Goal: Information Seeking & Learning: Learn about a topic

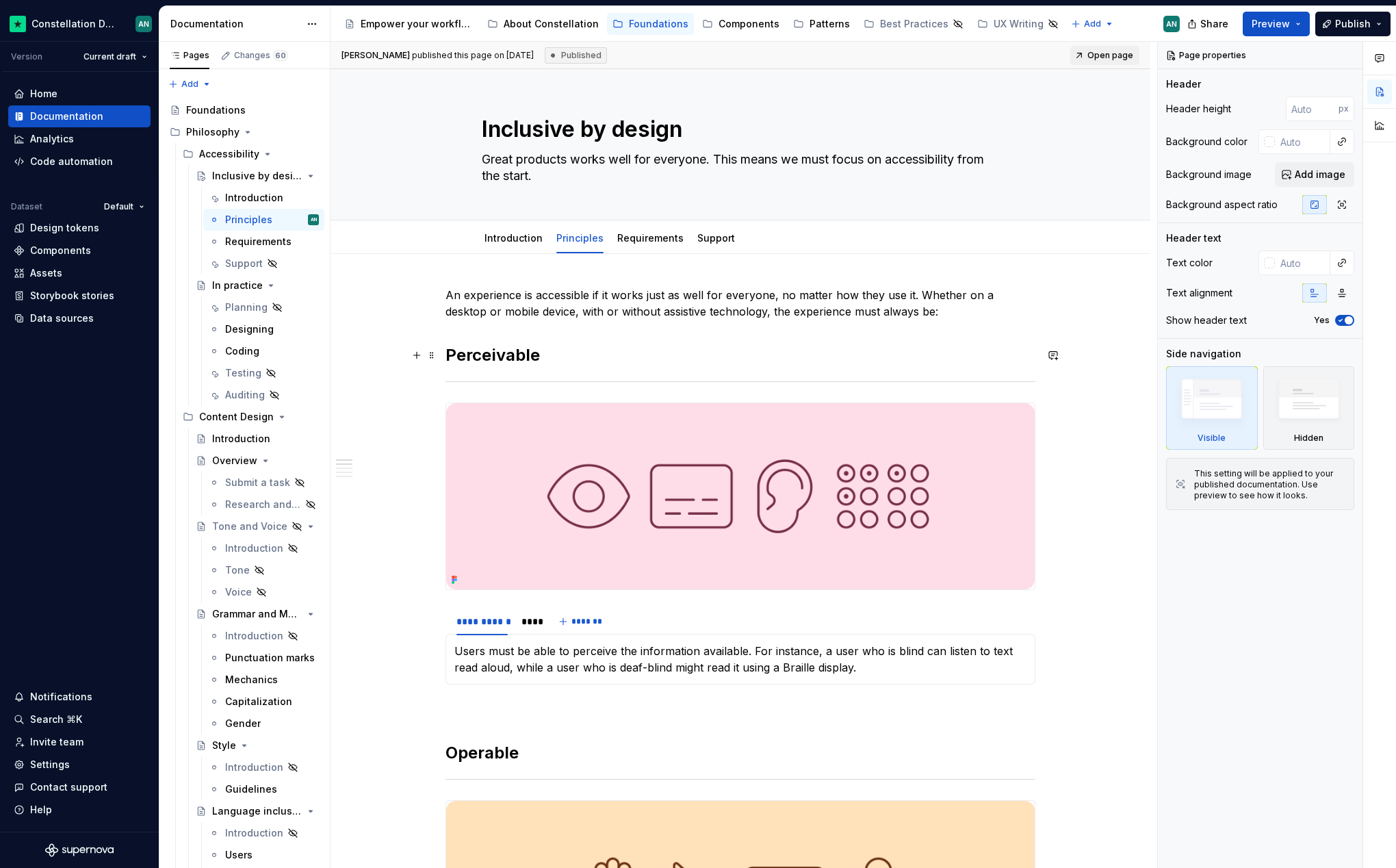
click at [529, 357] on h2 "Perceivable" at bounding box center [740, 355] width 590 height 22
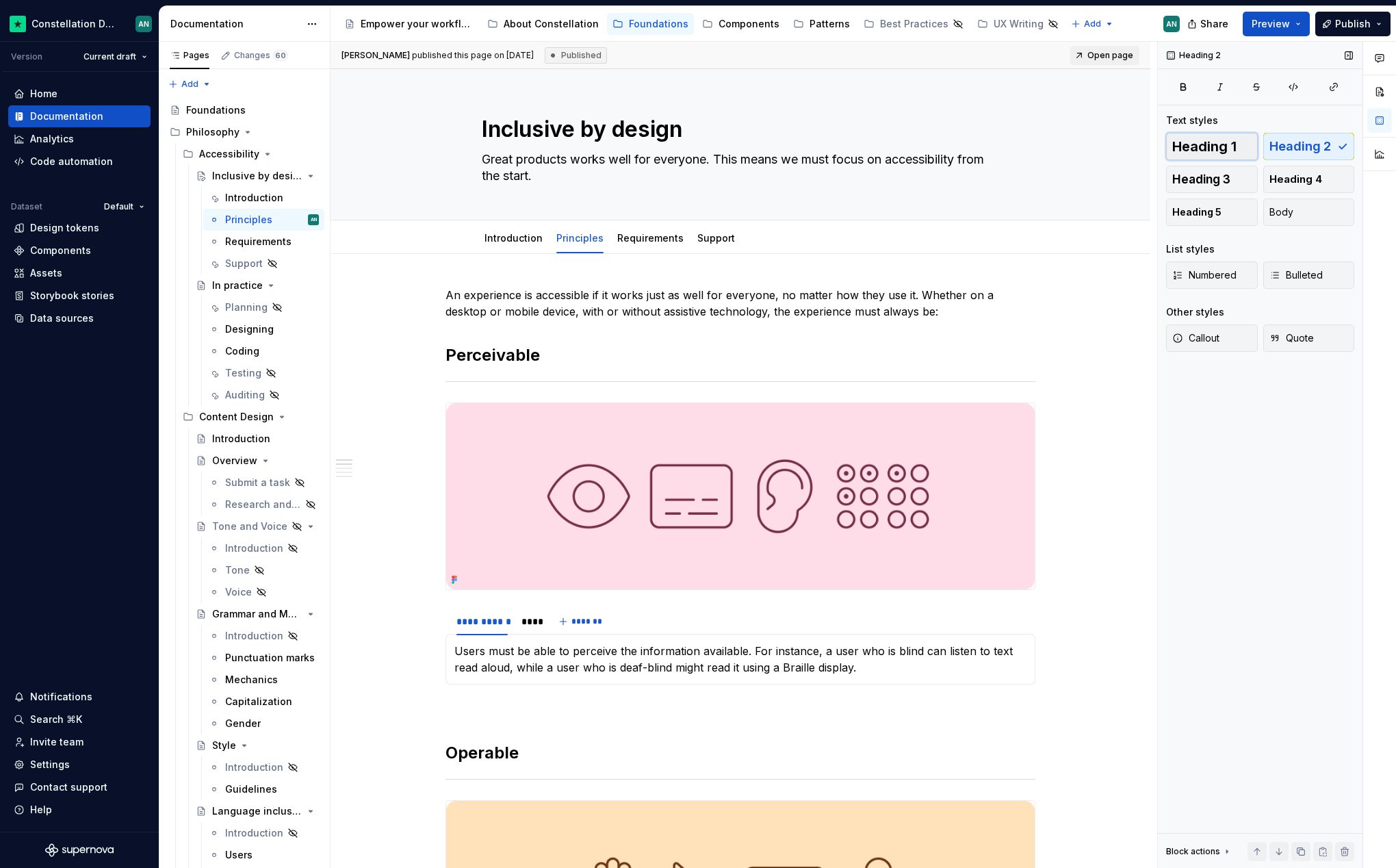
click at [1222, 152] on span "Heading 1" at bounding box center [1204, 146] width 64 height 14
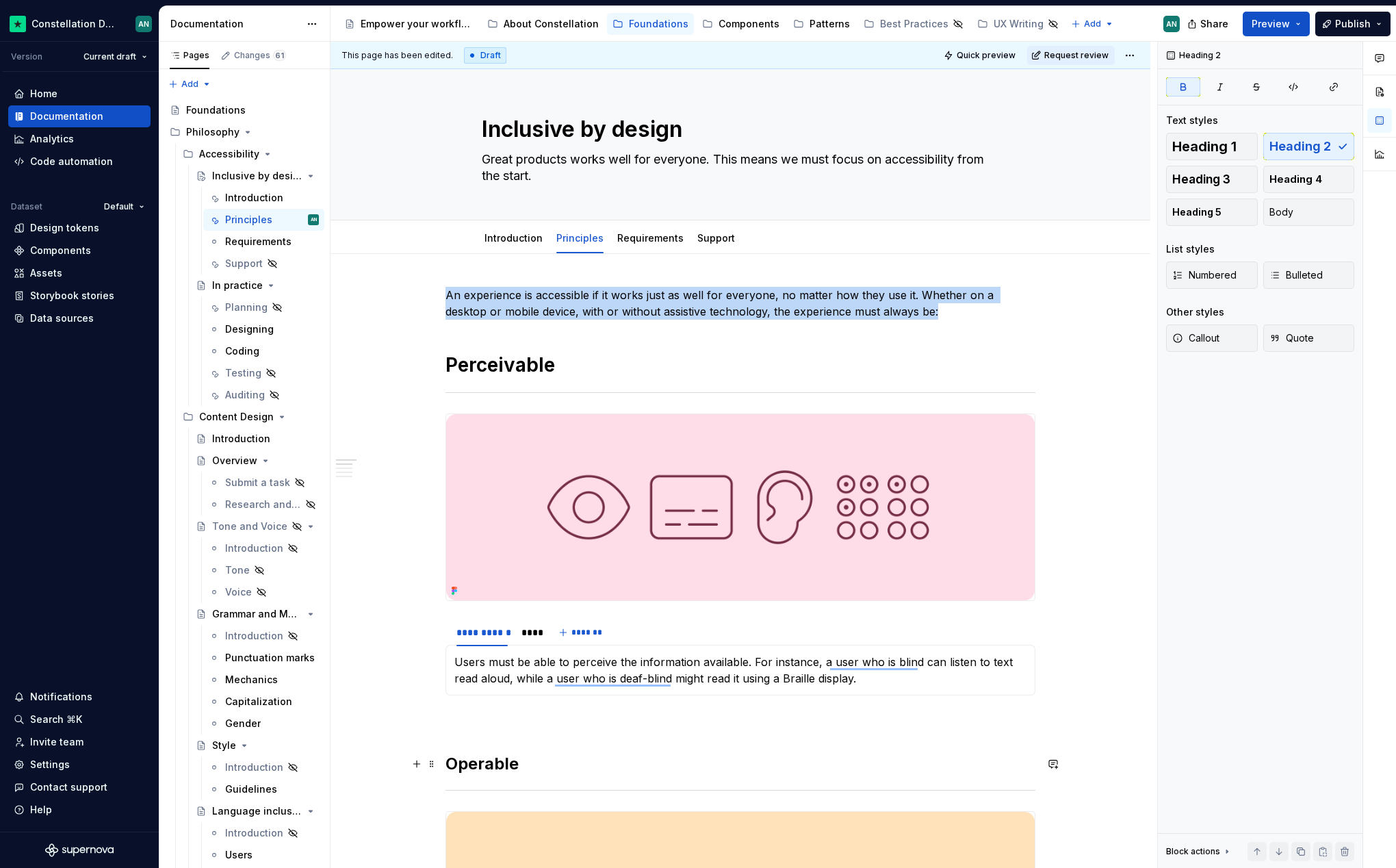
click at [490, 769] on strong "Operable" at bounding box center [482, 764] width 73 height 20
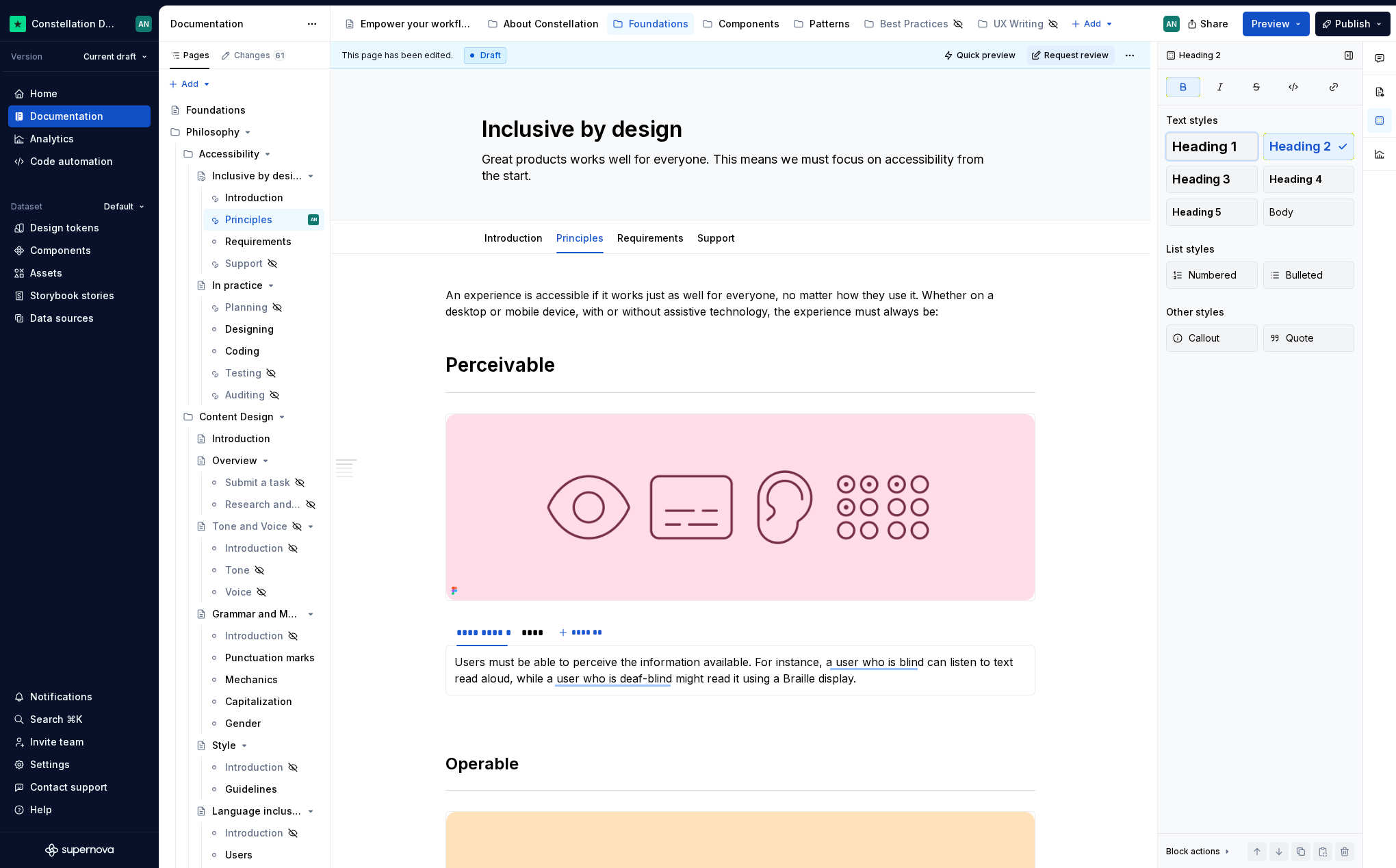
click at [1232, 143] on span "Heading 1" at bounding box center [1204, 146] width 64 height 14
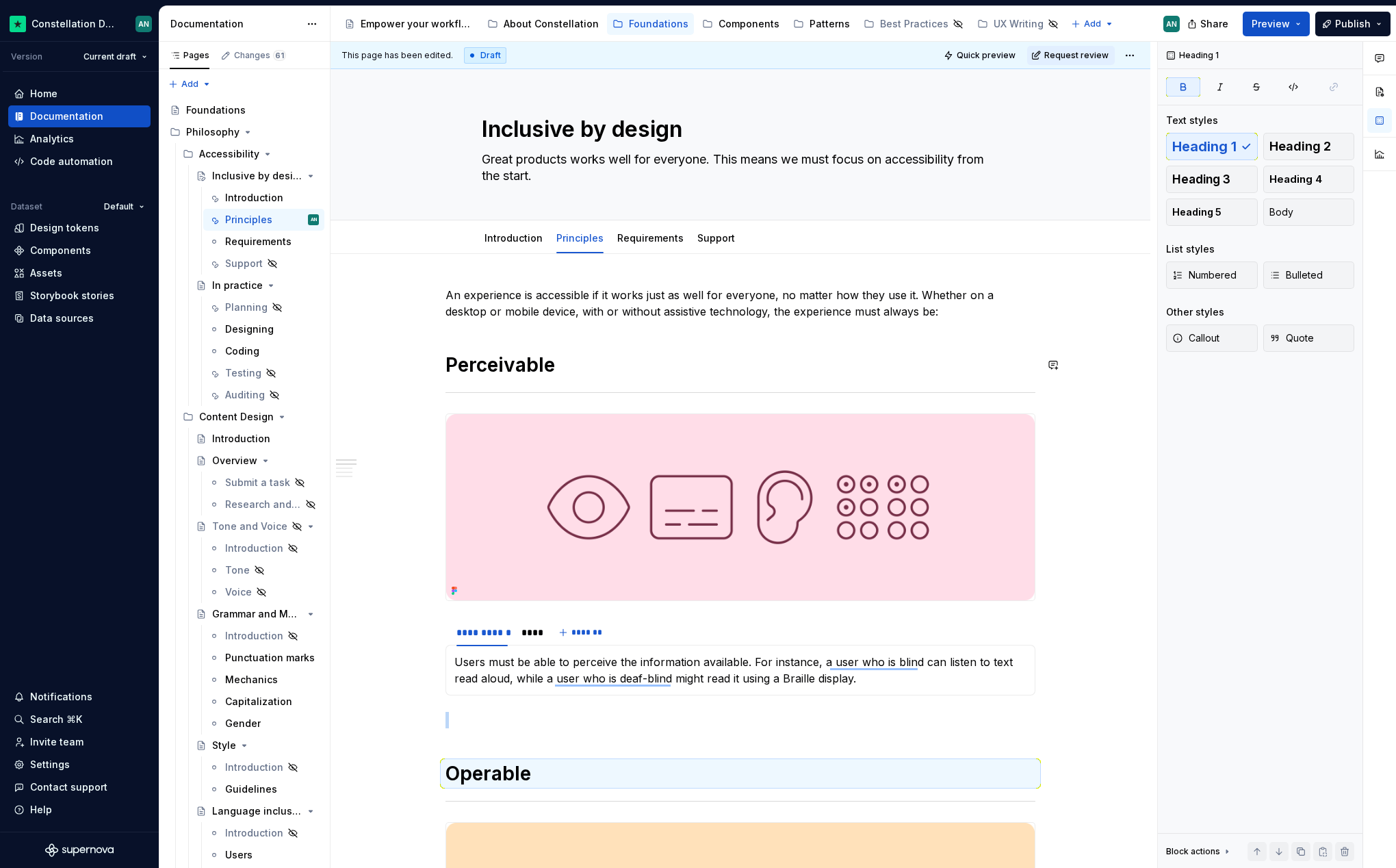
scroll to position [517, 0]
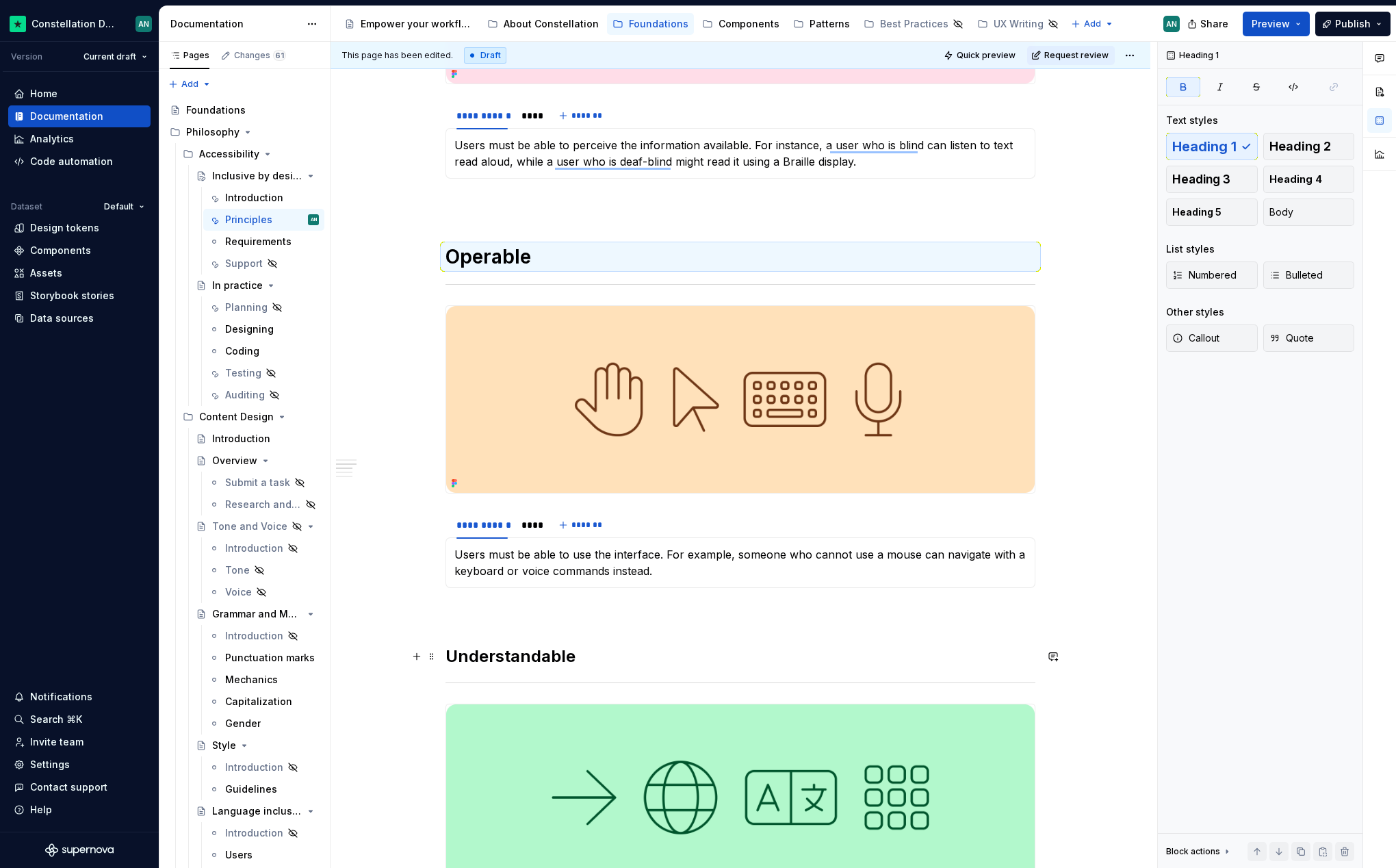
click at [531, 651] on h2 "Understandable" at bounding box center [740, 656] width 590 height 22
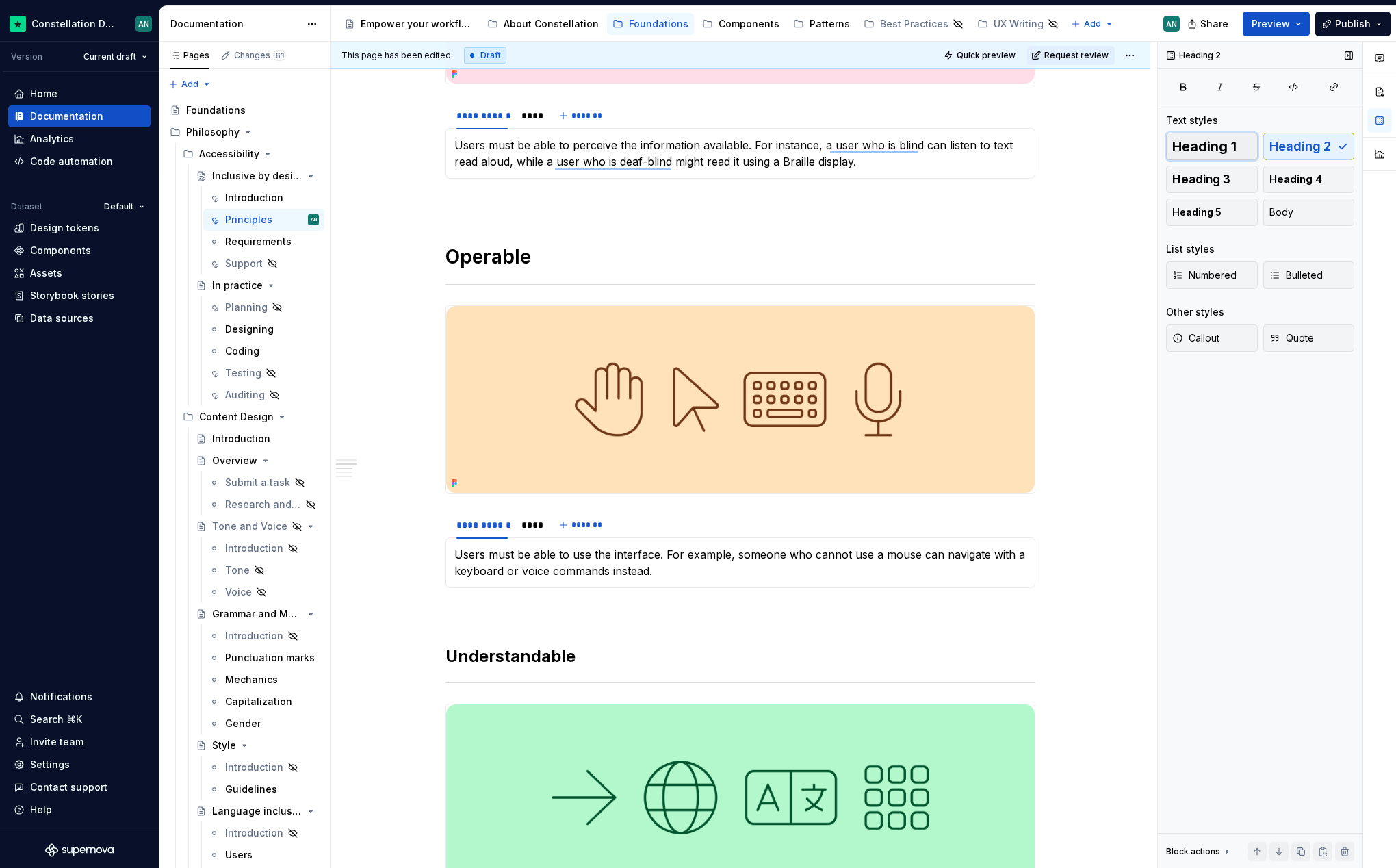
click at [1213, 142] on span "Heading 1" at bounding box center [1204, 146] width 64 height 14
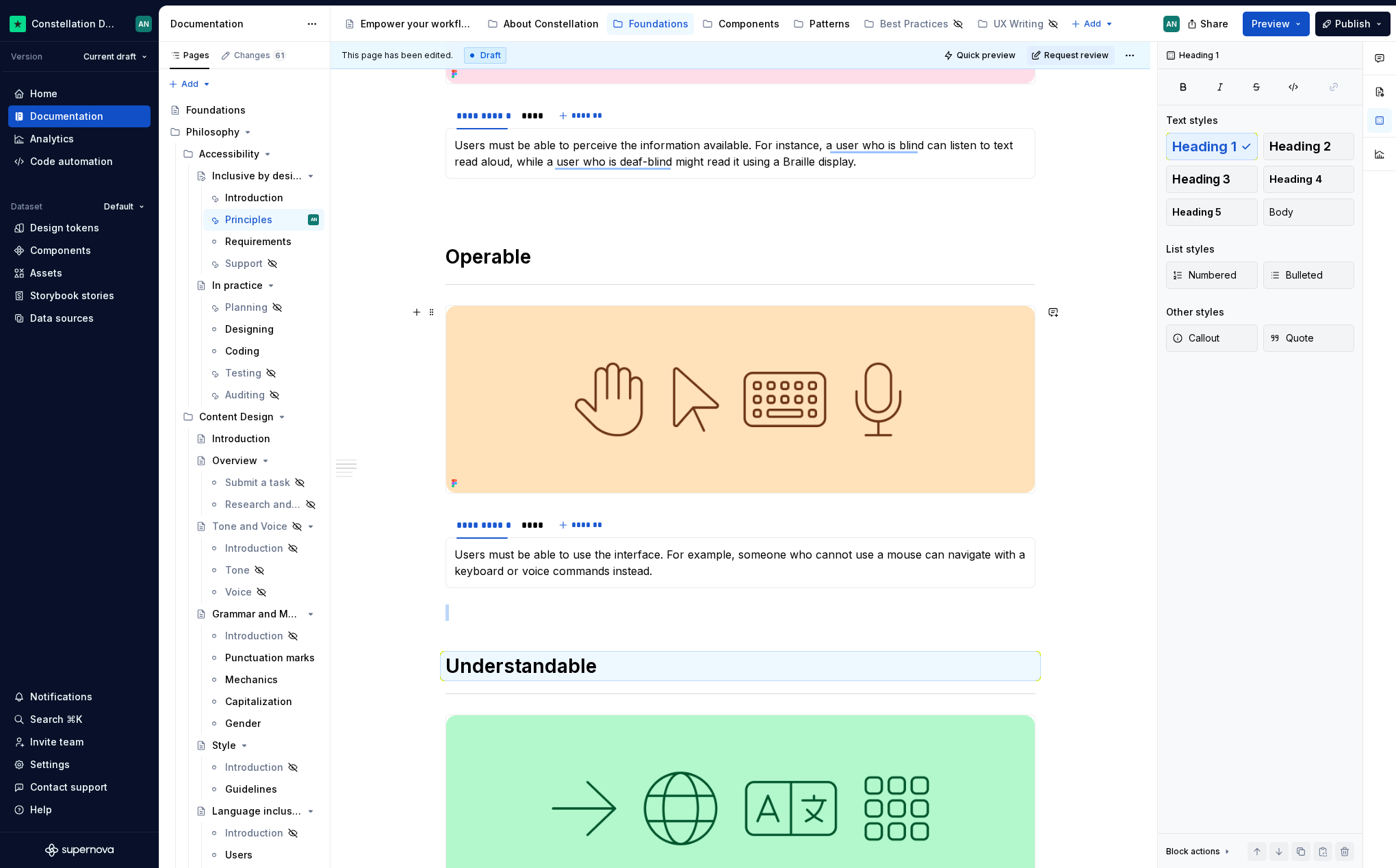
scroll to position [1159, 0]
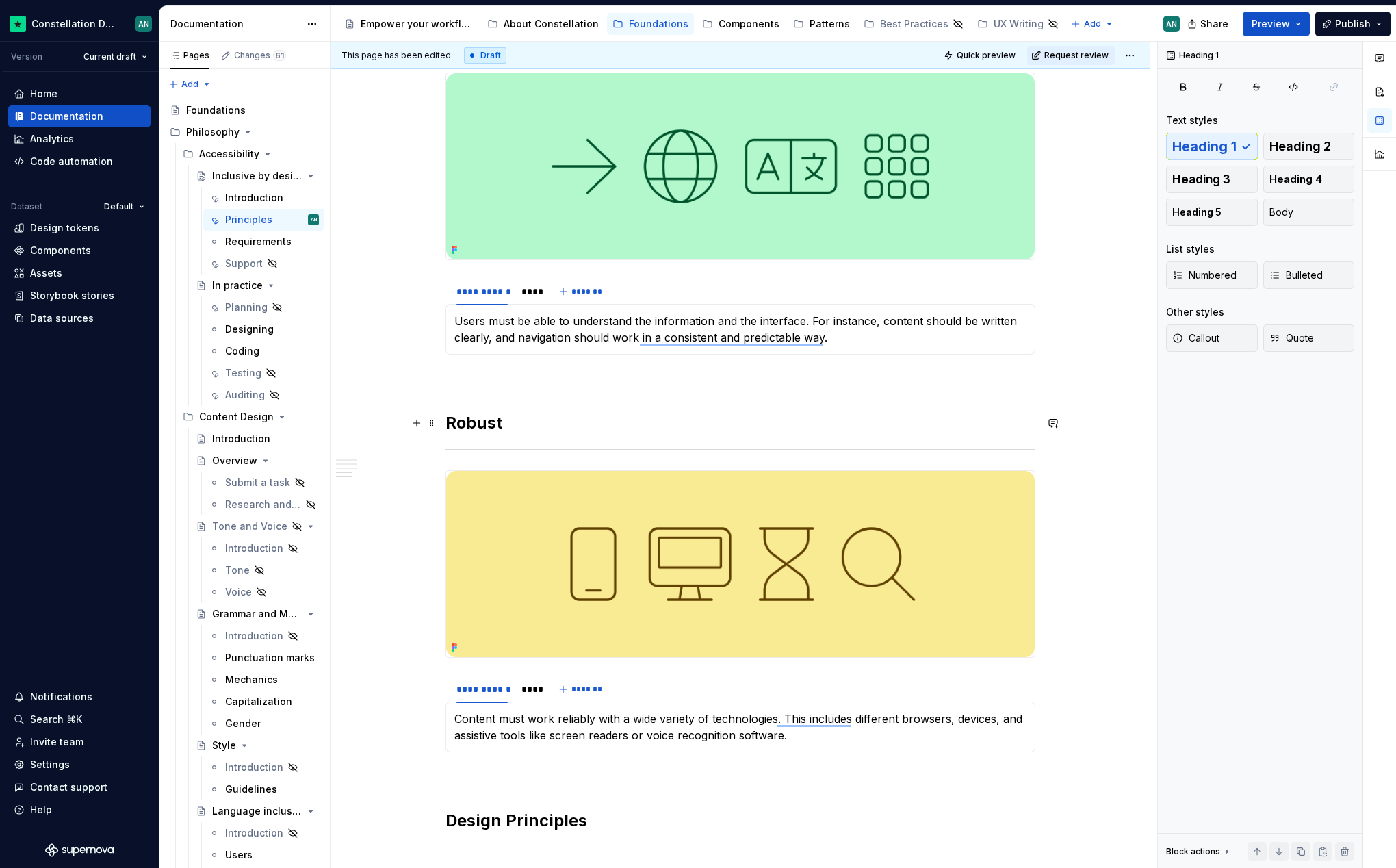
click at [492, 430] on h2 "Robust" at bounding box center [740, 423] width 590 height 22
click at [1207, 150] on span "Heading 1" at bounding box center [1204, 146] width 64 height 14
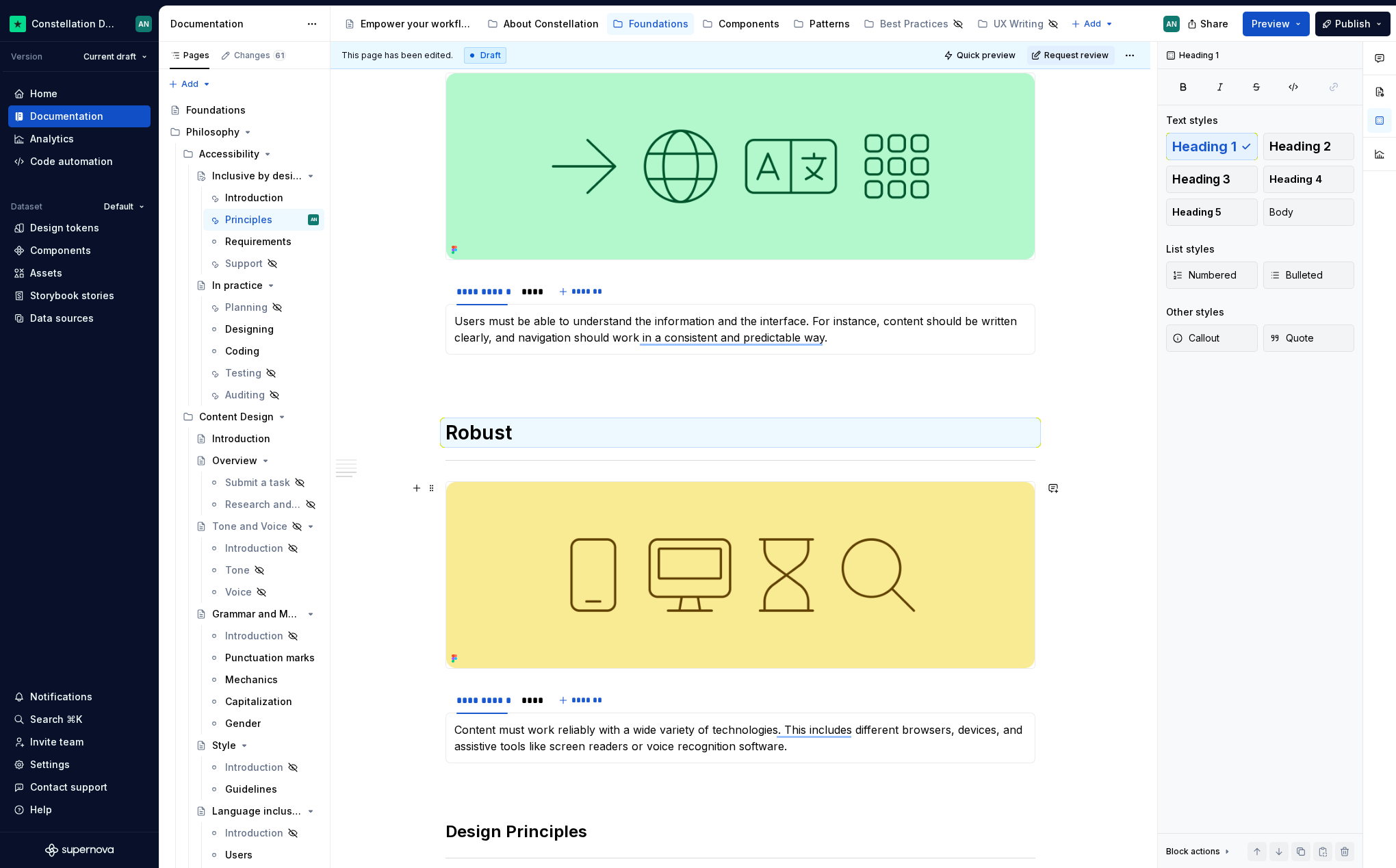
scroll to position [1479, 0]
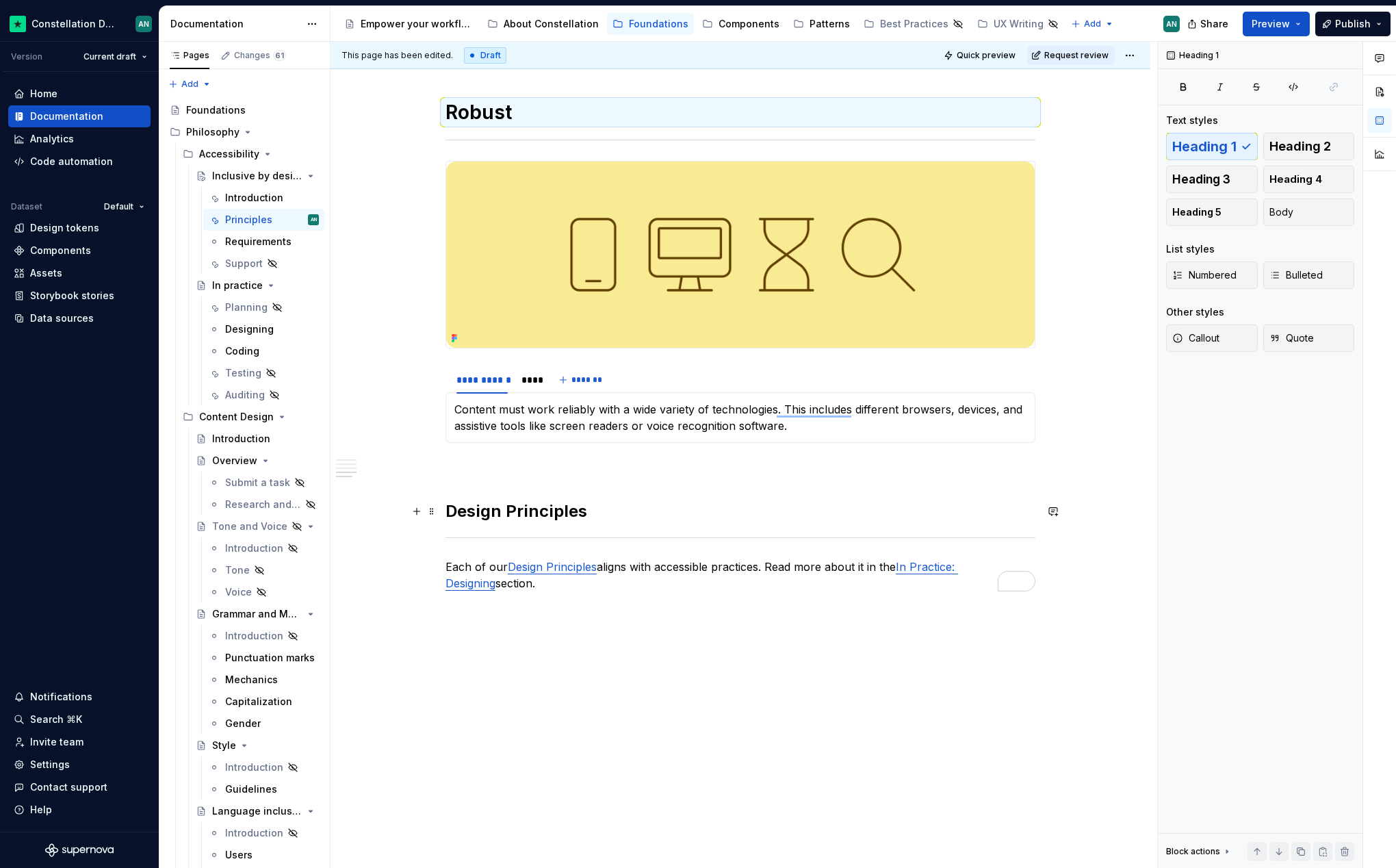
click at [553, 521] on h2 "Design Principles" at bounding box center [740, 511] width 590 height 22
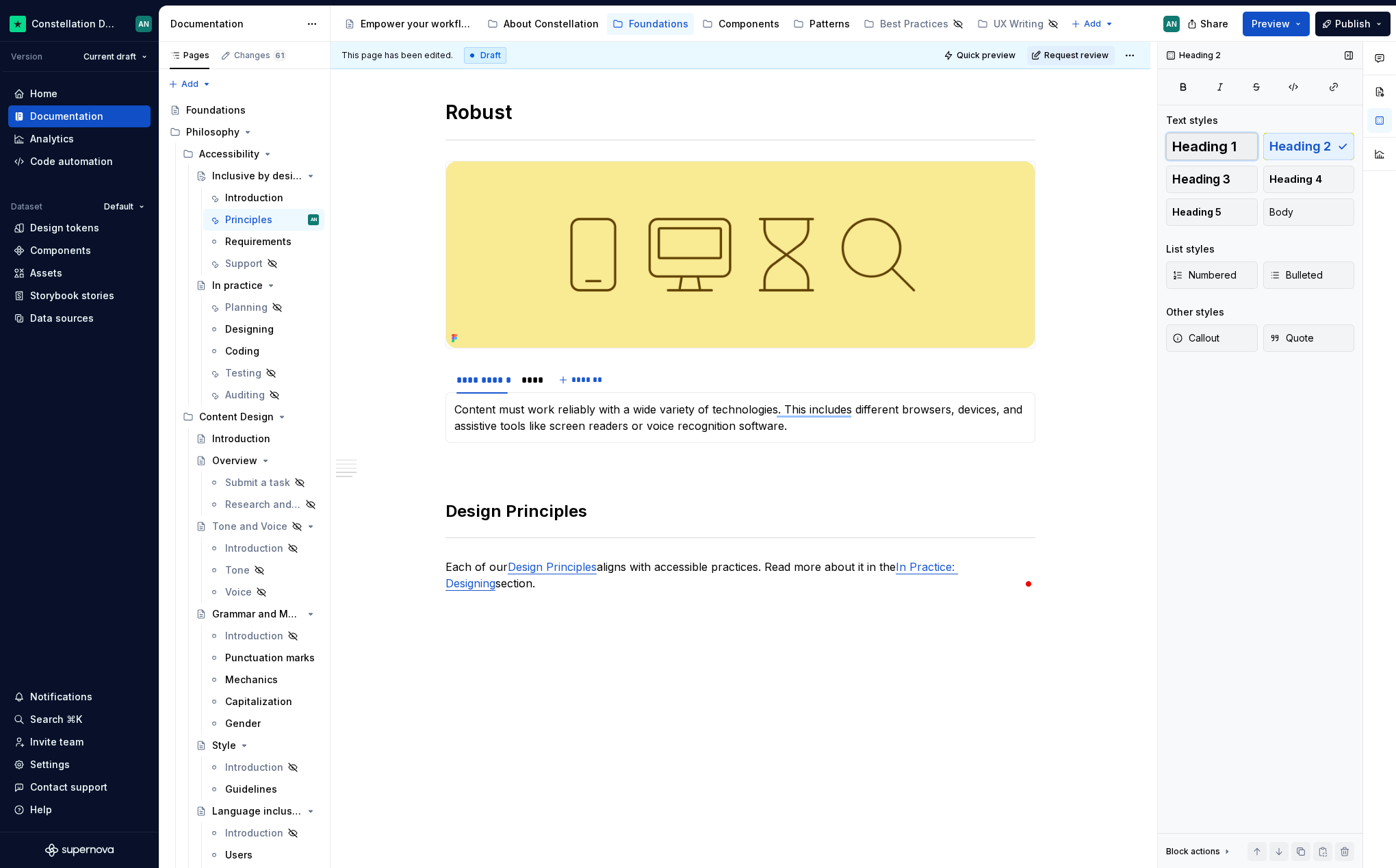
click at [1222, 144] on span "Heading 1" at bounding box center [1204, 146] width 64 height 14
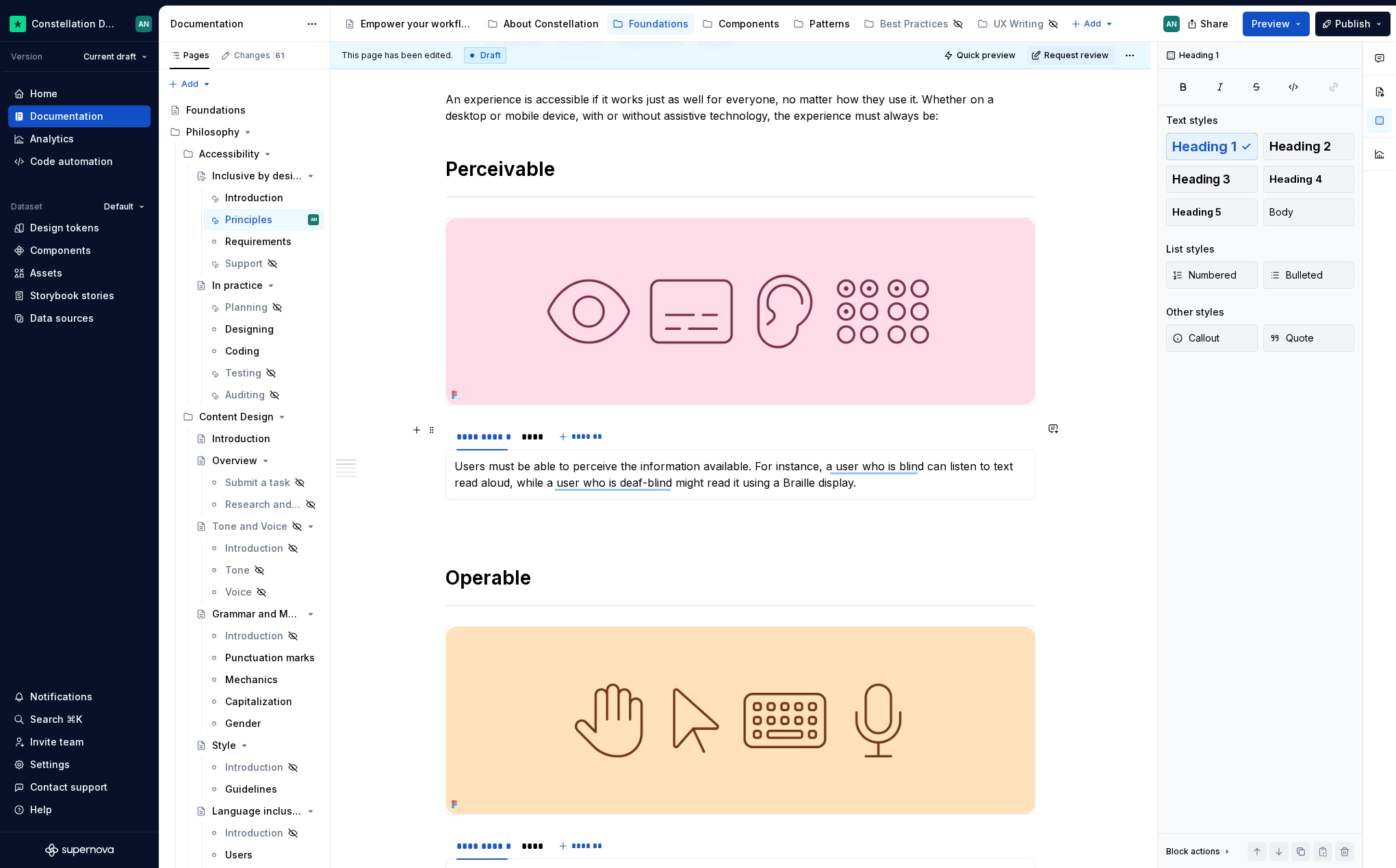
scroll to position [0, 0]
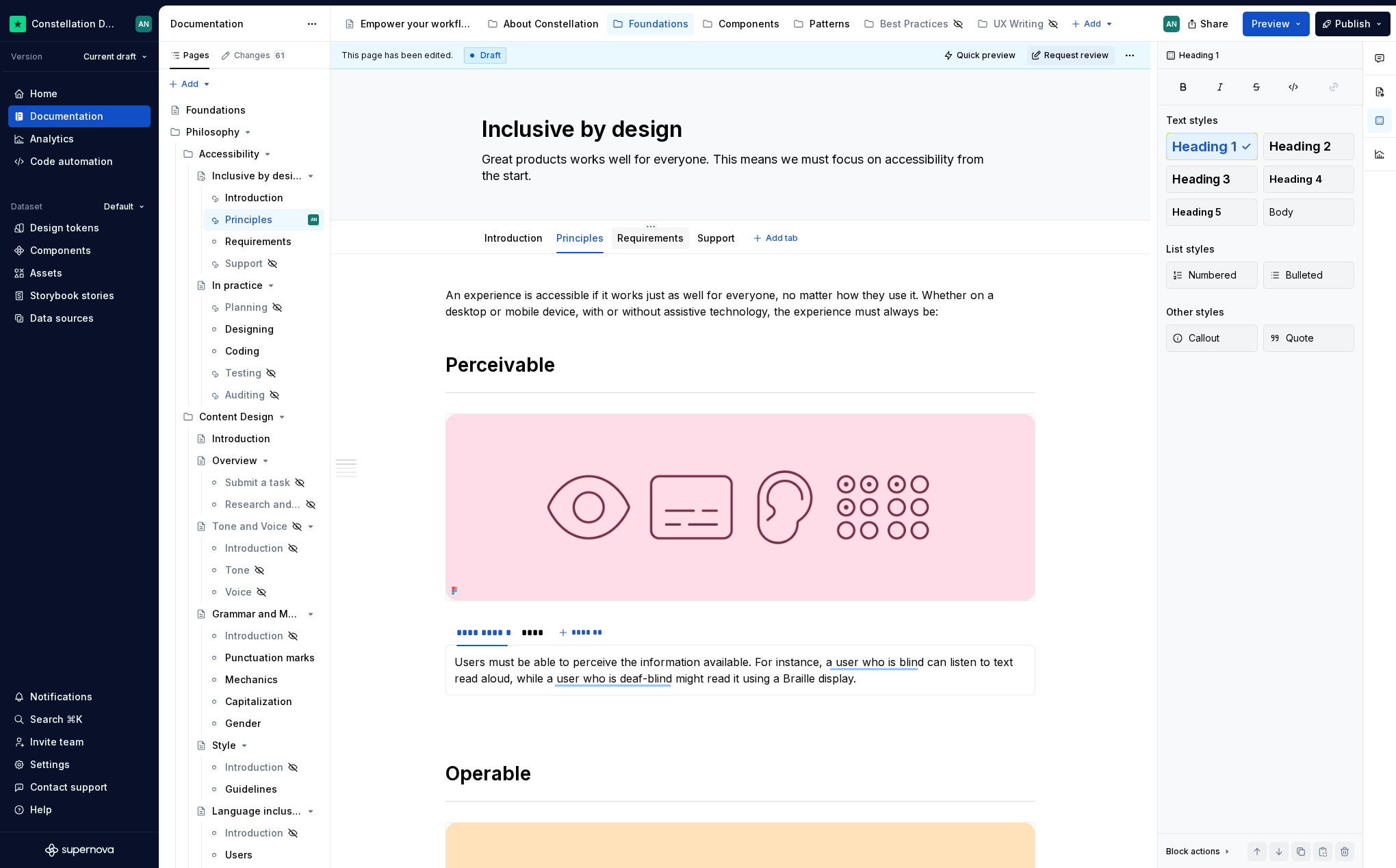
click at [637, 241] on link "Requirements" at bounding box center [650, 238] width 66 height 12
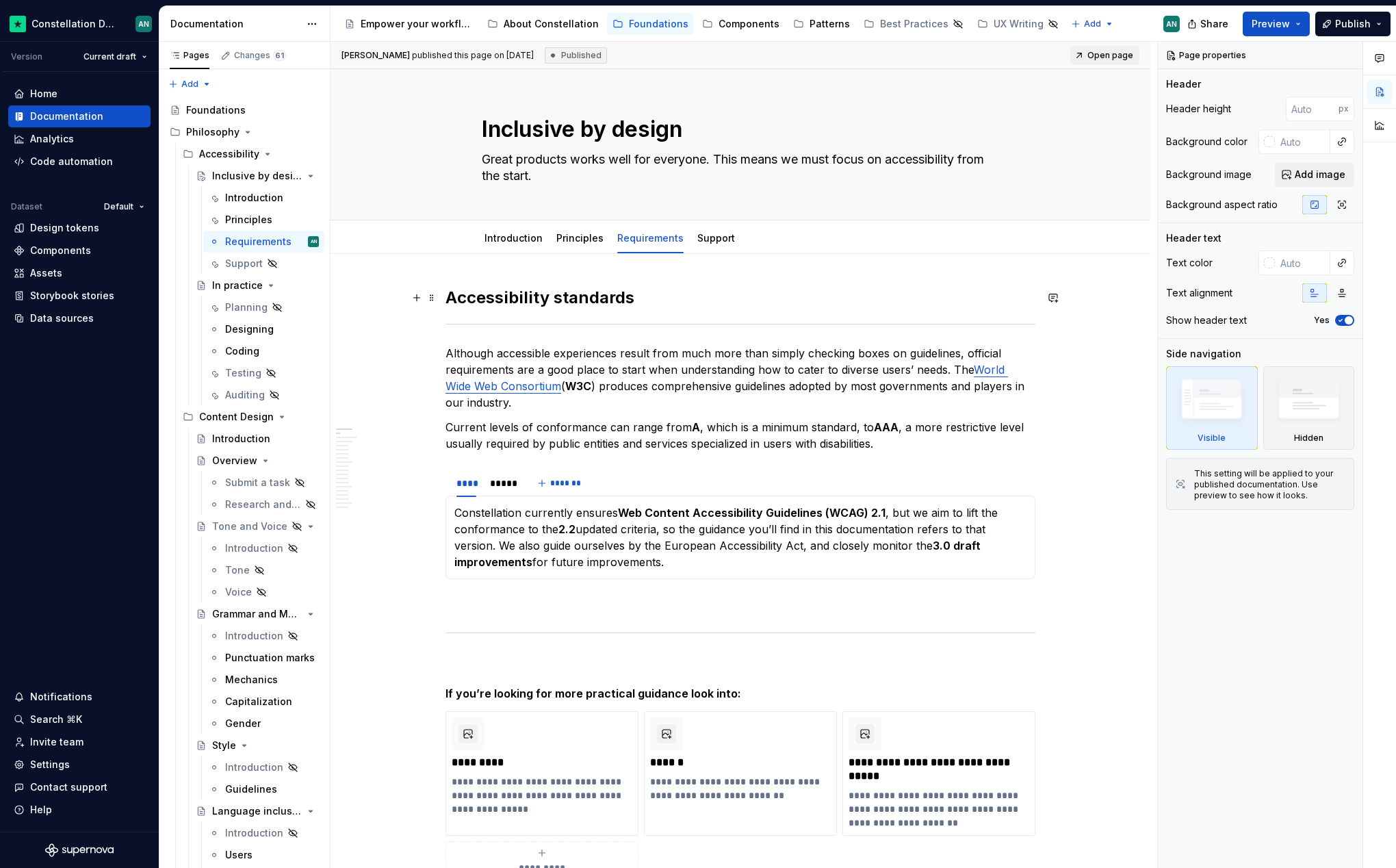
drag, startPoint x: 491, startPoint y: 293, endPoint x: 633, endPoint y: 302, distance: 142.3
click at [491, 293] on h2 "Accessibility standards" at bounding box center [740, 297] width 590 height 22
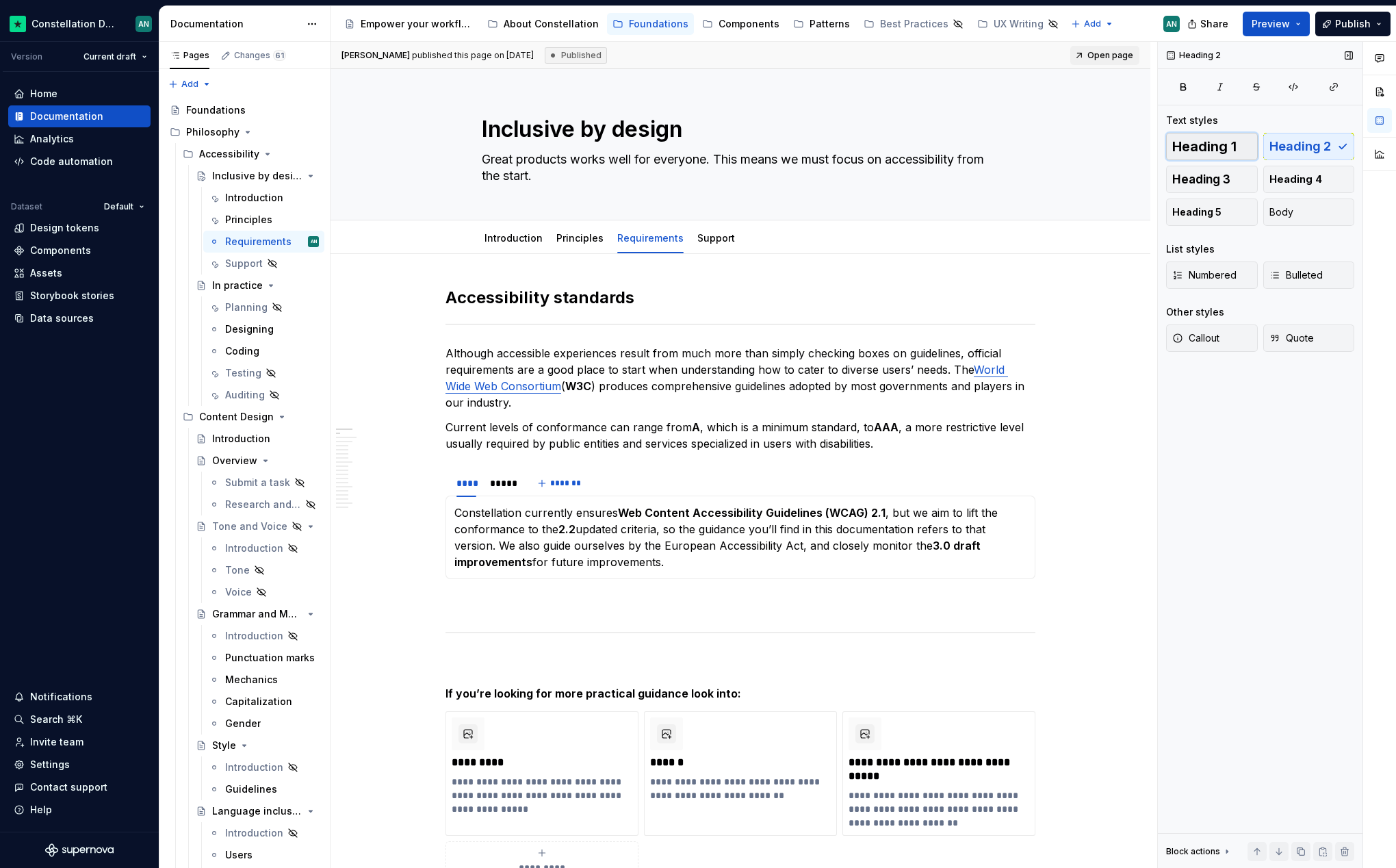
click at [1208, 149] on span "Heading 1" at bounding box center [1204, 146] width 64 height 14
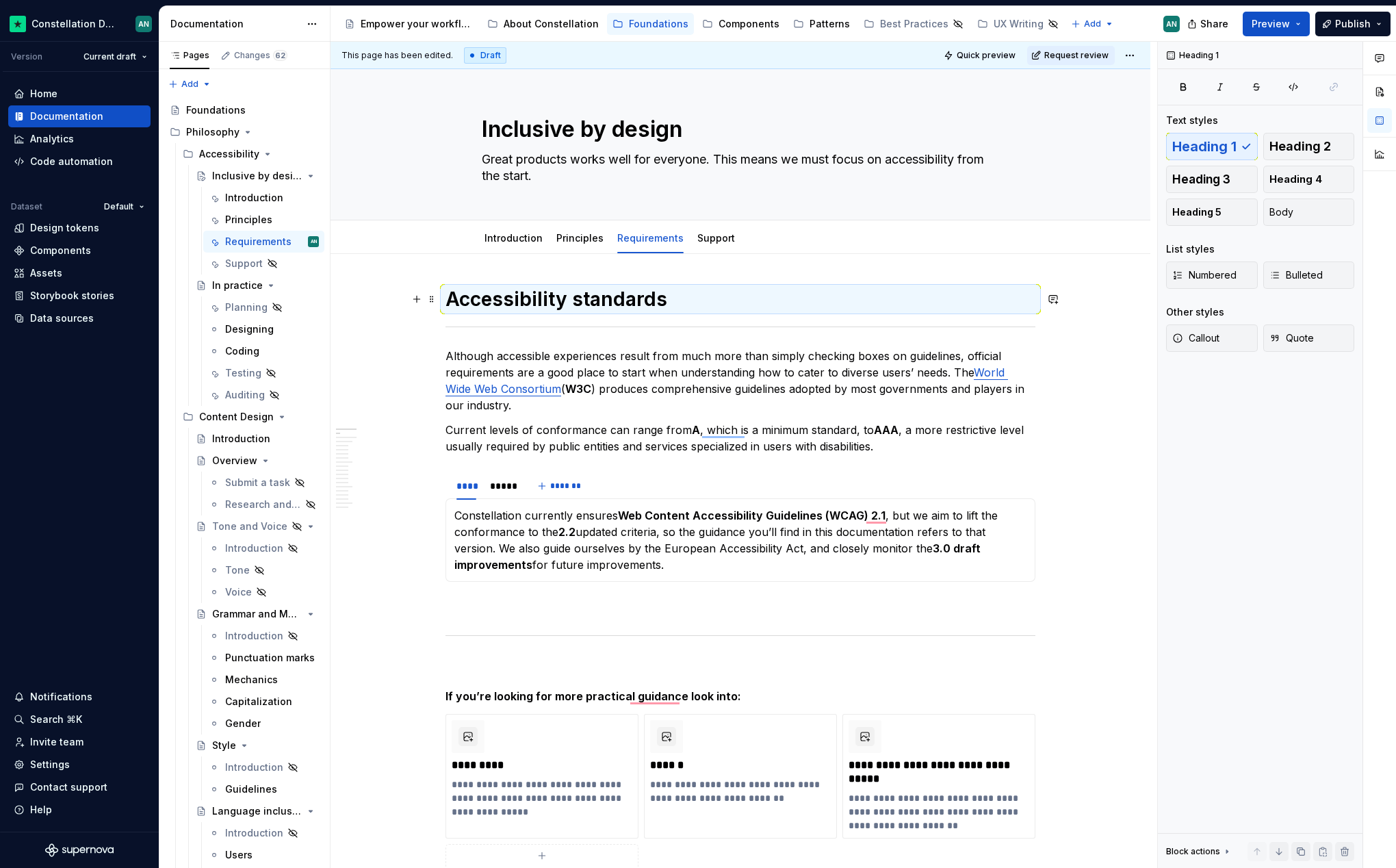
click at [579, 299] on h1 "Accessibility standards" at bounding box center [740, 298] width 590 height 24
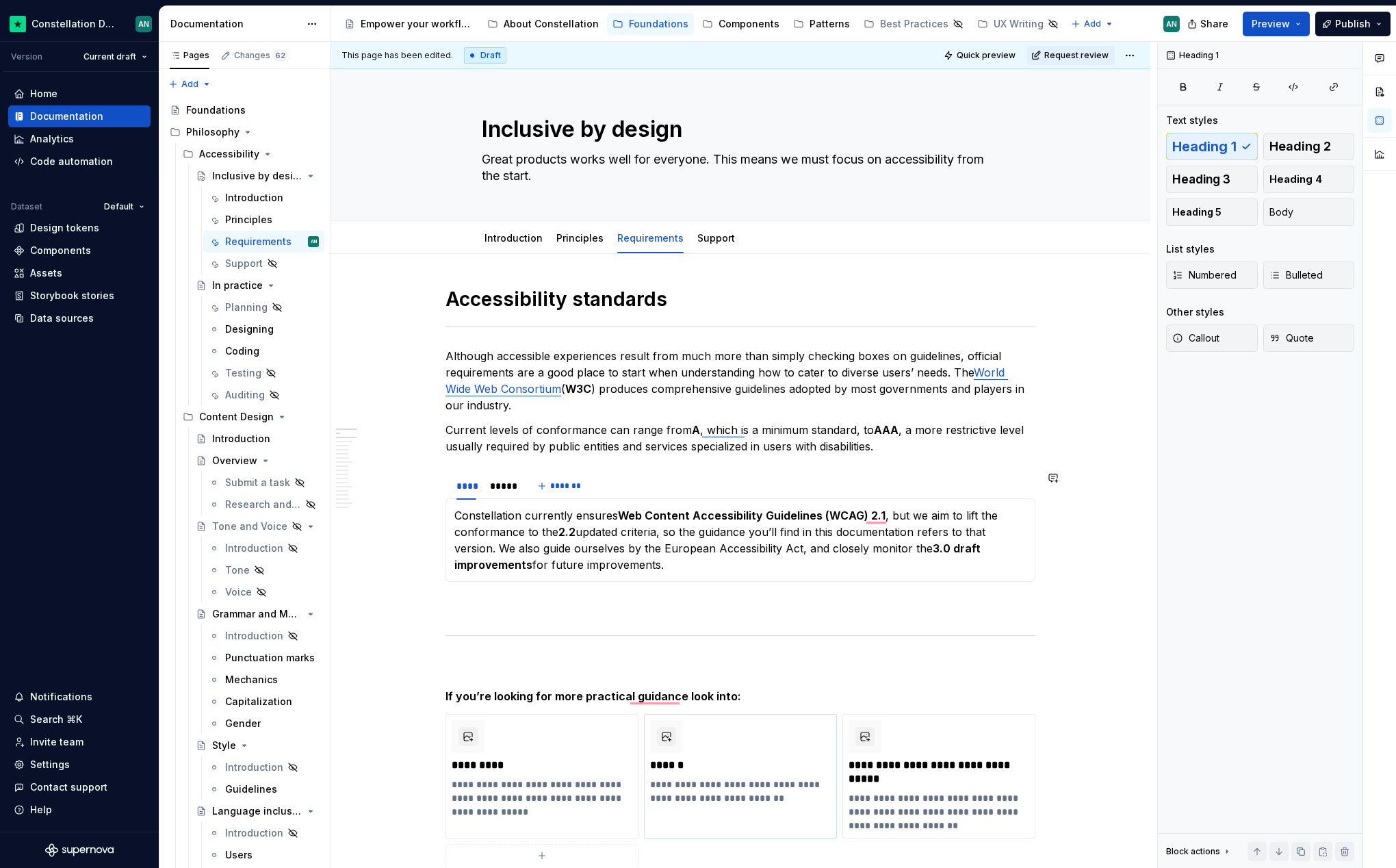
scroll to position [340, 0]
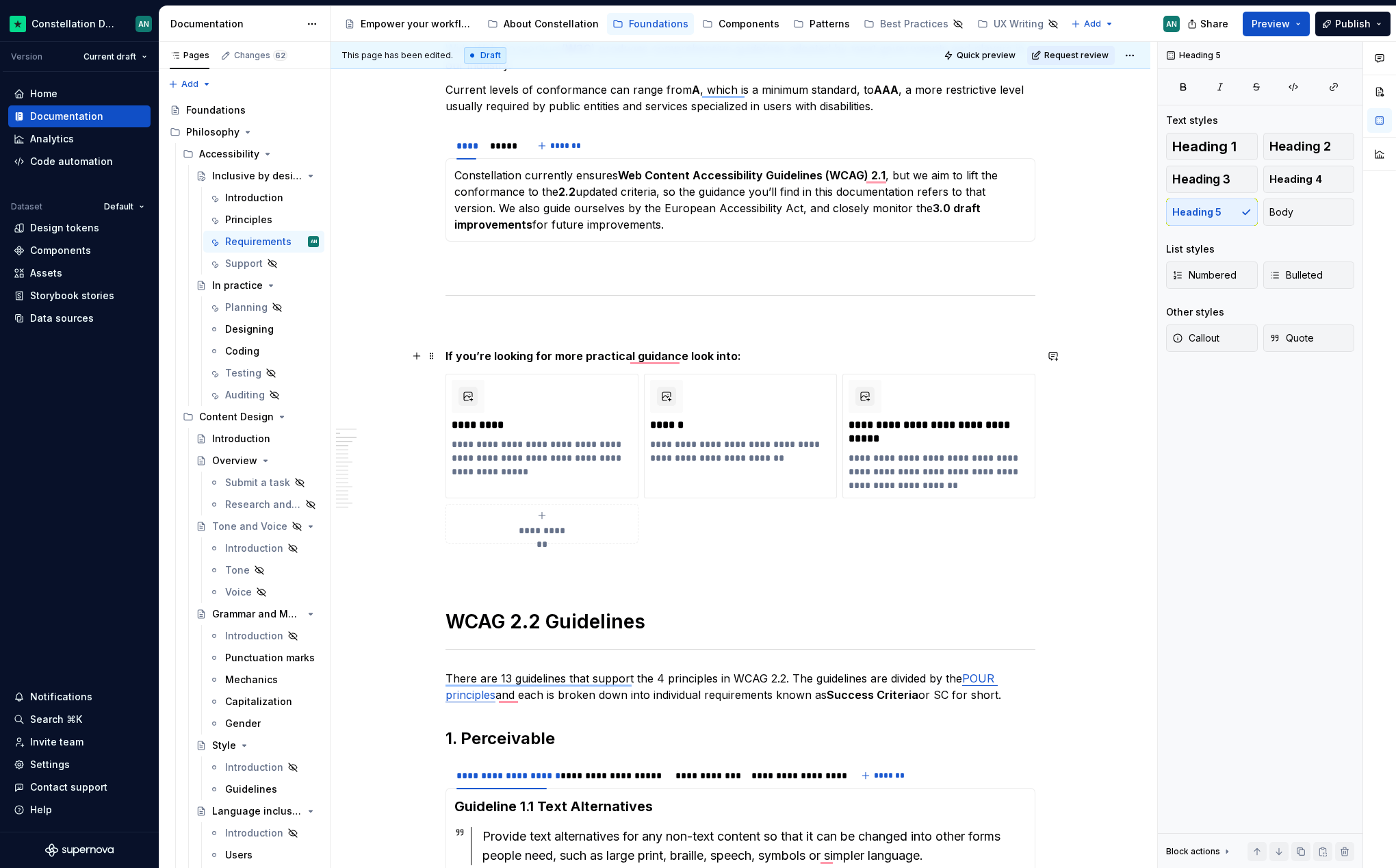
click at [580, 361] on h5 "If you’re looking for more practical guidance look into:" at bounding box center [740, 355] width 590 height 14
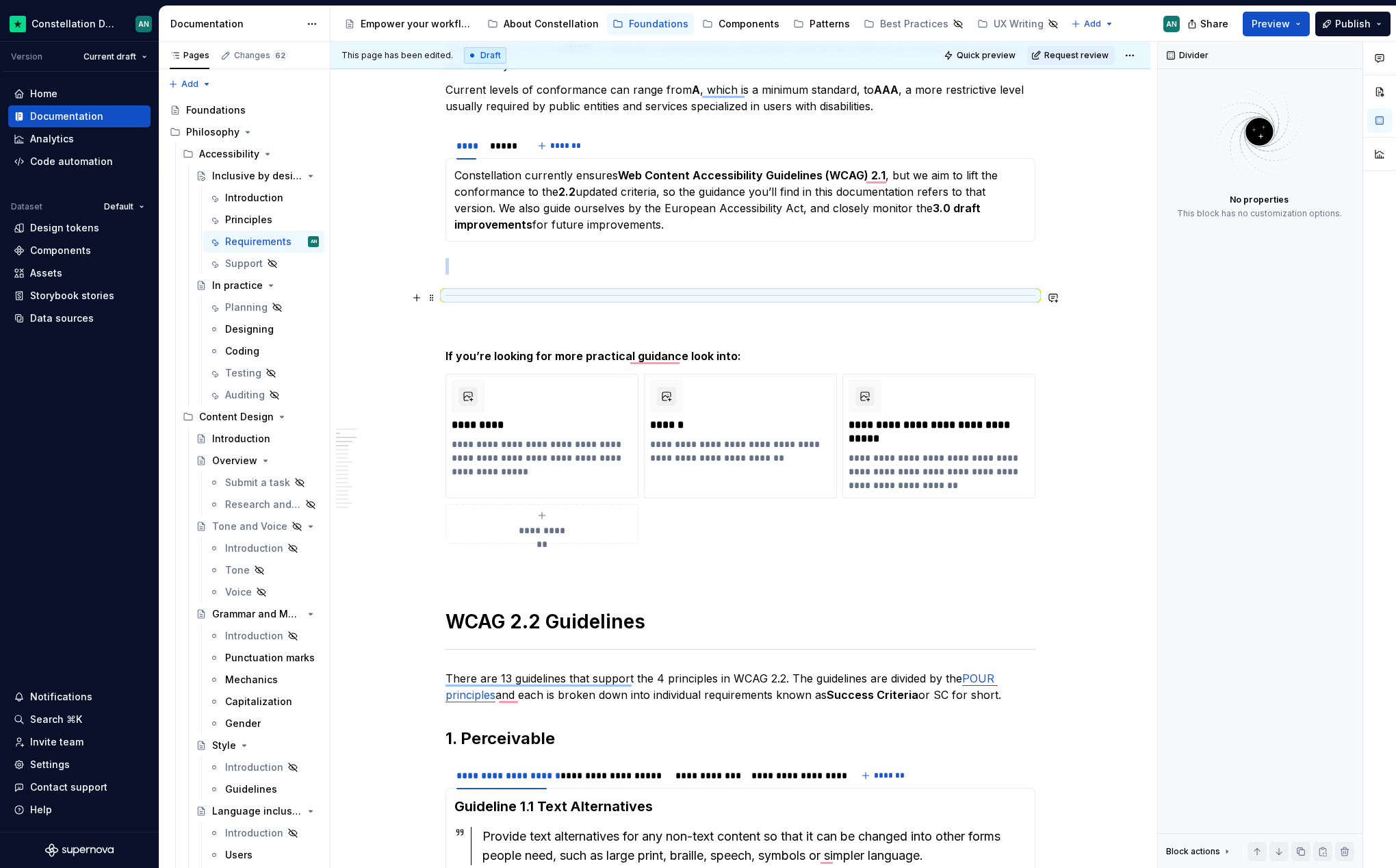
click at [603, 295] on hr "To enrich screen reader interactions, please activate Accessibility in Grammarl…" at bounding box center [740, 295] width 590 height 1
click at [551, 438] on p "**********" at bounding box center [542, 458] width 181 height 41
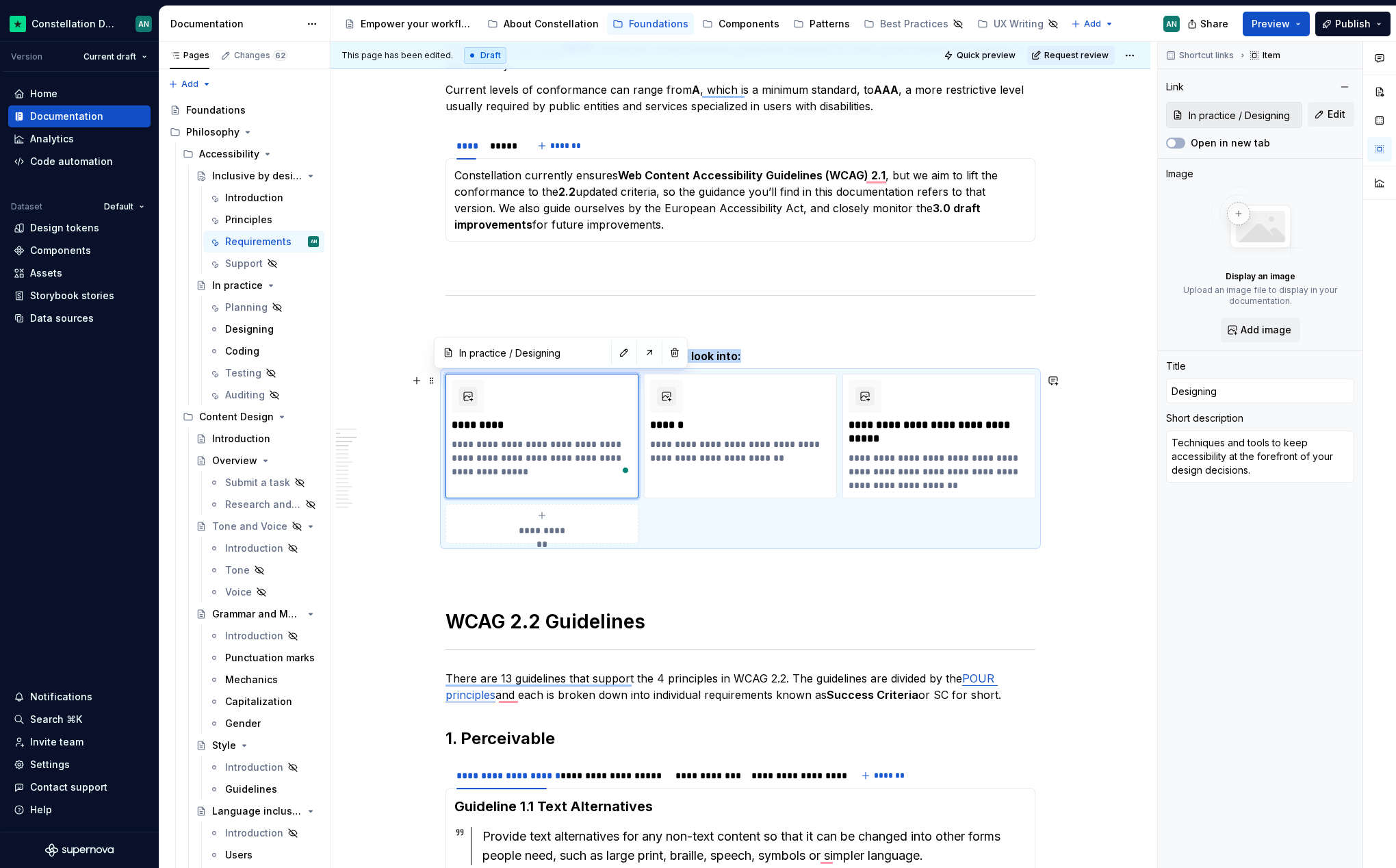
click at [903, 512] on div "**********" at bounding box center [740, 458] width 590 height 170
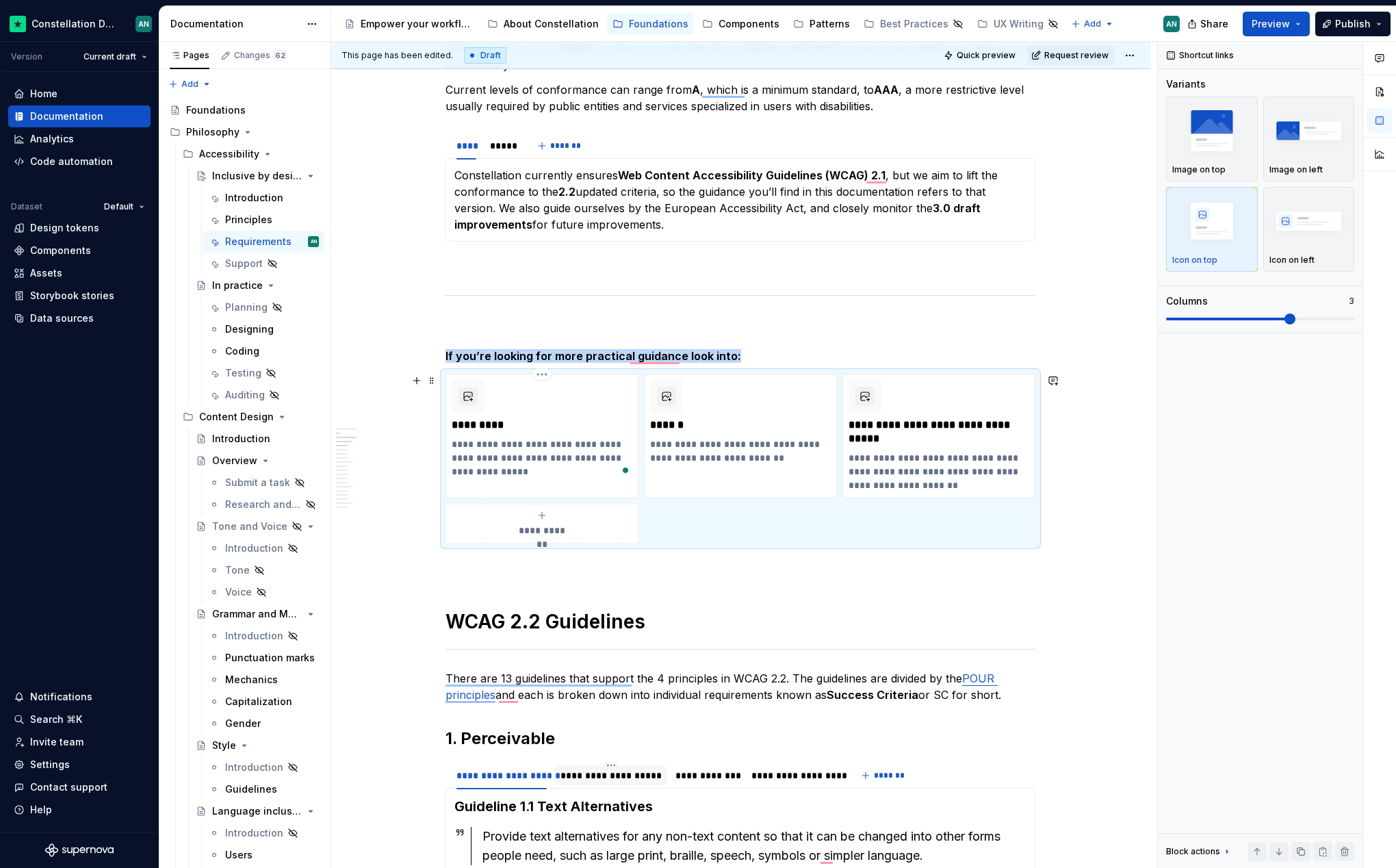
scroll to position [649, 0]
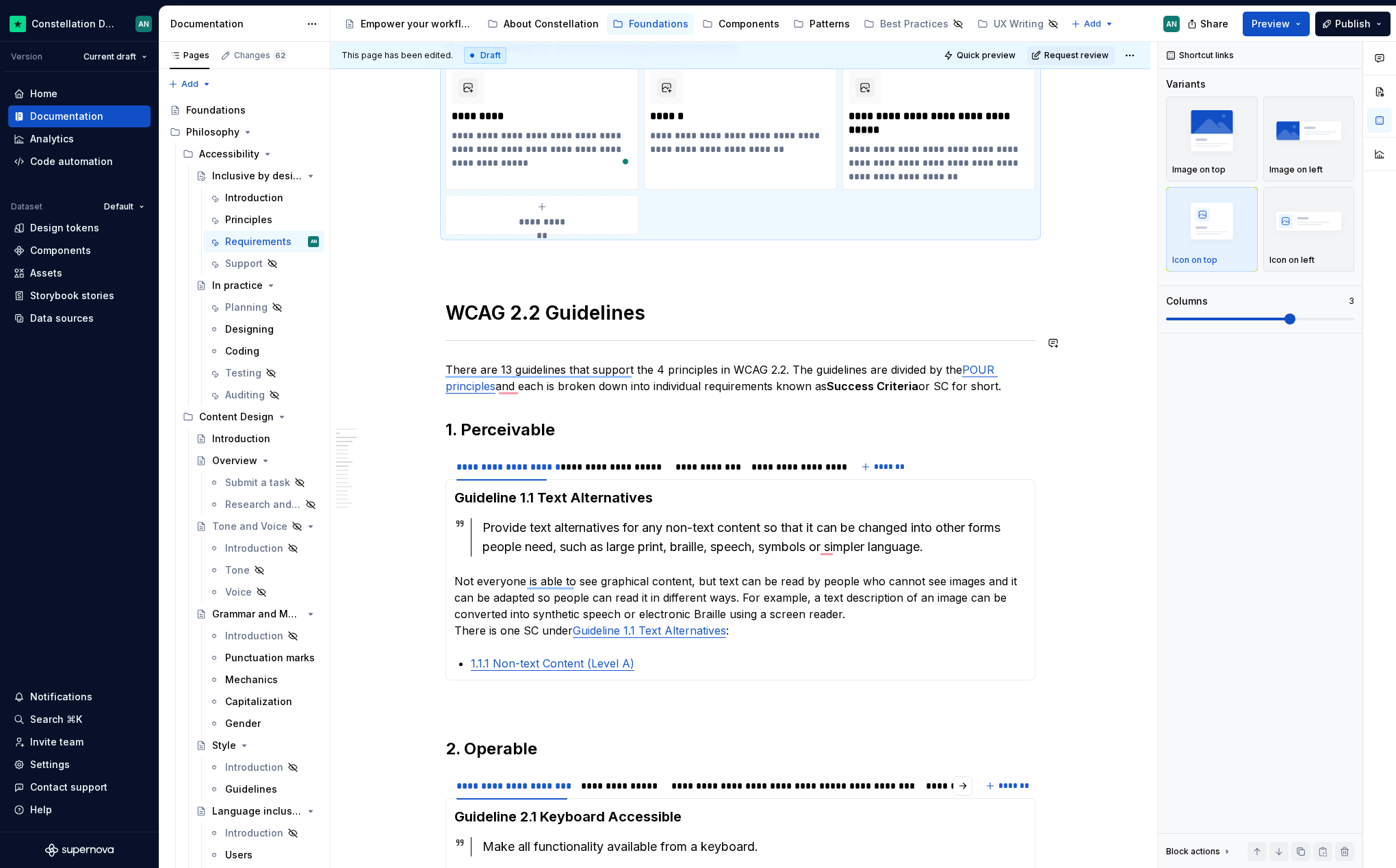
click at [505, 320] on h1 "WCAG 2.2 Guidelines" at bounding box center [740, 312] width 590 height 24
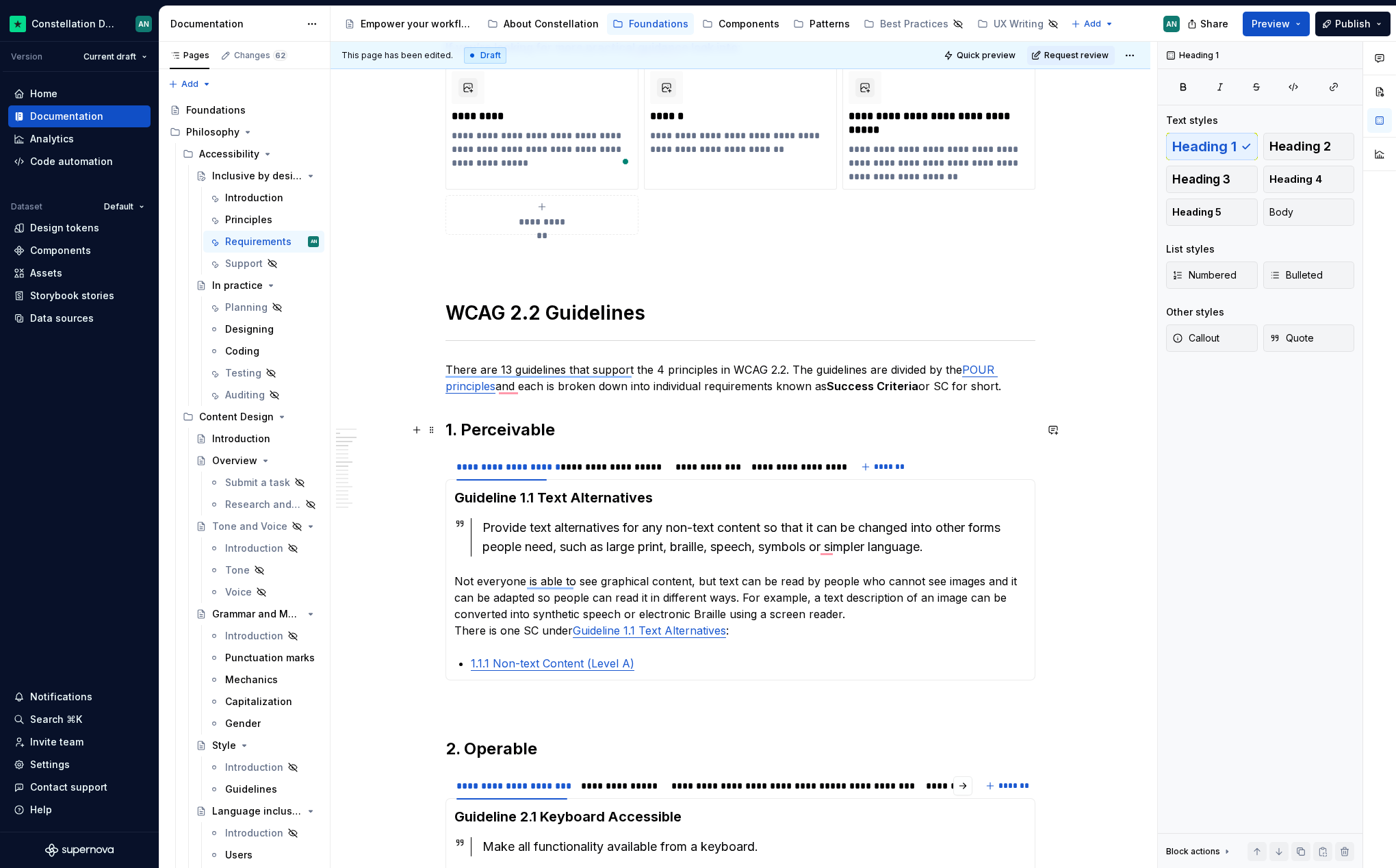
click at [480, 436] on h2 "1. Perceivable" at bounding box center [740, 429] width 590 height 22
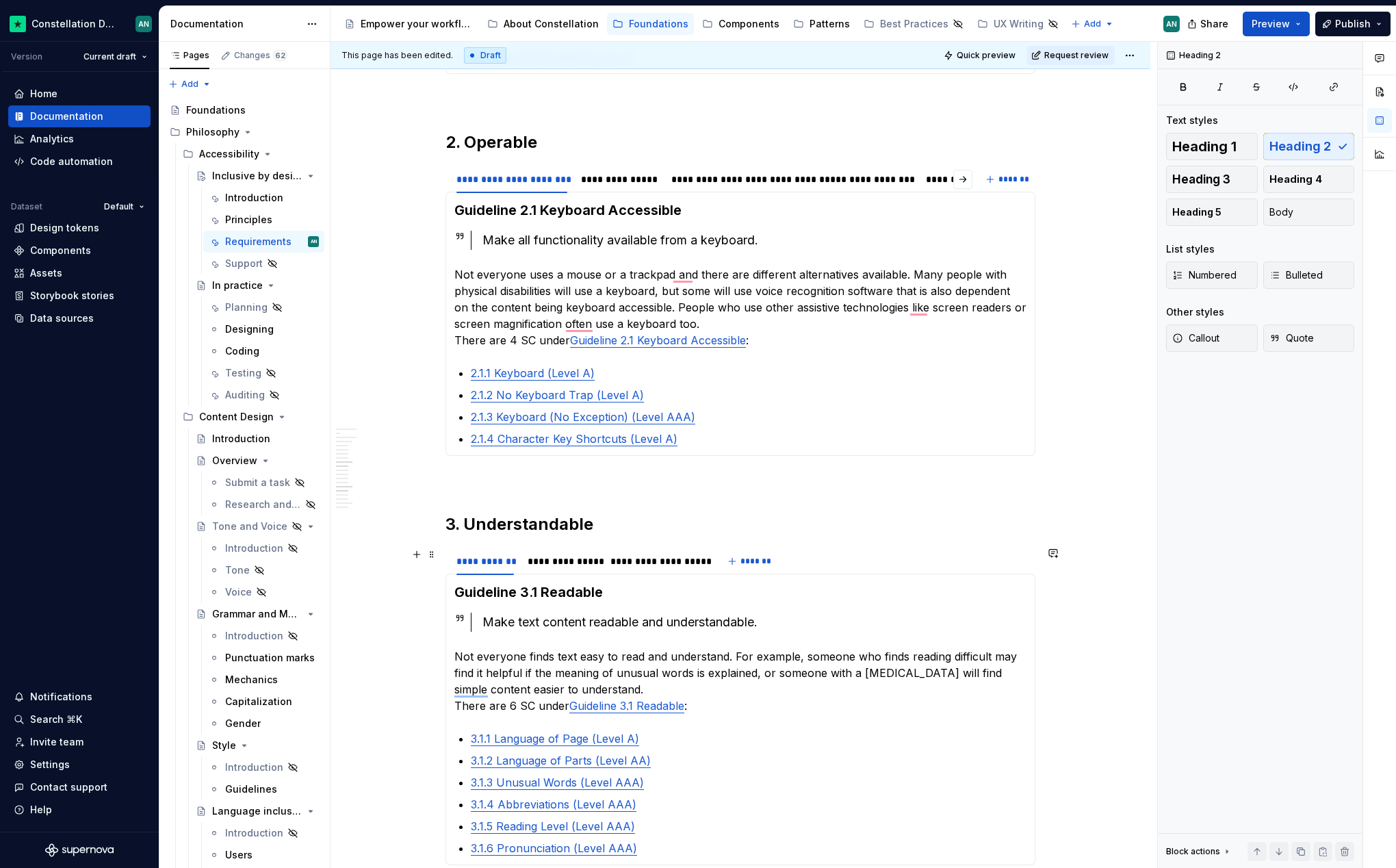
scroll to position [0, 0]
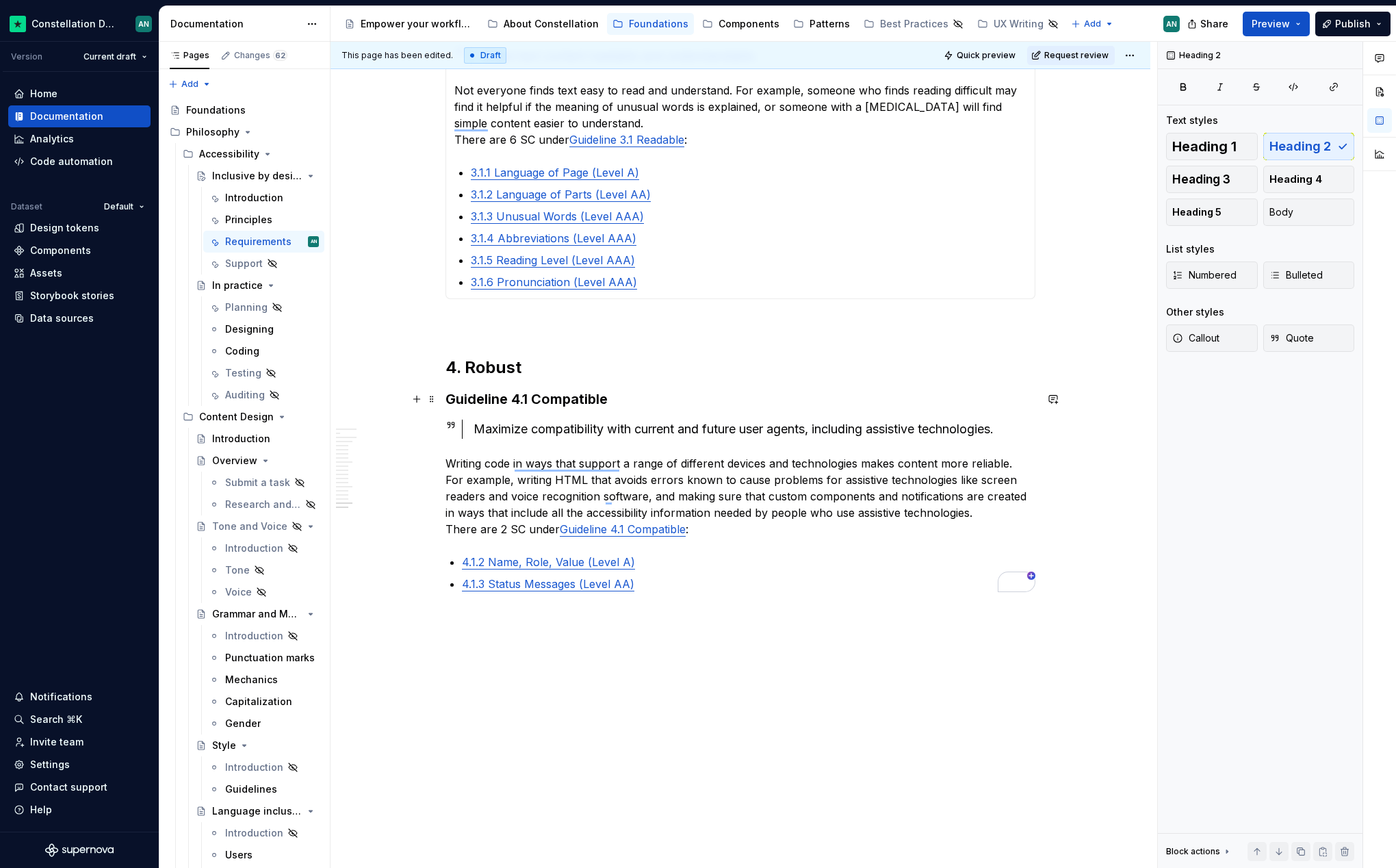
click at [538, 399] on h3 "Guideline 4.1 Compatible" at bounding box center [740, 399] width 590 height 19
click at [489, 368] on h2 "4. Robust" at bounding box center [740, 367] width 590 height 22
click at [495, 406] on h3 "Guideline 4.1 Compatible" at bounding box center [740, 399] width 590 height 19
click at [502, 371] on h2 "4. Robust" at bounding box center [740, 367] width 590 height 22
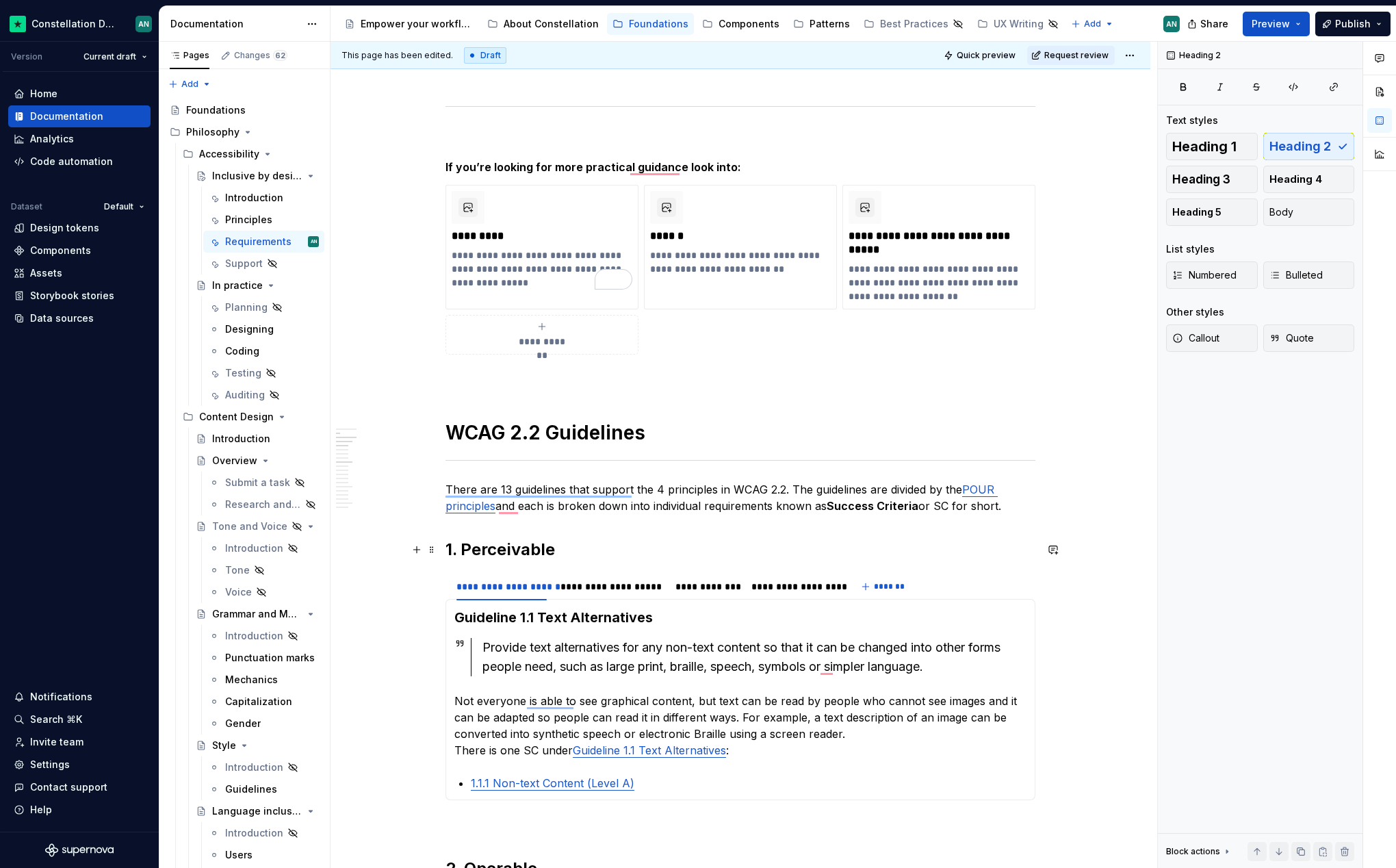
click at [490, 545] on h2 "1. Perceivable" at bounding box center [740, 550] width 590 height 22
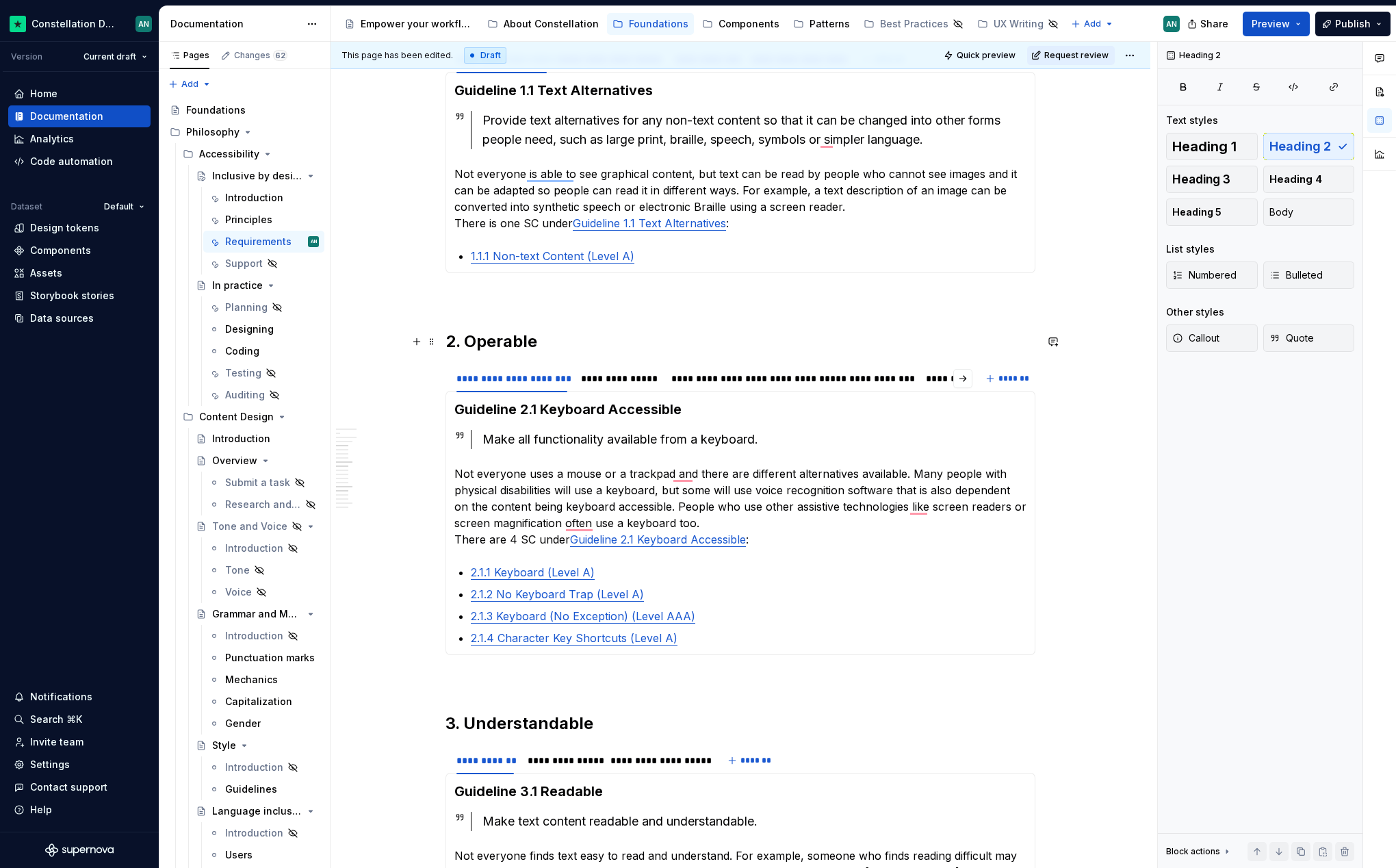
click at [484, 341] on h2 "2. Operable" at bounding box center [740, 342] width 590 height 22
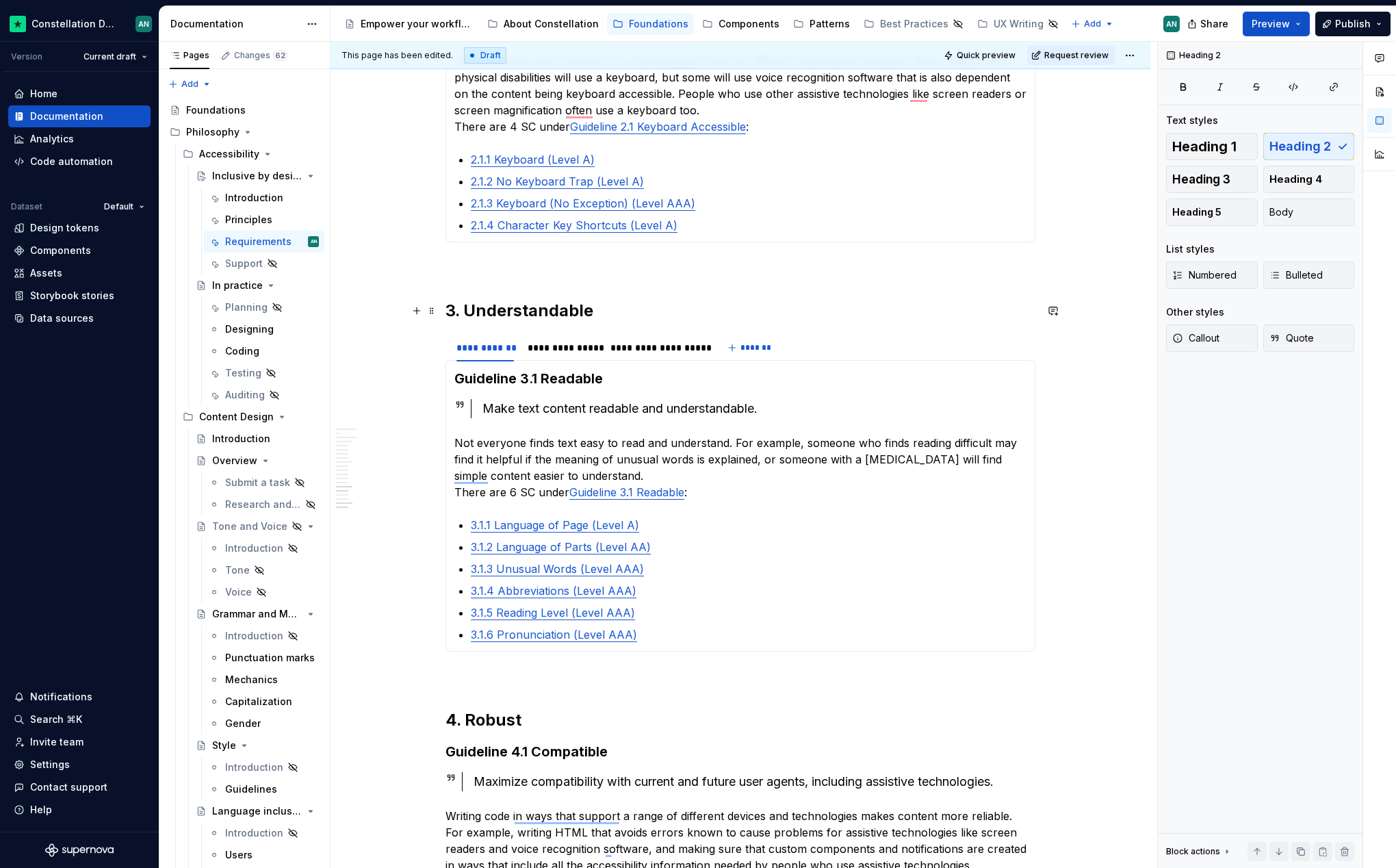
click at [513, 314] on h2 "3. Understandable" at bounding box center [740, 311] width 590 height 22
click at [522, 373] on h3 "Guideline 3.1 Readable" at bounding box center [740, 378] width 572 height 19
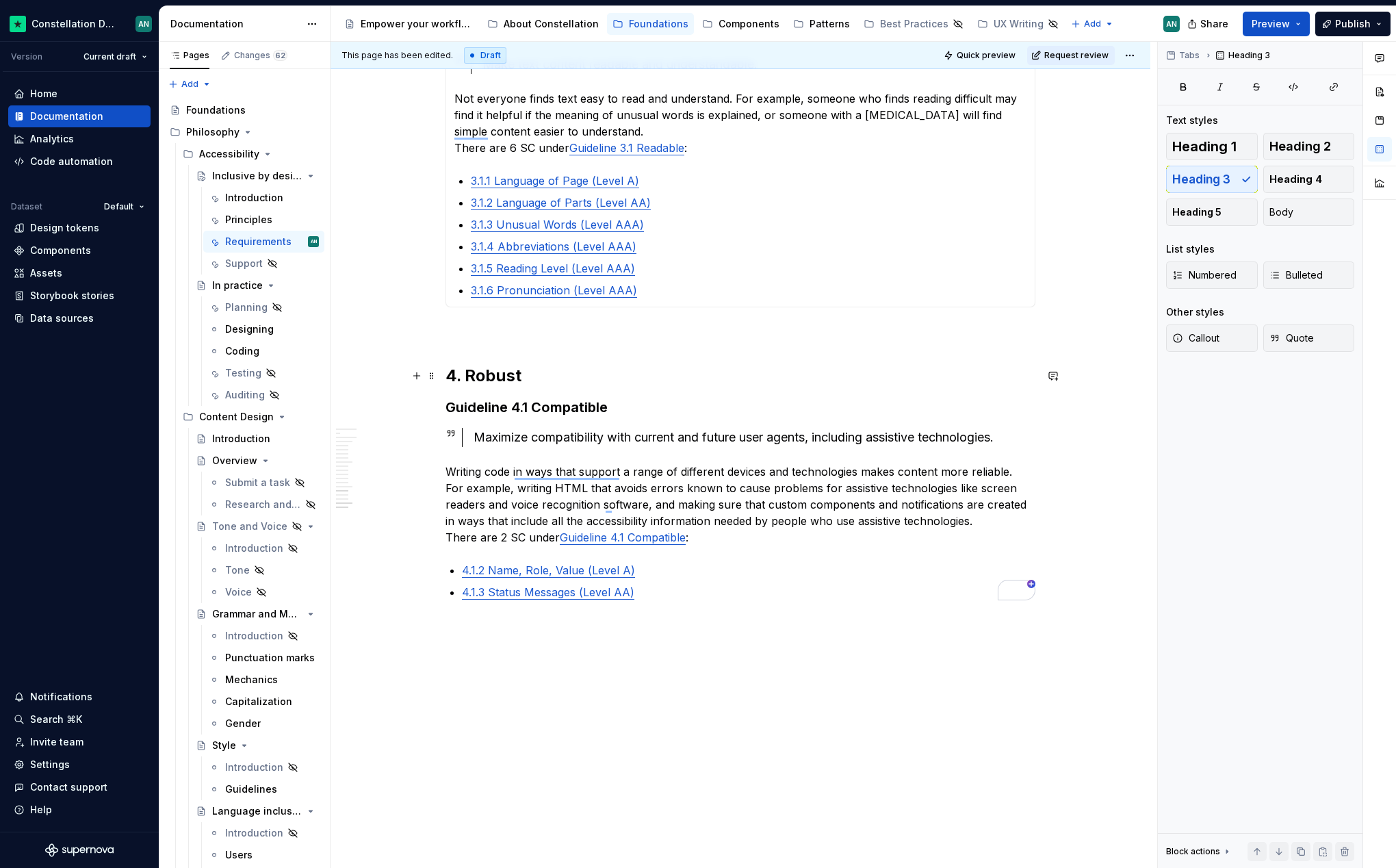
click at [495, 371] on h2 "4. Robust" at bounding box center [740, 376] width 590 height 22
click at [509, 404] on h3 "Guideline 4.1 Compatible" at bounding box center [740, 407] width 590 height 19
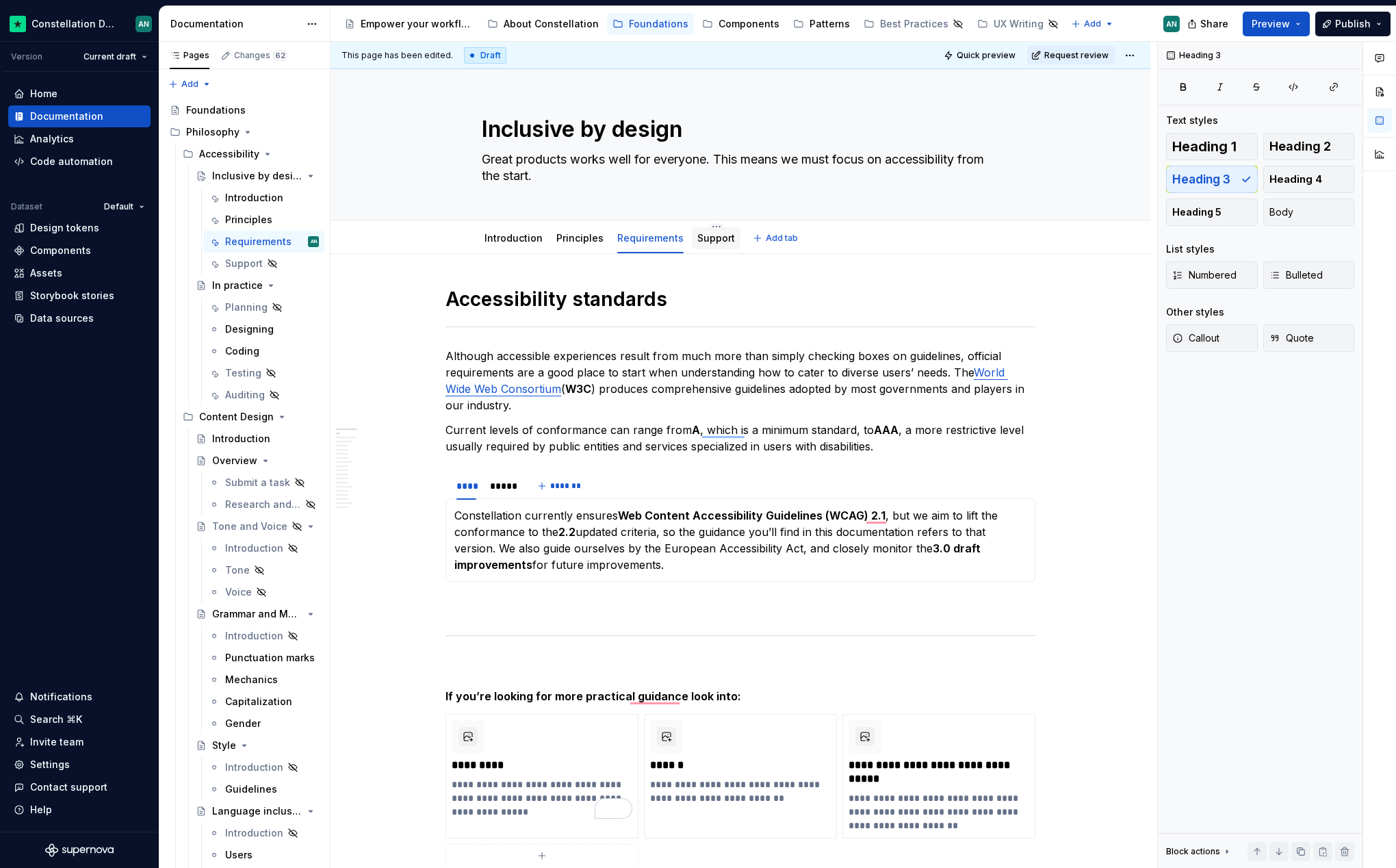
click at [722, 238] on link "Support" at bounding box center [716, 238] width 38 height 12
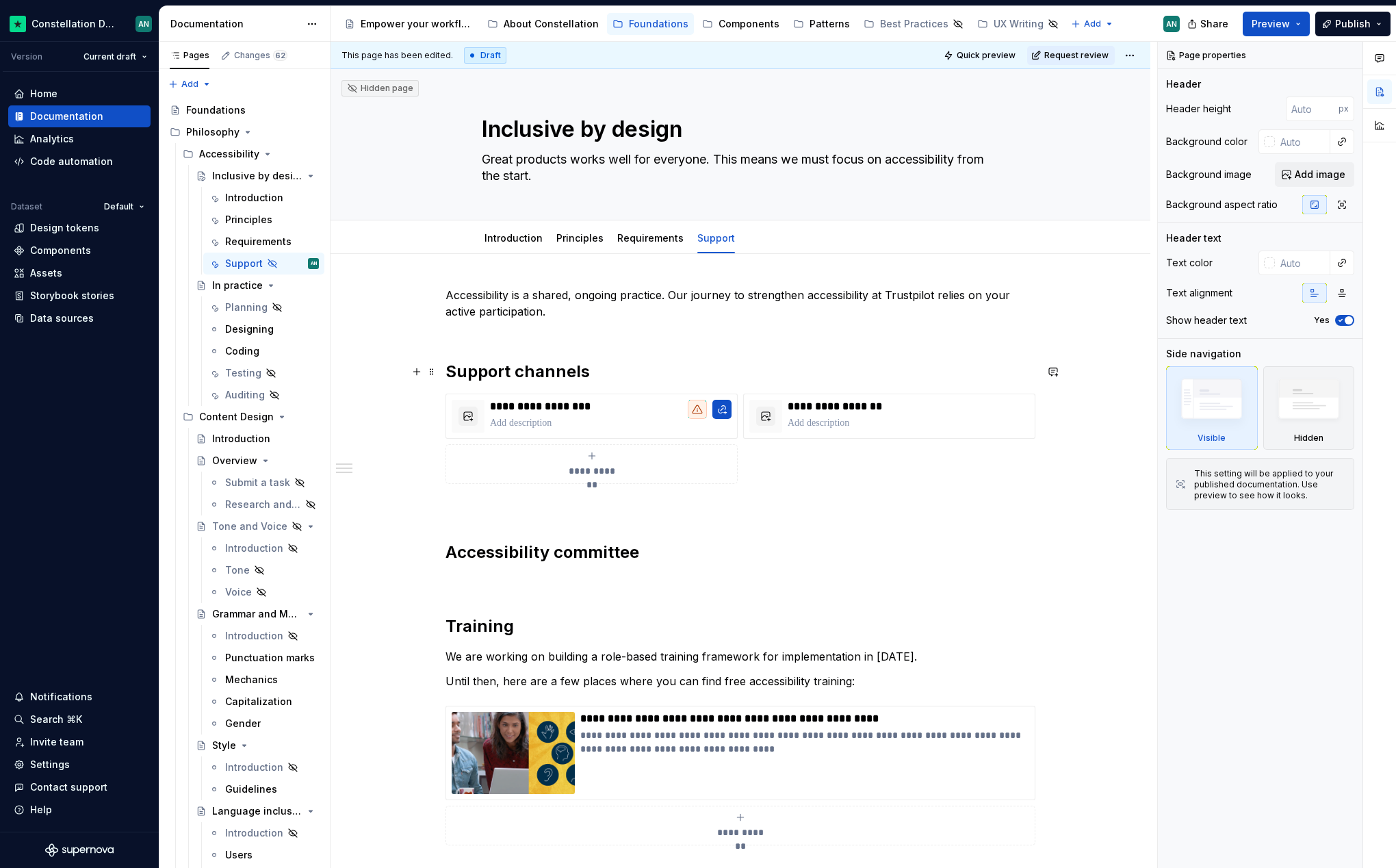
click at [517, 373] on h2 "Support channels" at bounding box center [740, 372] width 590 height 22
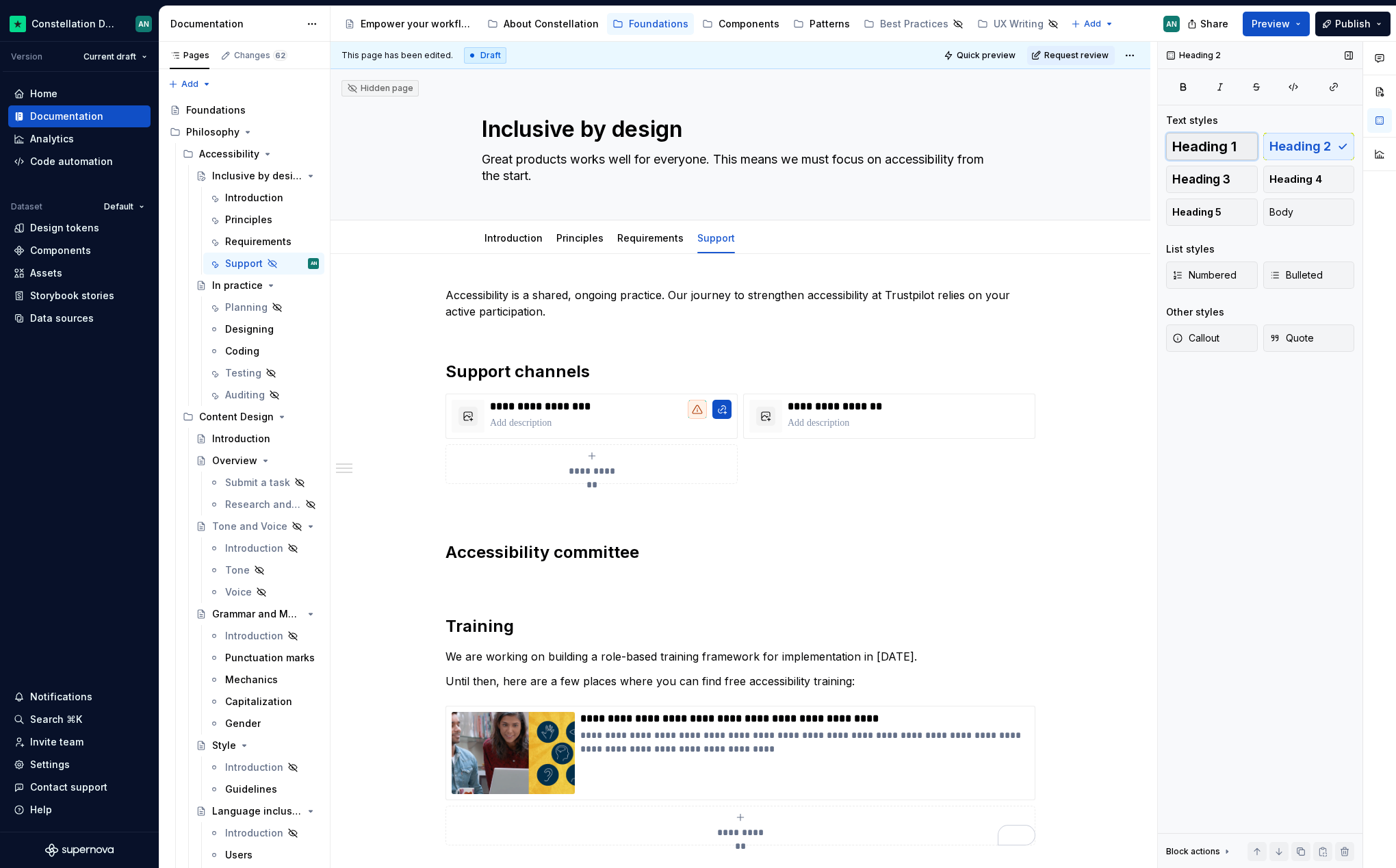
click at [1198, 148] on span "Heading 1" at bounding box center [1204, 146] width 64 height 14
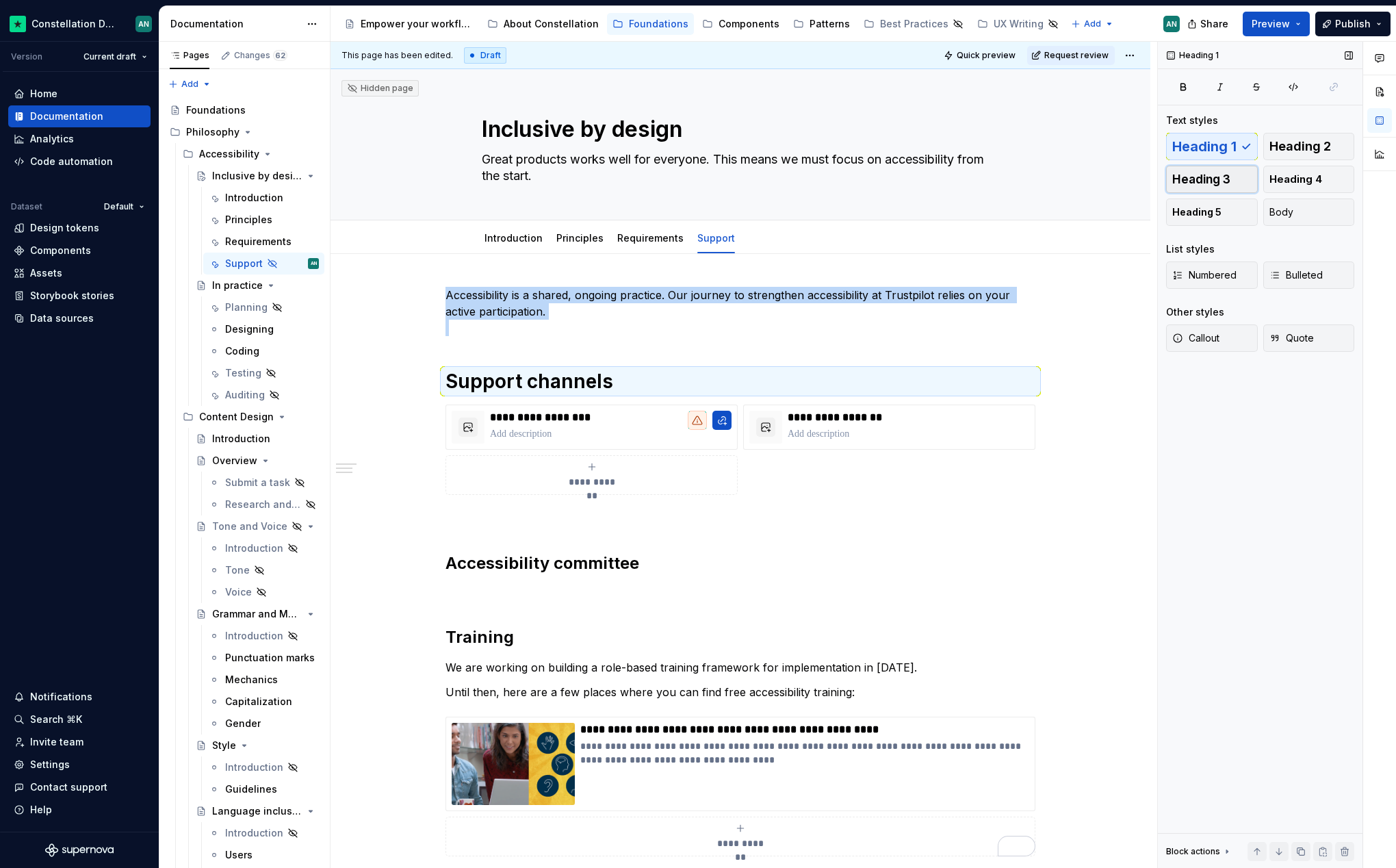
click at [1212, 176] on span "Heading 3" at bounding box center [1202, 179] width 58 height 14
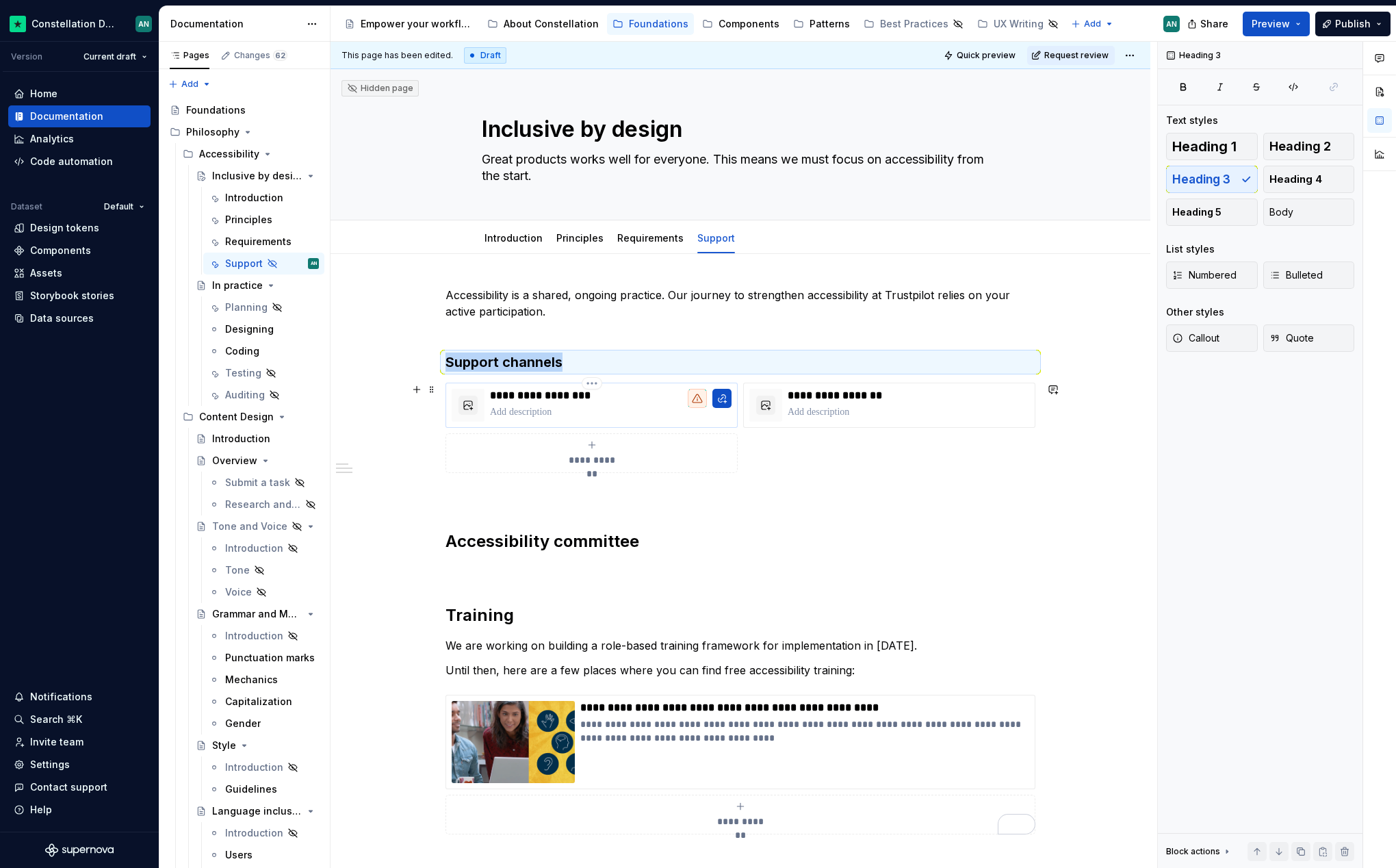
click at [642, 403] on div "**********" at bounding box center [610, 405] width 241 height 33
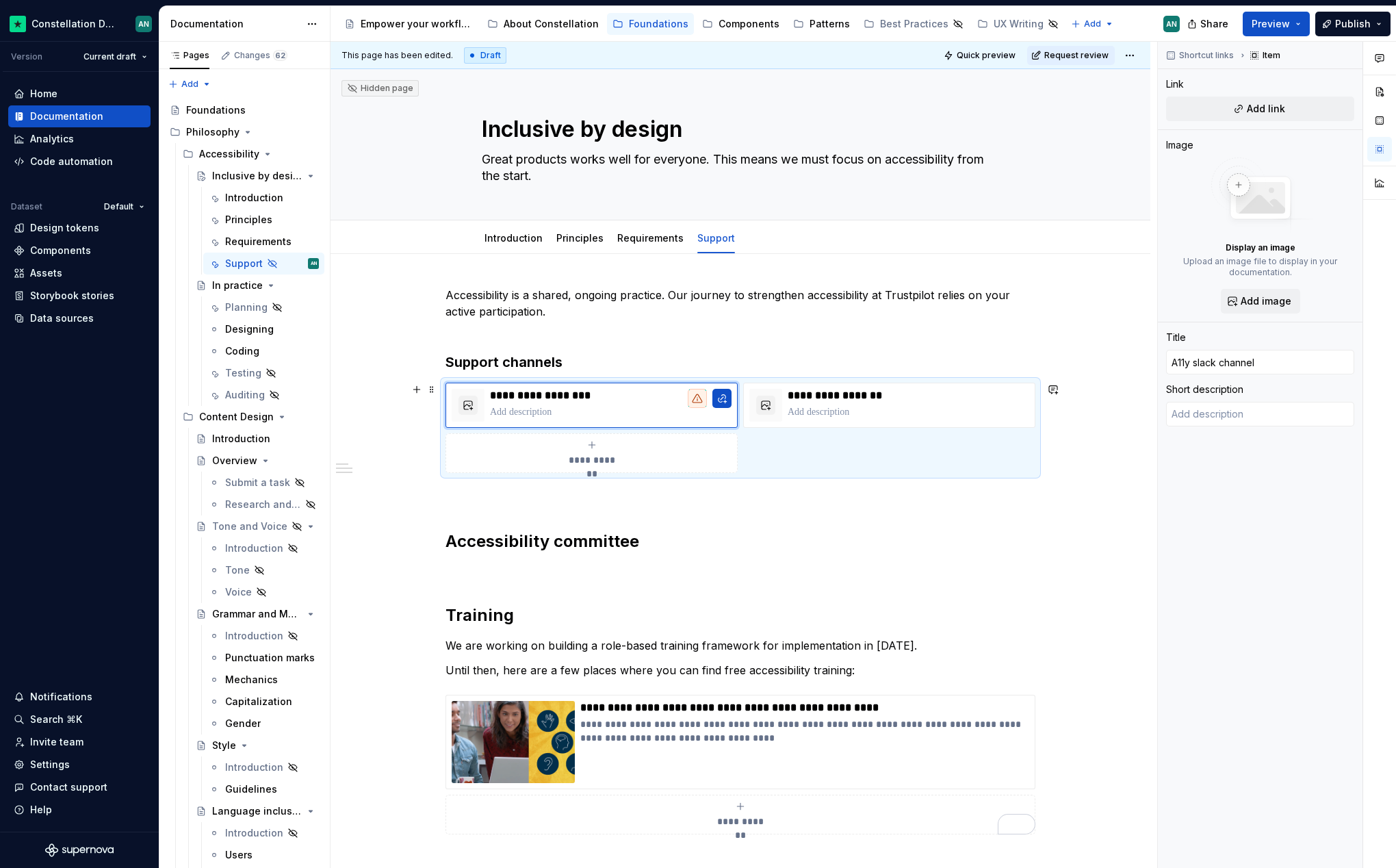
click at [883, 458] on div "**********" at bounding box center [740, 428] width 590 height 90
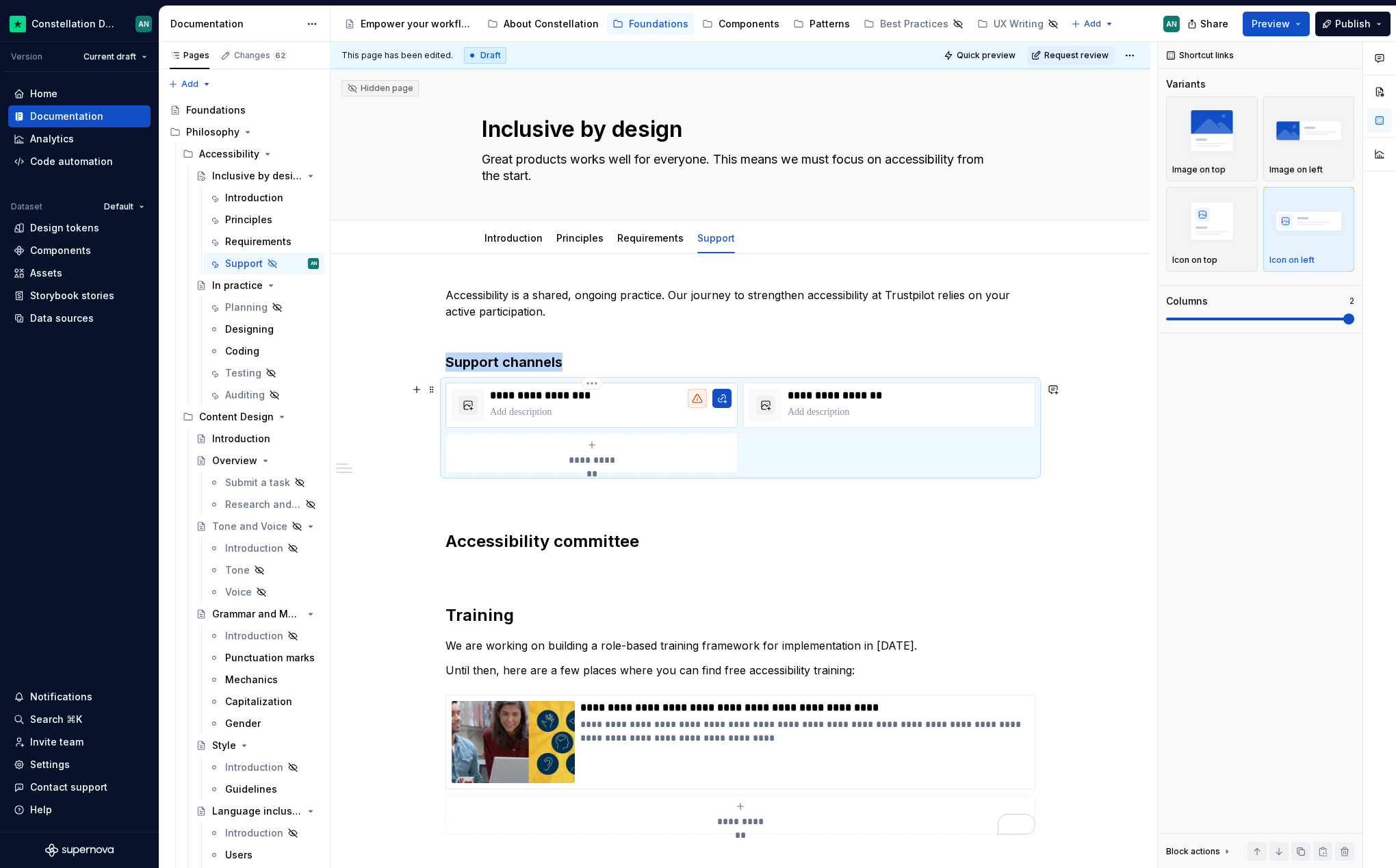
drag, startPoint x: 646, startPoint y: 401, endPoint x: 656, endPoint y: 401, distance: 10.0
click at [646, 401] on p "**********" at bounding box center [610, 395] width 241 height 14
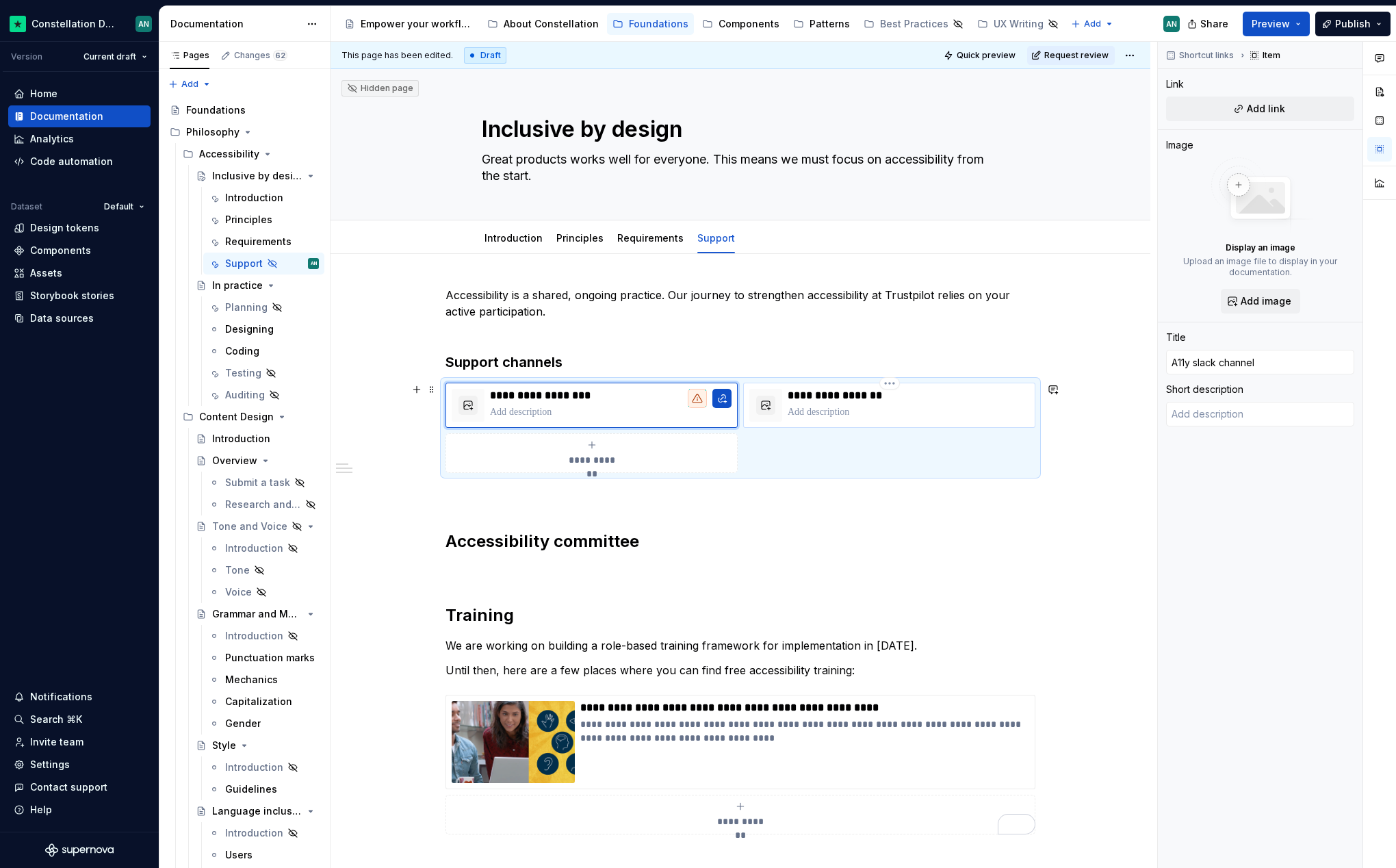
type textarea "*"
type input "Accessibility Bot"
click at [900, 424] on div "**********" at bounding box center [889, 405] width 292 height 45
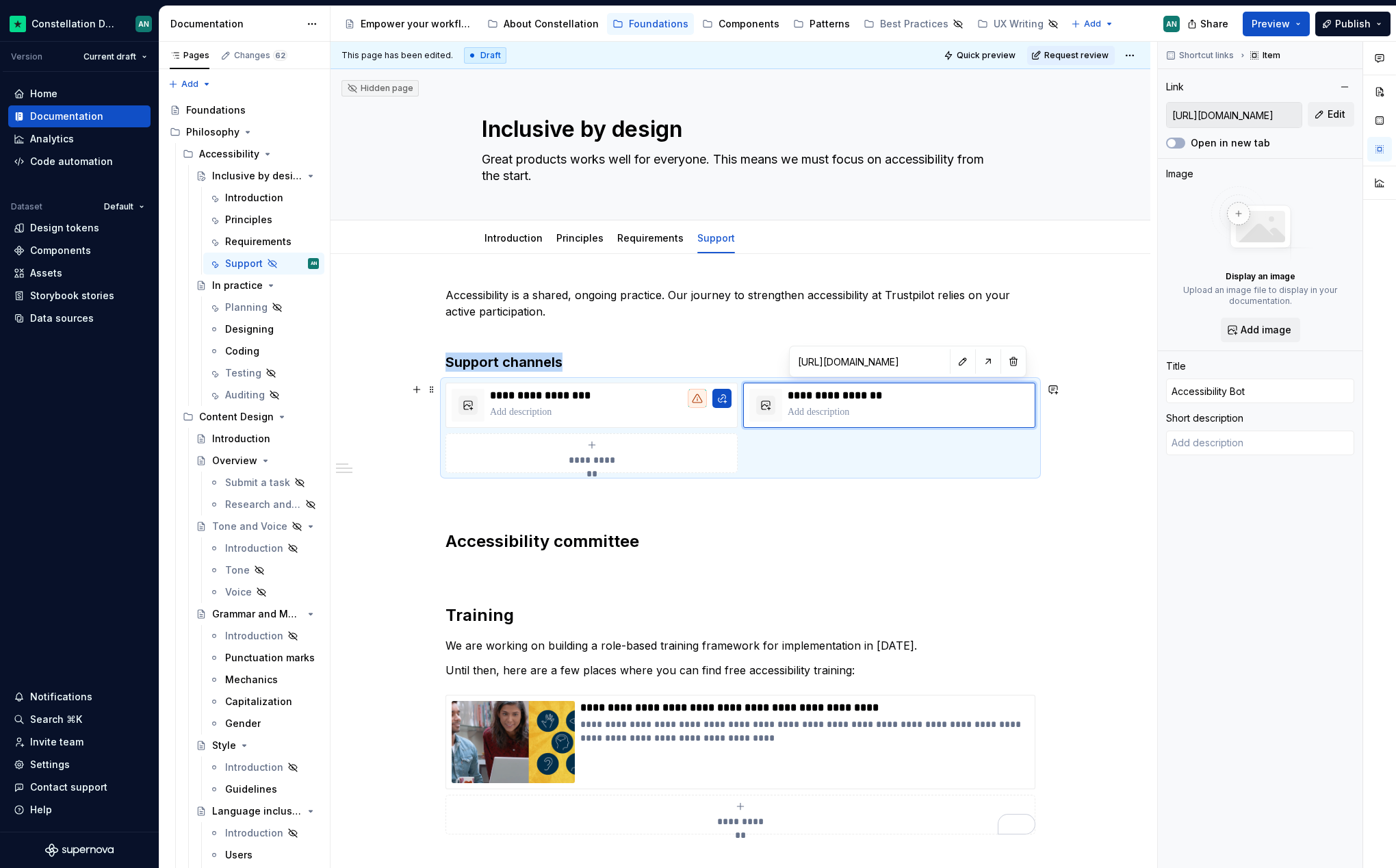
click at [927, 448] on div "**********" at bounding box center [740, 428] width 590 height 90
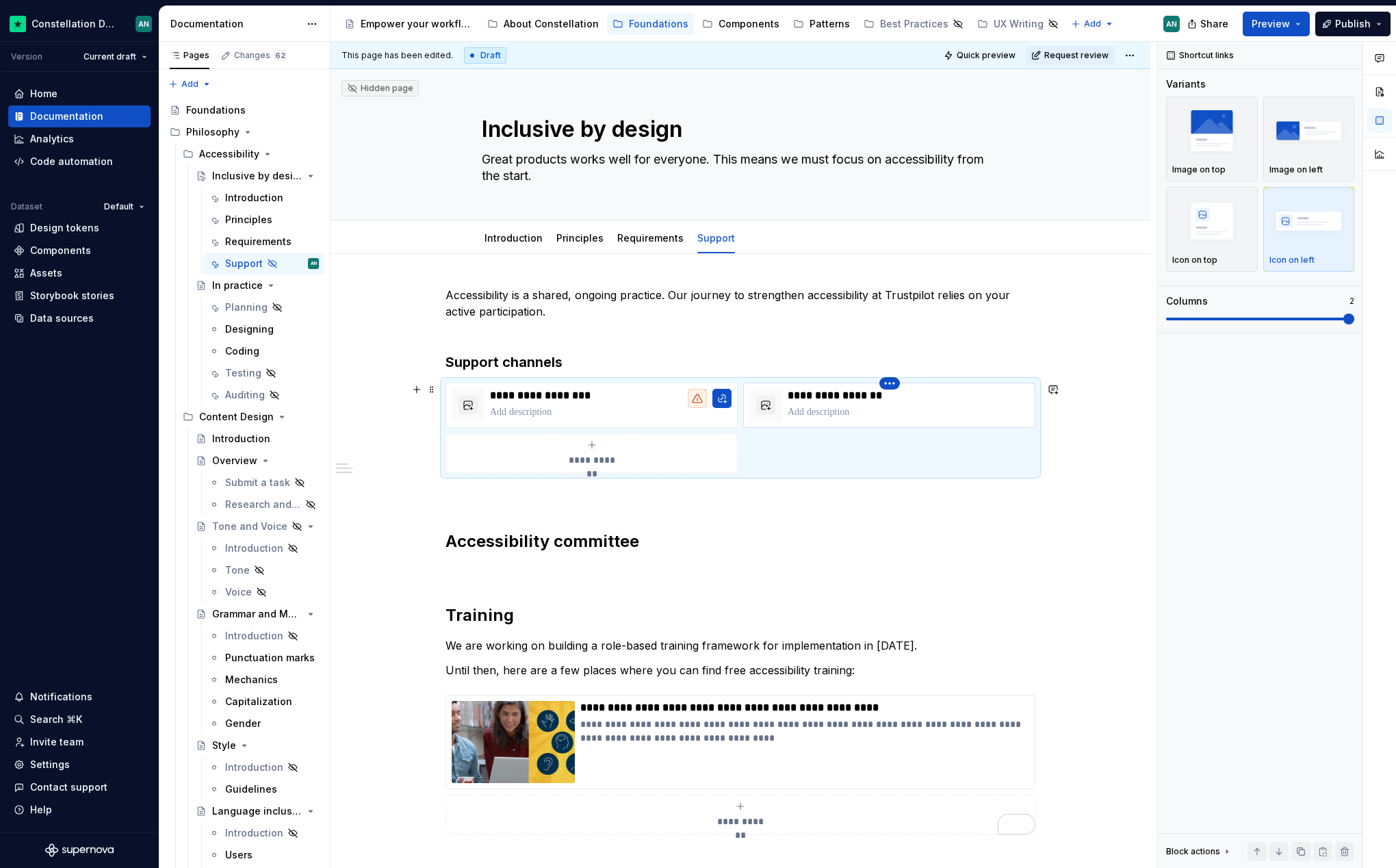
click at [897, 382] on html "Constellation Design System AN Version Current draft Home Documentation Analyti…" at bounding box center [698, 434] width 1396 height 868
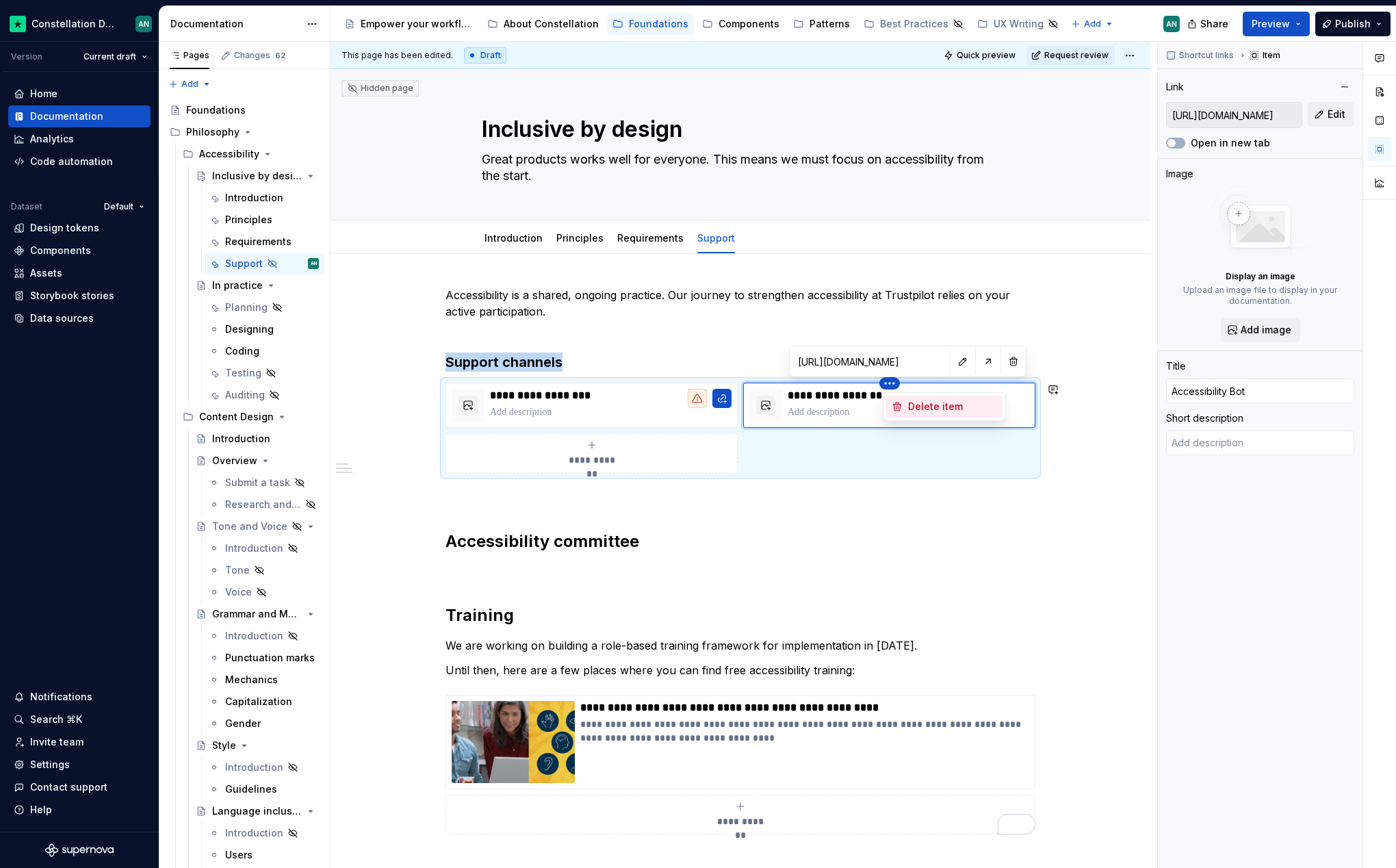
click at [915, 413] on div "Delete item" at bounding box center [953, 406] width 89 height 14
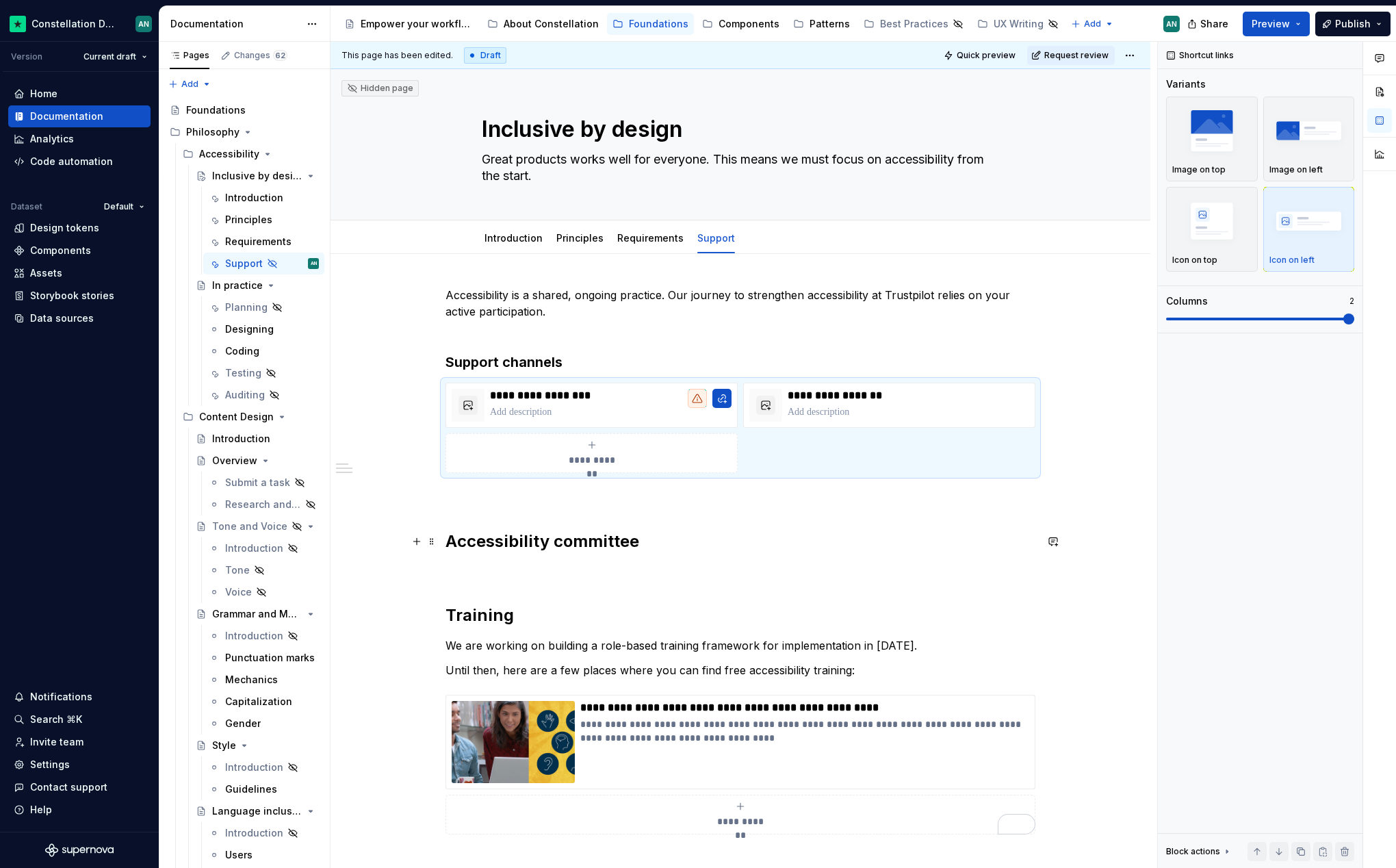
click at [475, 550] on h2 "Accessibility committee" at bounding box center [740, 542] width 590 height 22
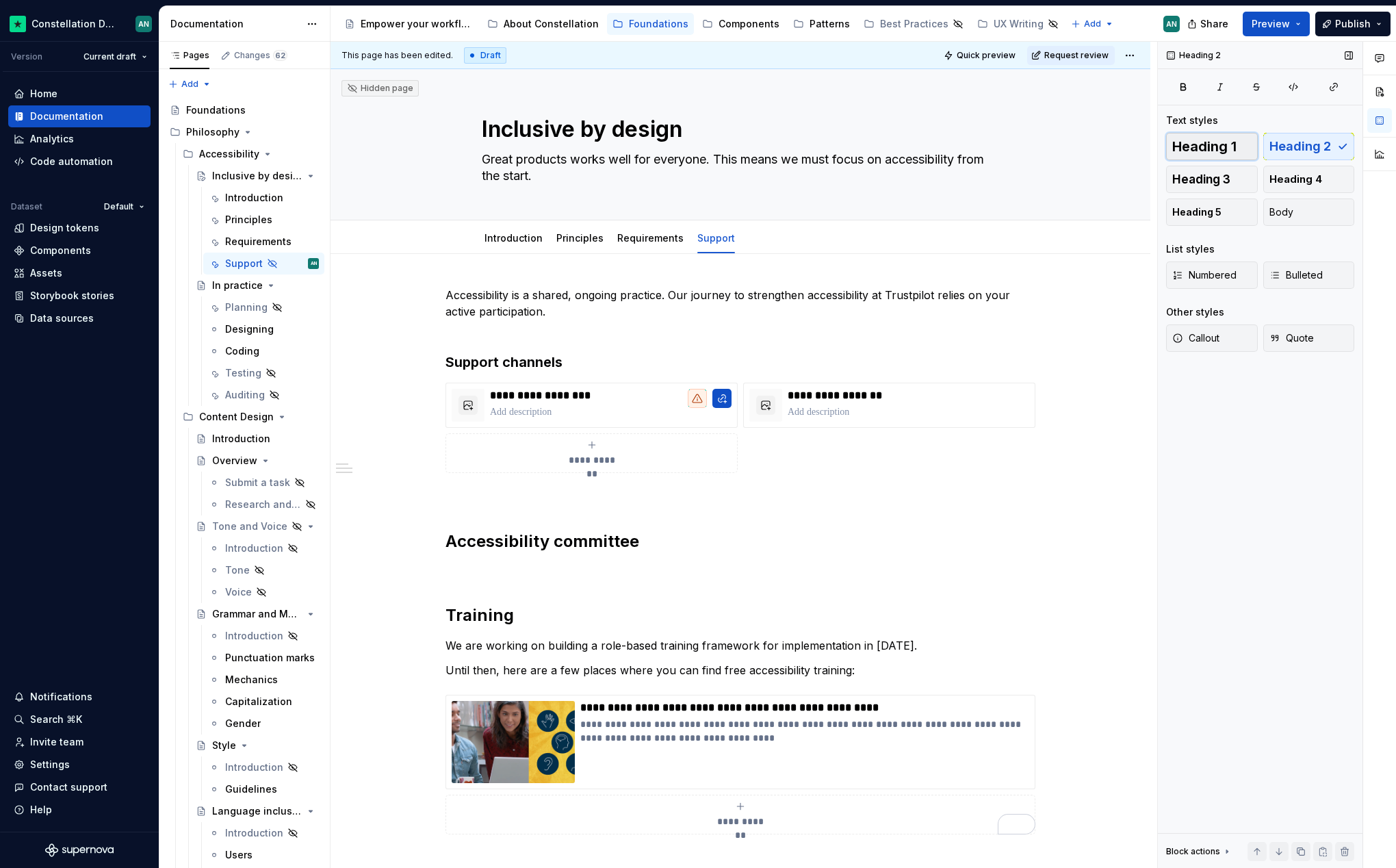
click at [1203, 146] on span "Heading 1" at bounding box center [1204, 146] width 64 height 14
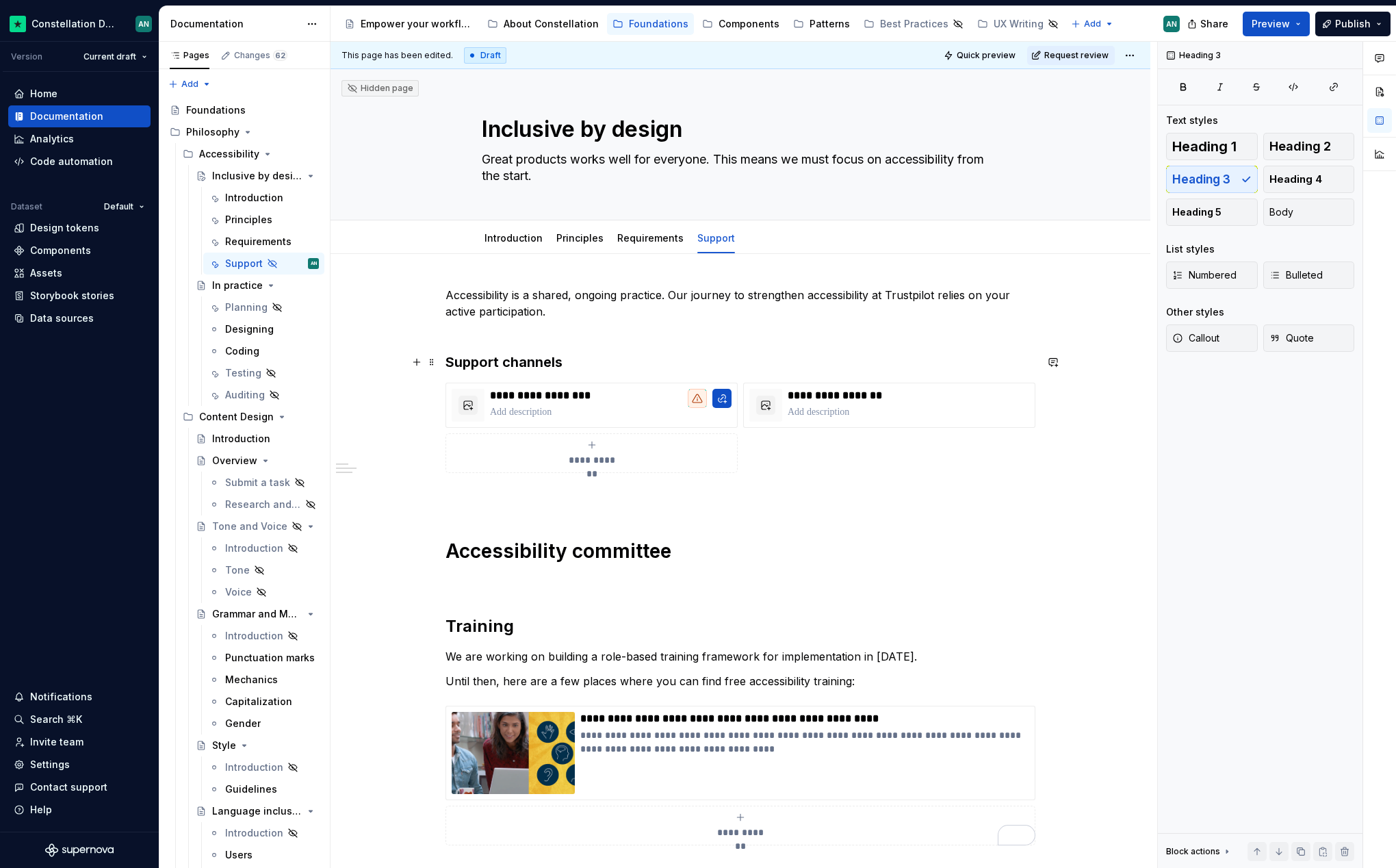
click at [514, 362] on h3 "Support channels" at bounding box center [740, 362] width 590 height 19
click at [1203, 143] on span "Heading 1" at bounding box center [1204, 146] width 64 height 14
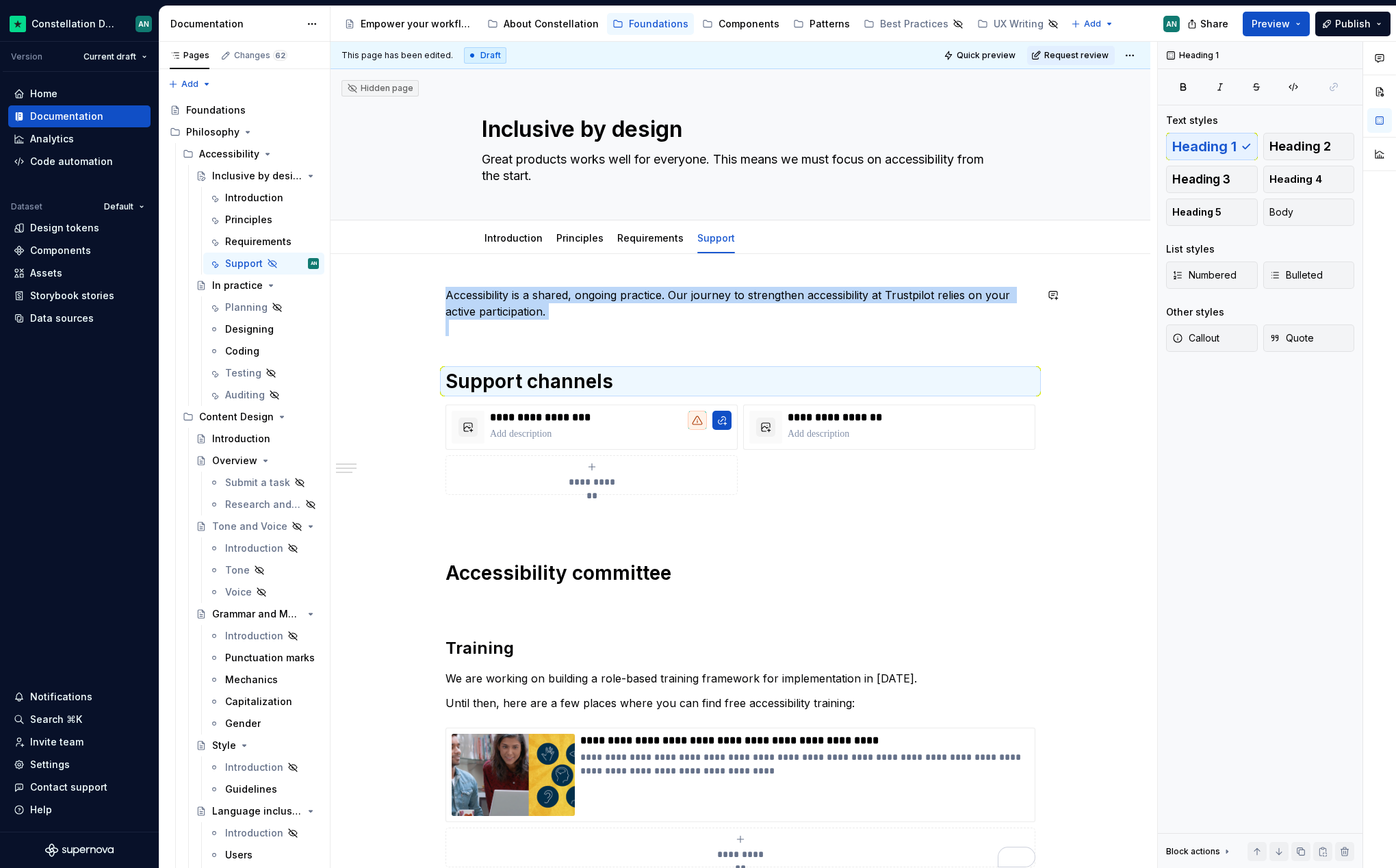
click at [519, 338] on div "**********" at bounding box center [740, 577] width 590 height 580
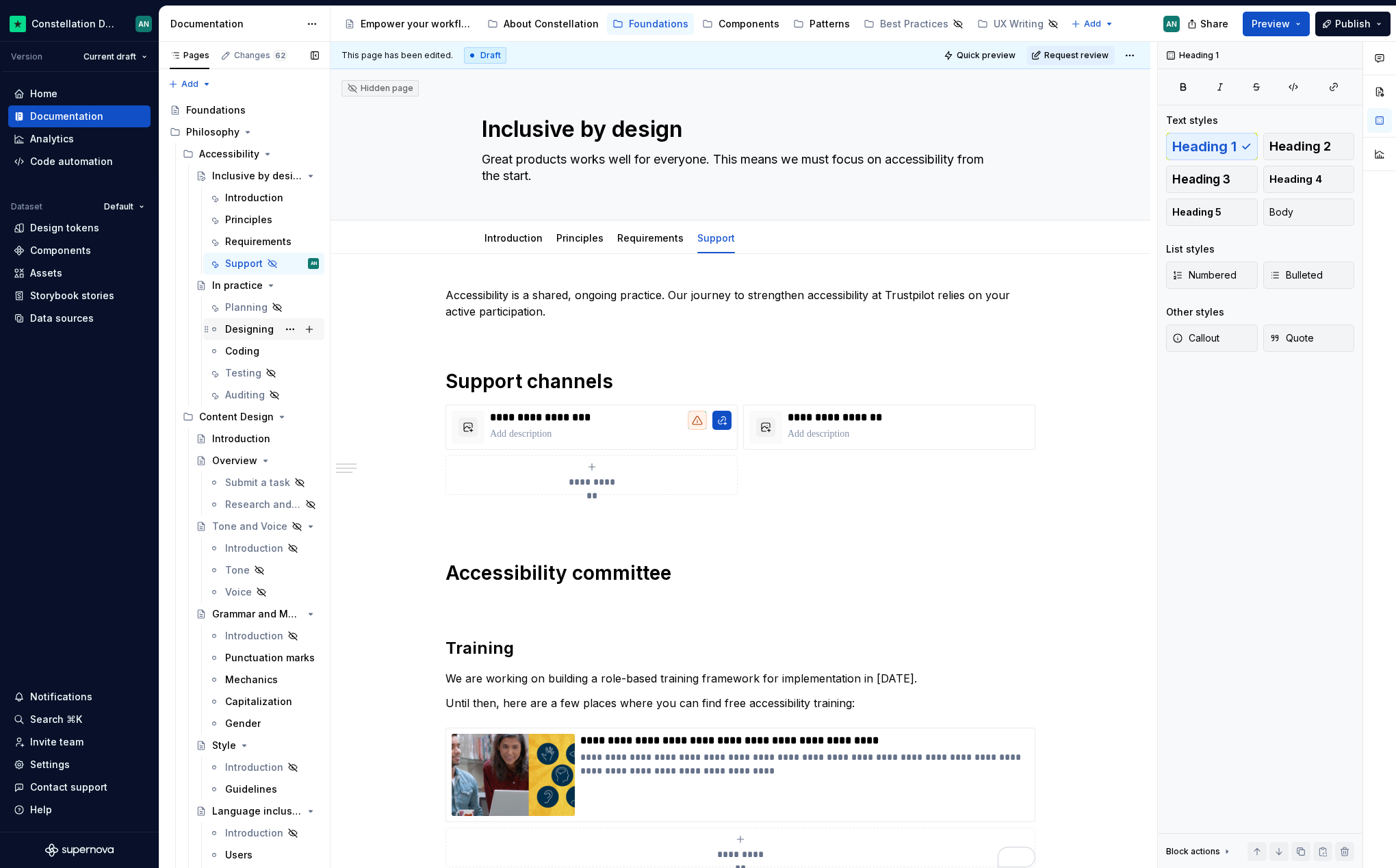
click at [250, 332] on div "Designing" at bounding box center [250, 329] width 49 height 14
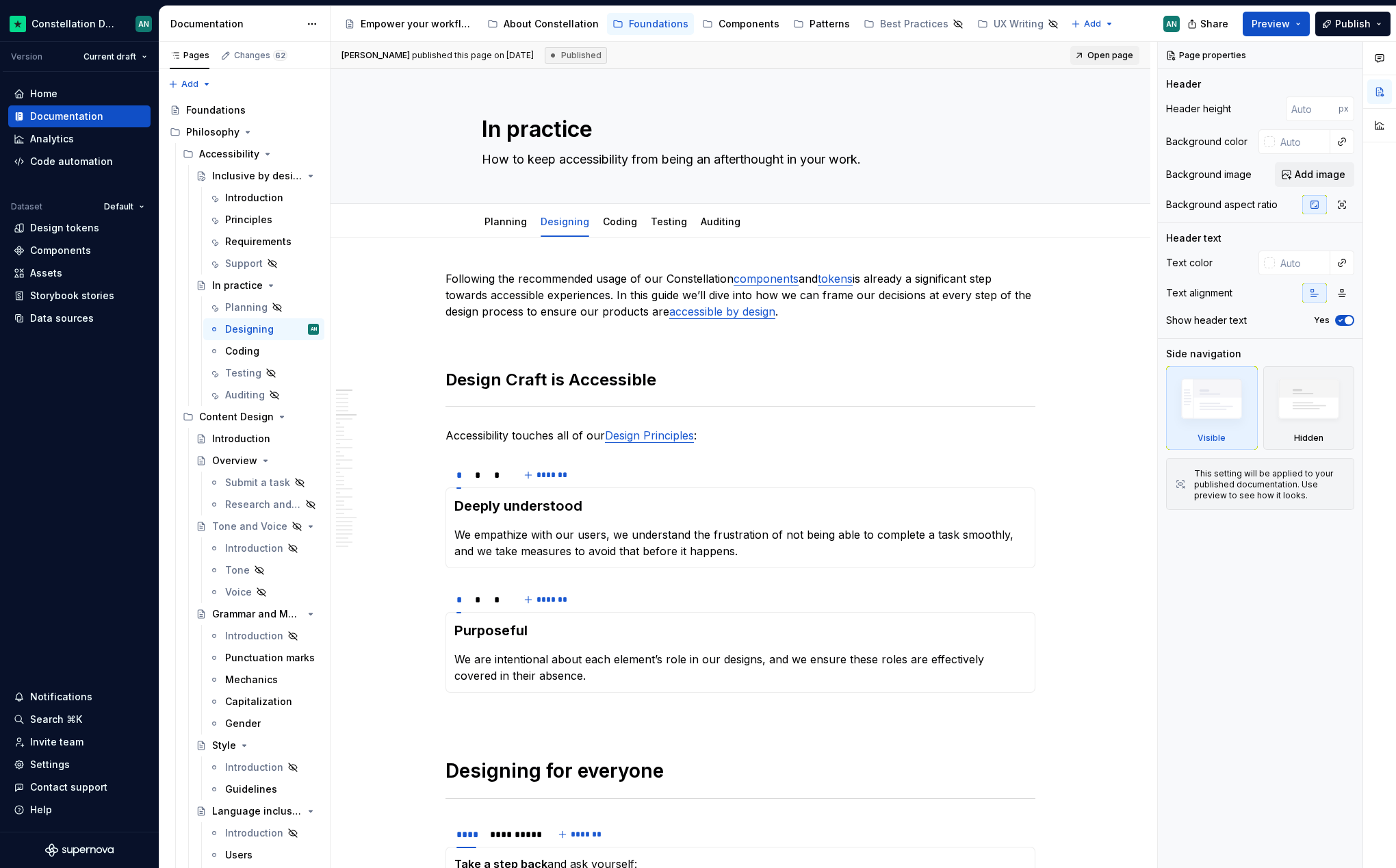
click at [551, 371] on h2 "Design Craft is Accessible" at bounding box center [740, 380] width 590 height 22
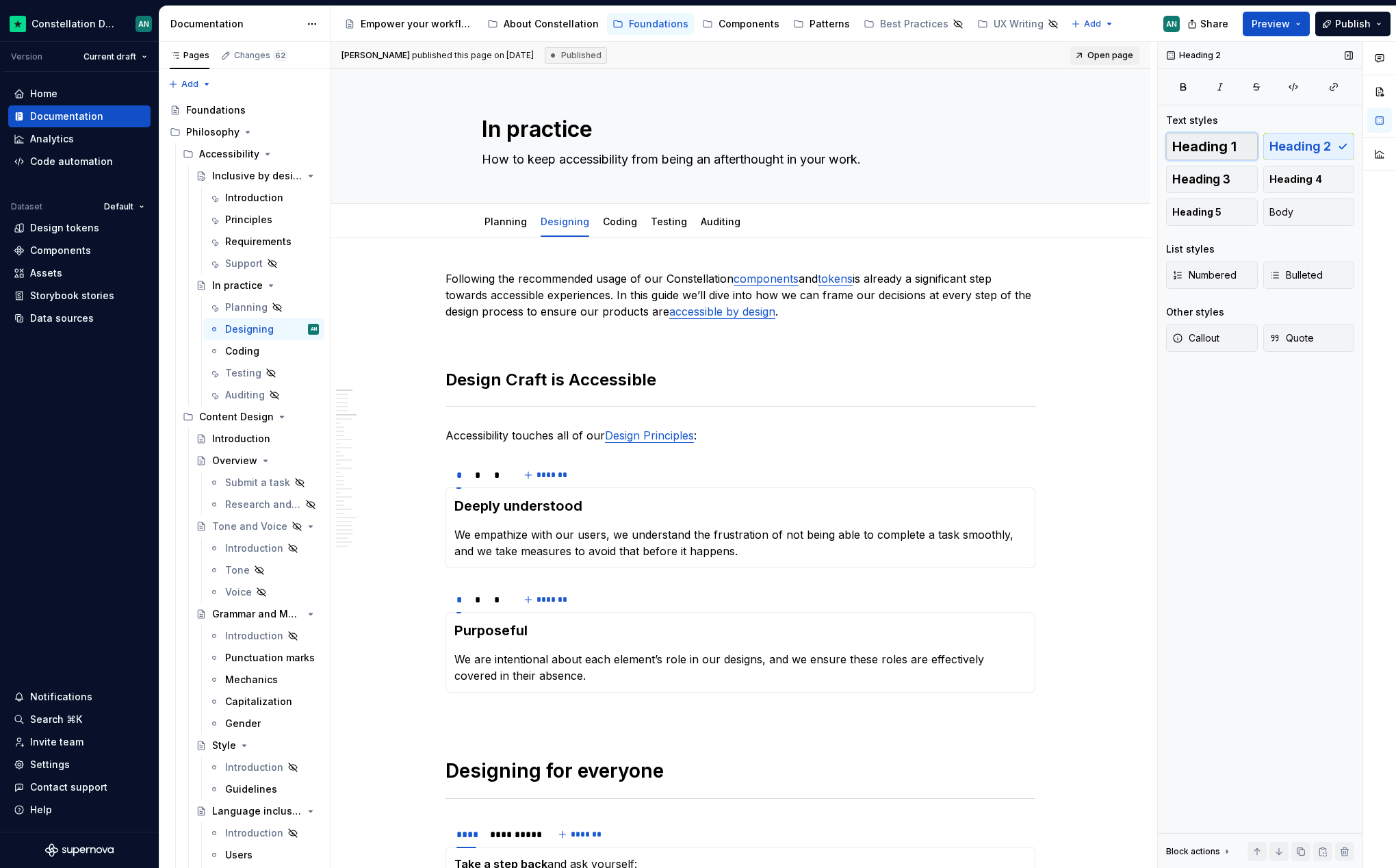
click at [1232, 151] on span "Heading 1" at bounding box center [1204, 146] width 64 height 14
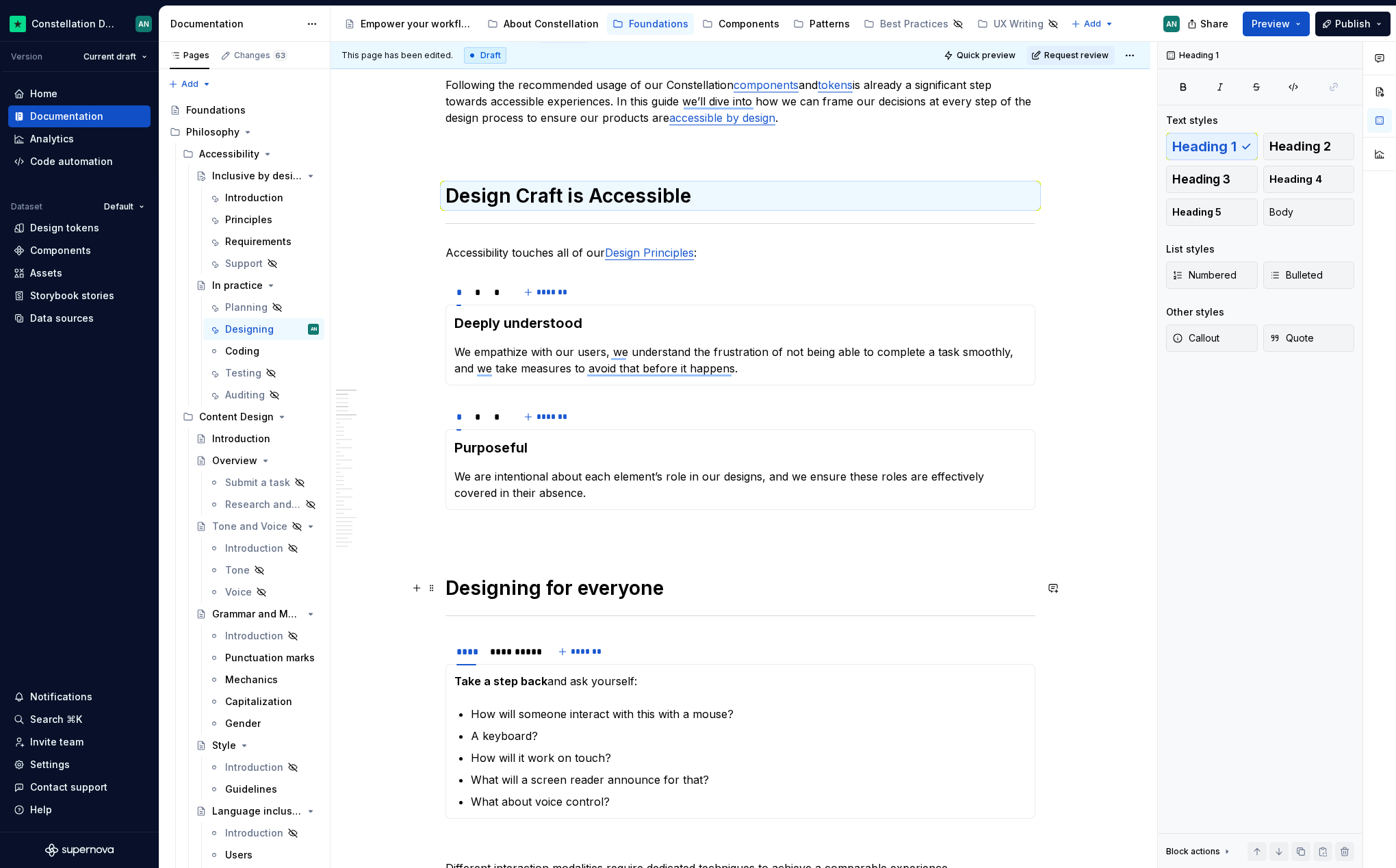
click at [553, 588] on h1 "Designing for everyone" at bounding box center [740, 588] width 590 height 24
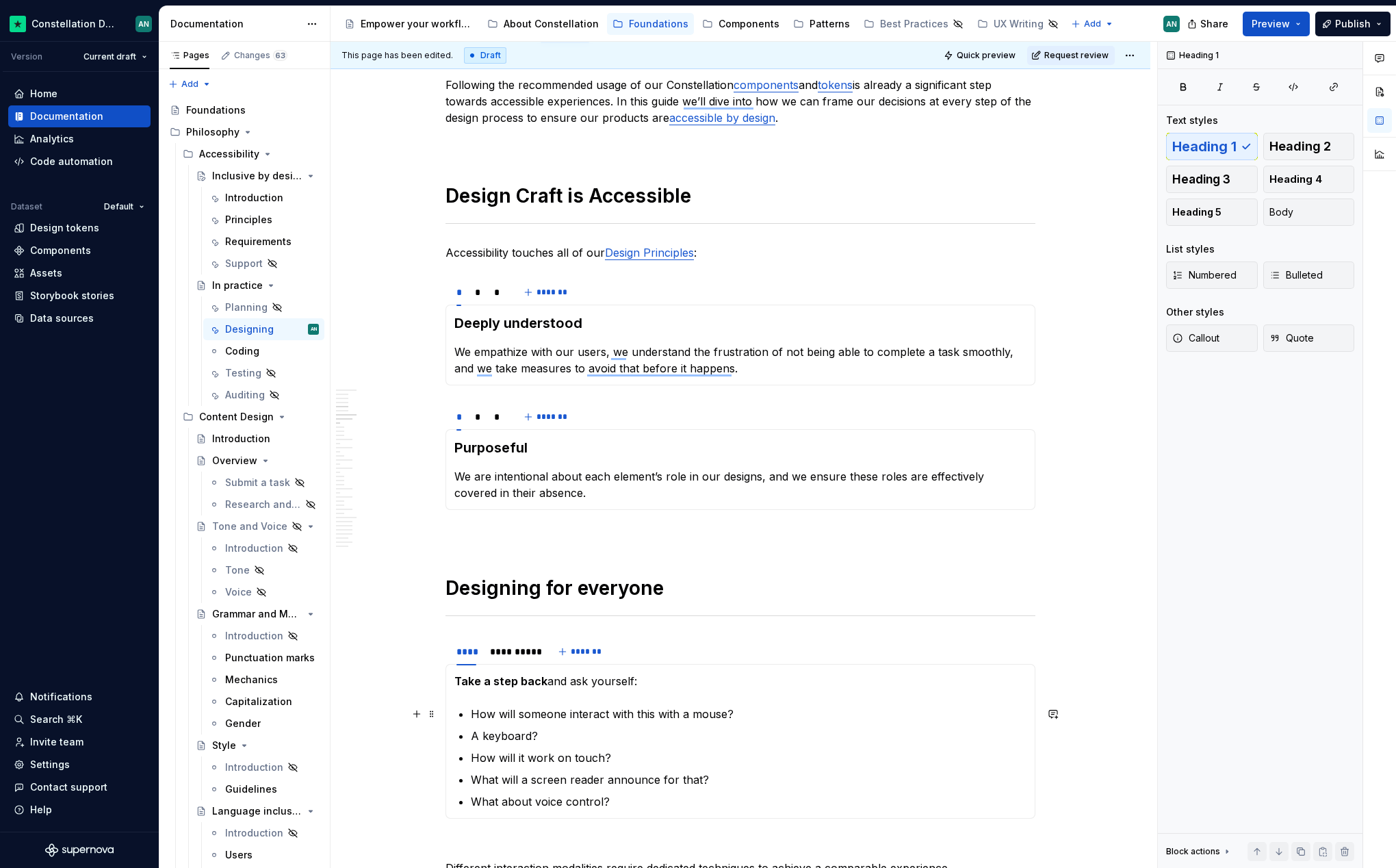
scroll to position [765, 0]
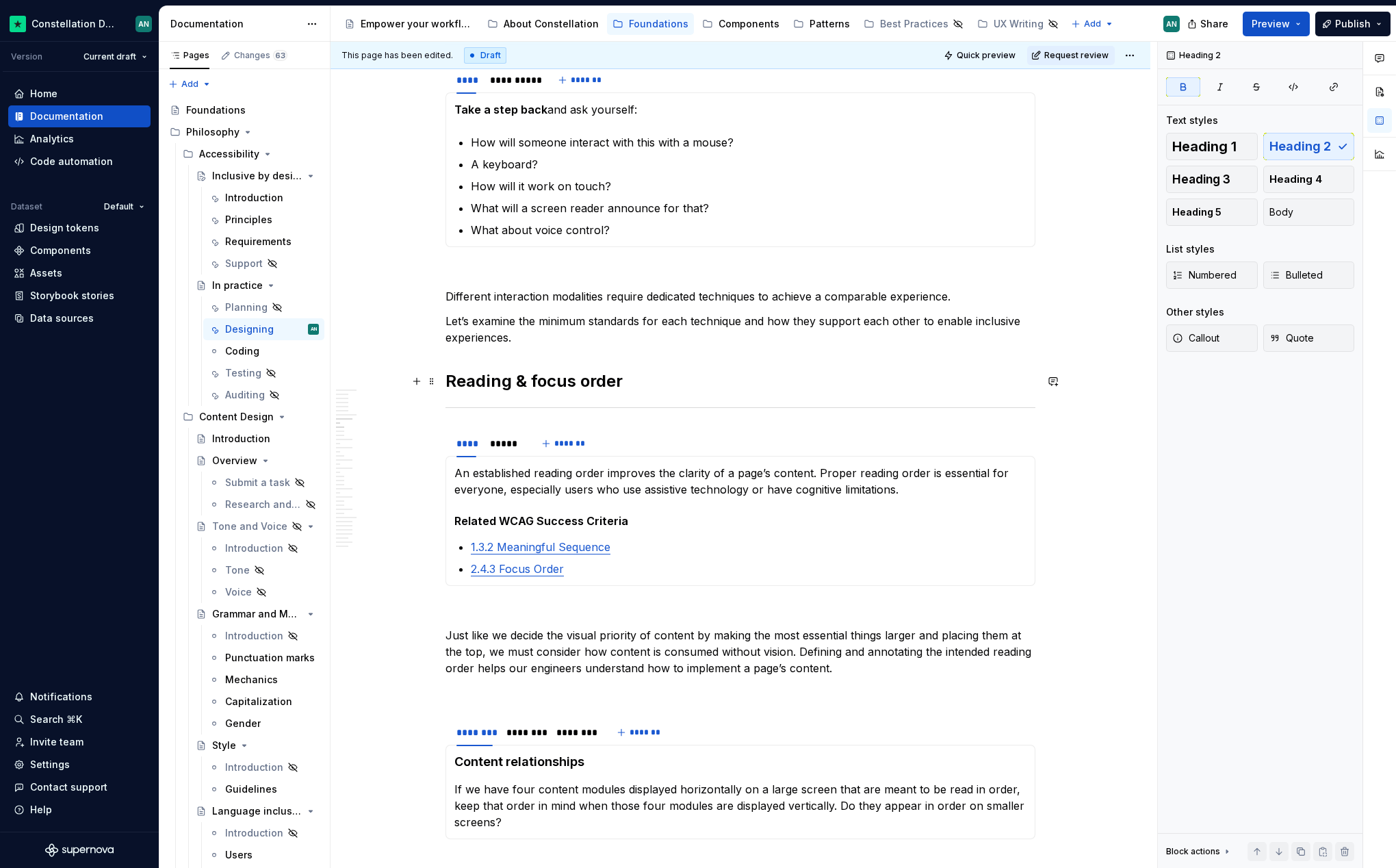
click at [524, 381] on strong "Reading & focus order" at bounding box center [534, 381] width 177 height 20
click at [679, 407] on hr "To enrich screen reader interactions, please activate Accessibility in Grammarl…" at bounding box center [740, 407] width 590 height 1
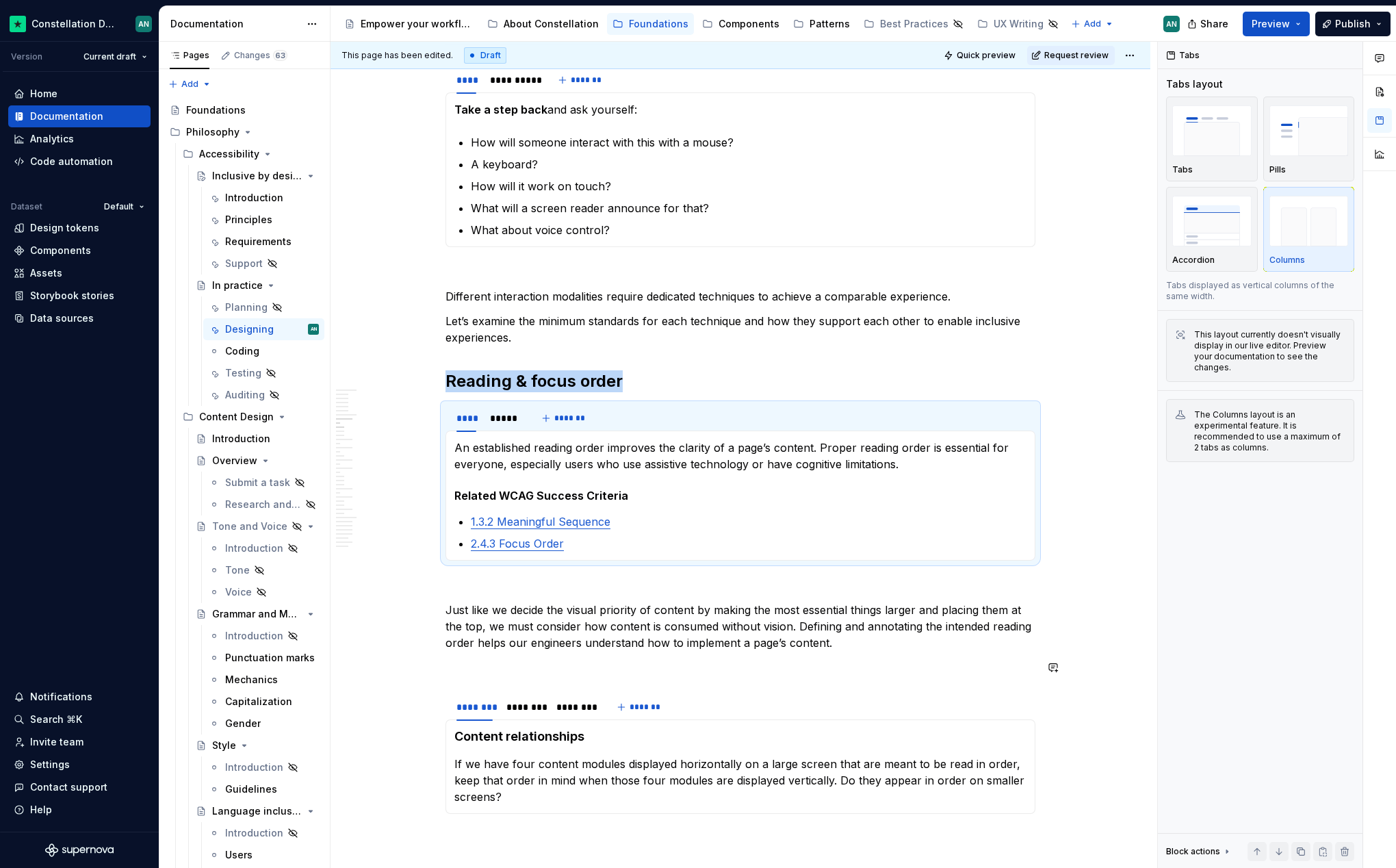
scroll to position [774, 0]
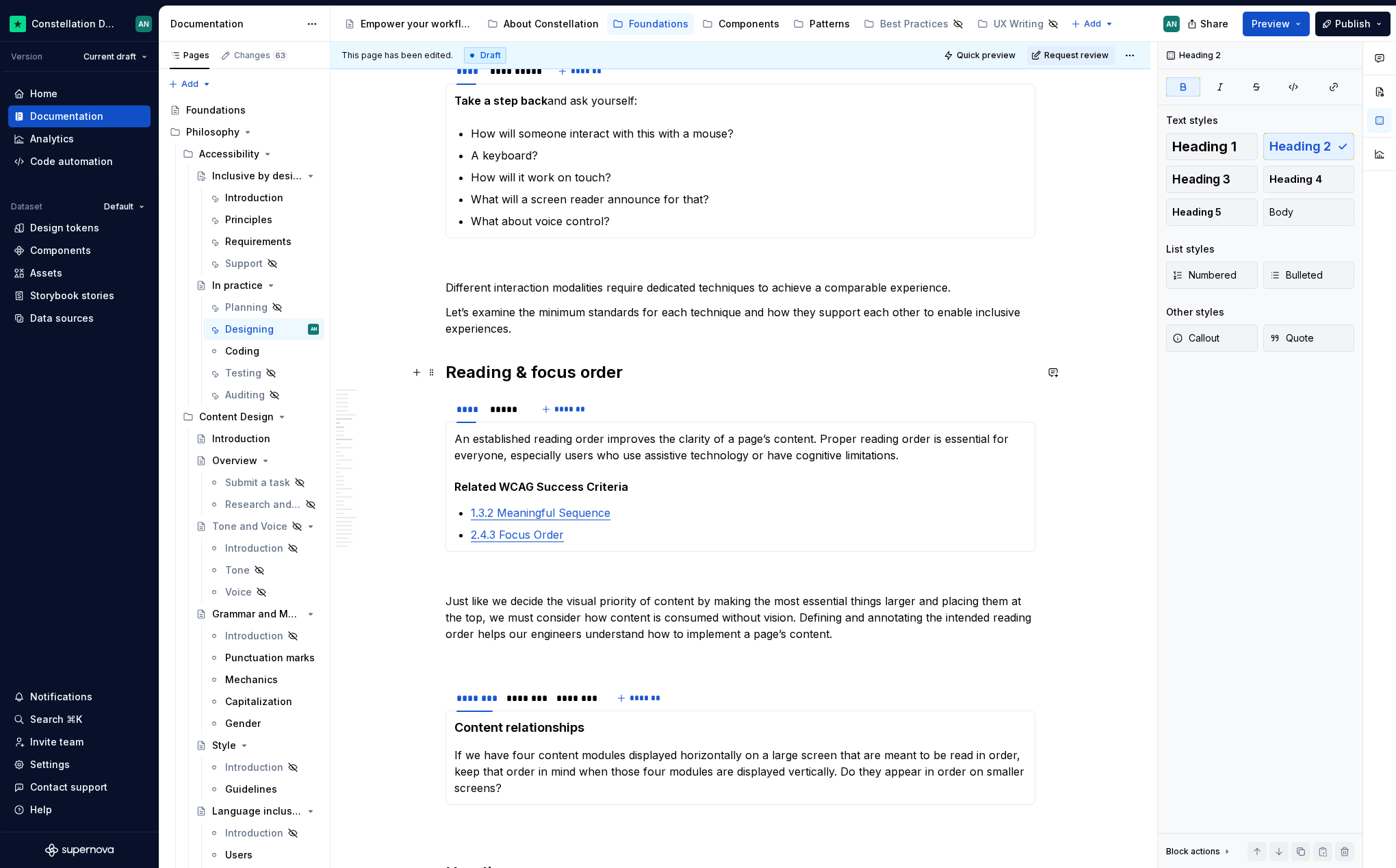
click at [513, 374] on strong "Reading & focus order" at bounding box center [534, 372] width 177 height 20
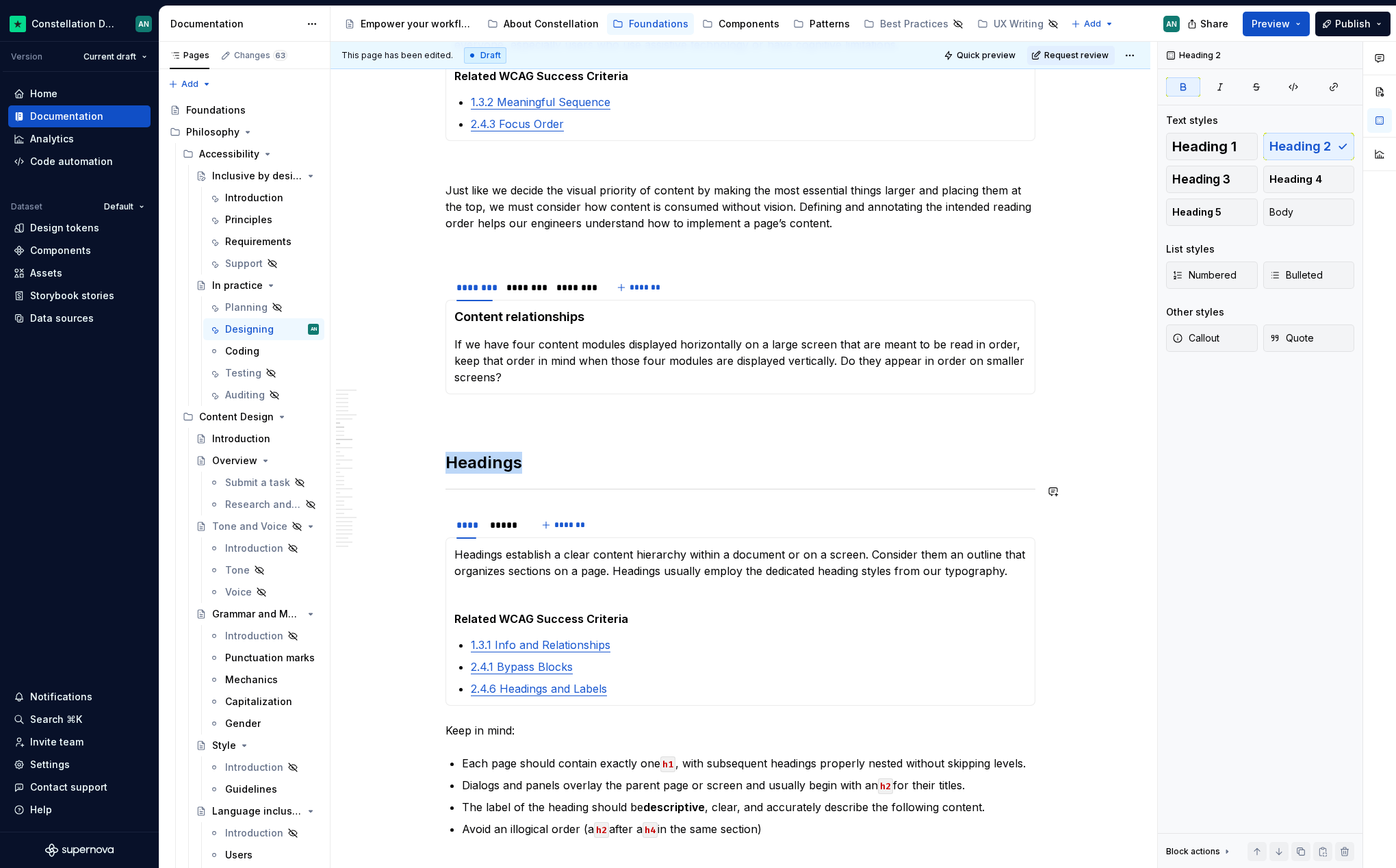
click at [541, 491] on div "To enrich screen reader interactions, please activate Accessibility in Grammarl…" at bounding box center [740, 489] width 590 height 9
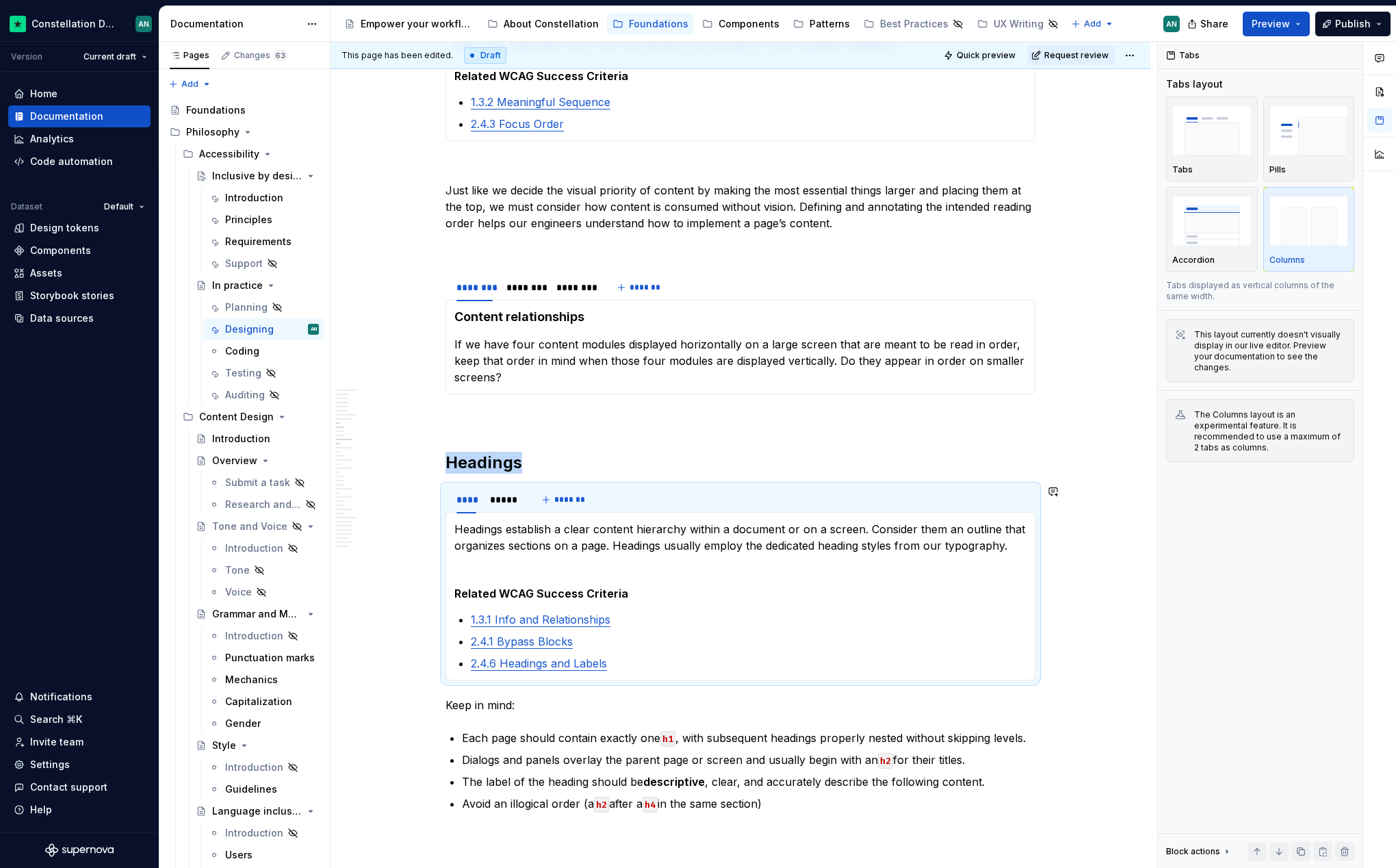
click at [500, 464] on strong "Headings" at bounding box center [484, 462] width 77 height 20
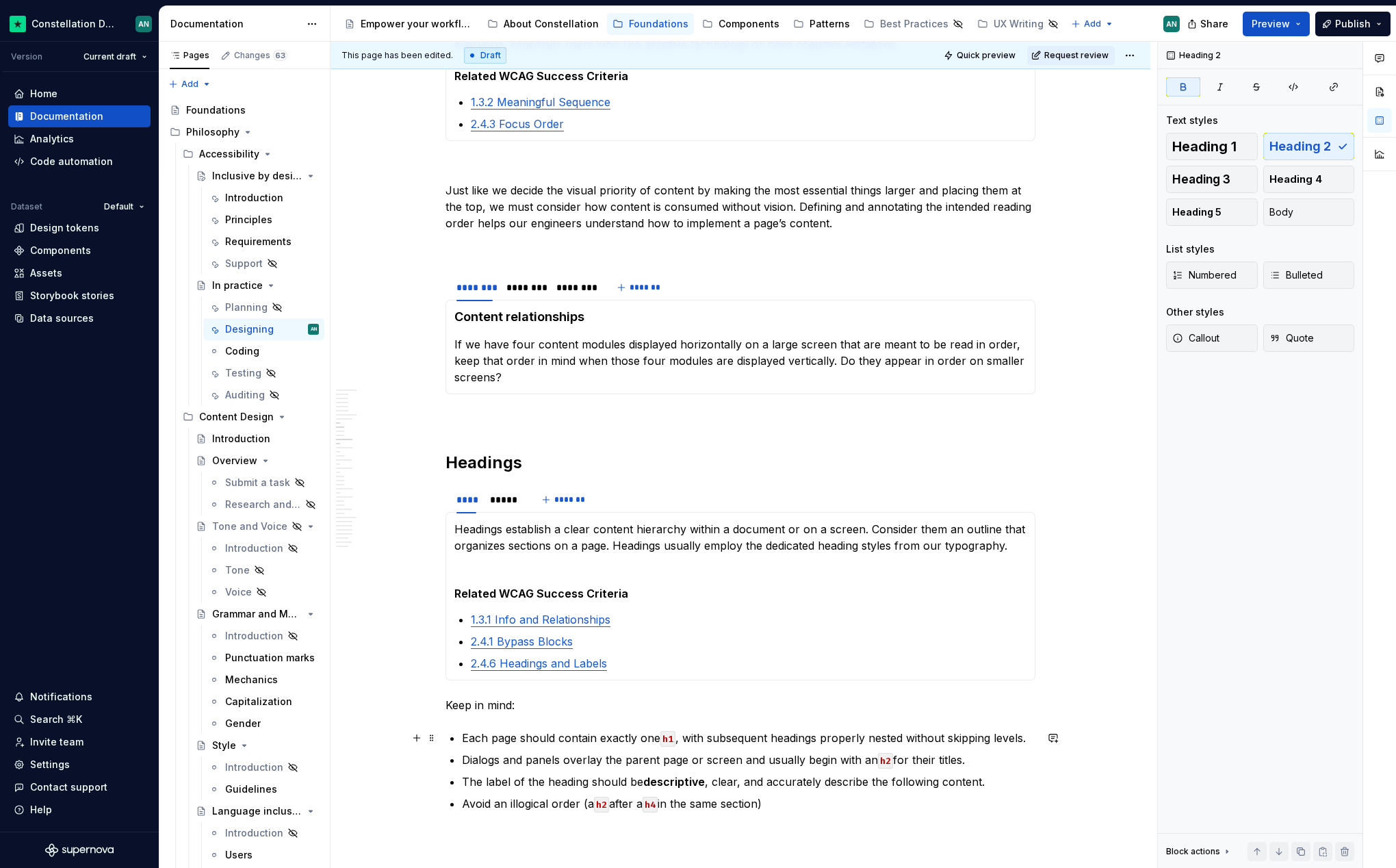
scroll to position [1636, 0]
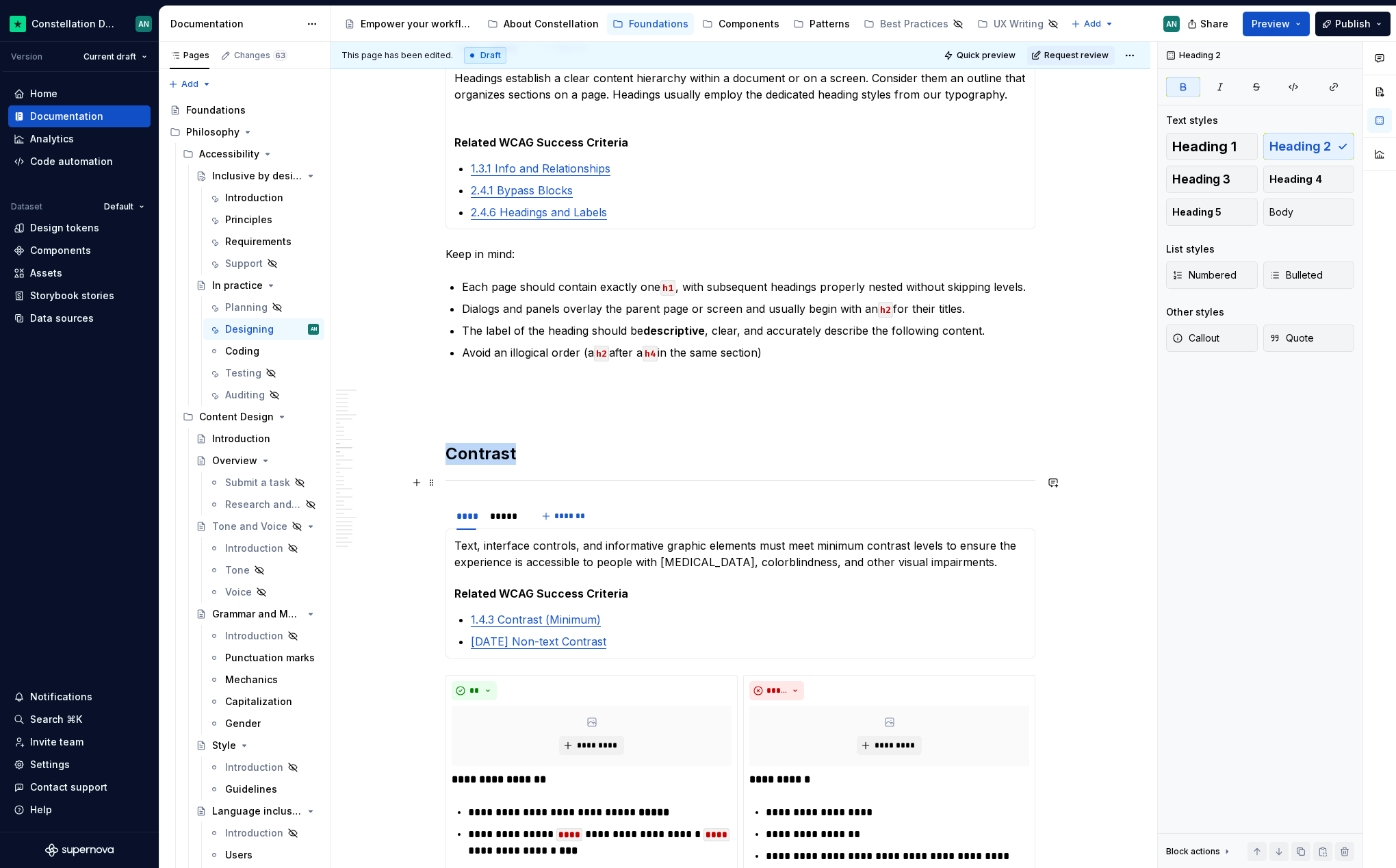
click at [593, 476] on div "To enrich screen reader interactions, please activate Accessibility in Grammarl…" at bounding box center [740, 480] width 590 height 9
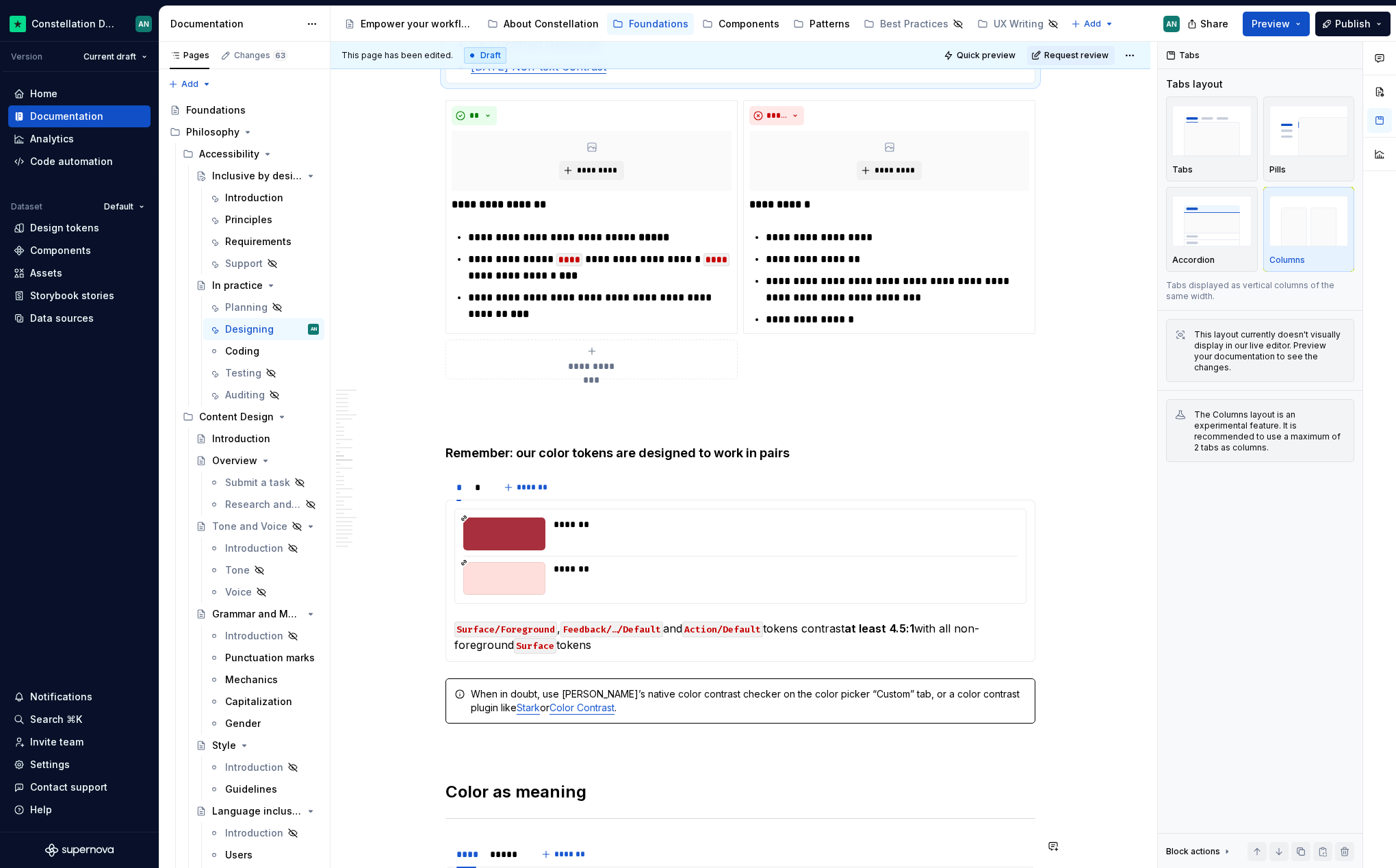
scroll to position [2256, 0]
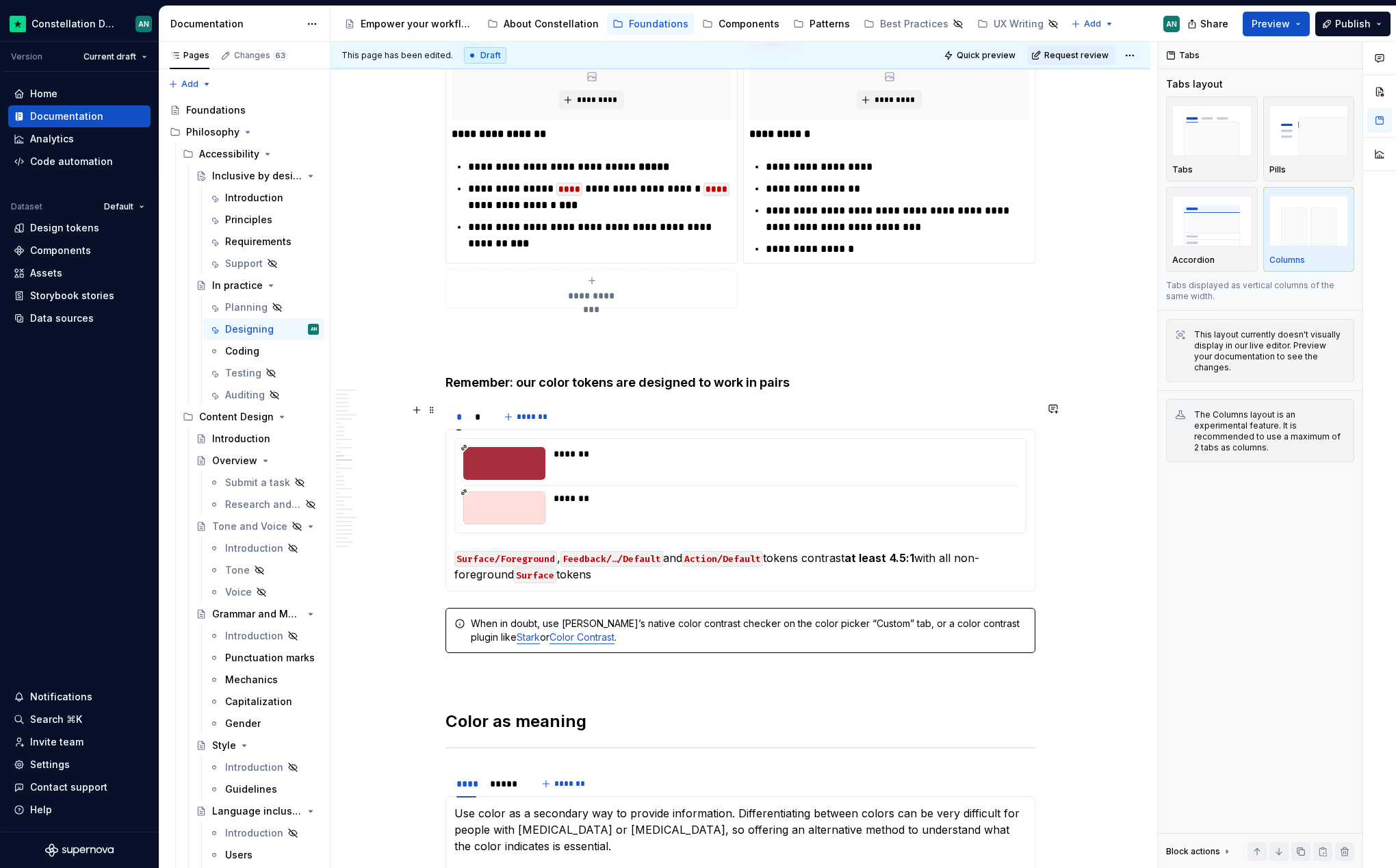
click at [595, 379] on h4 "Remember: our color tokens are designed to work in pairs" at bounding box center [740, 382] width 590 height 16
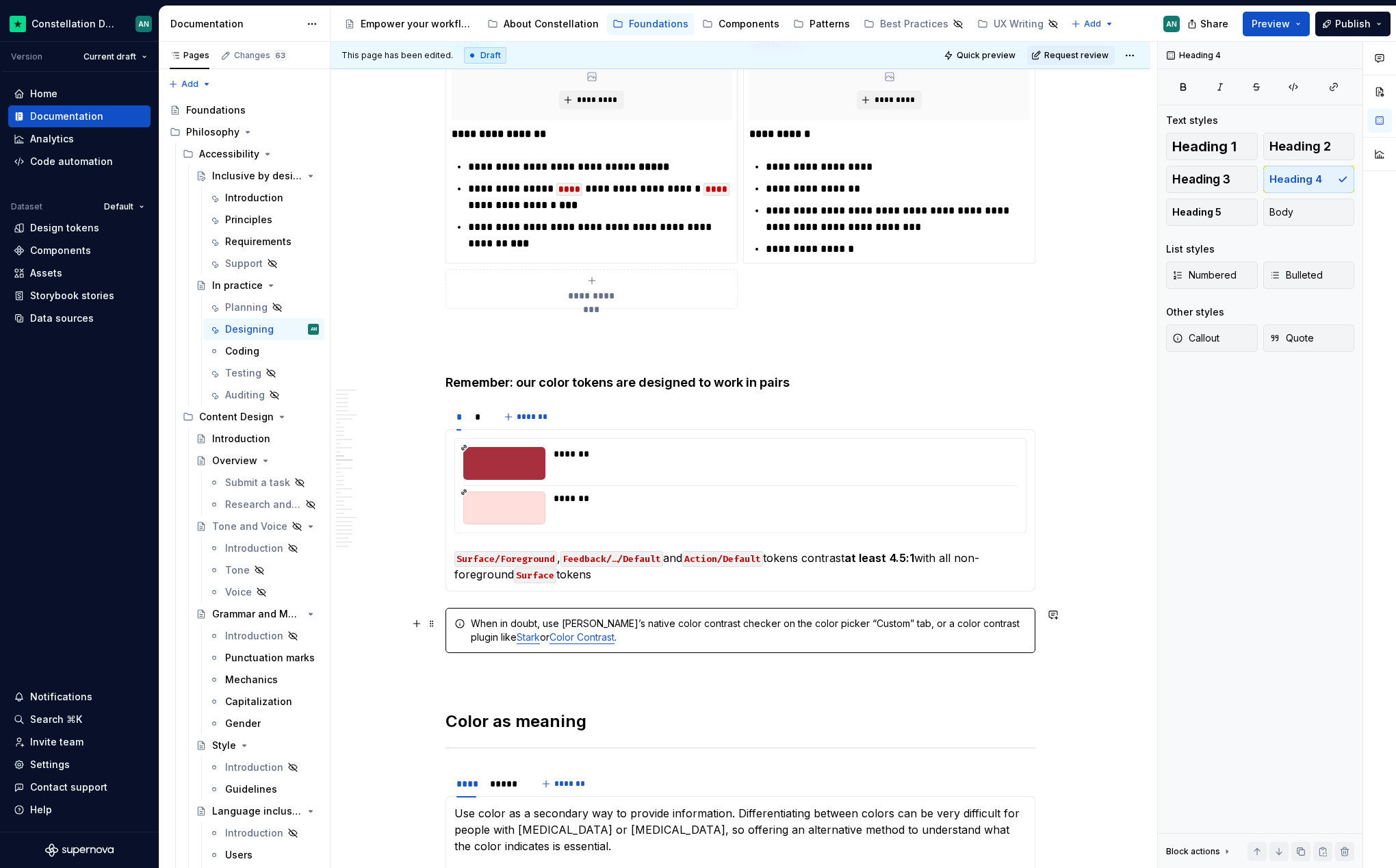
click at [454, 627] on div "When in doubt, use [PERSON_NAME]’s native color contrast checker on the color p…" at bounding box center [740, 630] width 590 height 45
click at [528, 384] on h4 "Remember: our color tokens are designed to work in pairs" at bounding box center [740, 382] width 590 height 16
click at [1191, 221] on button "Heading 5" at bounding box center [1212, 212] width 91 height 27
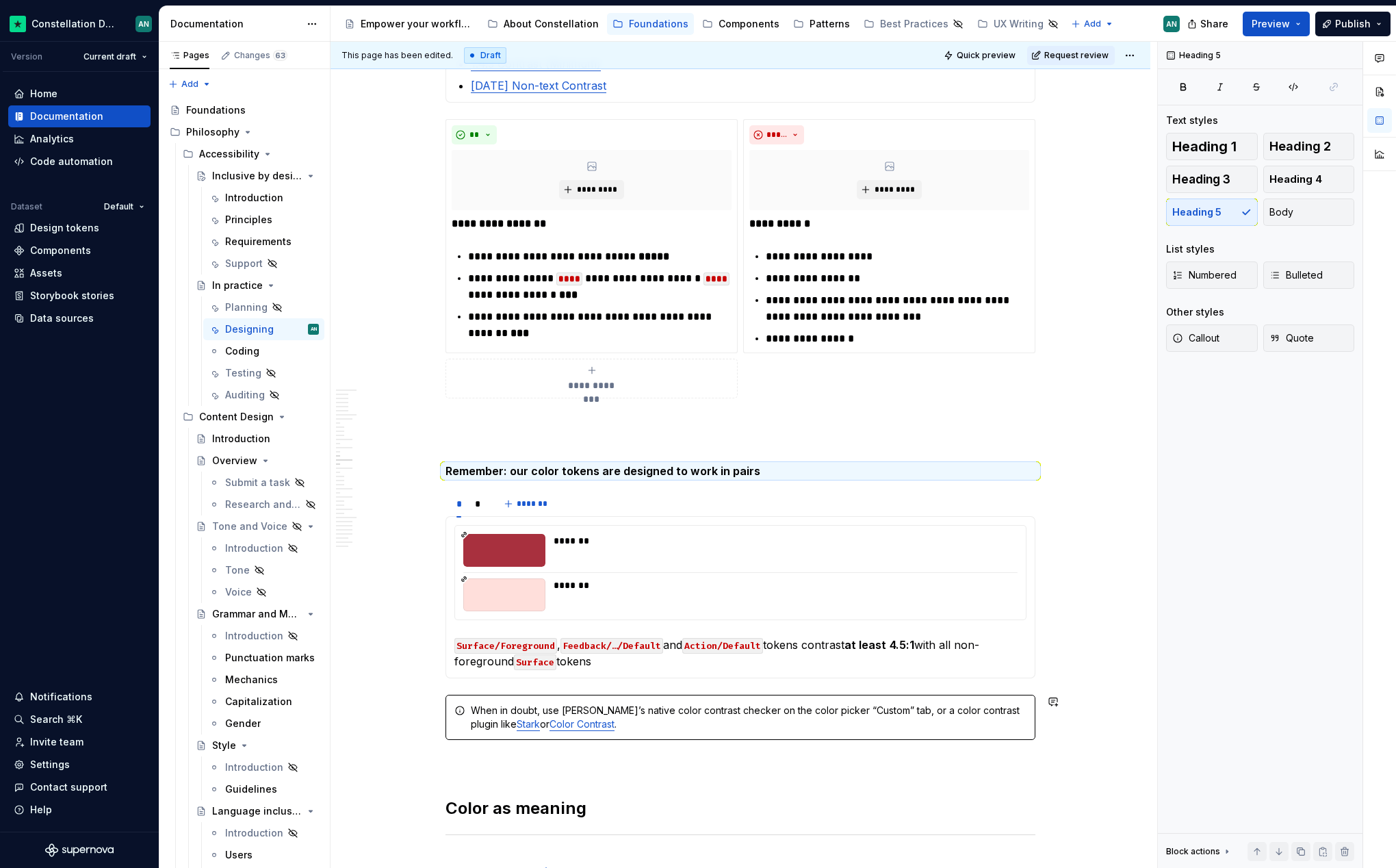
scroll to position [2949, 0]
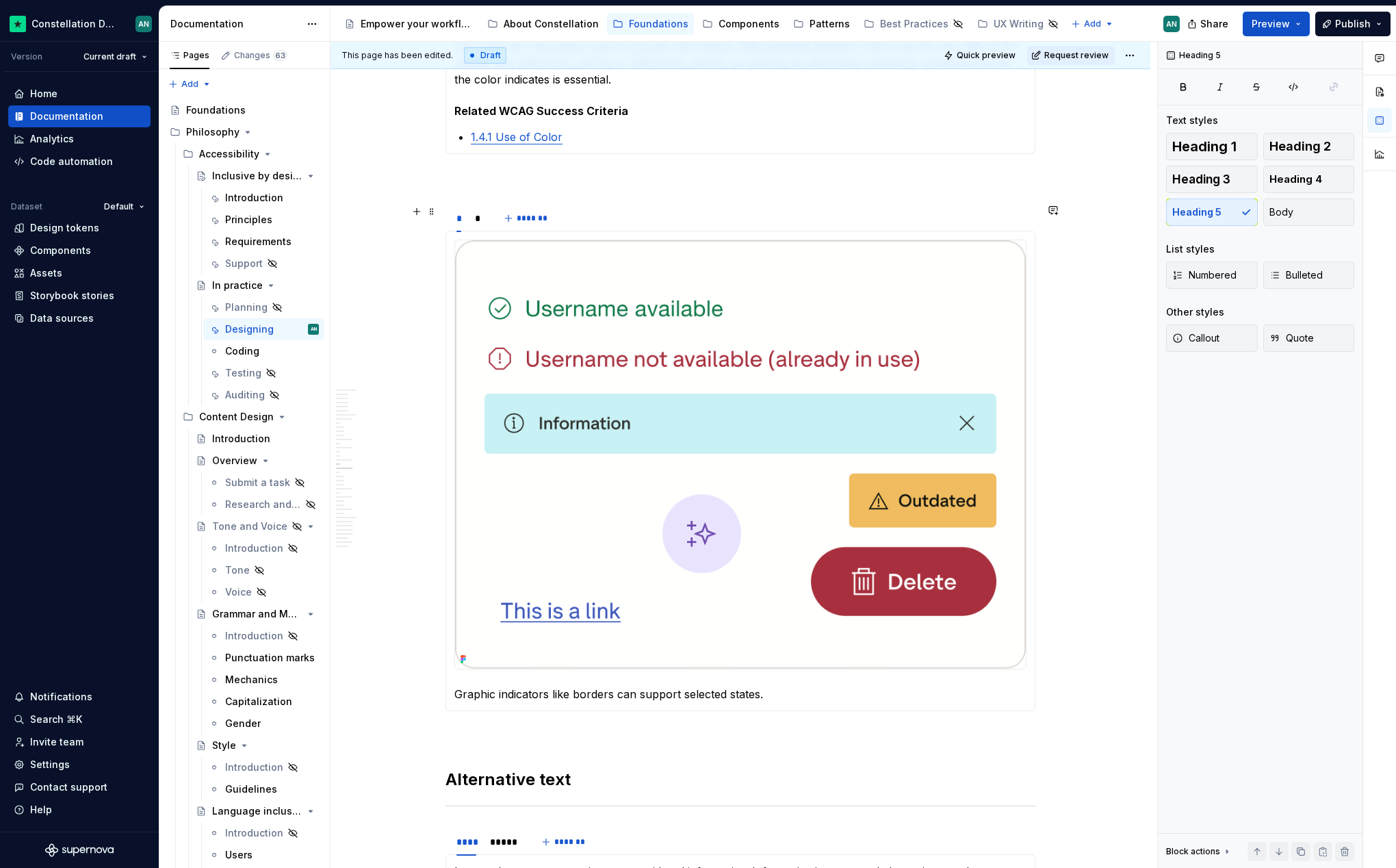
click at [621, 206] on div "* * *******" at bounding box center [740, 218] width 590 height 27
click at [621, 225] on div "* * *******" at bounding box center [740, 218] width 590 height 27
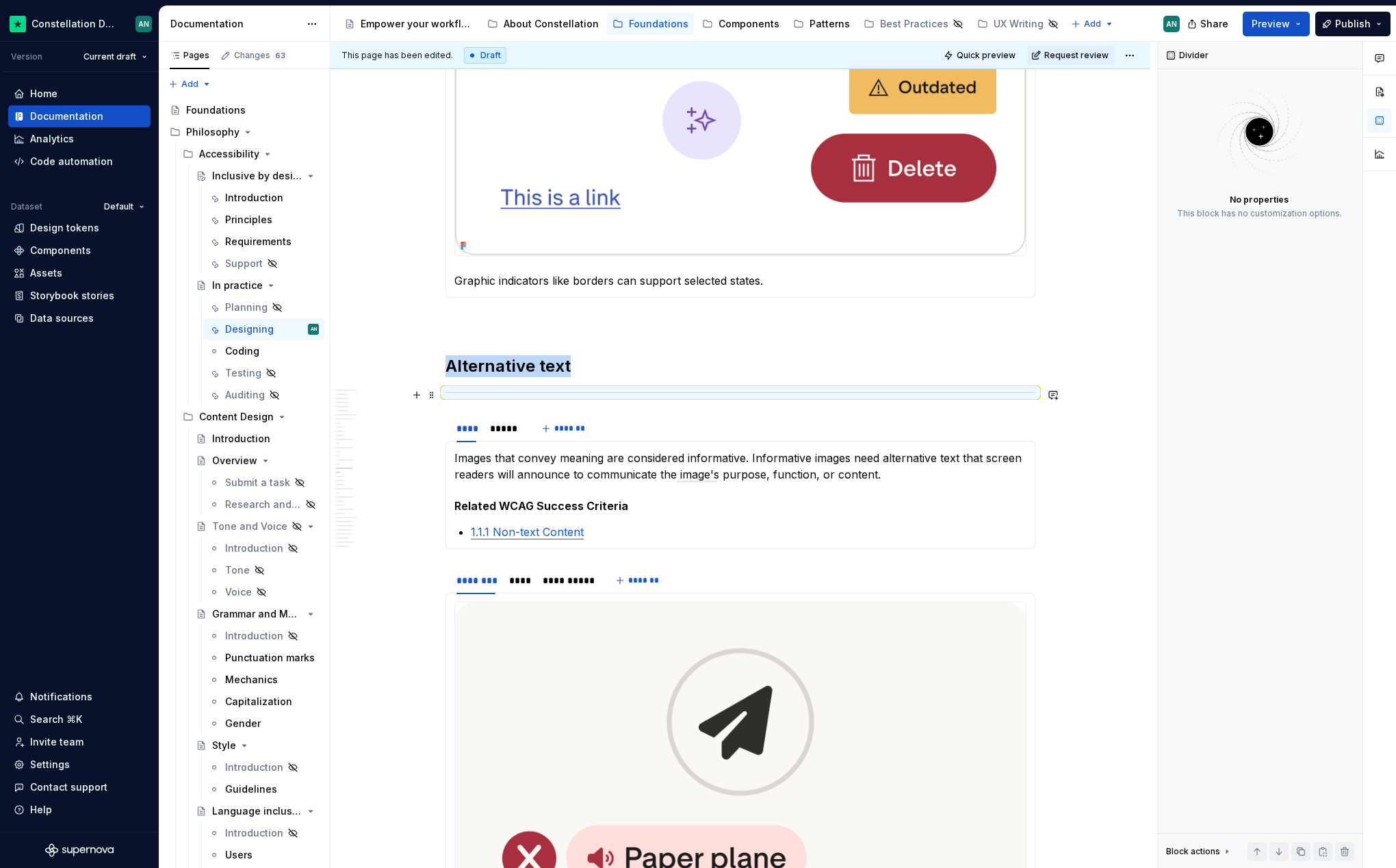
click at [523, 392] on div "To enrich screen reader interactions, please activate Accessibility in Grammarl…" at bounding box center [740, 392] width 590 height 9
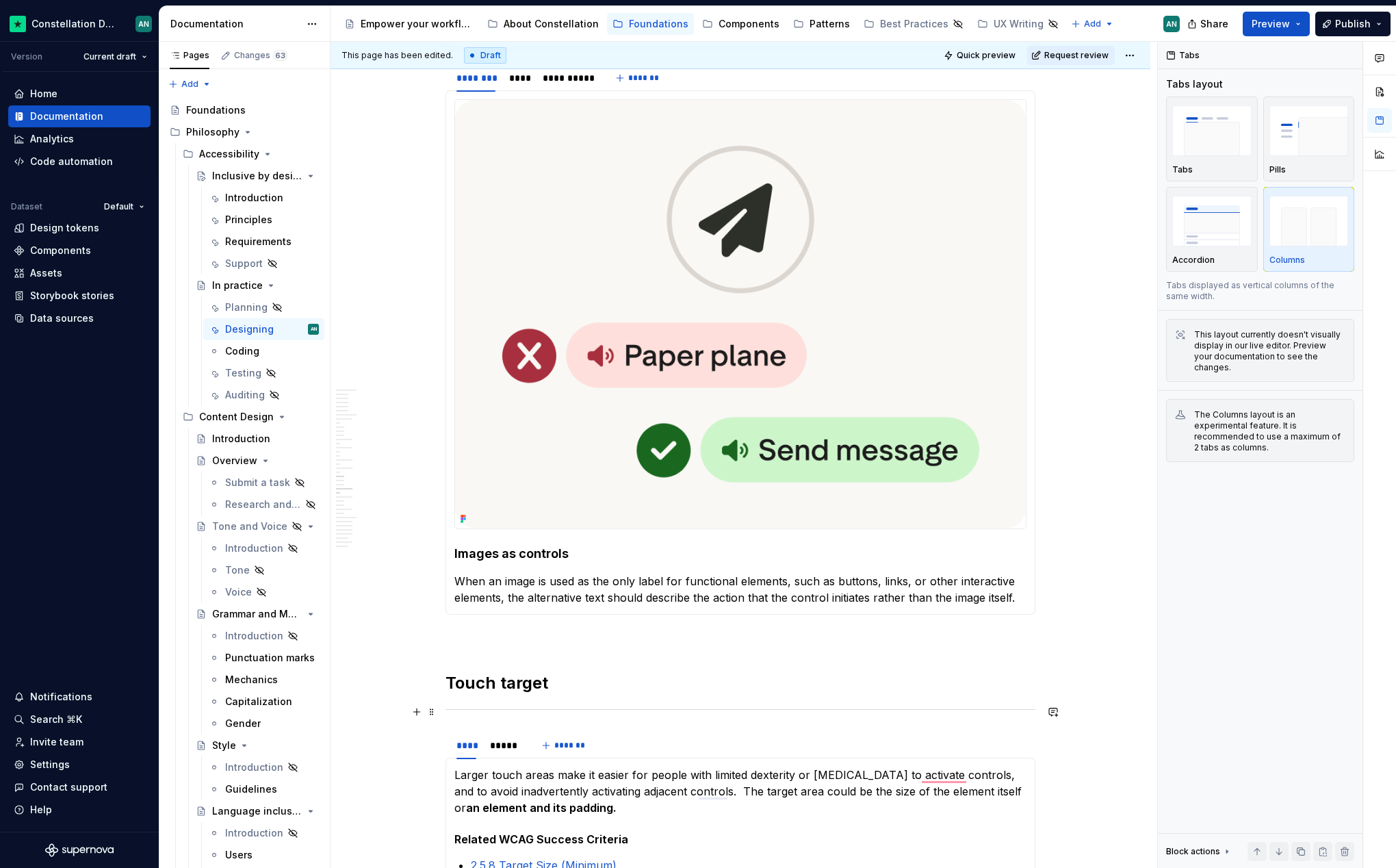
click at [601, 712] on div "To enrich screen reader interactions, please activate Accessibility in Grammarl…" at bounding box center [740, 710] width 590 height 9
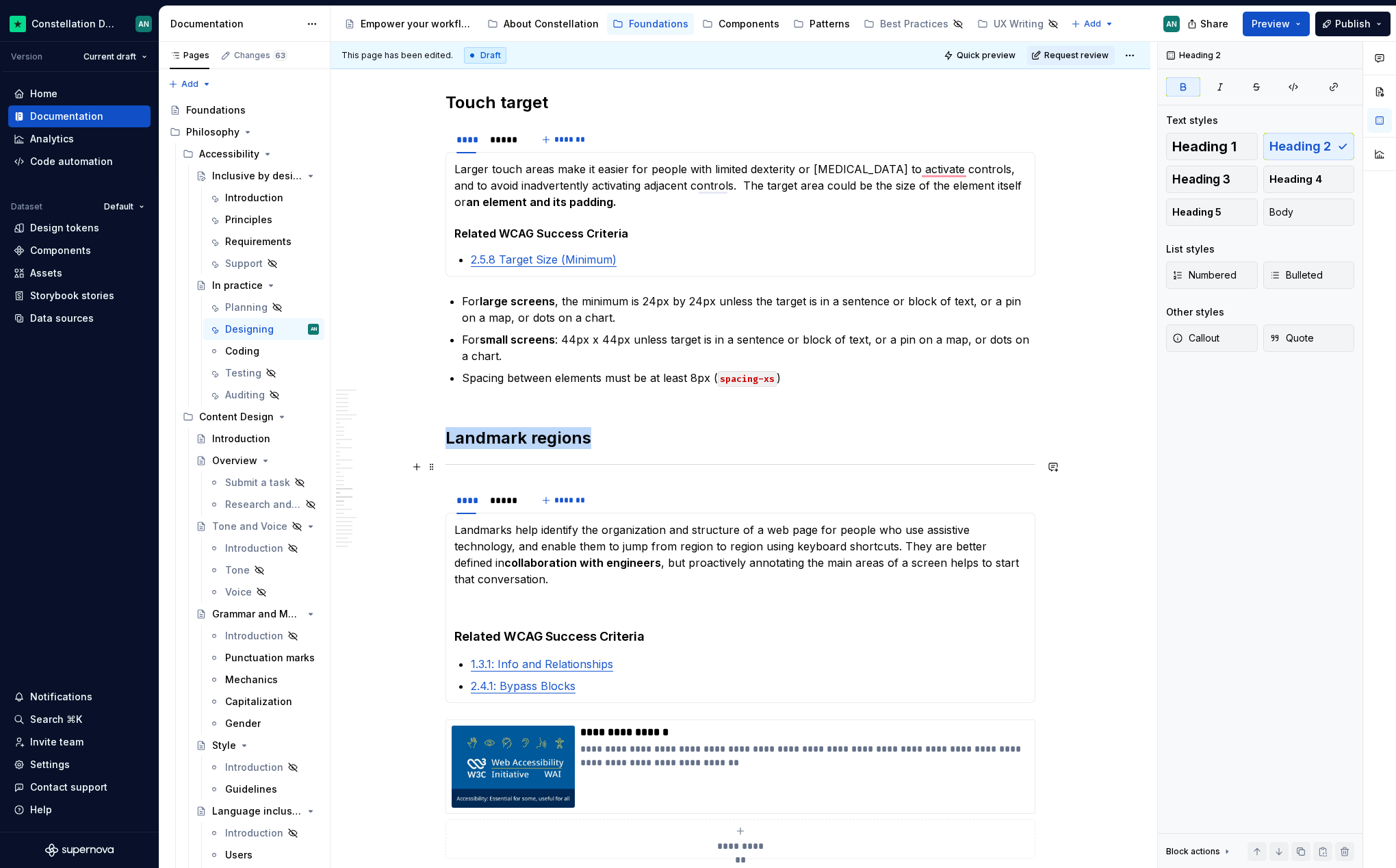
click at [709, 461] on div "To enrich screen reader interactions, please activate Accessibility in Grammarl…" at bounding box center [740, 465] width 590 height 9
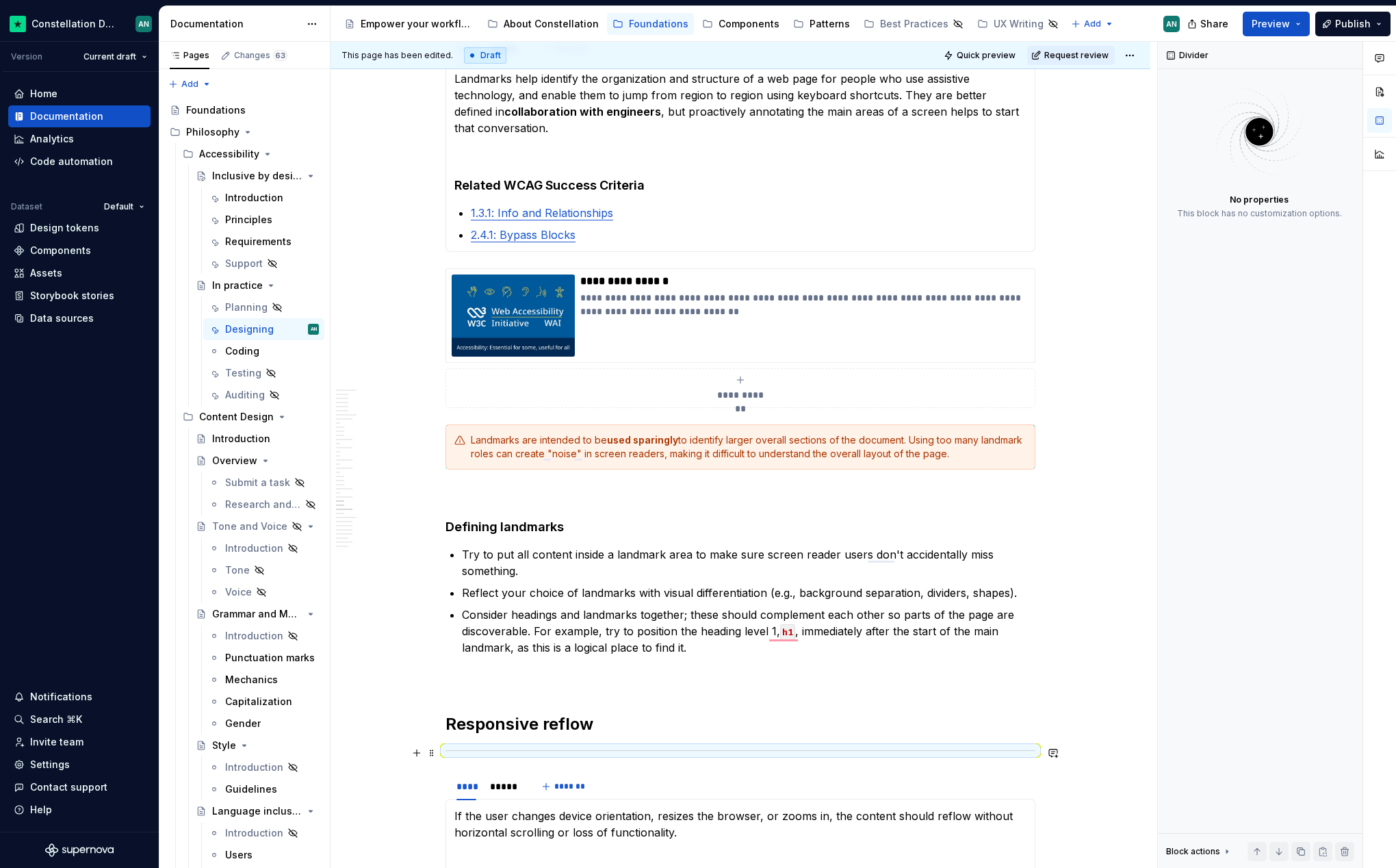
click at [632, 746] on div "To enrich screen reader interactions, please activate Accessibility in Grammarl…" at bounding box center [740, 750] width 590 height 9
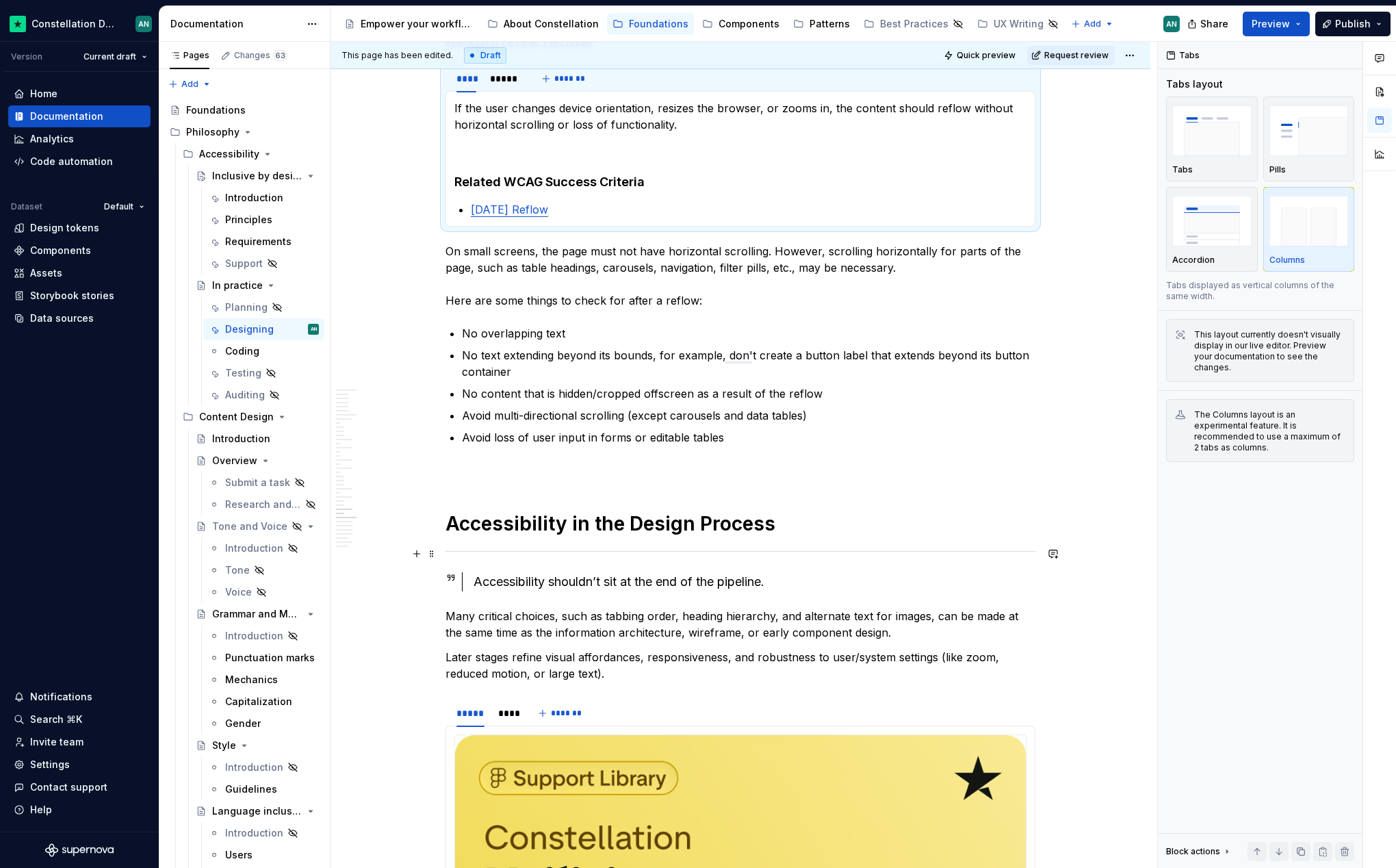
click at [534, 553] on div "To enrich screen reader interactions, please activate Accessibility in Grammarl…" at bounding box center [740, 552] width 590 height 9
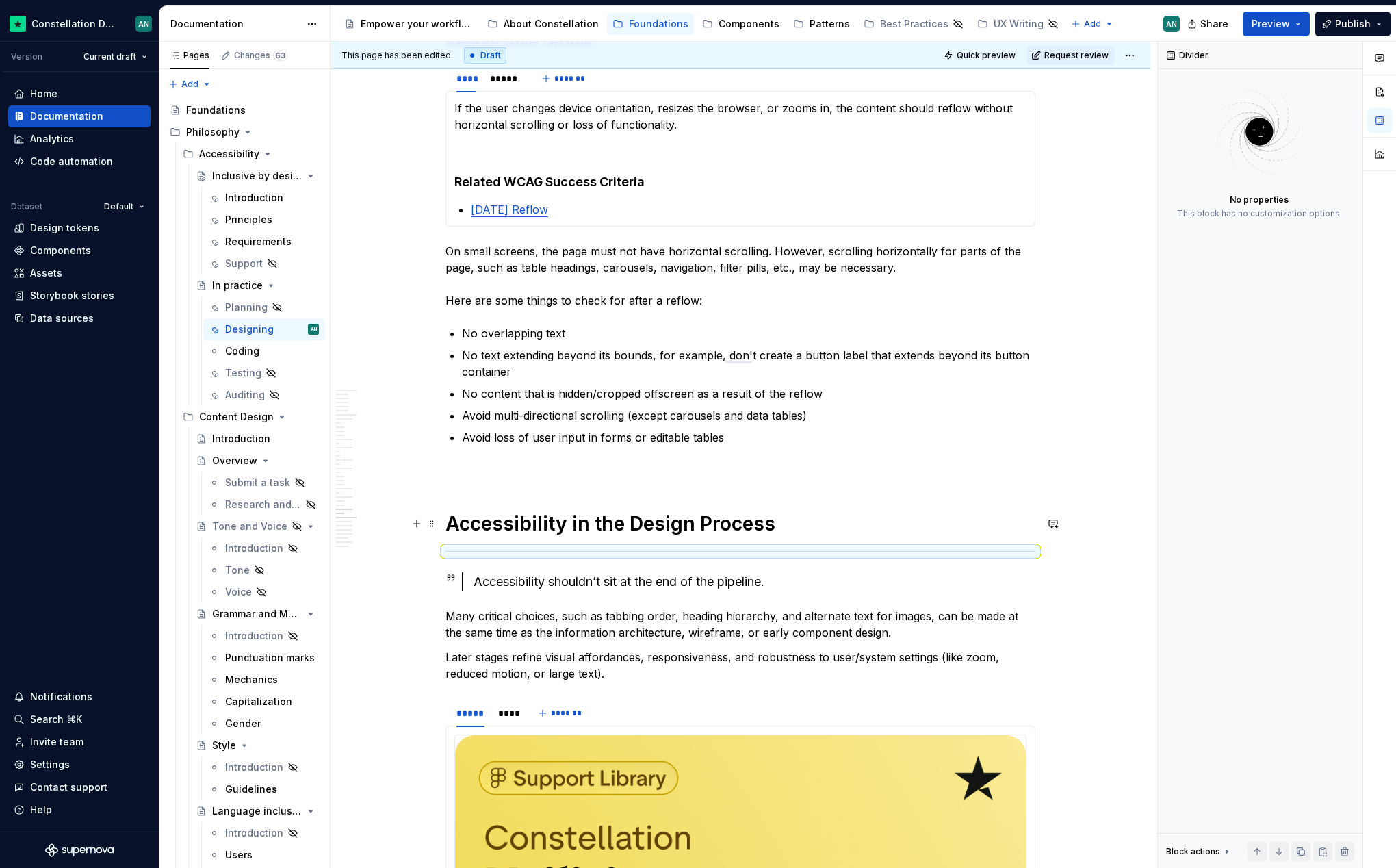
click at [529, 516] on strong "Accessibility in the Design Process" at bounding box center [610, 524] width 330 height 24
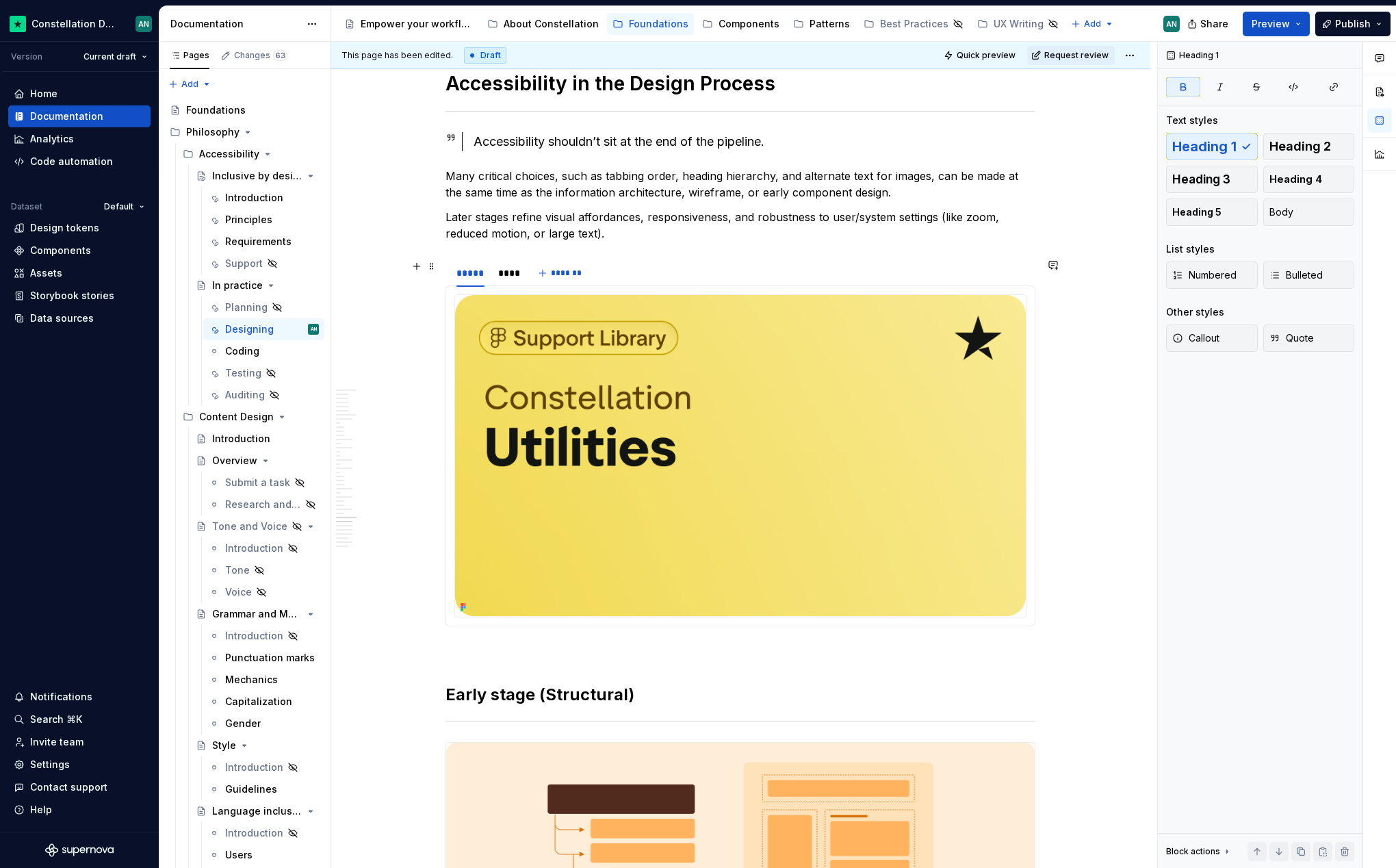
click at [620, 272] on div "***** **** *******" at bounding box center [740, 273] width 590 height 27
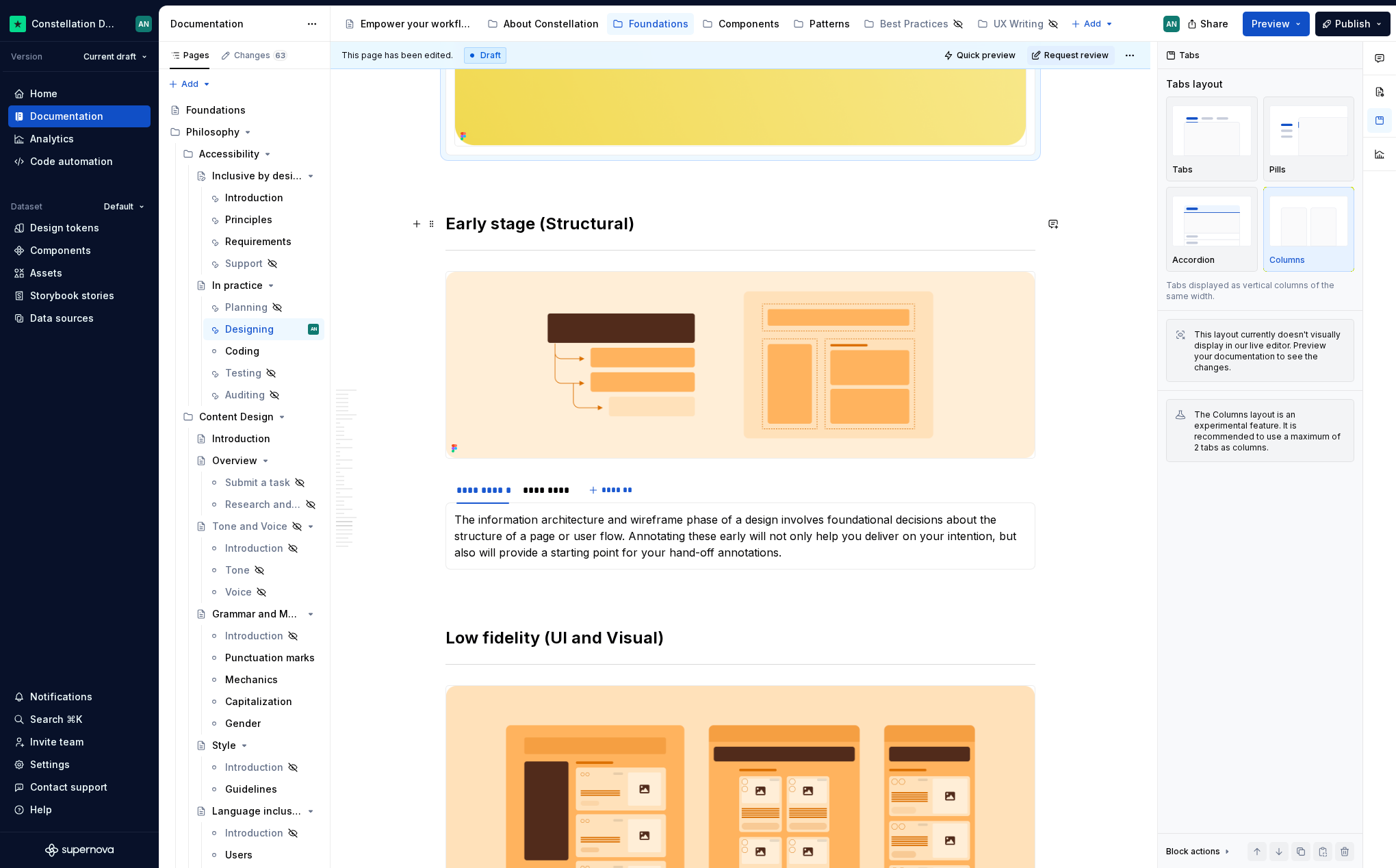
click at [708, 229] on h2 "Early stage (Structural)" at bounding box center [740, 223] width 590 height 22
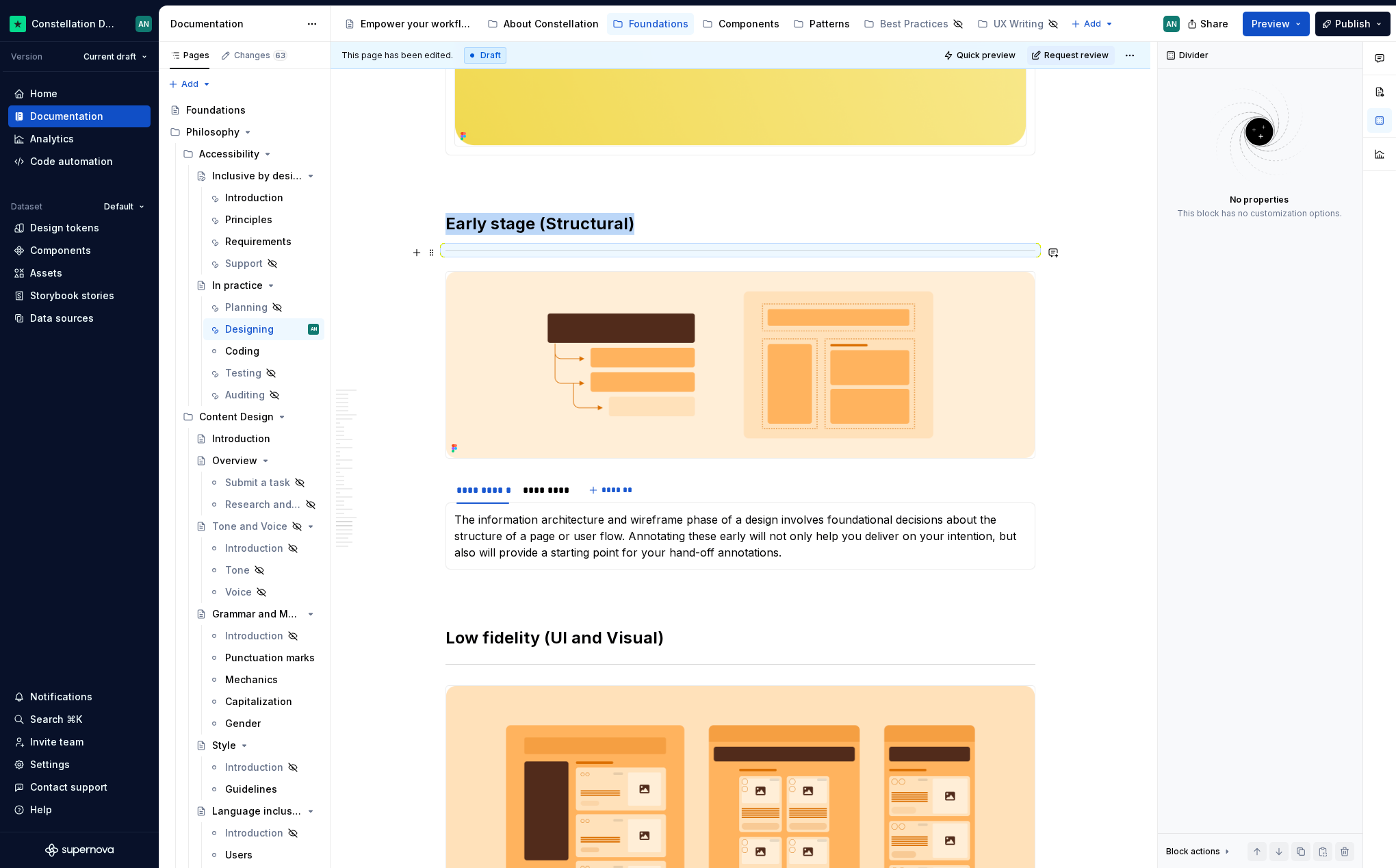
click at [710, 246] on div "To enrich screen reader interactions, please activate Accessibility in Grammarl…" at bounding box center [740, 250] width 590 height 9
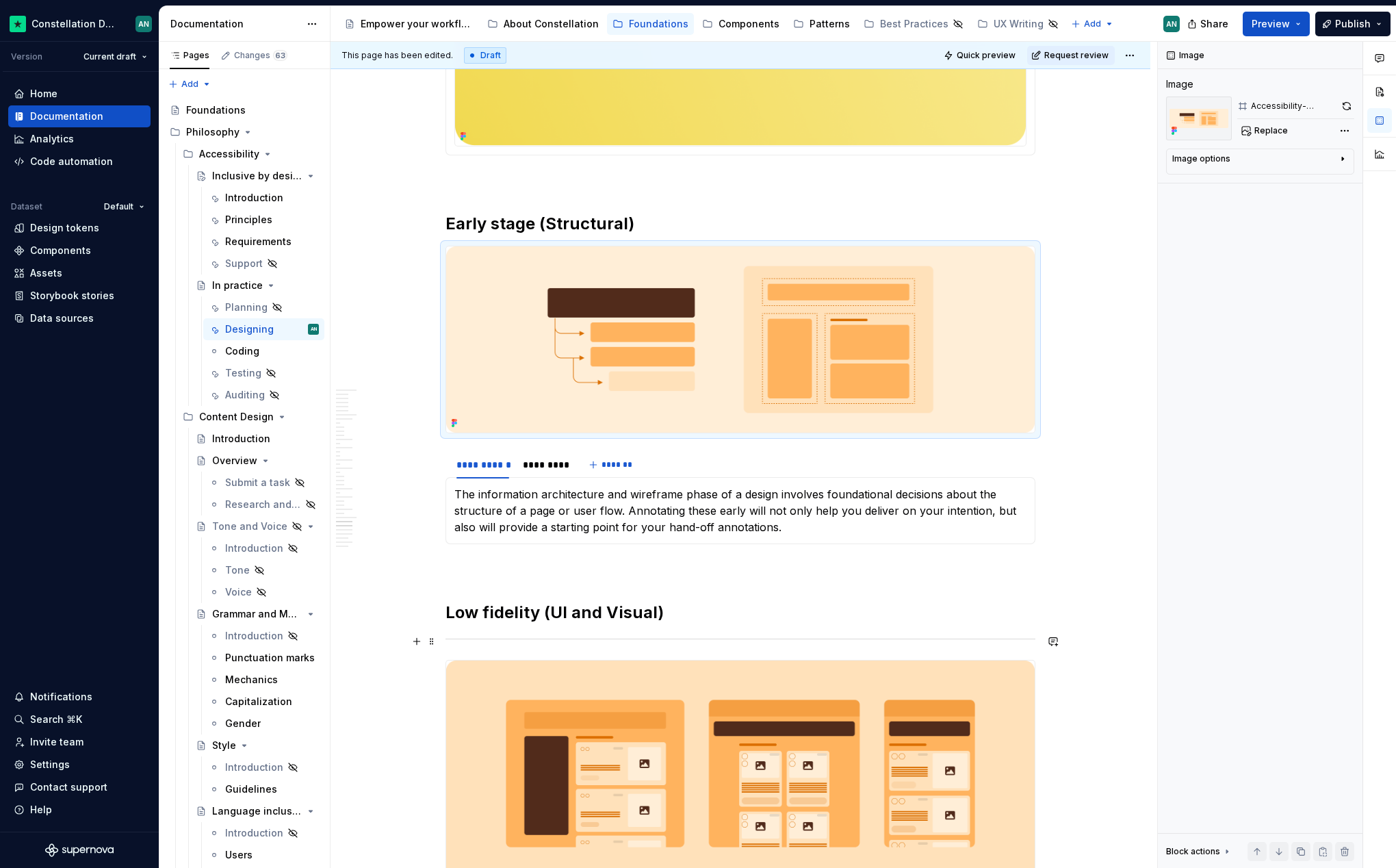
click at [693, 638] on hr "To enrich screen reader interactions, please activate Accessibility in Grammarl…" at bounding box center [740, 638] width 590 height 1
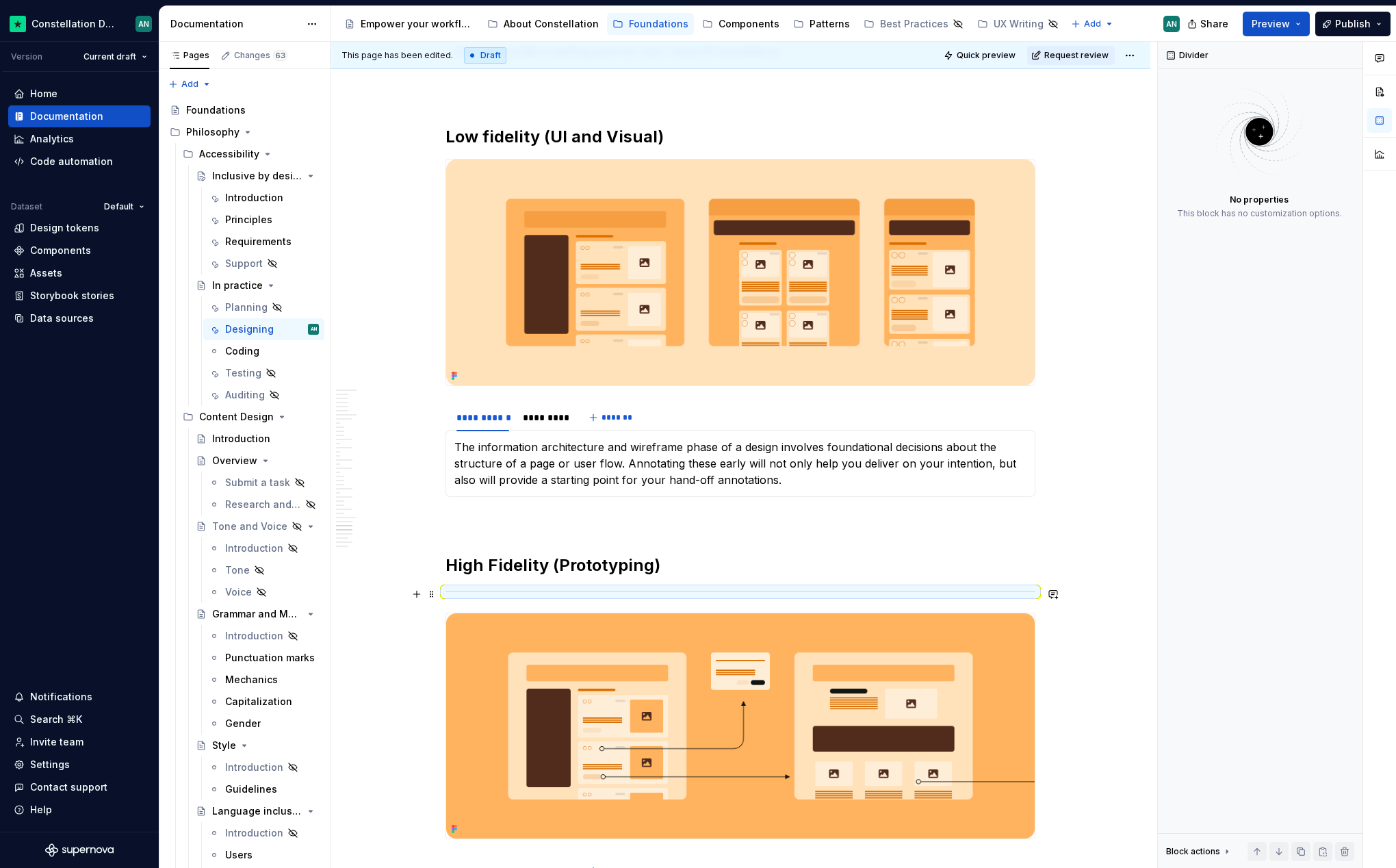
click at [704, 591] on hr "To enrich screen reader interactions, please activate Accessibility in Grammarl…" at bounding box center [740, 591] width 590 height 1
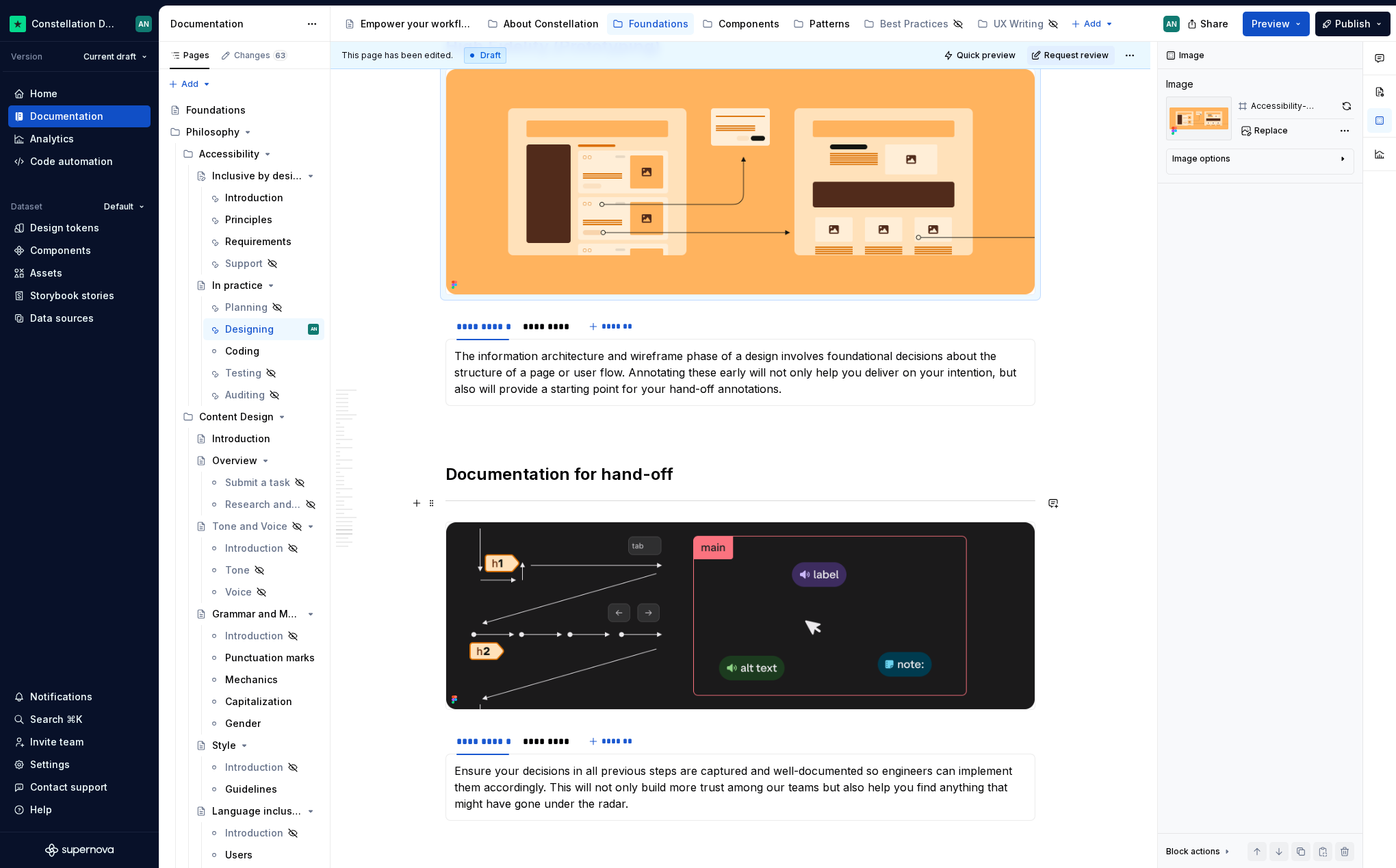
click at [689, 497] on div "To enrich screen reader interactions, please activate Accessibility in Grammarl…" at bounding box center [740, 501] width 590 height 9
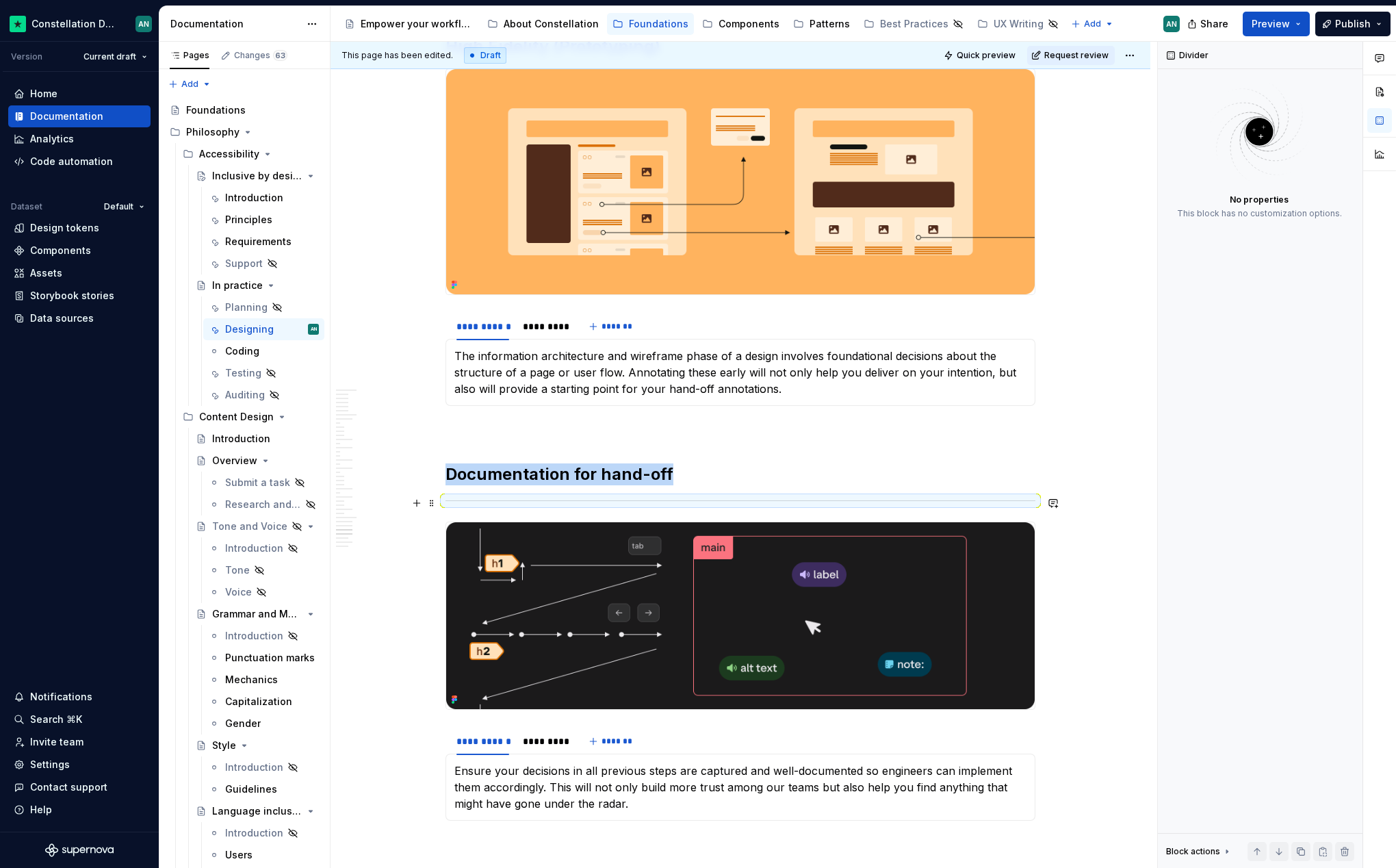
type textarea "*"
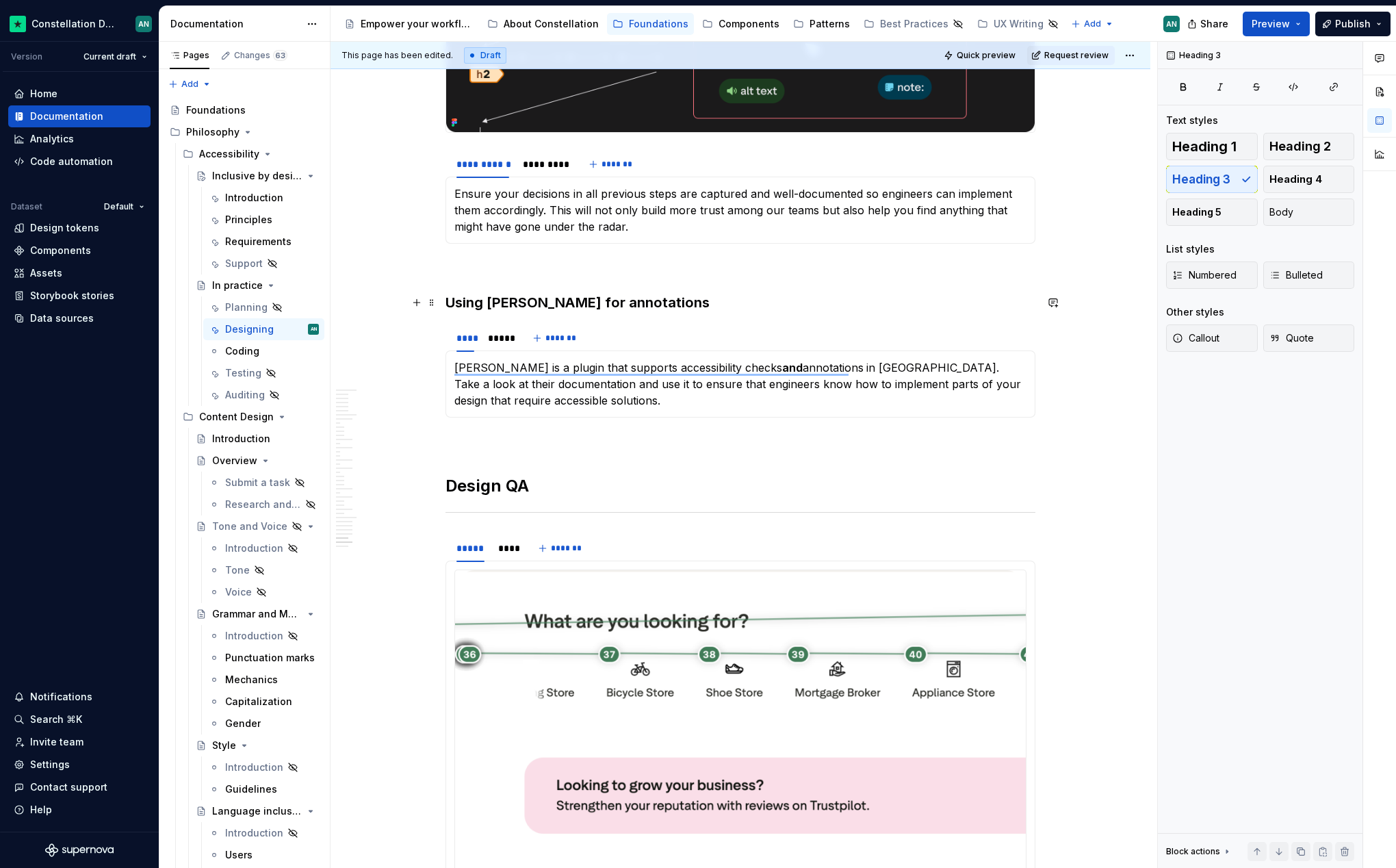
click at [582, 299] on h3 "Using [PERSON_NAME] for annotations" at bounding box center [740, 302] width 590 height 19
click at [1285, 153] on span "Heading 2" at bounding box center [1300, 146] width 61 height 14
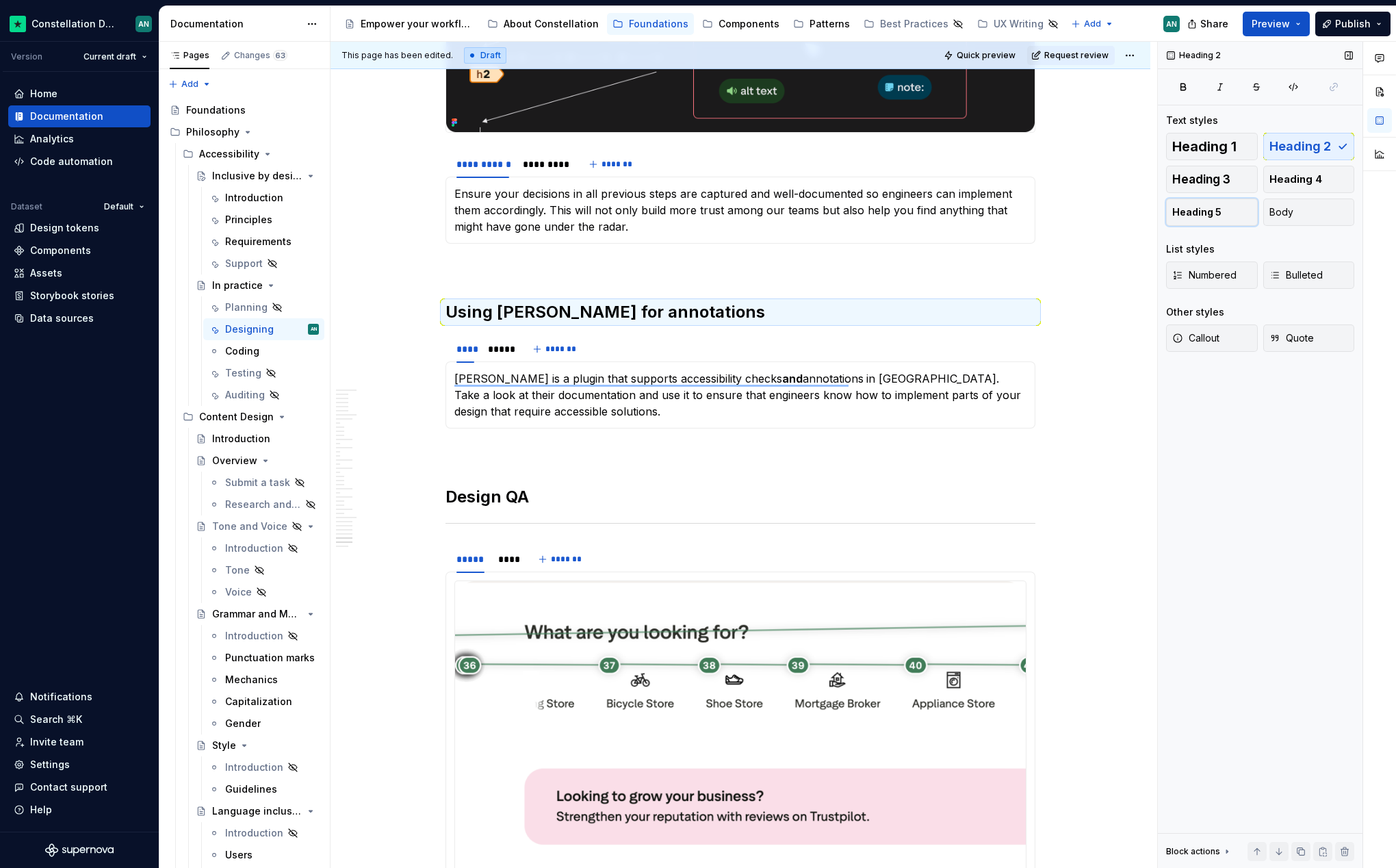
click at [1222, 209] on button "Heading 5" at bounding box center [1212, 212] width 91 height 27
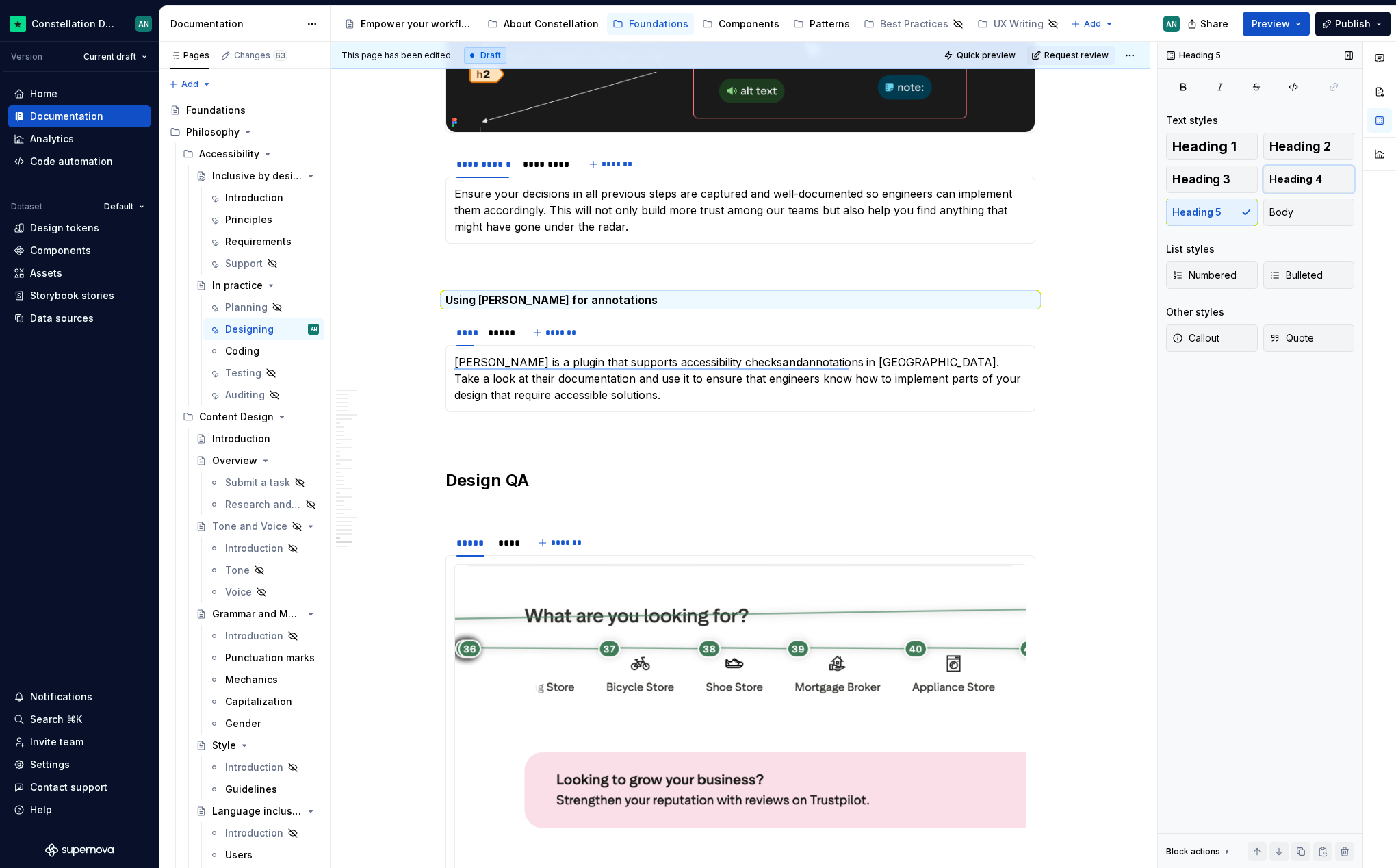
click at [1302, 190] on button "Heading 4" at bounding box center [1309, 179] width 91 height 27
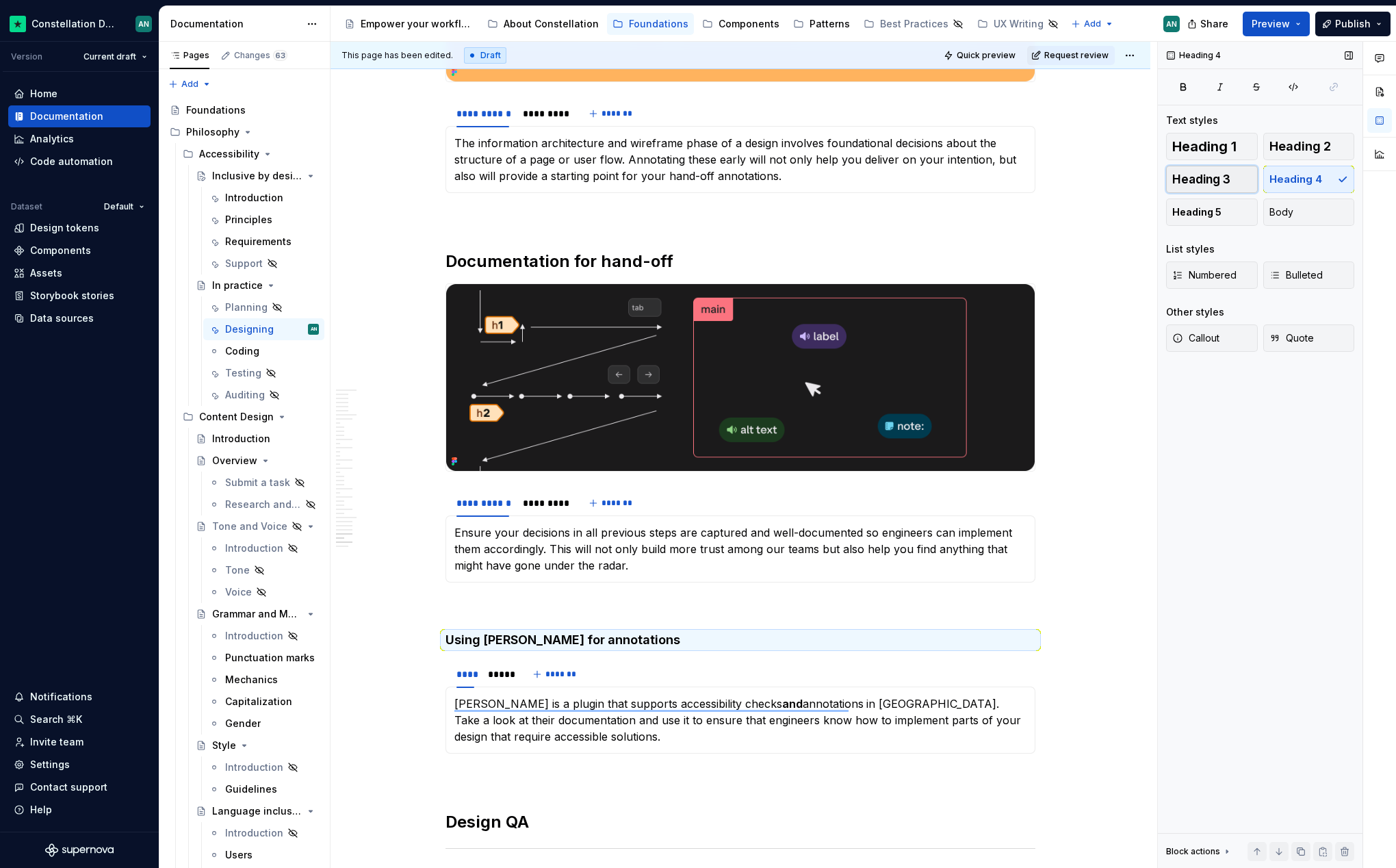
click at [1191, 181] on span "Heading 3" at bounding box center [1202, 179] width 58 height 14
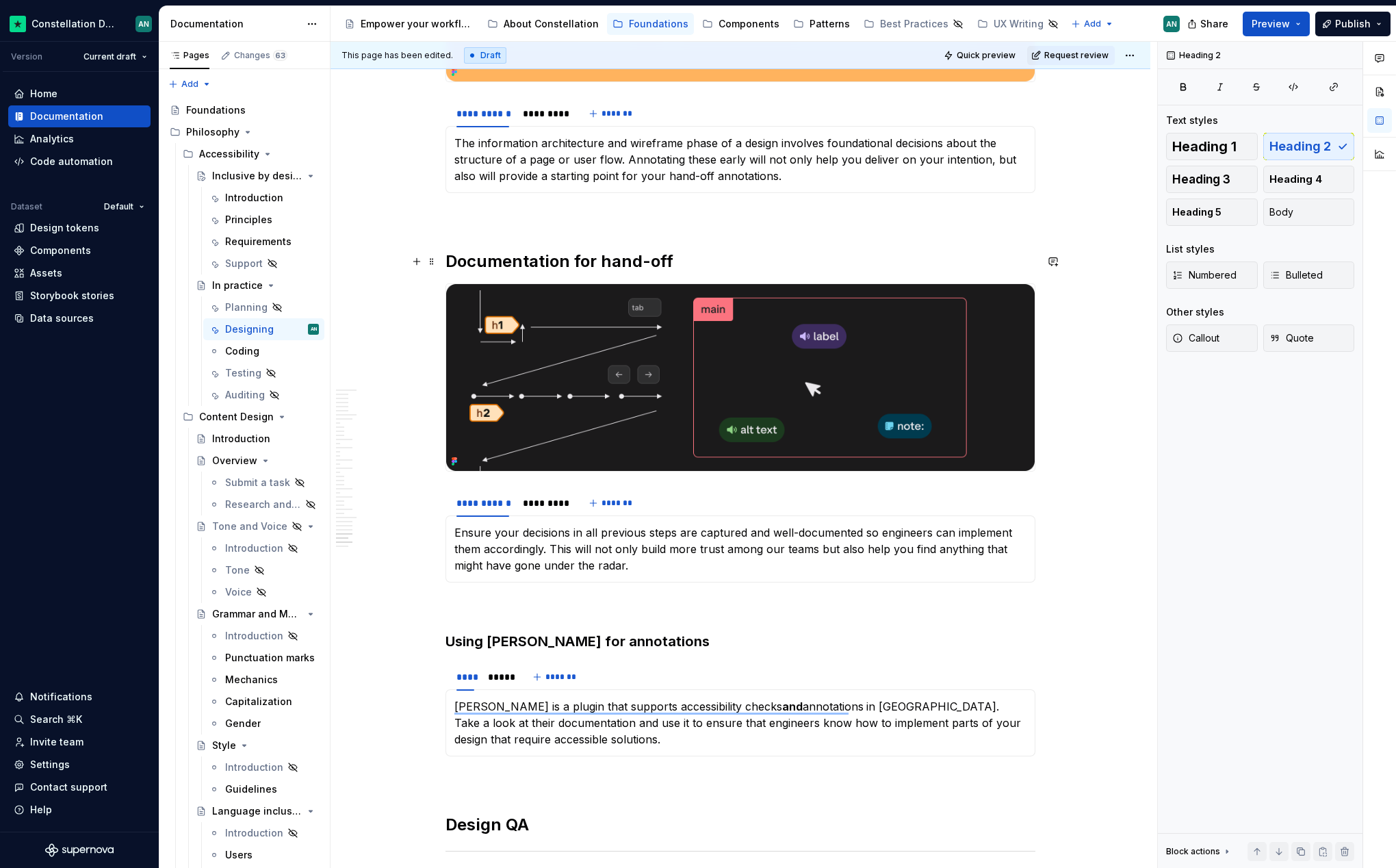
click at [508, 270] on h2 "Documentation for hand-off" at bounding box center [740, 261] width 590 height 22
click at [514, 641] on h3 "Using [PERSON_NAME] for annotations" at bounding box center [740, 641] width 590 height 19
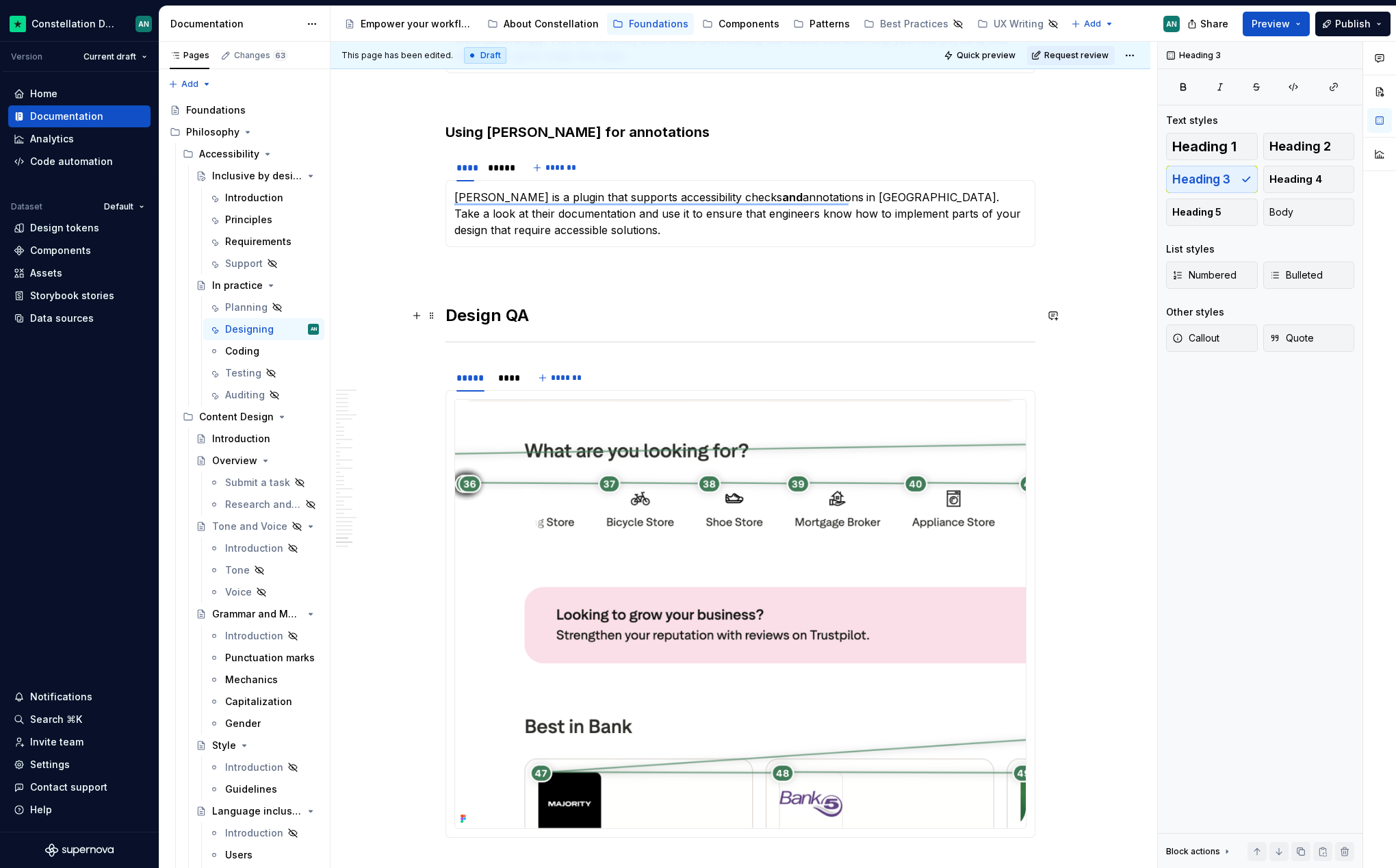
click at [512, 314] on h2 "Design QA" at bounding box center [740, 316] width 590 height 22
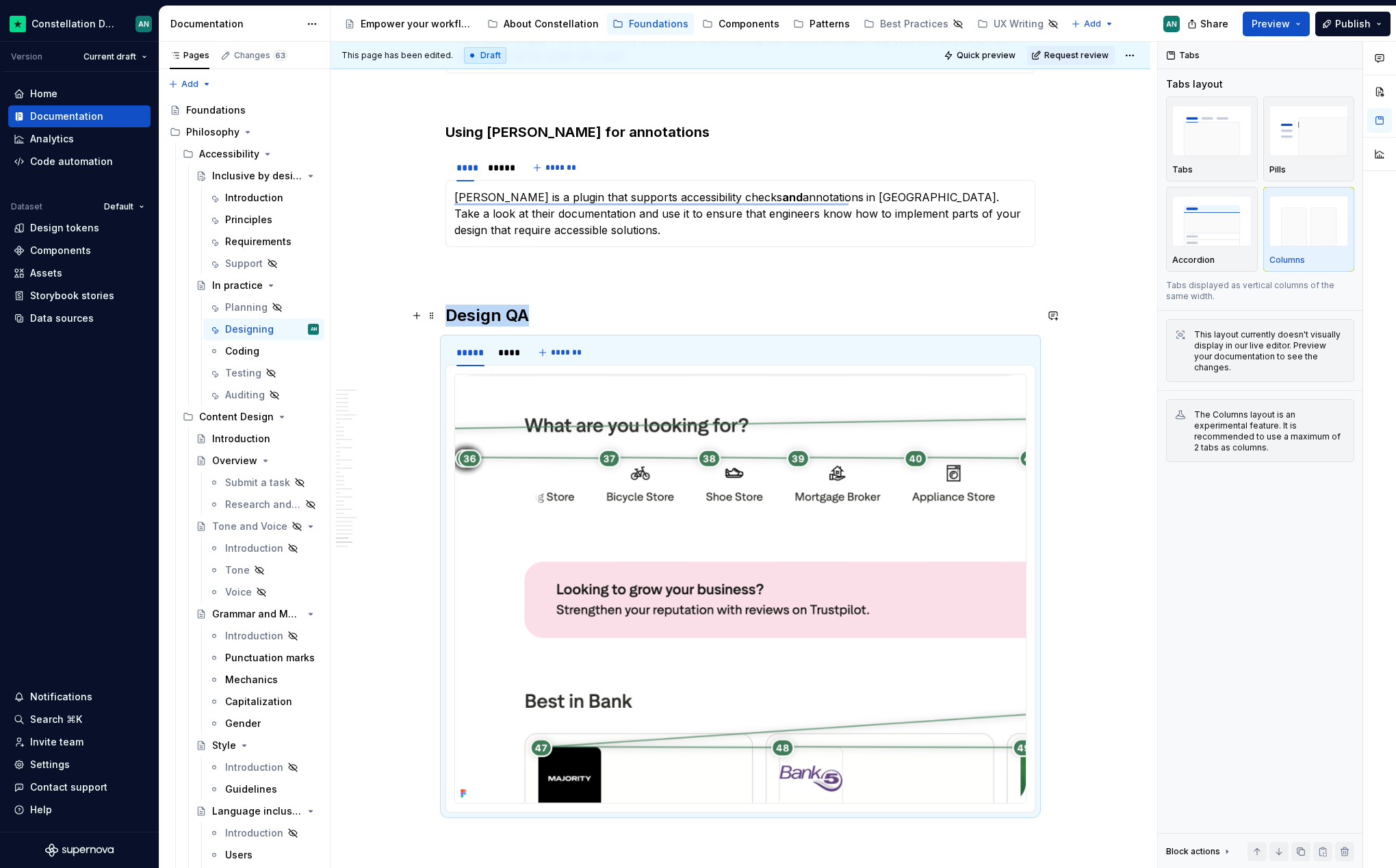
click at [493, 309] on h2 "Design QA" at bounding box center [740, 316] width 590 height 22
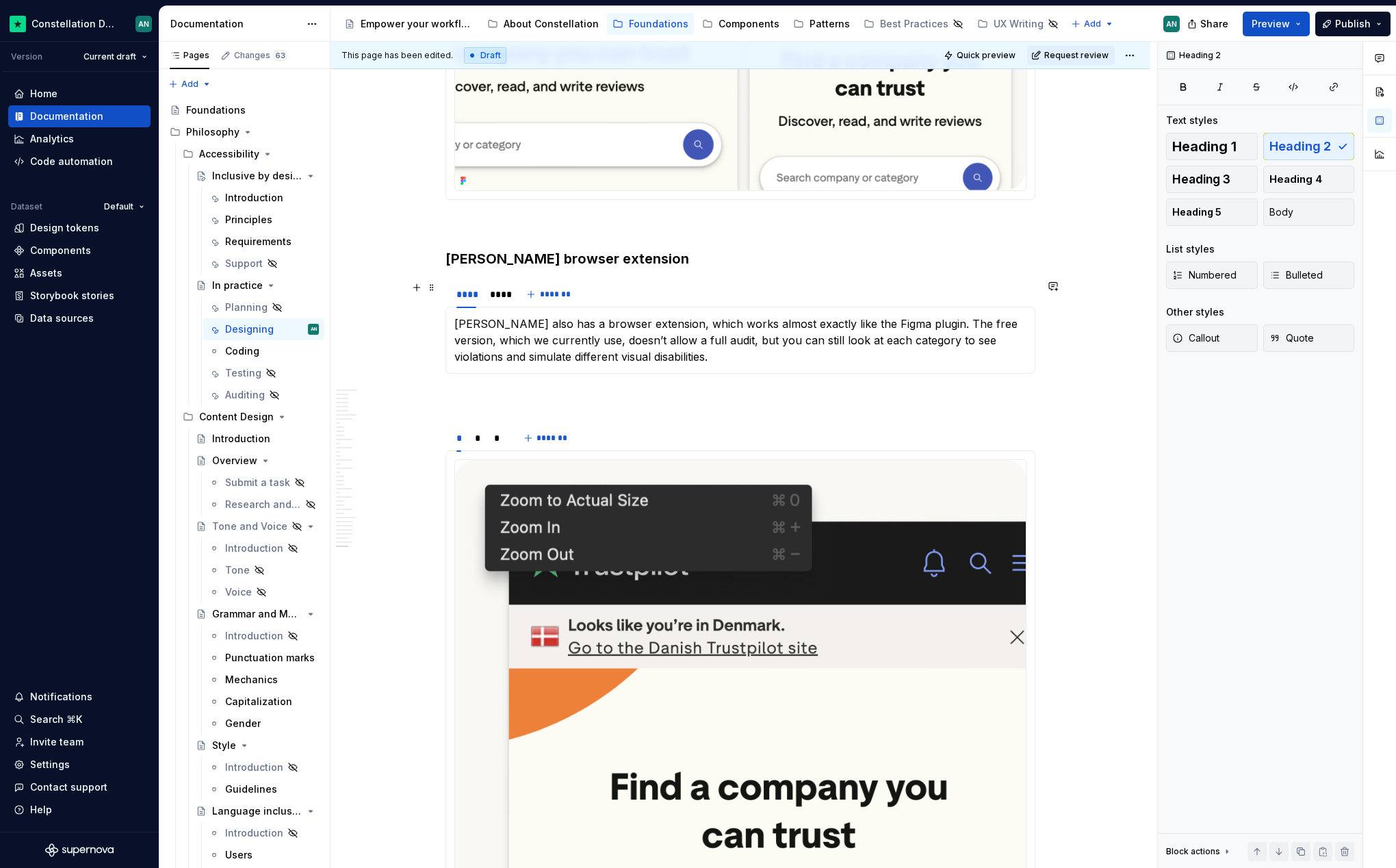
click at [684, 292] on div "**** **** *******" at bounding box center [740, 294] width 590 height 27
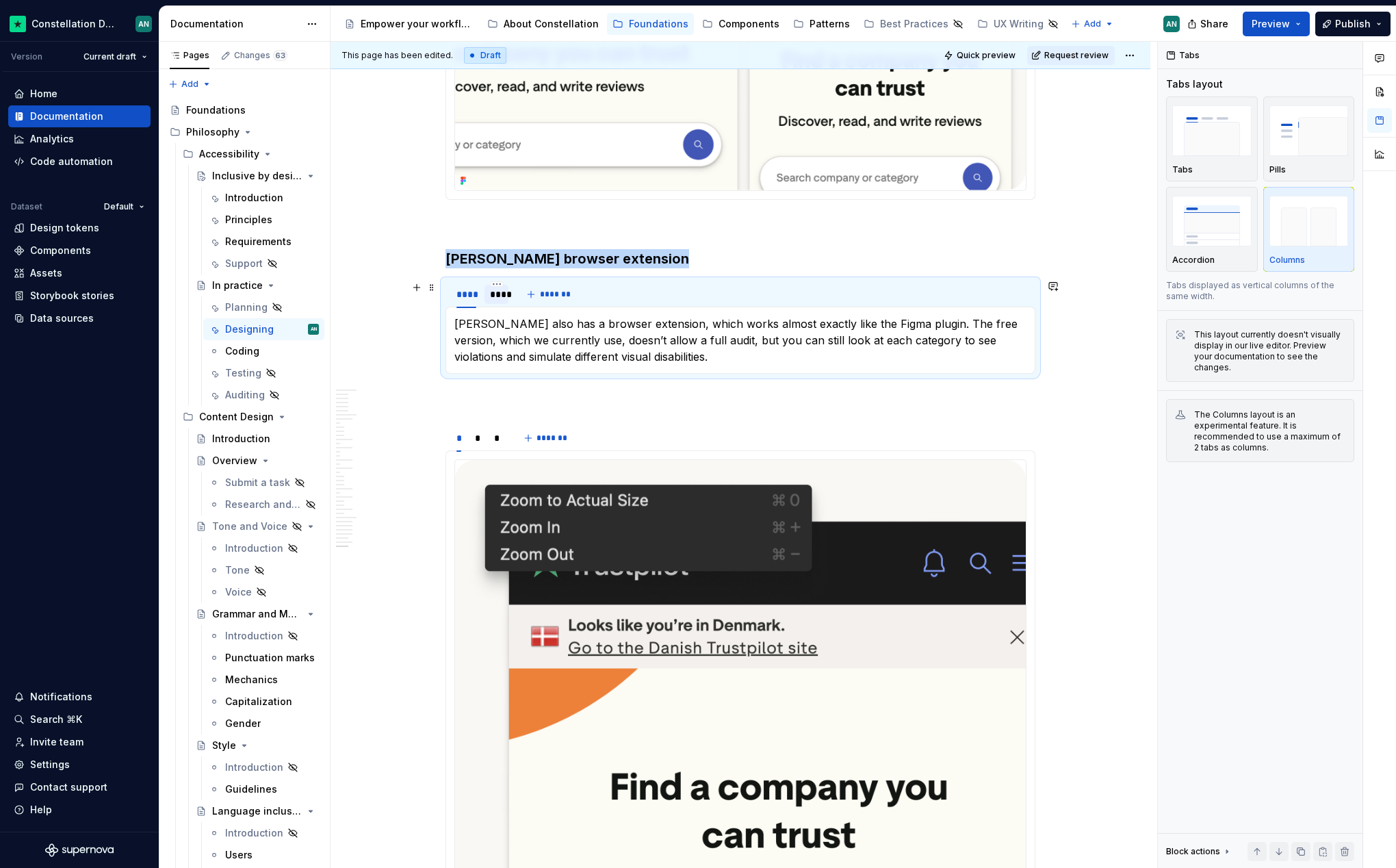
click at [497, 297] on div "****" at bounding box center [496, 294] width 14 height 14
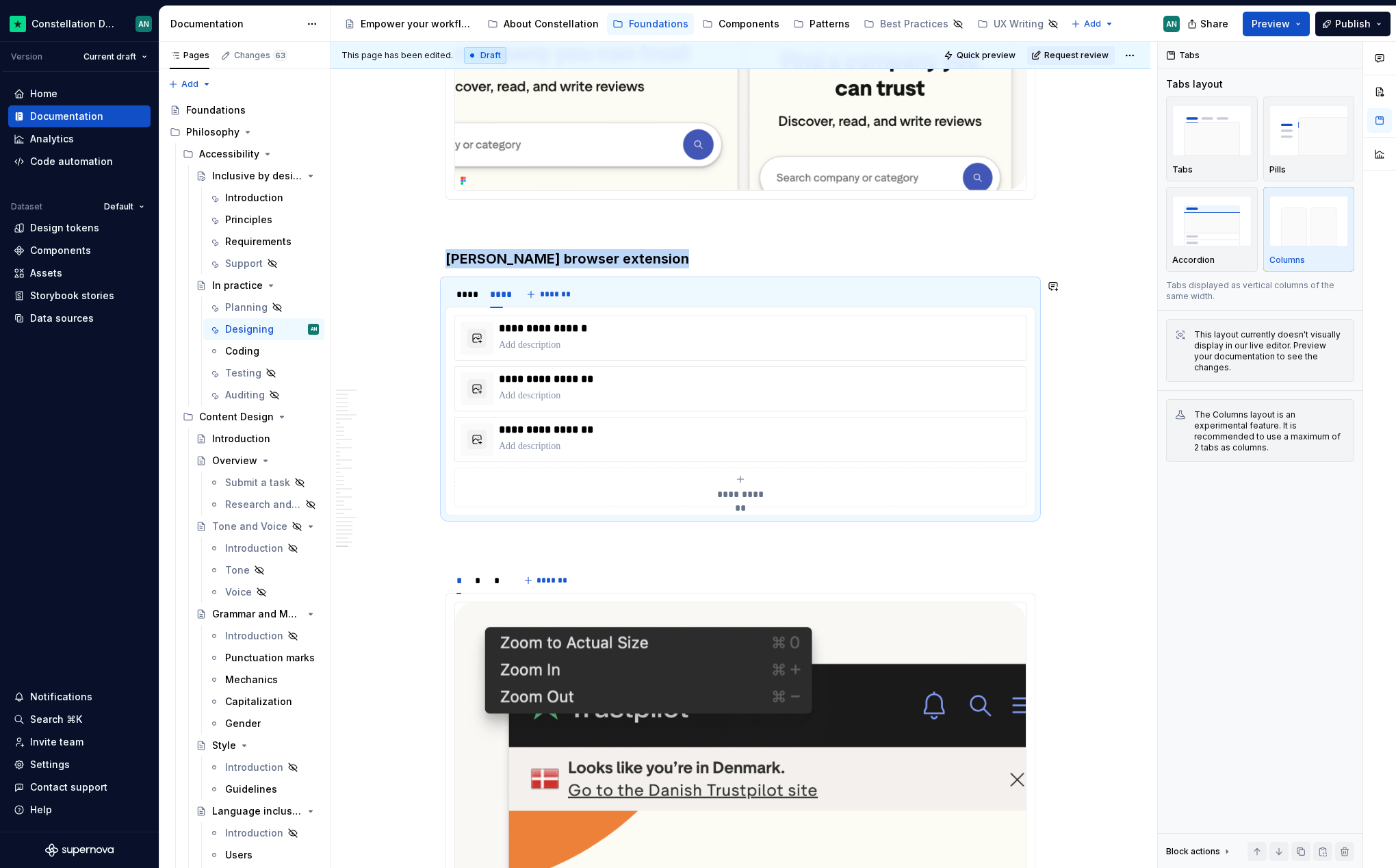
click at [646, 308] on div "**********" at bounding box center [740, 411] width 590 height 210
click at [644, 316] on div "**********" at bounding box center [740, 411] width 572 height 192
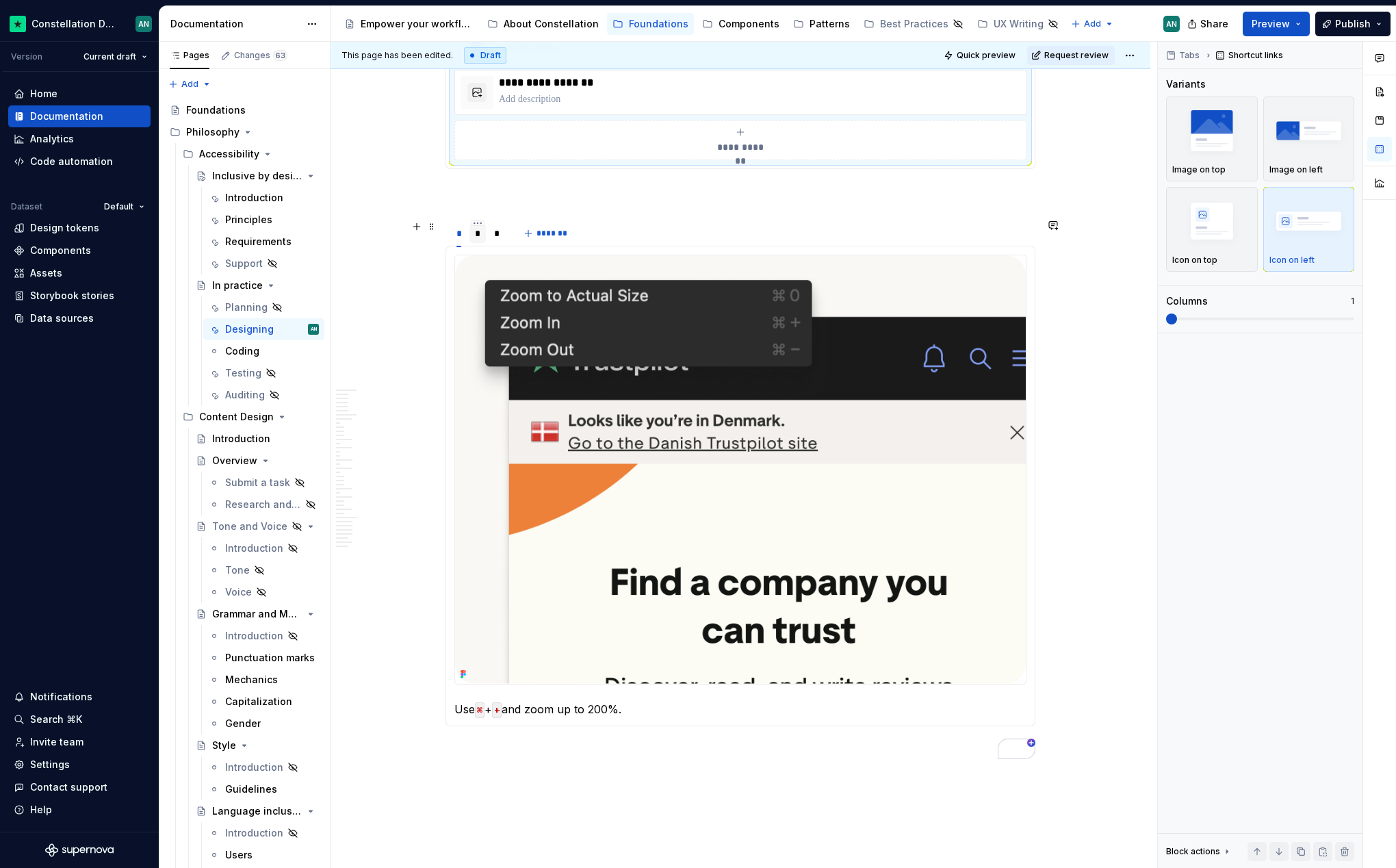
click at [480, 234] on div "*" at bounding box center [477, 233] width 6 height 14
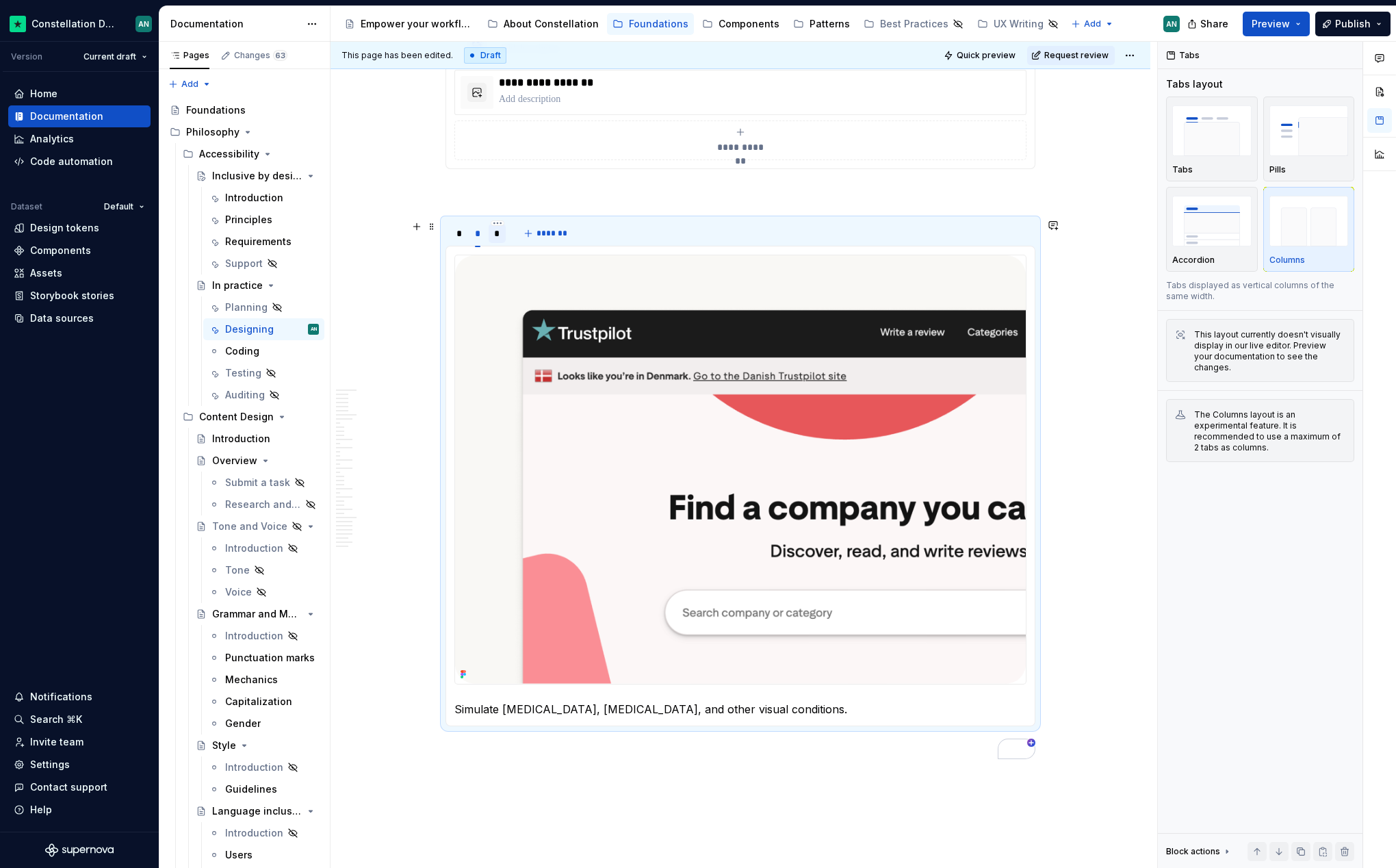
click at [500, 235] on div "*" at bounding box center [497, 233] width 6 height 14
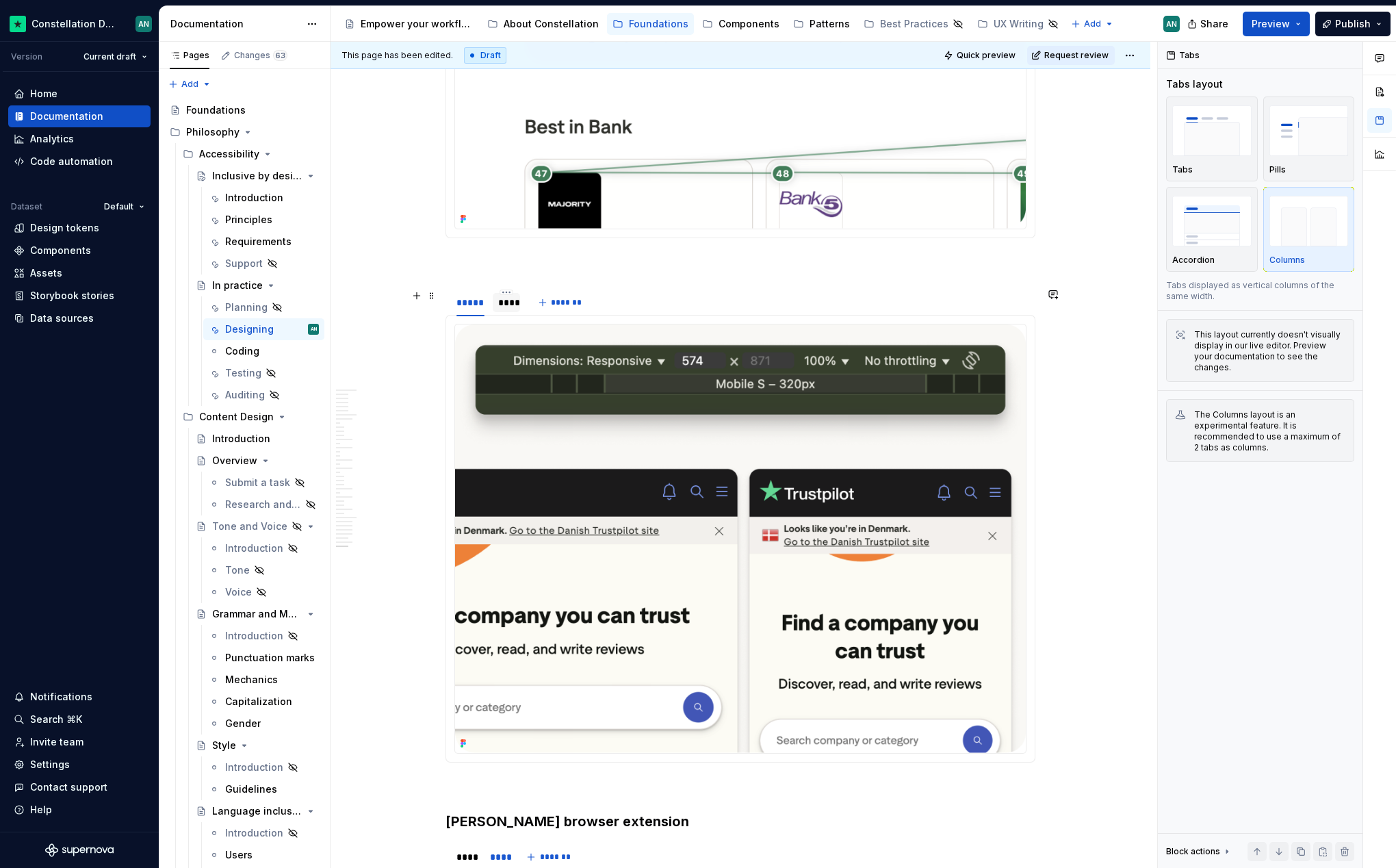
click at [514, 308] on div "****" at bounding box center [506, 302] width 16 height 14
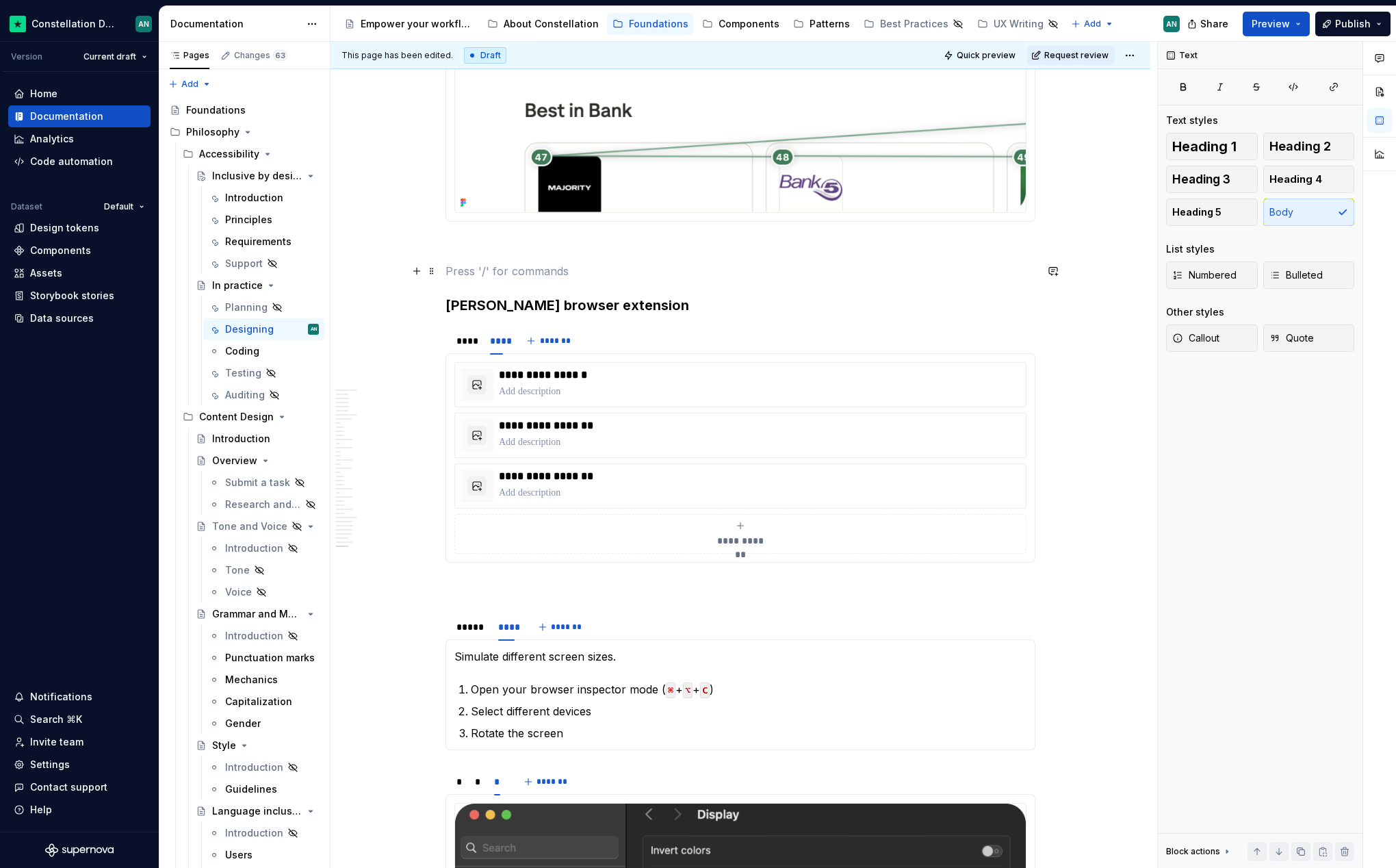
click at [480, 269] on p "To enrich screen reader interactions, please activate Accessibility in Grammarl…" at bounding box center [740, 271] width 590 height 16
click at [507, 238] on p "To enrich screen reader interactions, please activate Accessibility in Grammarl…" at bounding box center [740, 246] width 590 height 16
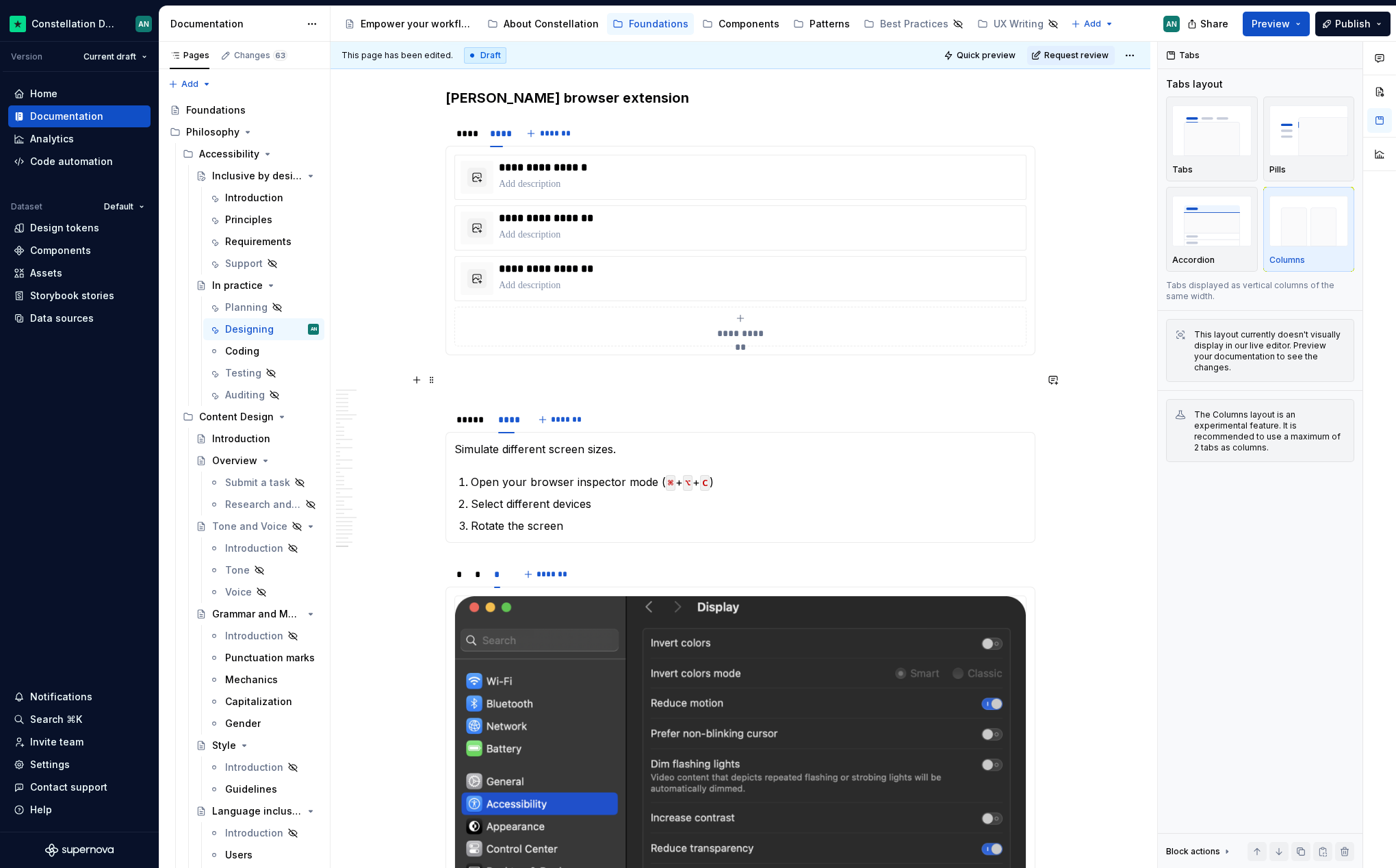
click at [537, 381] on p "To enrich screen reader interactions, please activate Accessibility in Grammarl…" at bounding box center [740, 380] width 590 height 16
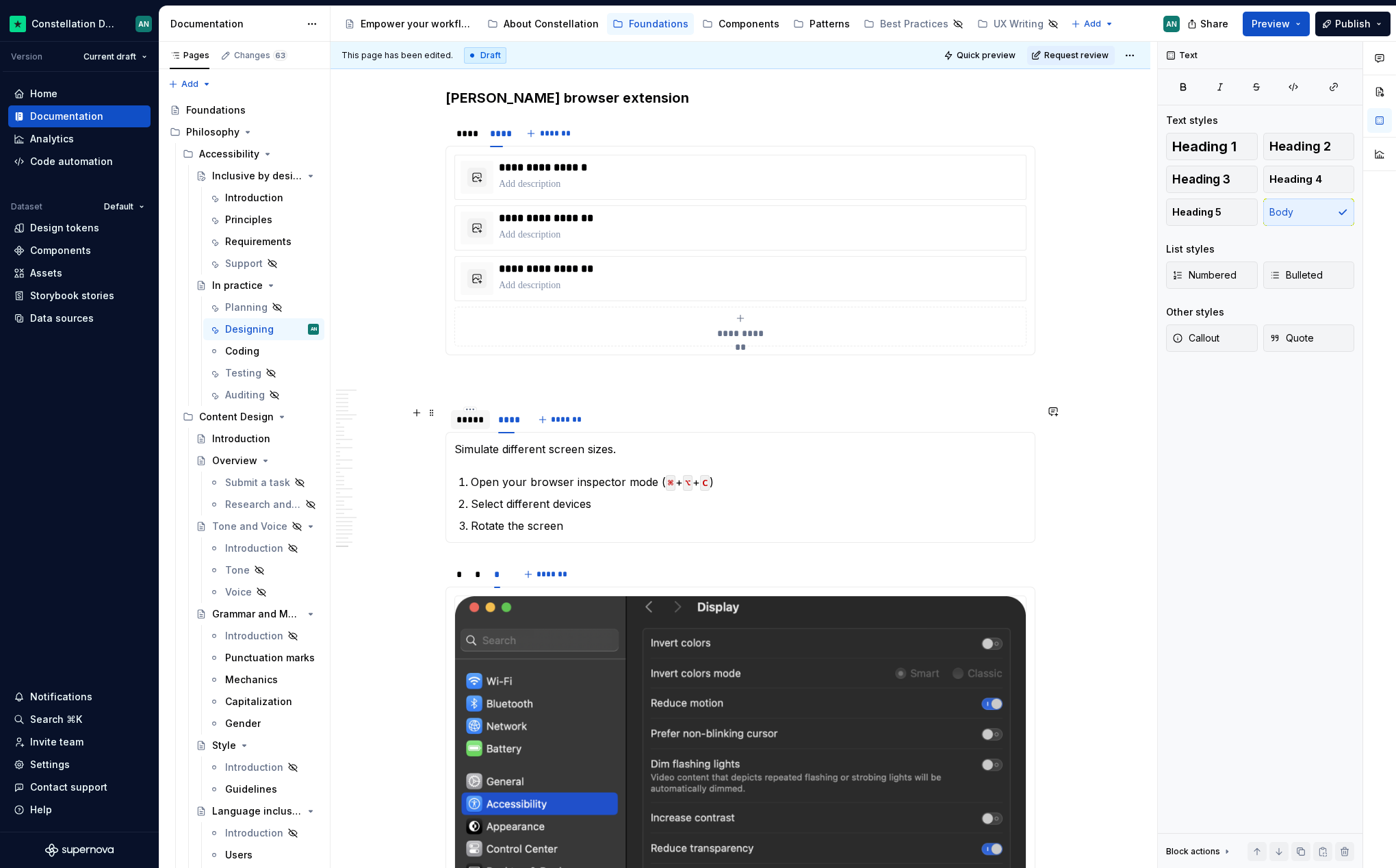
click at [467, 419] on div "*****" at bounding box center [470, 420] width 28 height 14
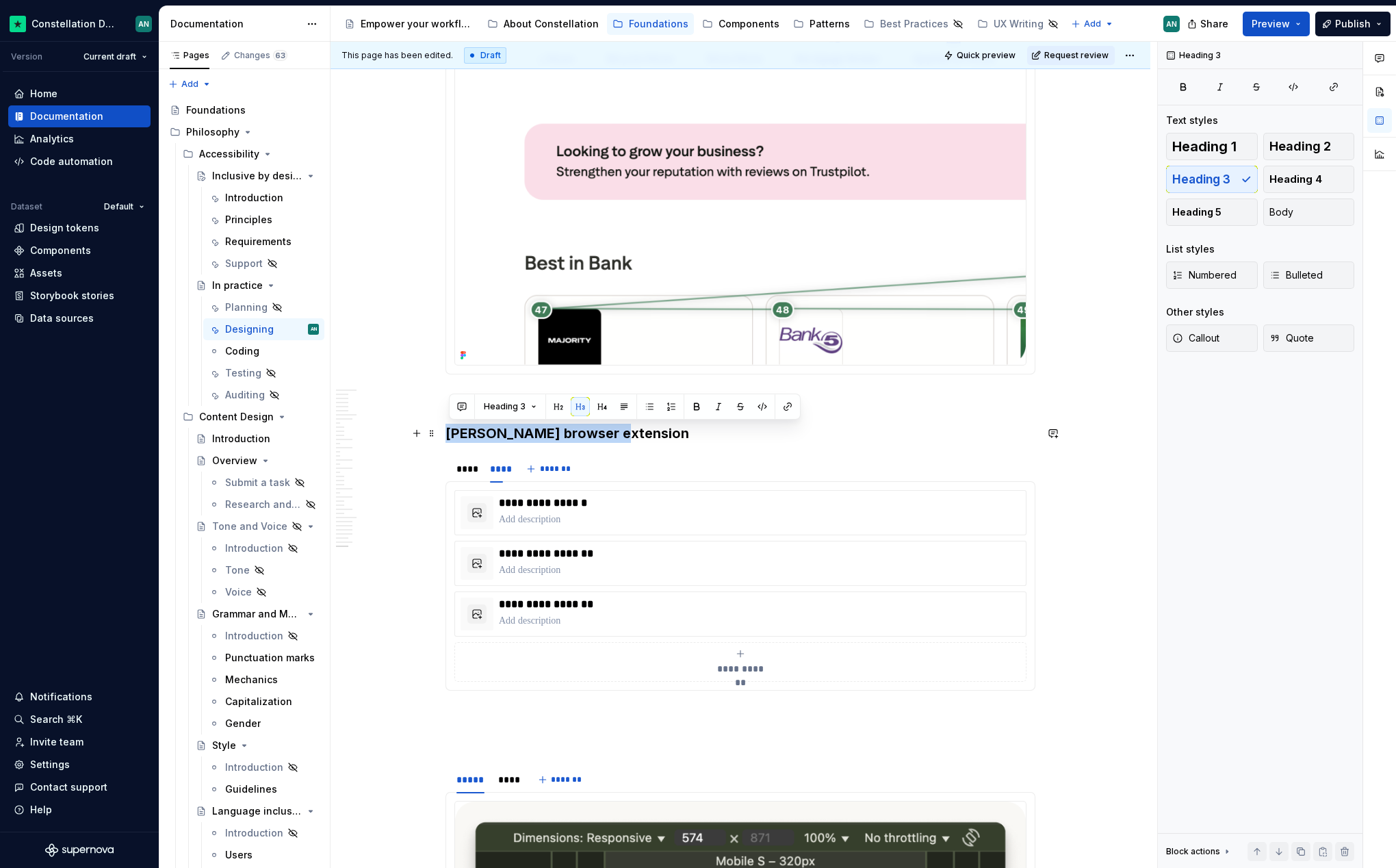
drag, startPoint x: 608, startPoint y: 432, endPoint x: 448, endPoint y: 439, distance: 160.2
click at [448, 439] on h3 "[PERSON_NAME] browser extension" at bounding box center [740, 433] width 590 height 19
click at [523, 741] on p "To enrich screen reader interactions, please activate Accessibility in Grammarl…" at bounding box center [740, 740] width 590 height 16
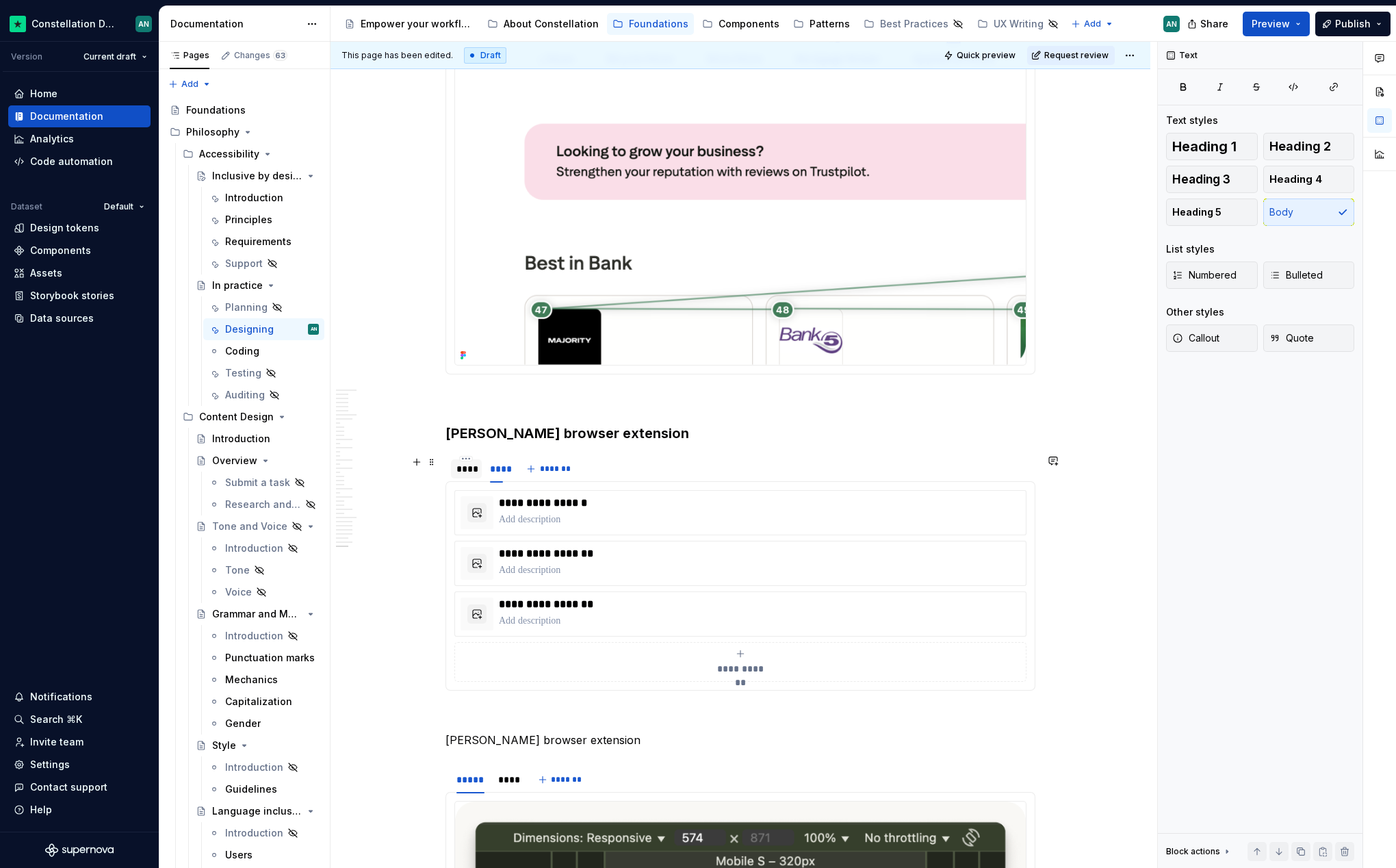
click at [467, 469] on div "****" at bounding box center [467, 468] width 20 height 14
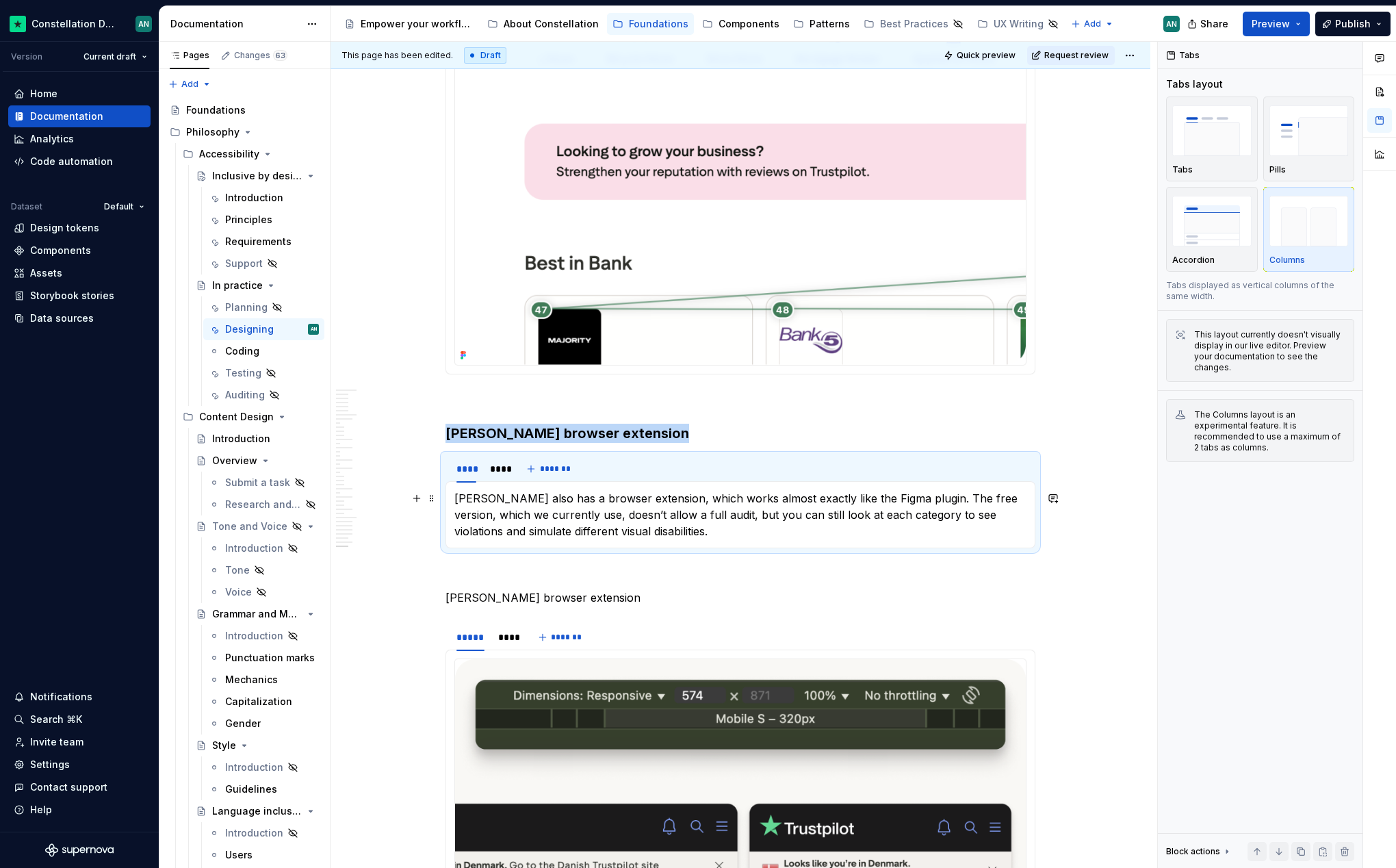
click at [974, 502] on p "[PERSON_NAME] also has a browser extension, which works almost exactly like the…" at bounding box center [740, 514] width 572 height 50
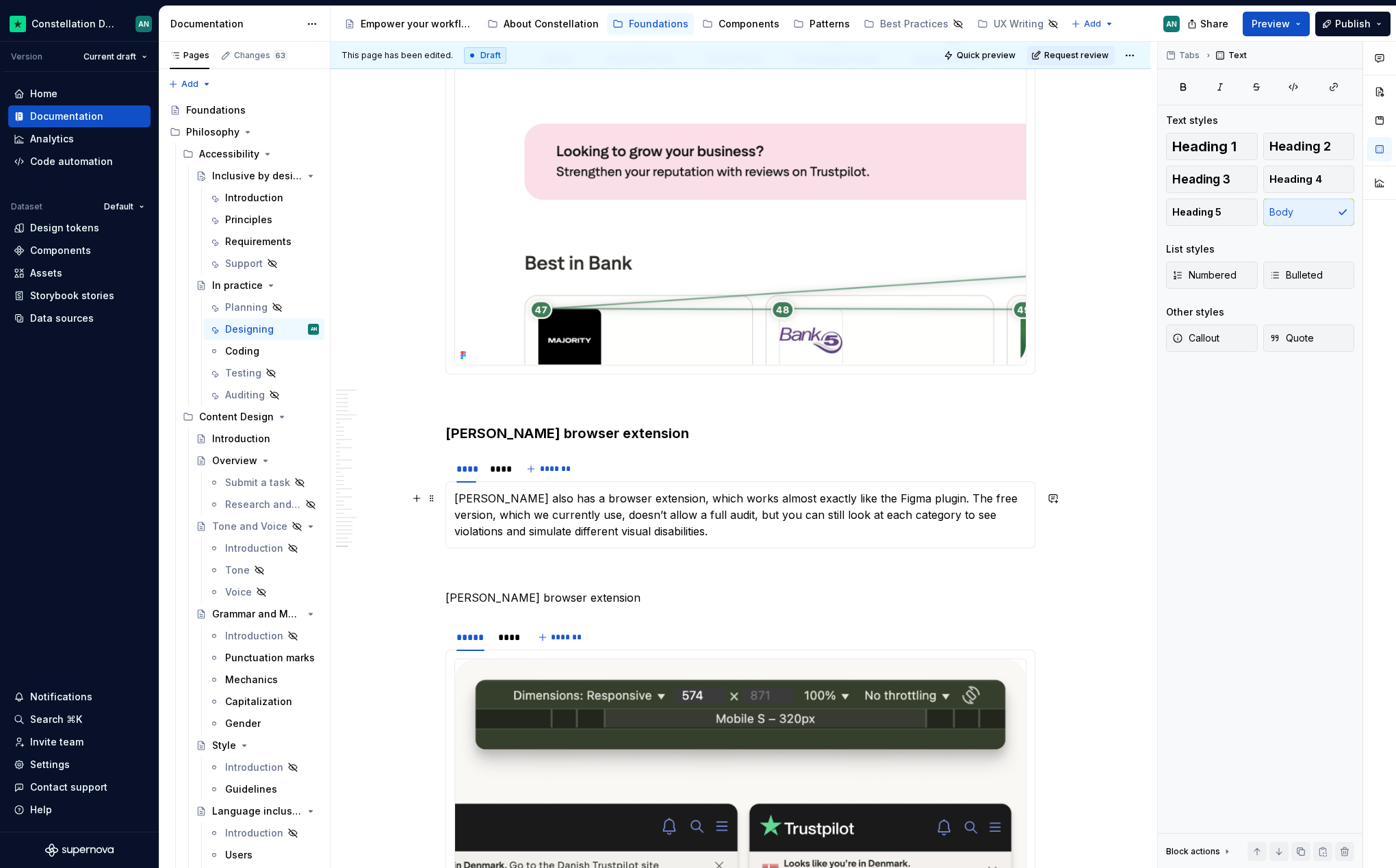
click at [754, 512] on p "[PERSON_NAME] also has a browser extension, which works almost exactly like the…" at bounding box center [740, 514] width 572 height 50
drag, startPoint x: 804, startPoint y: 517, endPoint x: 832, endPoint y: 517, distance: 28.0
click at [832, 517] on p "[PERSON_NAME] also has a browser extension, which works almost exactly like the…" at bounding box center [740, 514] width 572 height 50
click at [833, 522] on p "[PERSON_NAME] also has a browser extension, which works almost exactly like the…" at bounding box center [740, 514] width 572 height 50
drag, startPoint x: 920, startPoint y: 515, endPoint x: 967, endPoint y: 513, distance: 47.0
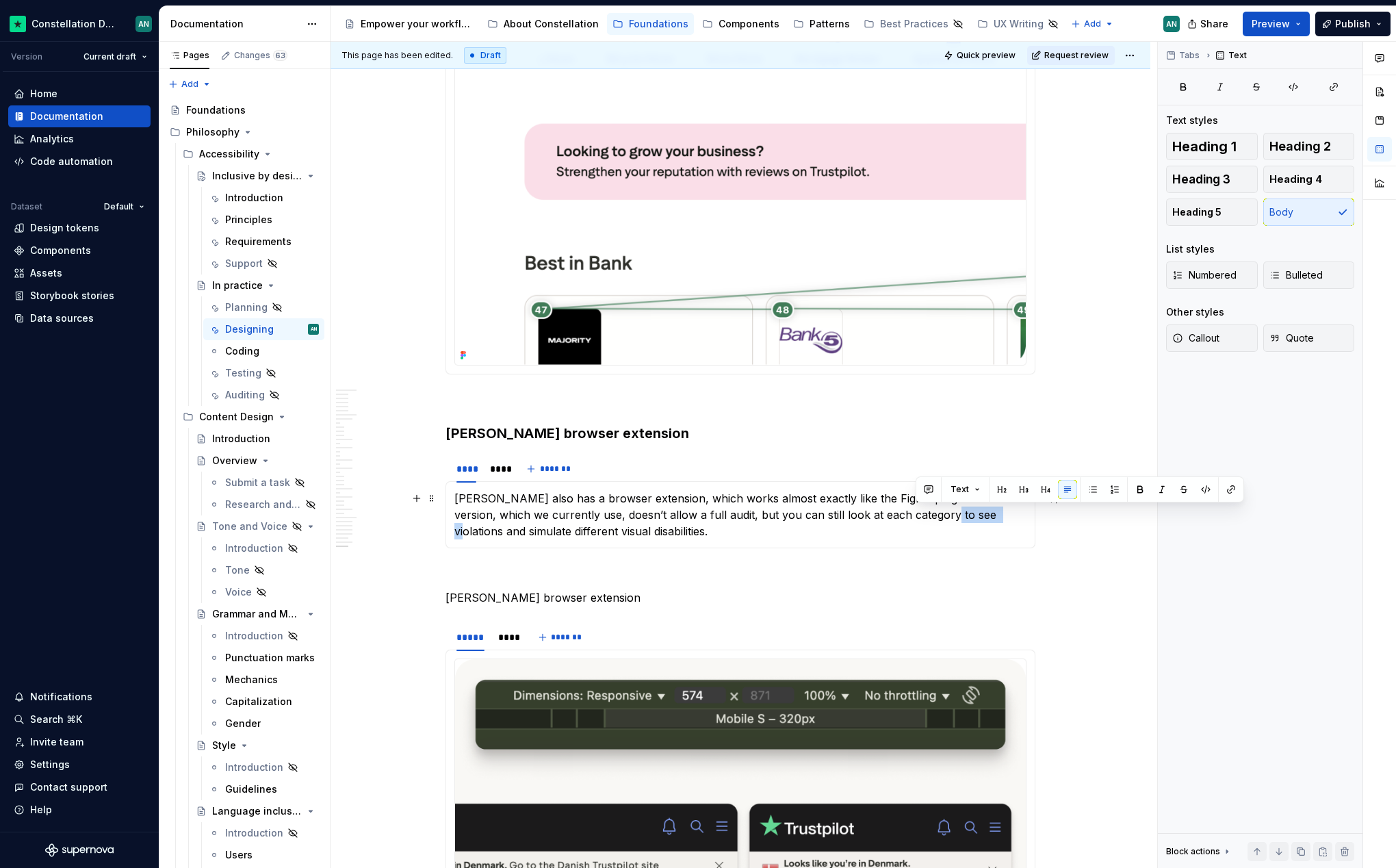
click at [967, 513] on p "[PERSON_NAME] also has a browser extension, which works almost exactly like the…" at bounding box center [740, 514] width 572 height 50
click at [767, 520] on p "[PERSON_NAME] also has a browser extension, which works almost exactly like the…" at bounding box center [740, 514] width 572 height 50
drag, startPoint x: 765, startPoint y: 517, endPoint x: 877, endPoint y: 519, distance: 112.0
click at [877, 519] on p "[PERSON_NAME] also has a browser extension, which works almost exactly like the…" at bounding box center [740, 514] width 572 height 50
click at [844, 512] on strong "look at each category" at bounding box center [904, 514] width 120 height 14
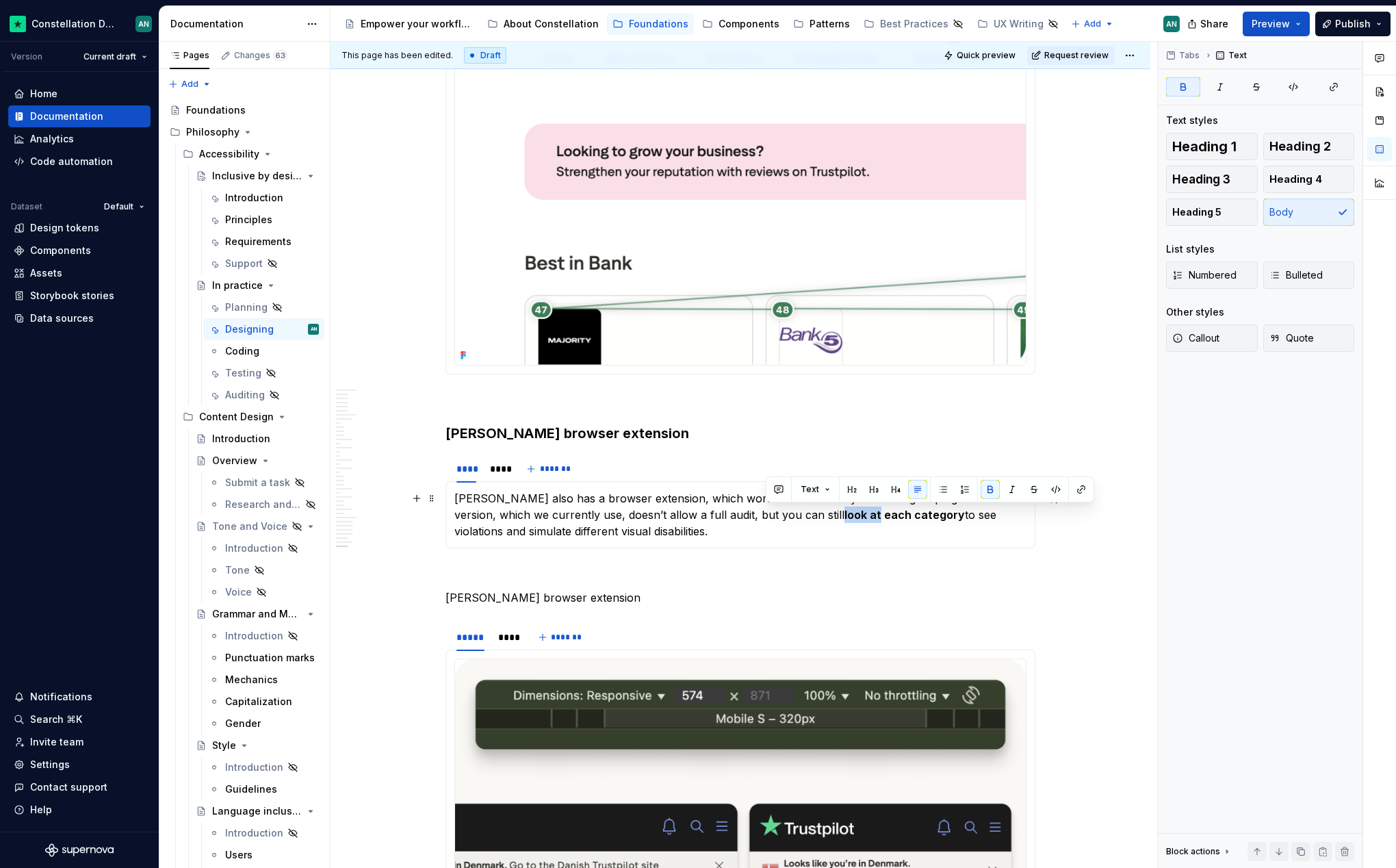
drag, startPoint x: 802, startPoint y: 518, endPoint x: 766, endPoint y: 517, distance: 36.0
click at [844, 517] on strong "look at each category" at bounding box center [904, 514] width 120 height 14
click at [541, 526] on p "[PERSON_NAME] also has a browser extension, which works almost exactly like the…" at bounding box center [740, 514] width 572 height 50
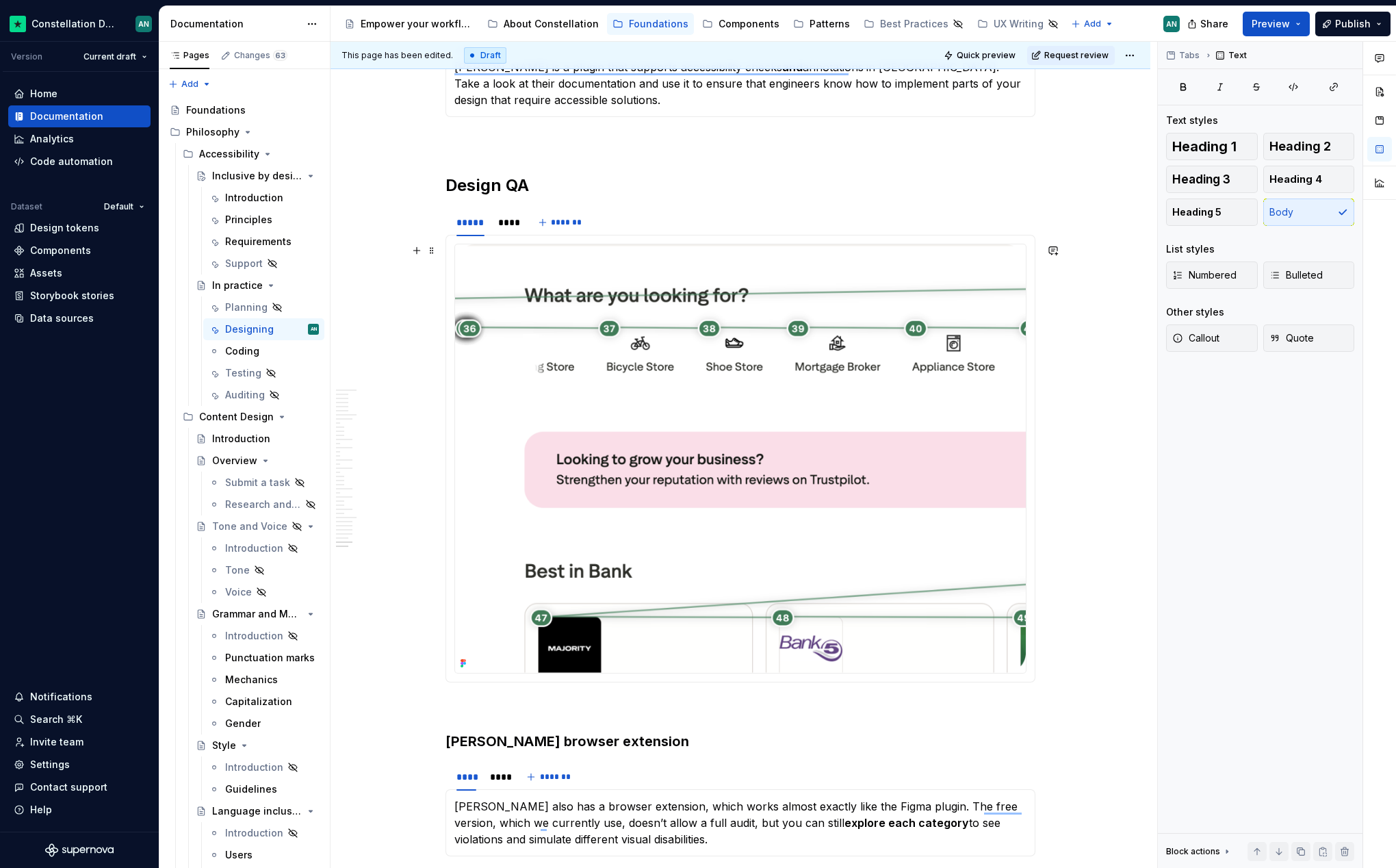
scroll to position [8287, 0]
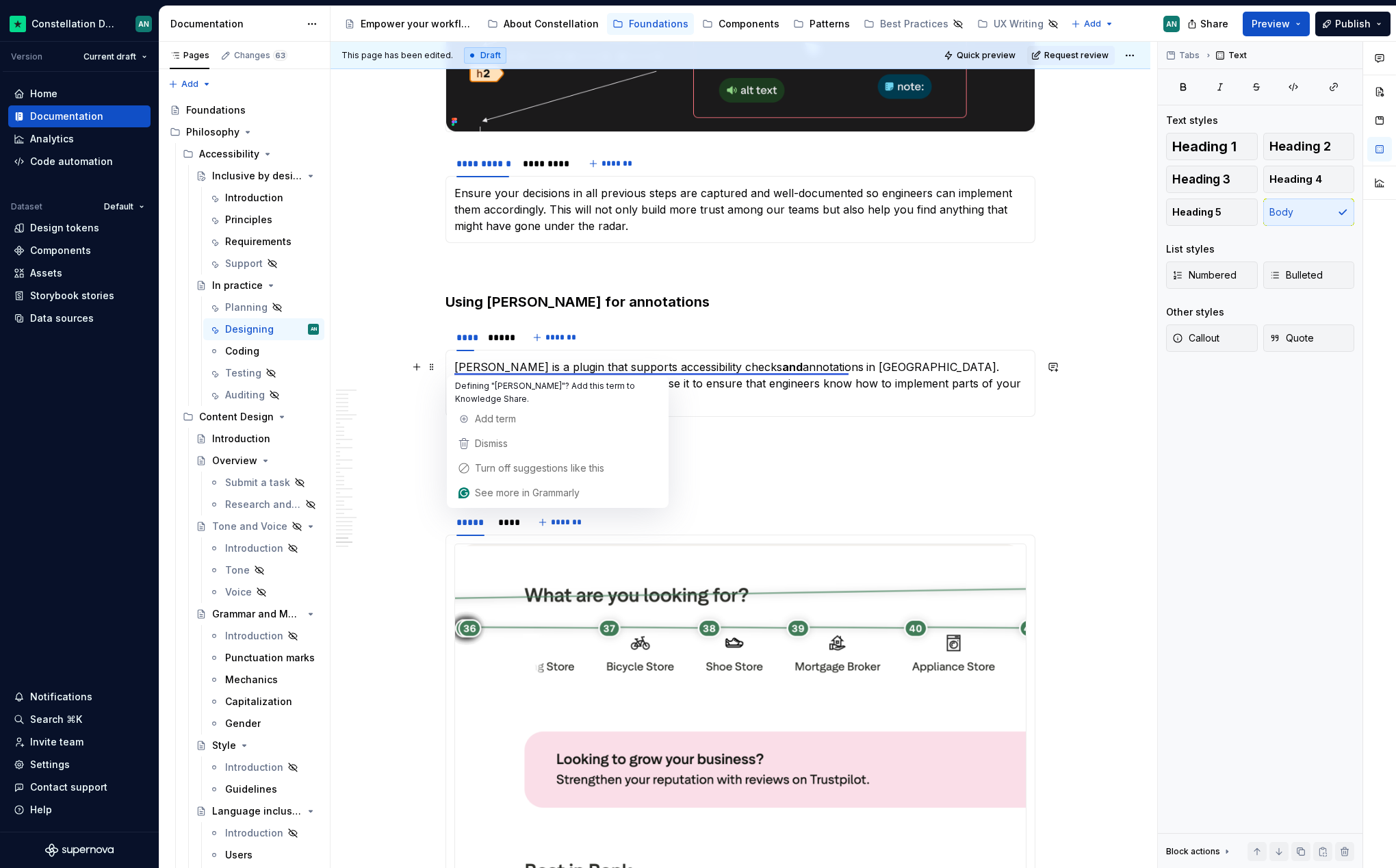
click at [565, 368] on p "[PERSON_NAME] is a plugin that supports accessibility checks and annotations in…" at bounding box center [740, 383] width 572 height 50
click at [649, 373] on p "[PERSON_NAME] is a plugin that supports accessibility checks and annotations in…" at bounding box center [740, 383] width 572 height 50
click at [891, 382] on p "[PERSON_NAME] is a plugin that supports accessibility checks and annotations in…" at bounding box center [740, 383] width 572 height 50
click at [493, 413] on span "Add term" at bounding box center [495, 419] width 41 height 12
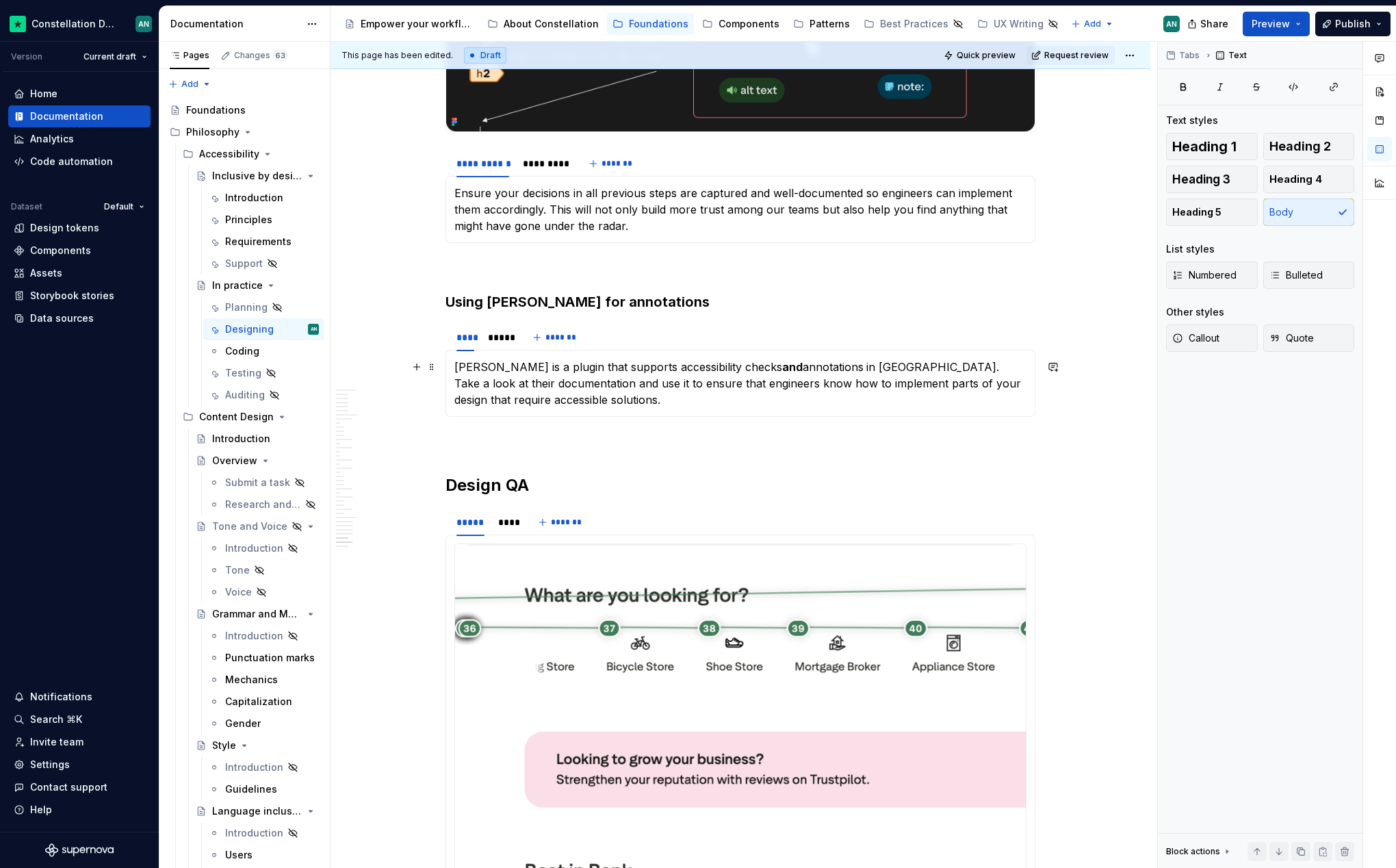
drag, startPoint x: 976, startPoint y: 376, endPoint x: 962, endPoint y: 375, distance: 14.0
click at [976, 376] on p "[PERSON_NAME] is a plugin that supports accessibility checks and annotations in…" at bounding box center [740, 383] width 572 height 50
click at [638, 382] on p "[PERSON_NAME] is a plugin that supports accessibility checks and annotations in…" at bounding box center [740, 383] width 572 height 50
click at [509, 336] on div "*****" at bounding box center [498, 337] width 21 height 14
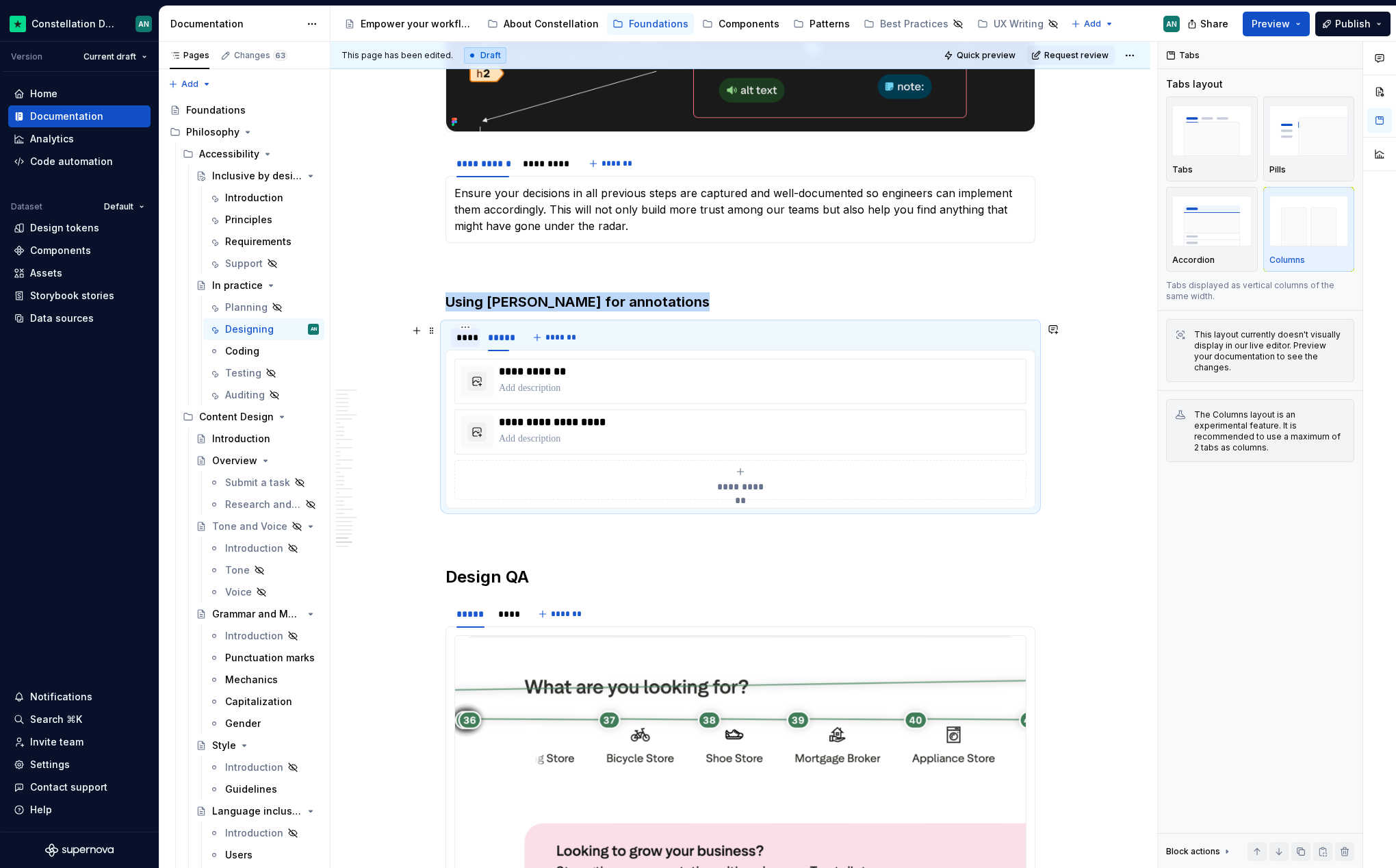
click at [472, 338] on div "****" at bounding box center [466, 337] width 18 height 14
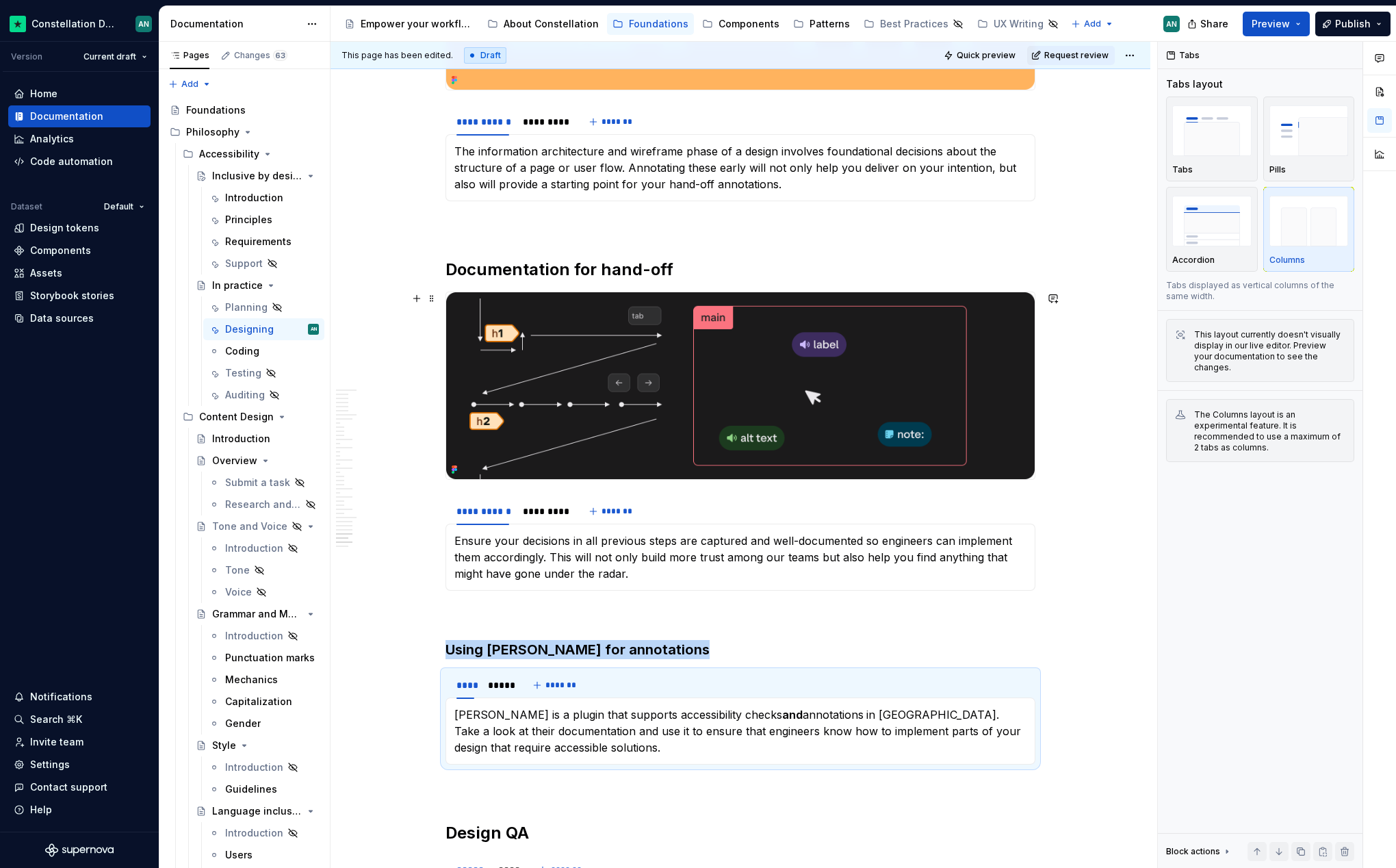
scroll to position [7701, 0]
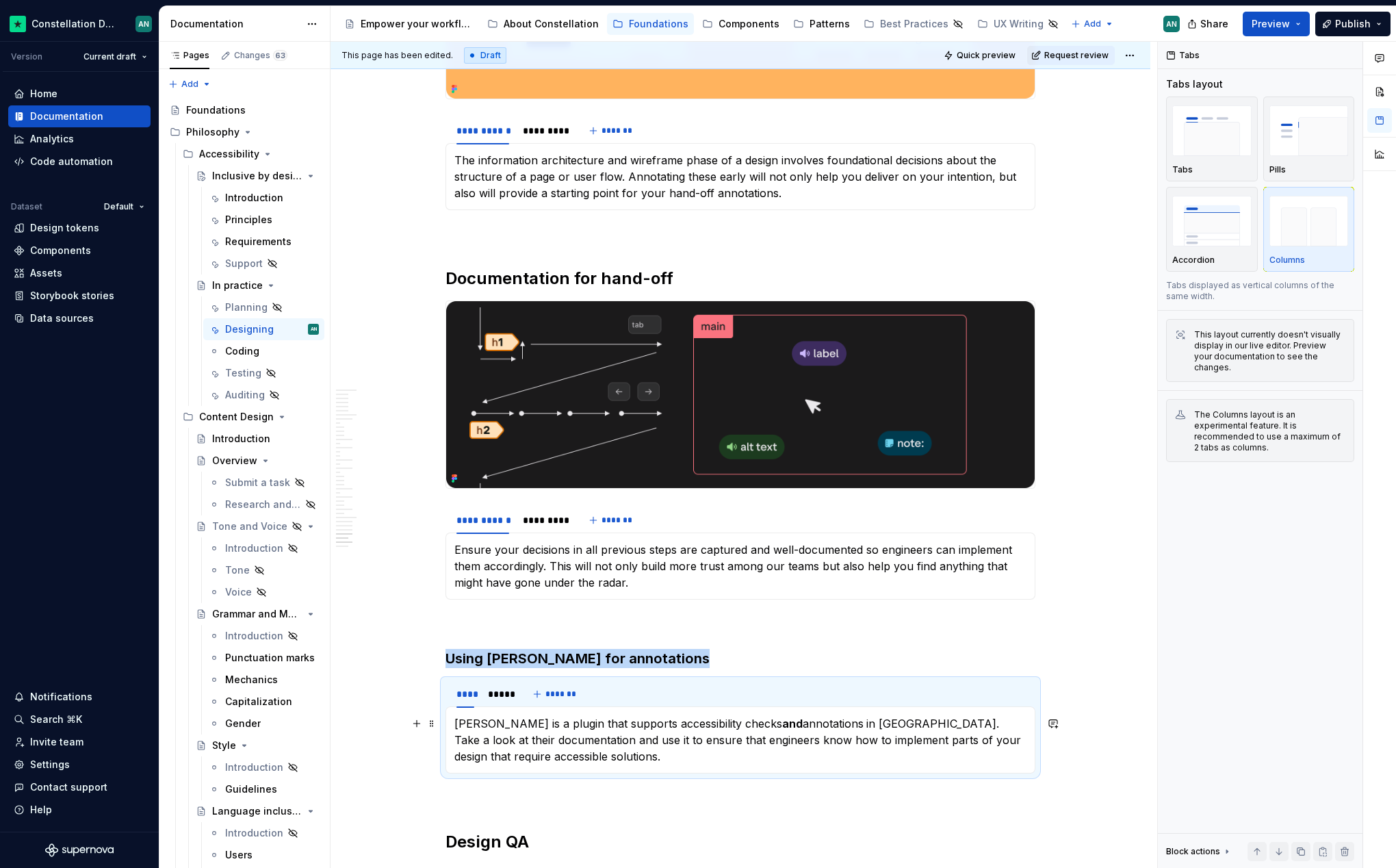
click at [911, 744] on p "[PERSON_NAME] is a plugin that supports accessibility checks and annotations in…" at bounding box center [740, 740] width 572 height 50
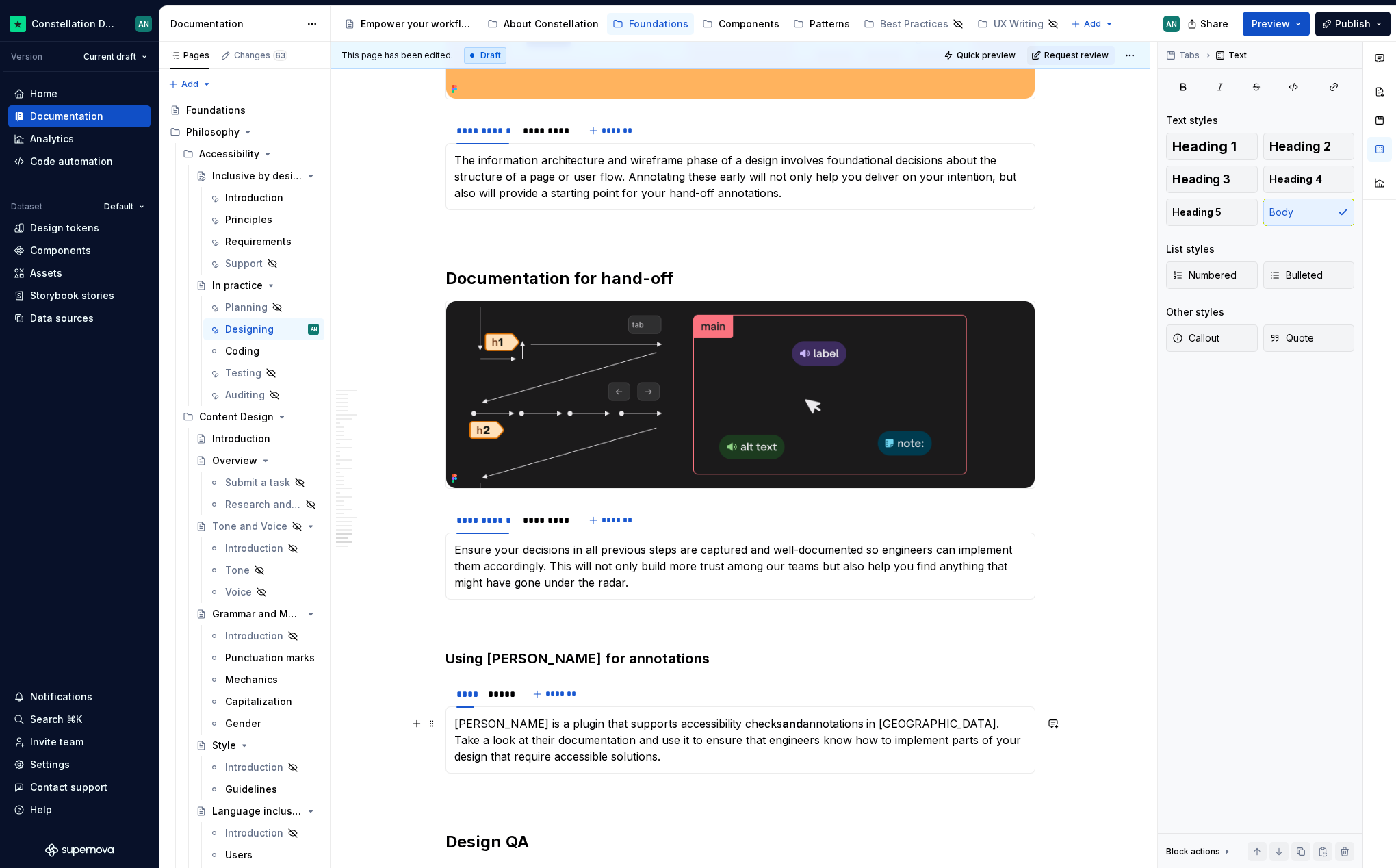
click at [559, 756] on p "[PERSON_NAME] is a plugin that supports accessibility checks and annotations in…" at bounding box center [740, 740] width 572 height 50
drag, startPoint x: 560, startPoint y: 759, endPoint x: 516, endPoint y: 760, distance: 44.0
click at [516, 760] on p "[PERSON_NAME] is a plugin that supports accessibility checks and annotations in…" at bounding box center [740, 740] width 572 height 50
click at [761, 740] on p "[PERSON_NAME] is a plugin that supports accessibility checks and annotations in…" at bounding box center [740, 740] width 572 height 50
click at [648, 571] on p "Ensure your decisions in all previous steps are captured and well-documented so…" at bounding box center [740, 566] width 572 height 50
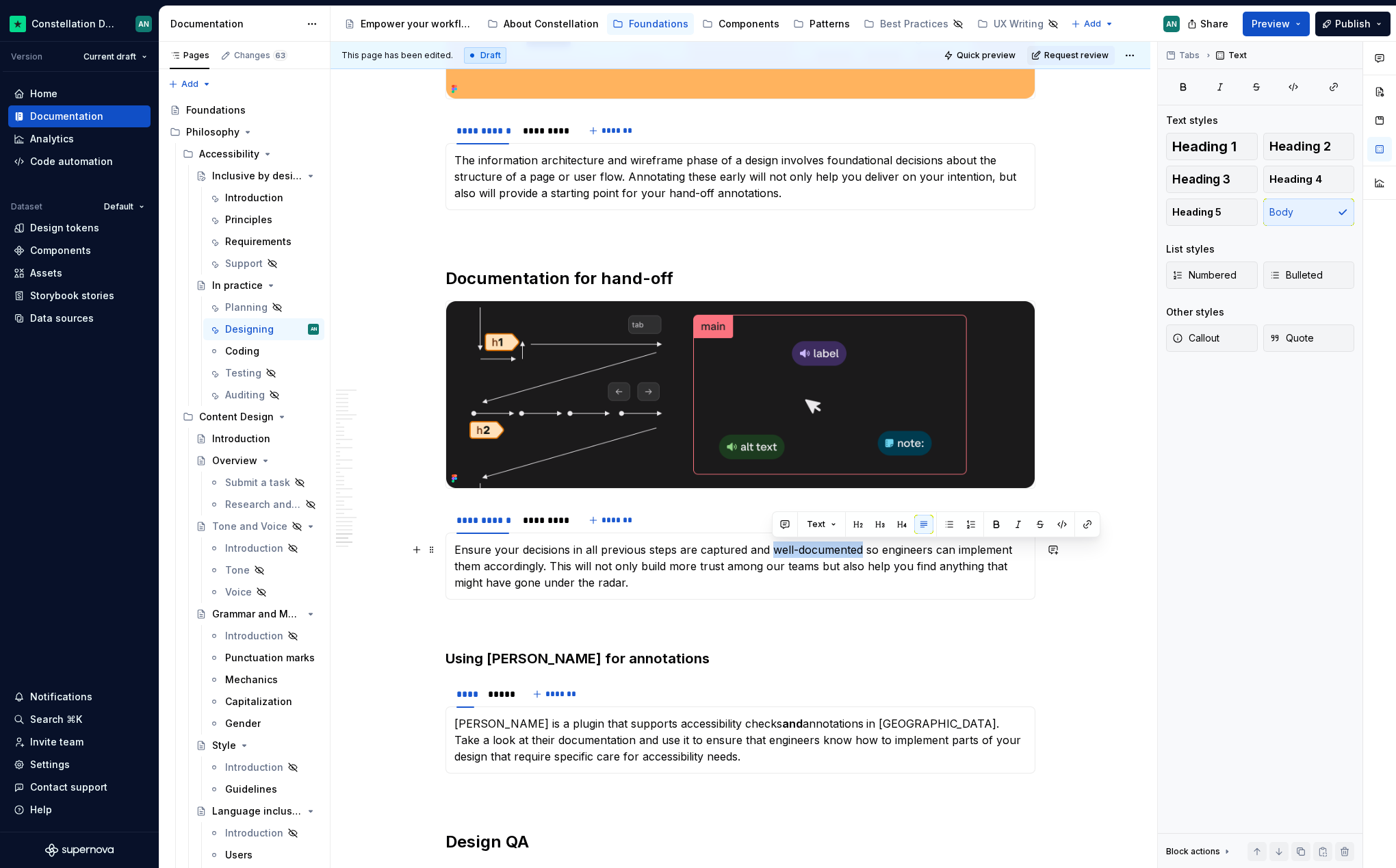
drag, startPoint x: 773, startPoint y: 549, endPoint x: 861, endPoint y: 544, distance: 88.1
click at [861, 544] on p "Ensure your decisions in all previous steps are captured and well-documented so…" at bounding box center [740, 566] width 572 height 50
click at [638, 542] on p "Ensure your decisions in all previous steps are captured and well-documented so…" at bounding box center [740, 566] width 572 height 50
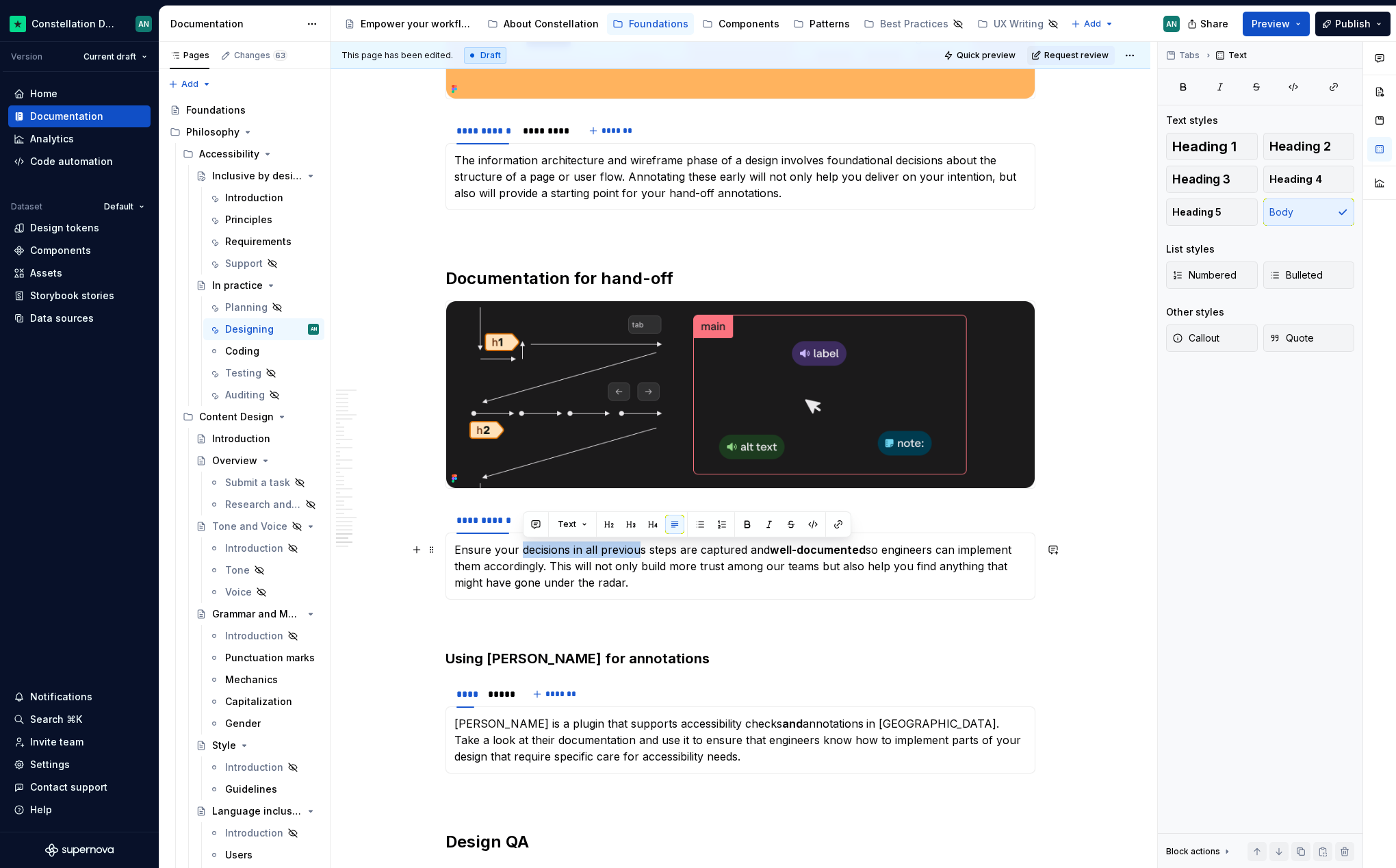
drag, startPoint x: 644, startPoint y: 548, endPoint x: 524, endPoint y: 548, distance: 120.0
click at [524, 548] on p "Ensure your decisions in all previous steps are captured and well-documented so…" at bounding box center [740, 566] width 572 height 50
drag, startPoint x: 675, startPoint y: 551, endPoint x: 587, endPoint y: 548, distance: 88.1
click at [587, 548] on p "Ensure your decisions in all previous steps are captured and well-documented so…" at bounding box center [740, 566] width 572 height 50
click at [593, 551] on p "Ensure your decisions in all previous steps are captured and well-documented so…" at bounding box center [740, 566] width 572 height 50
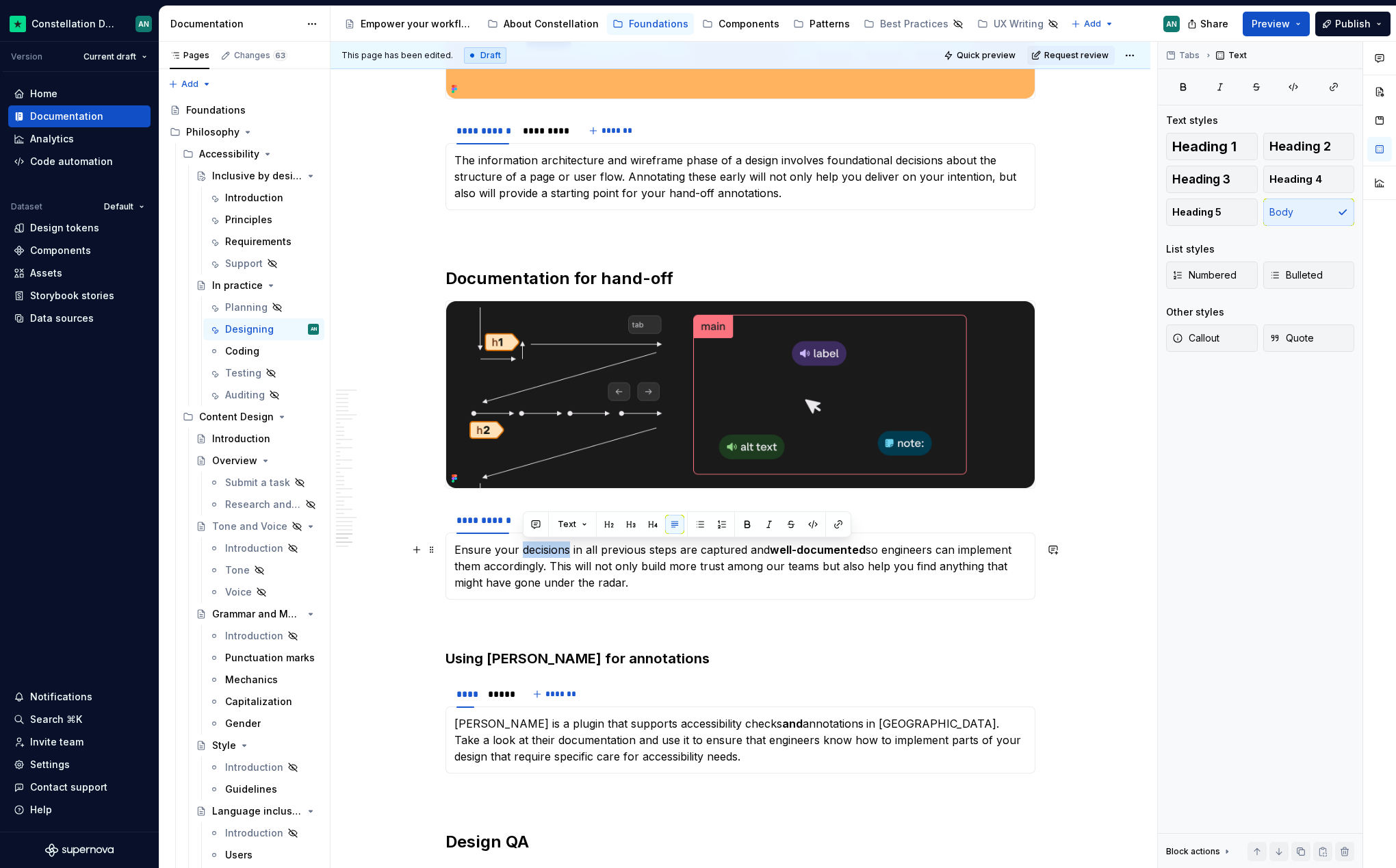
drag, startPoint x: 522, startPoint y: 548, endPoint x: 571, endPoint y: 547, distance: 49.0
click at [571, 547] on p "Ensure your decisions in all previous steps are captured and well-documented so…" at bounding box center [740, 566] width 572 height 50
click at [802, 574] on p "Ensure your decisions in all previous steps are captured and well-documented so…" at bounding box center [740, 566] width 572 height 50
click at [545, 519] on div "*********" at bounding box center [543, 520] width 42 height 14
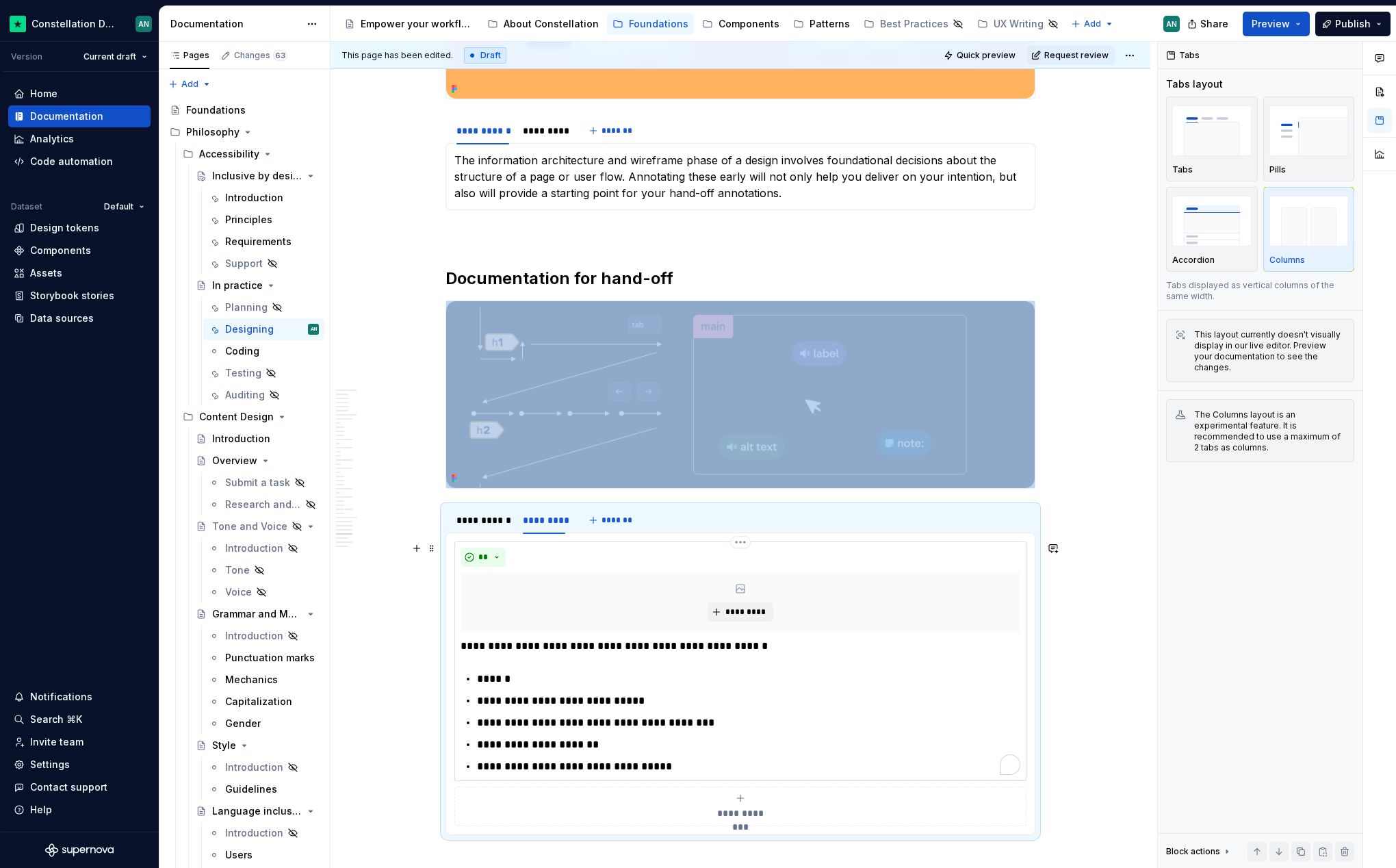
click at [720, 693] on p "**********" at bounding box center [749, 701] width 543 height 16
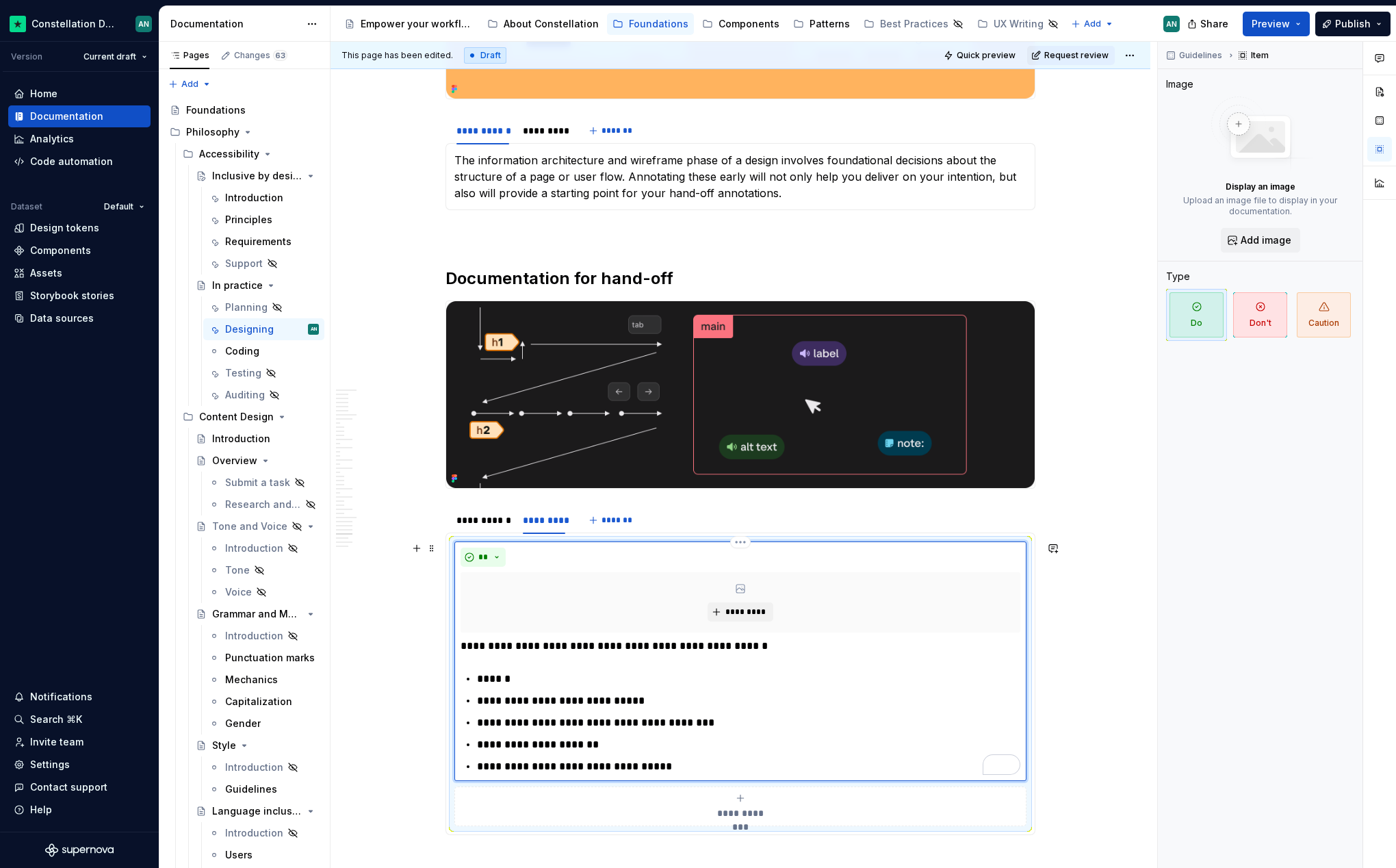
scroll to position [7364, 0]
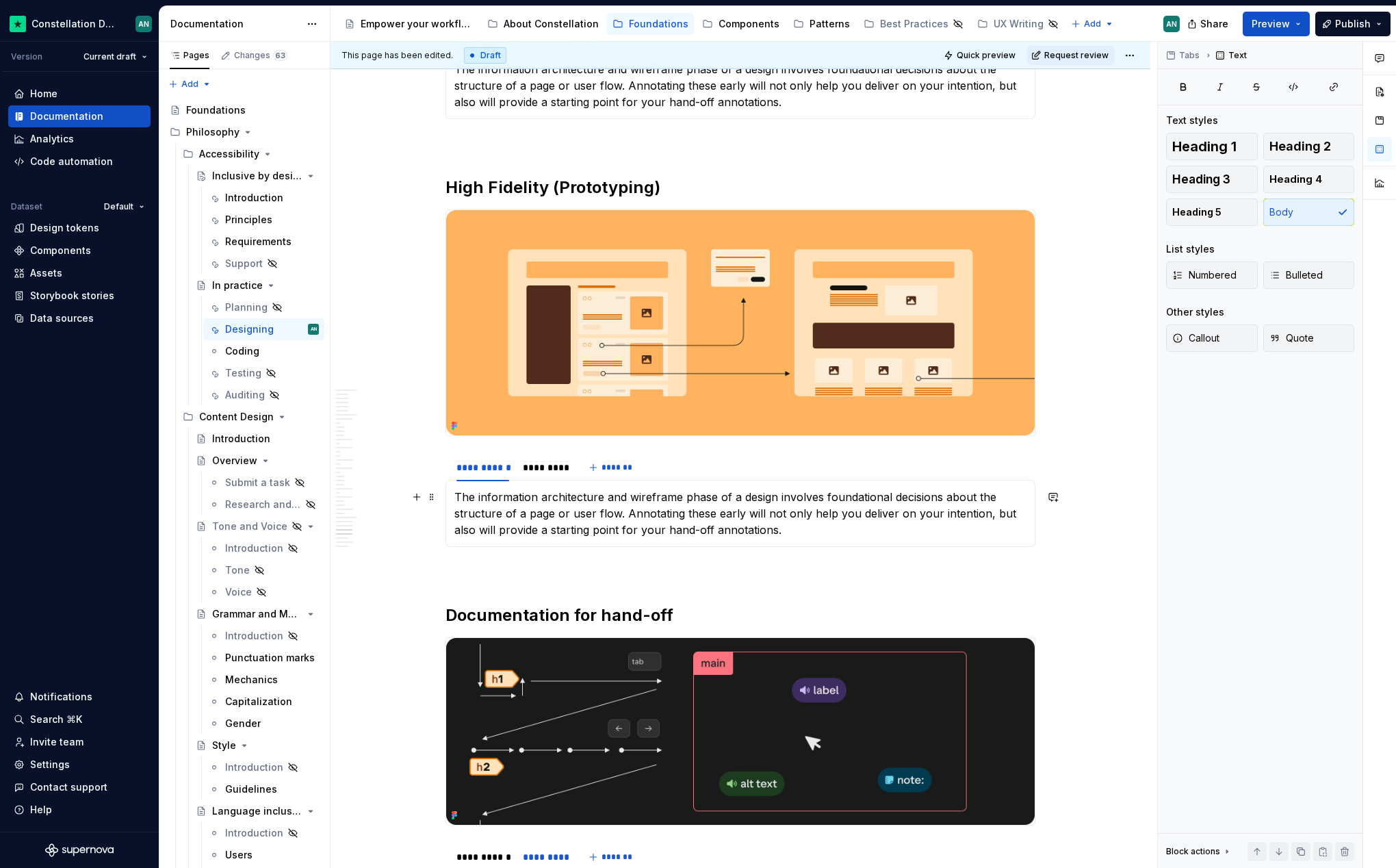
click at [512, 505] on p "The information architecture and wireframe phase of a design involves foundatio…" at bounding box center [740, 514] width 572 height 50
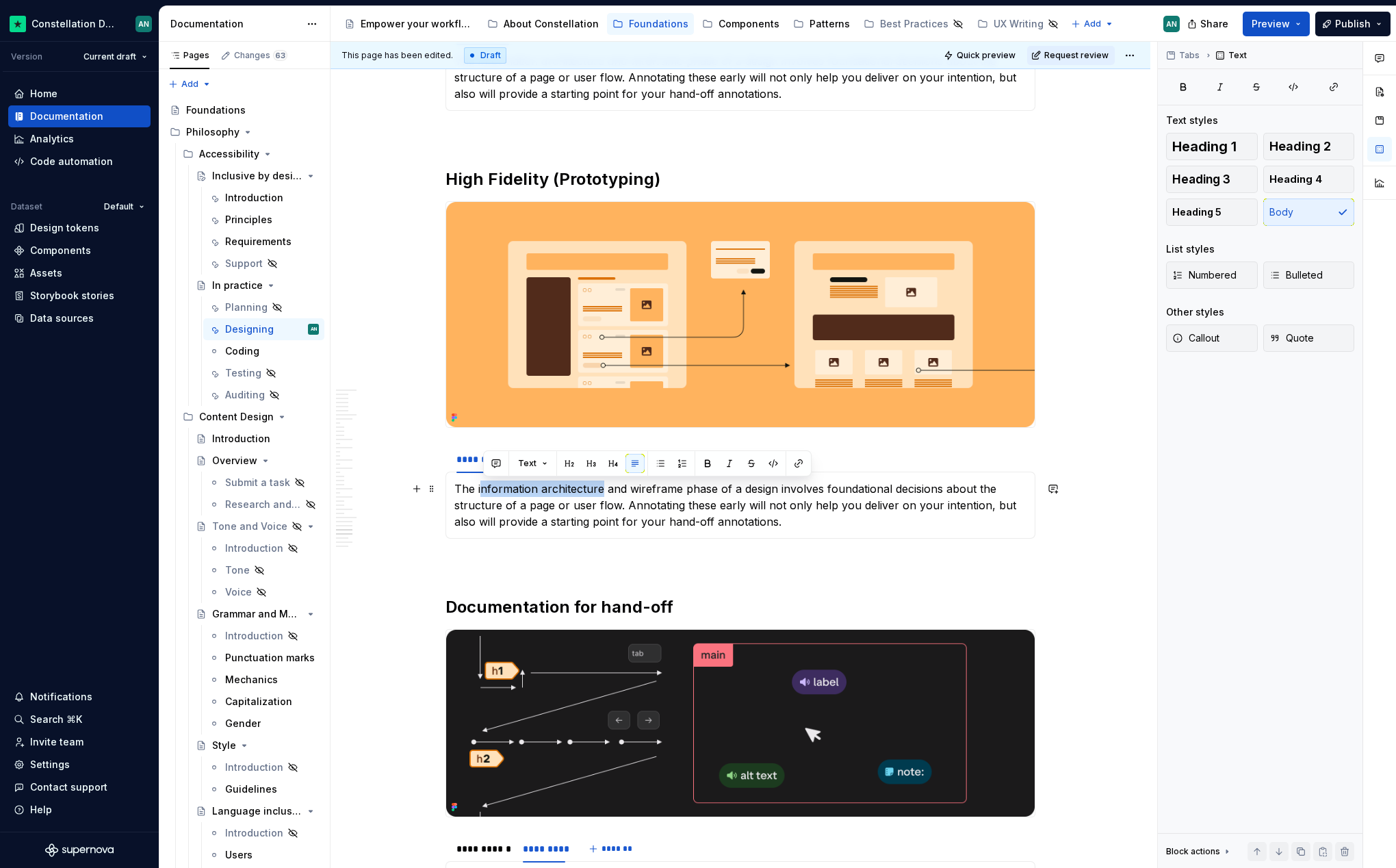
drag, startPoint x: 486, startPoint y: 489, endPoint x: 605, endPoint y: 482, distance: 119.2
click at [605, 482] on p "The information architecture and wireframe phase of a design involves foundatio…" at bounding box center [740, 505] width 572 height 50
click at [623, 495] on p "The information architecture and wireframe phase of a design involves foundatio…" at bounding box center [740, 505] width 572 height 50
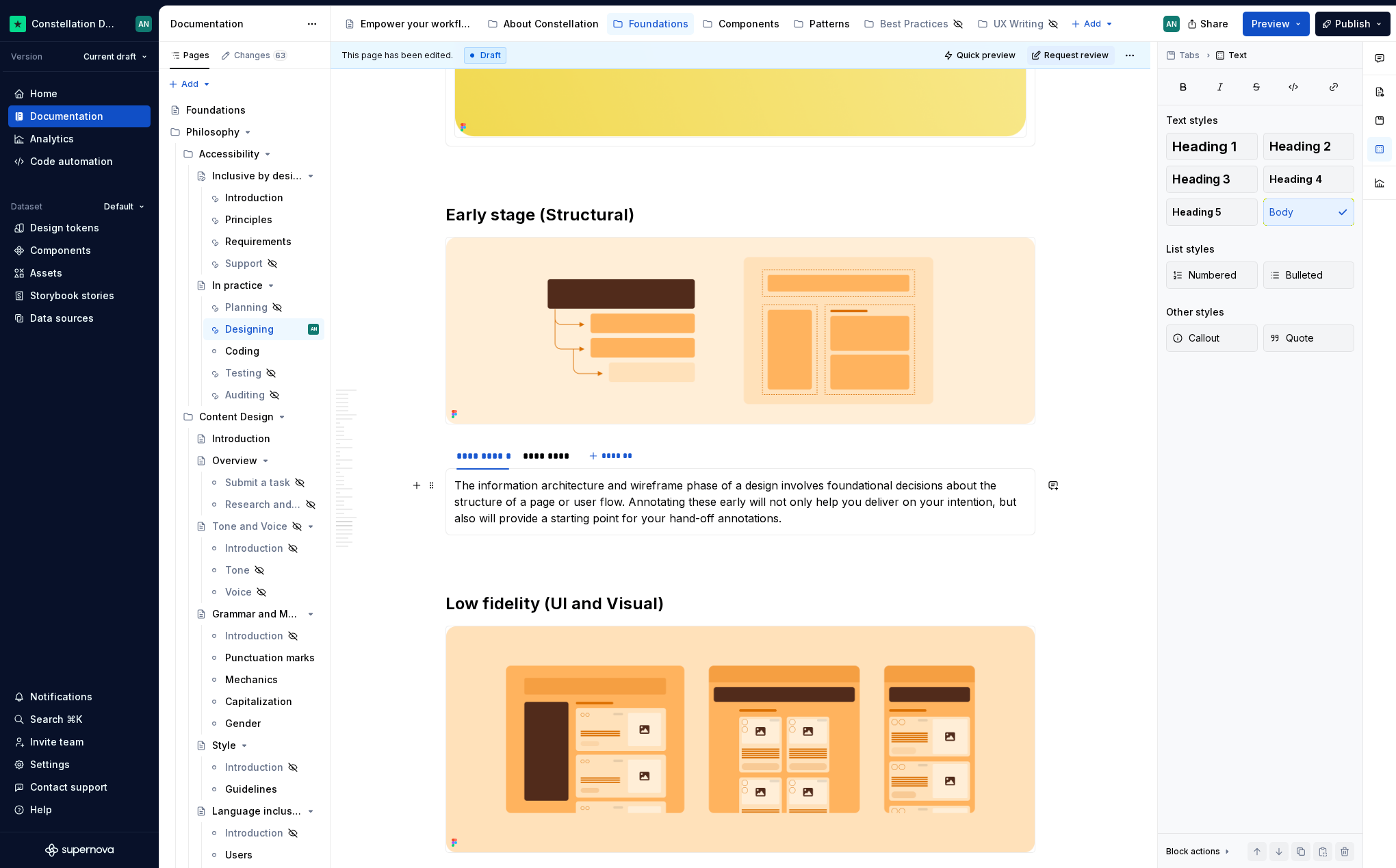
scroll to position [6590, 0]
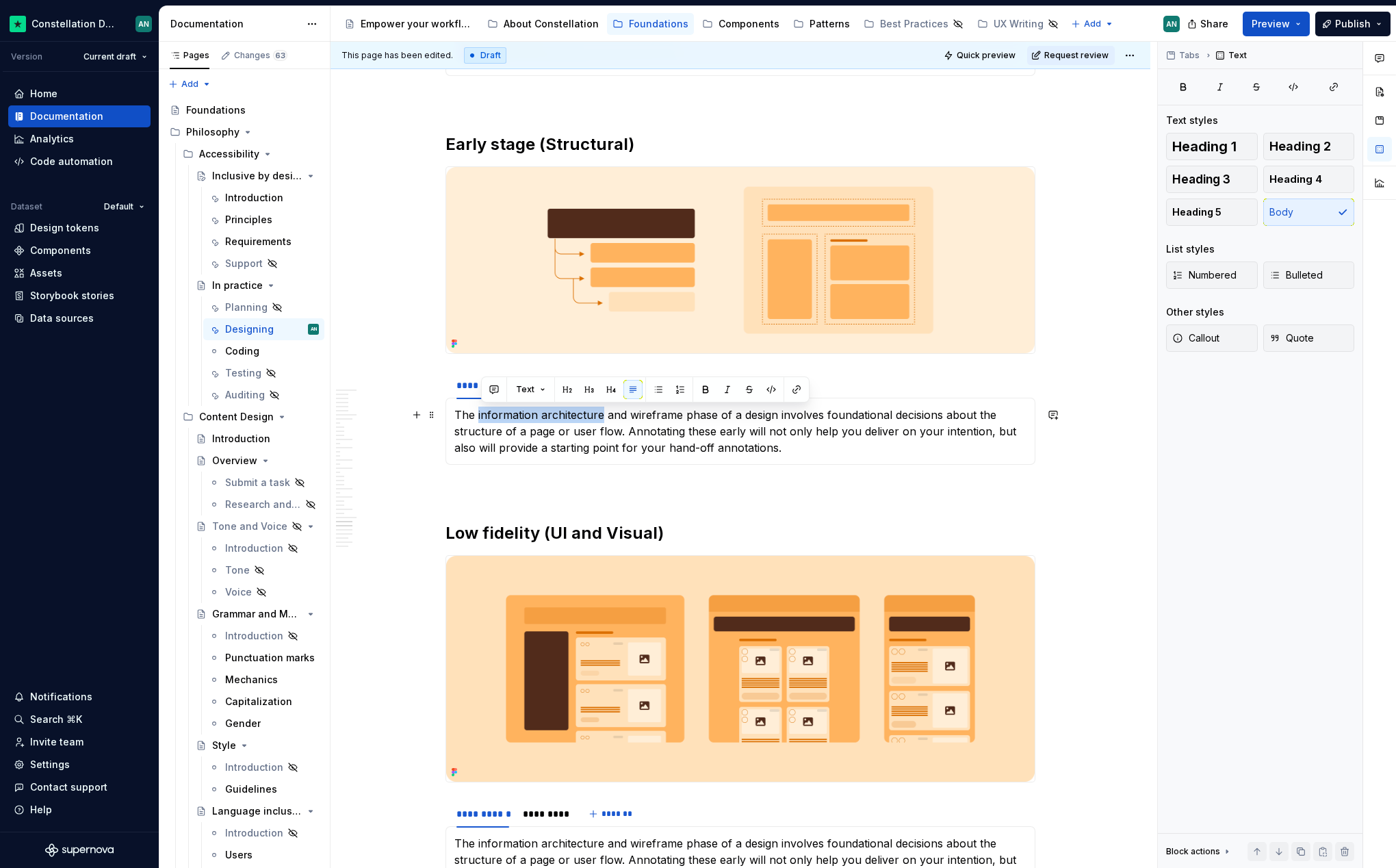
drag, startPoint x: 480, startPoint y: 417, endPoint x: 603, endPoint y: 415, distance: 123.0
click at [604, 415] on p "The information architecture and wireframe phase of a design involves foundatio…" at bounding box center [740, 431] width 572 height 50
click at [632, 423] on p "The information architecture and wireframe phase of a design involves foundatio…" at bounding box center [740, 431] width 572 height 50
drag, startPoint x: 637, startPoint y: 413, endPoint x: 721, endPoint y: 416, distance: 84.1
click at [721, 416] on p "The information architecture and wireframe phase of a design involves foundatio…" at bounding box center [740, 431] width 572 height 50
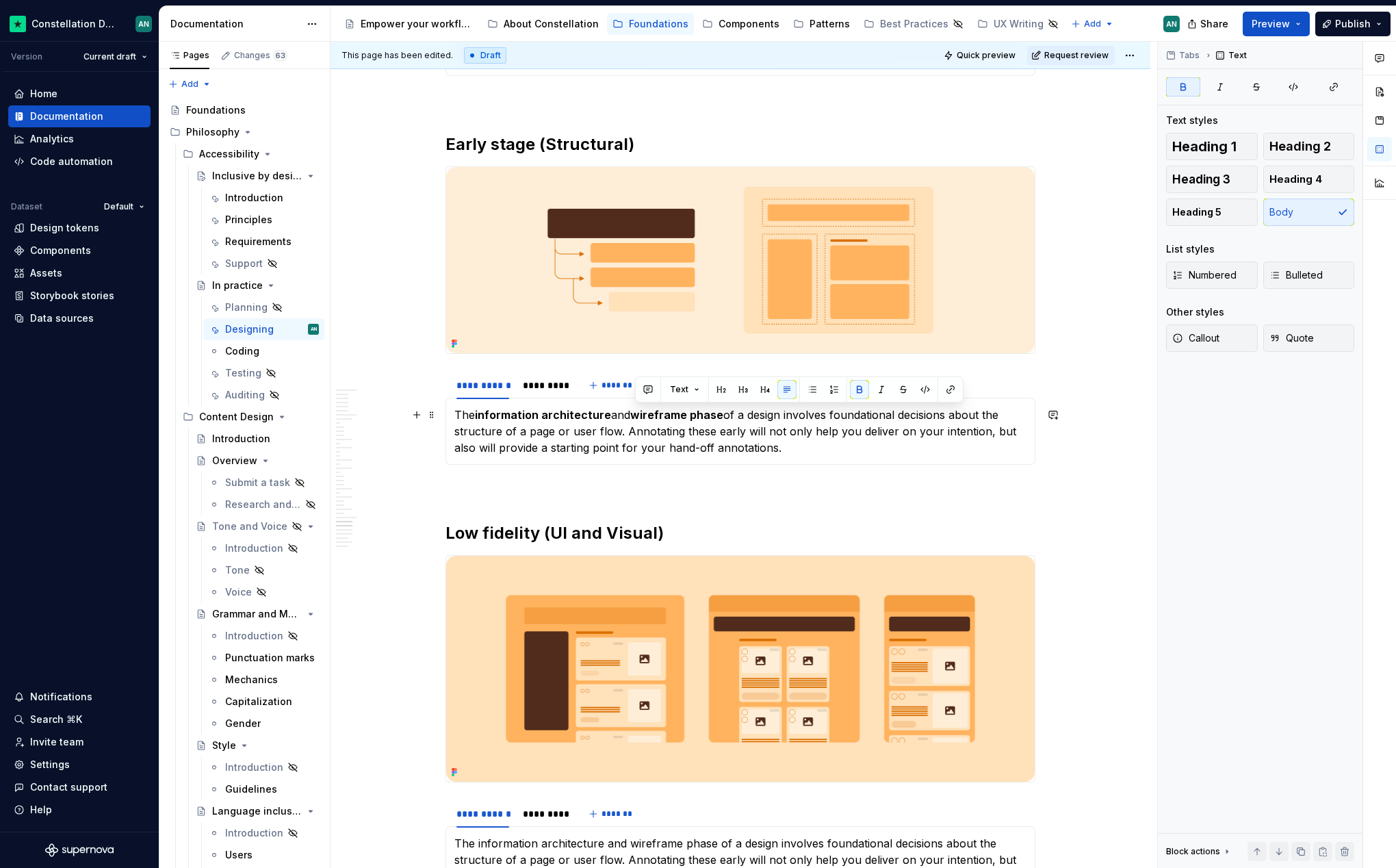
click at [683, 439] on p "The information architecture and wireframe phase of a design involves foundatio…" at bounding box center [740, 431] width 572 height 50
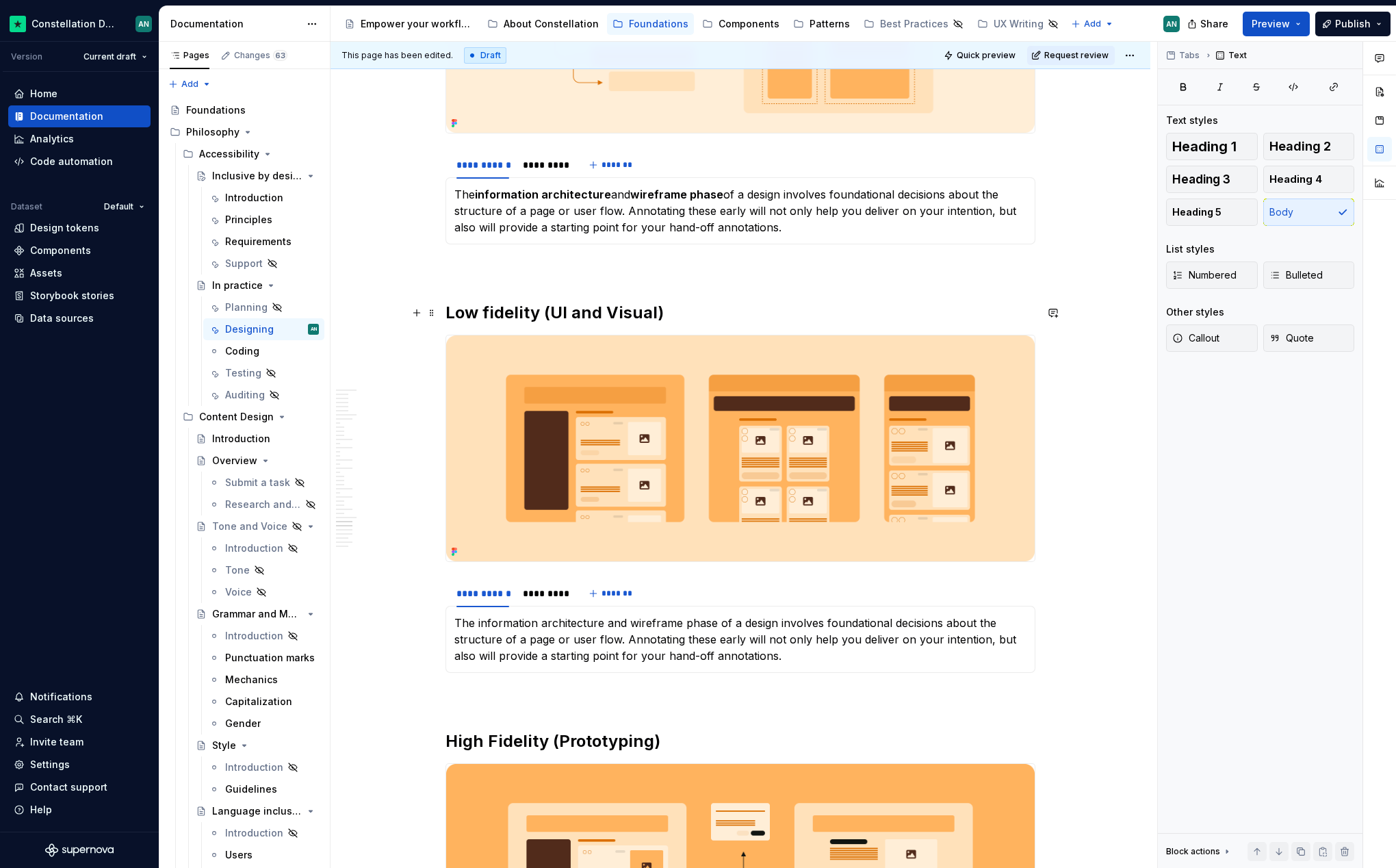
scroll to position [0, 0]
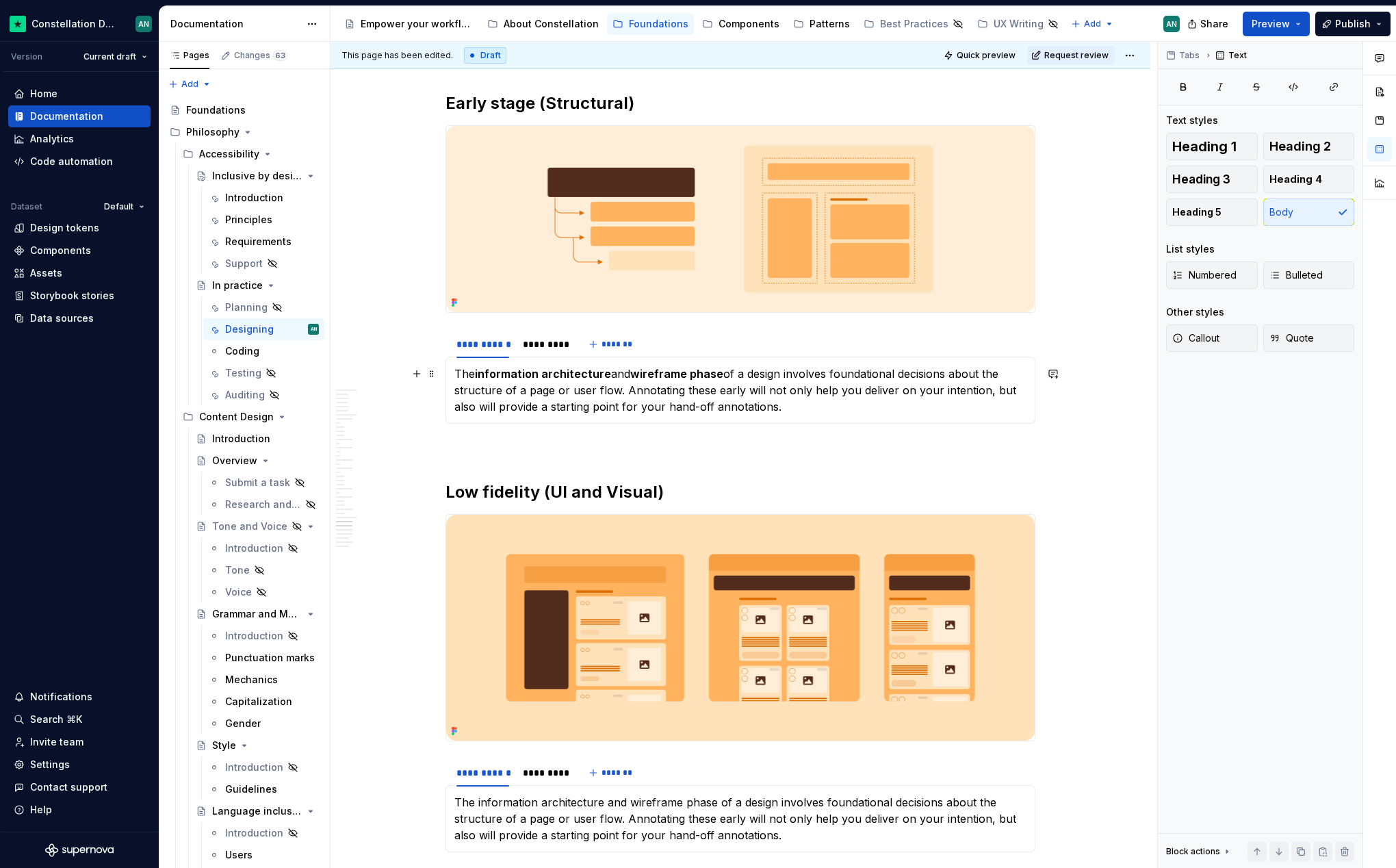
click at [757, 407] on p "The information architecture and wireframe phase of a design involves foundatio…" at bounding box center [740, 390] width 572 height 50
click at [805, 407] on p "The information architecture and wireframe phase of a design involves foundatio…" at bounding box center [740, 390] width 572 height 50
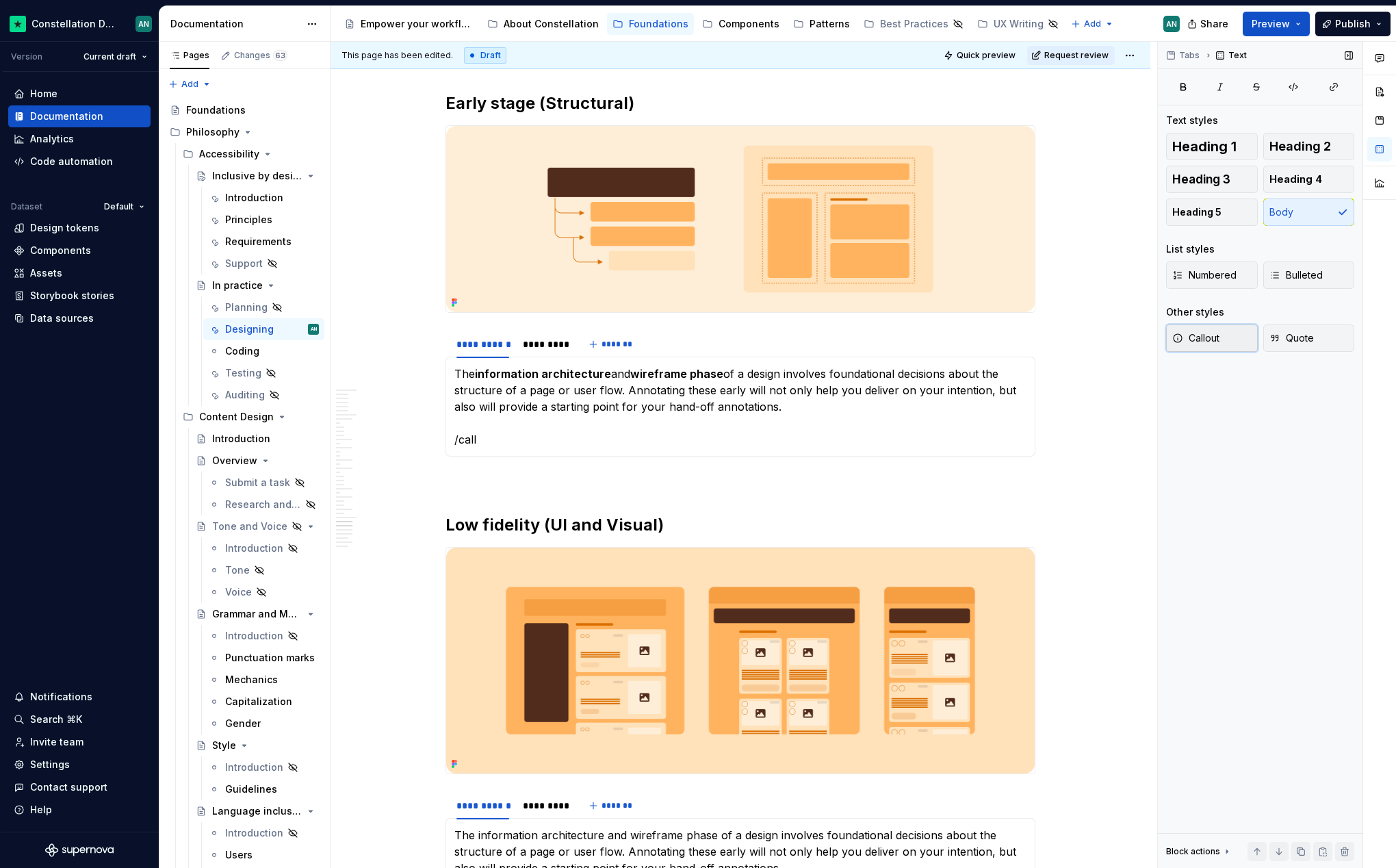
click at [1192, 329] on button "Callout" at bounding box center [1212, 338] width 91 height 27
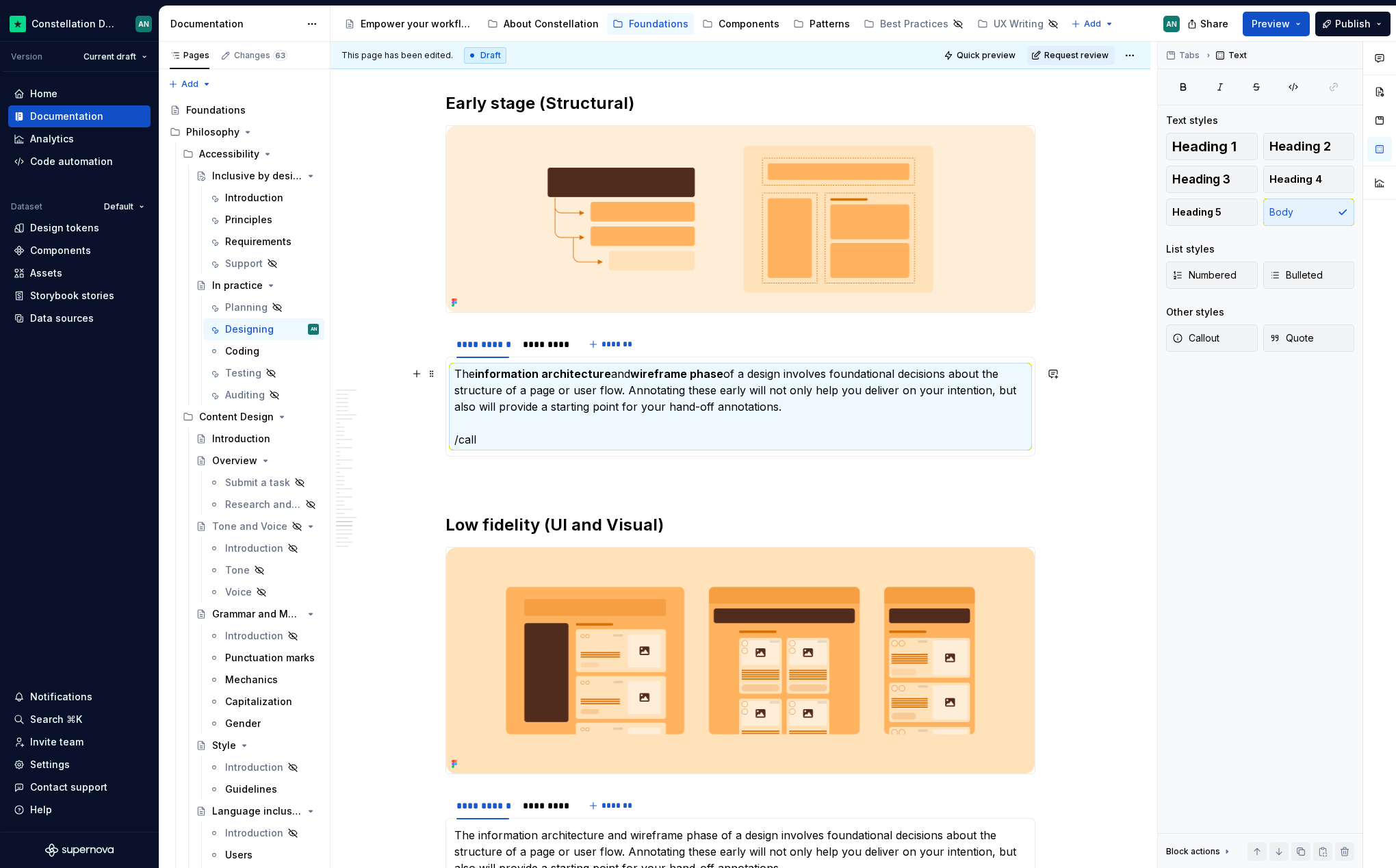
click at [580, 433] on p "The information architecture and wireframe phase of a design involves foundatio…" at bounding box center [740, 406] width 572 height 82
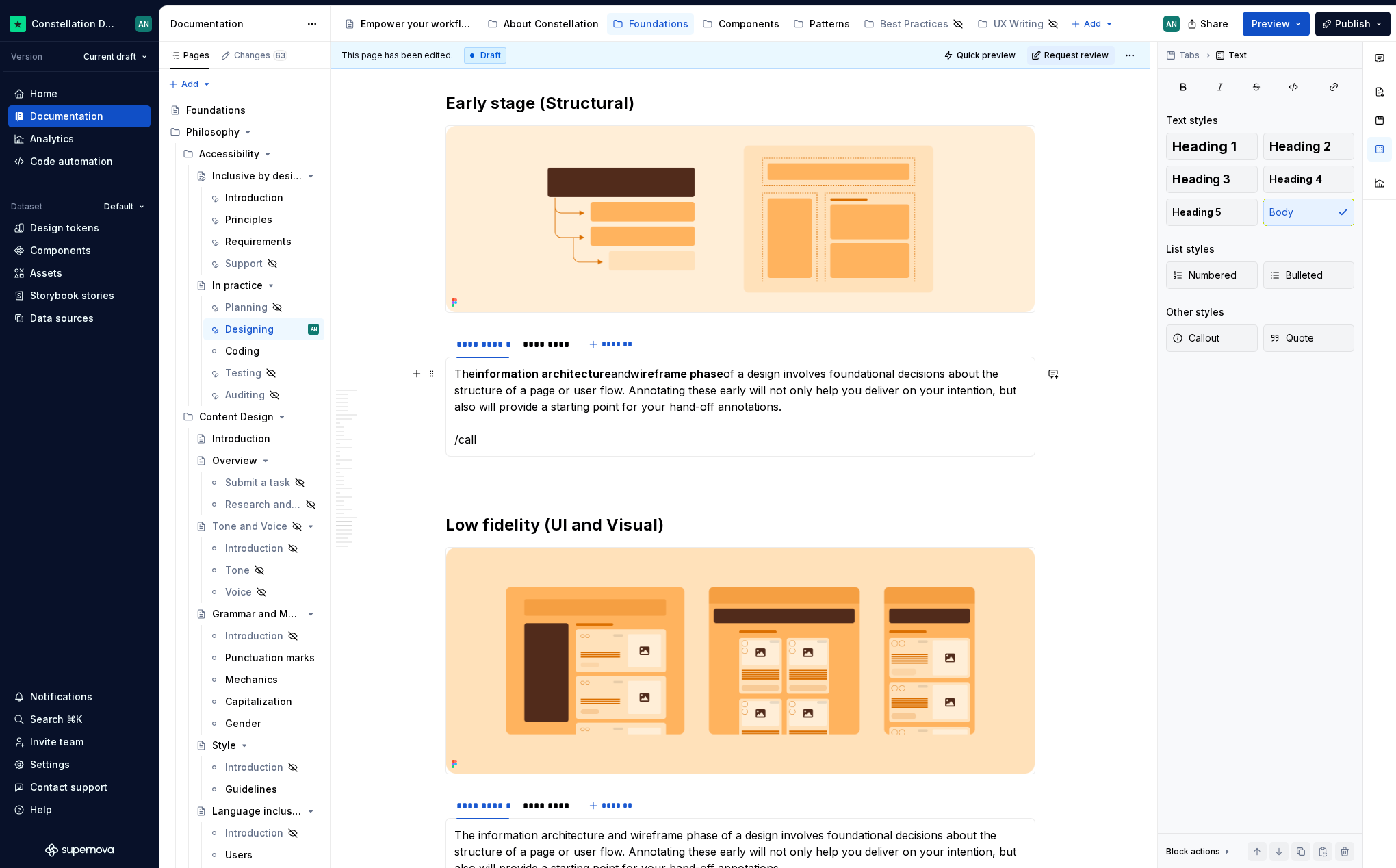
click at [553, 431] on p "The information architecture and wireframe phase of a design involves foundatio…" at bounding box center [740, 406] width 572 height 82
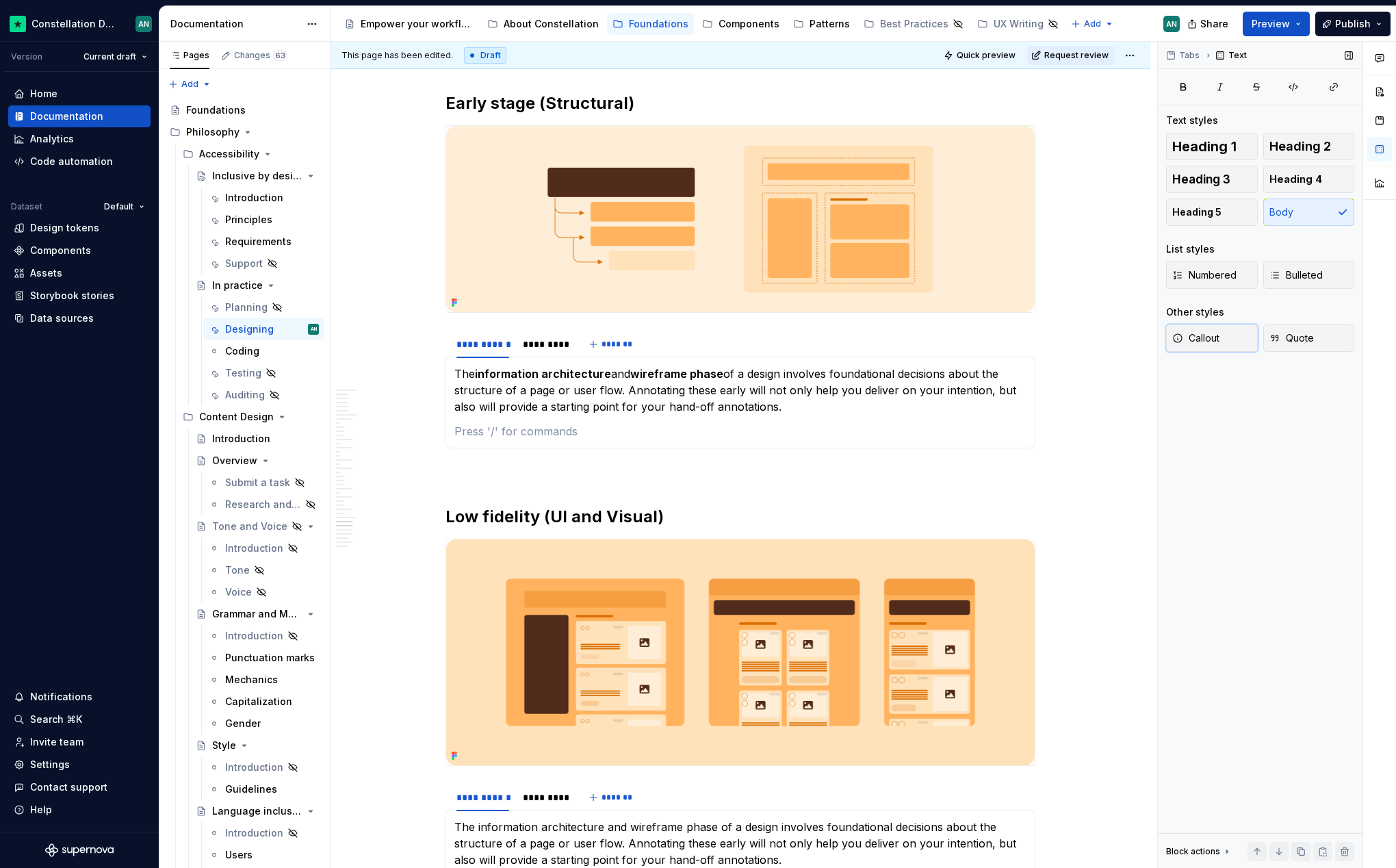
click at [1222, 340] on button "Callout" at bounding box center [1212, 338] width 91 height 27
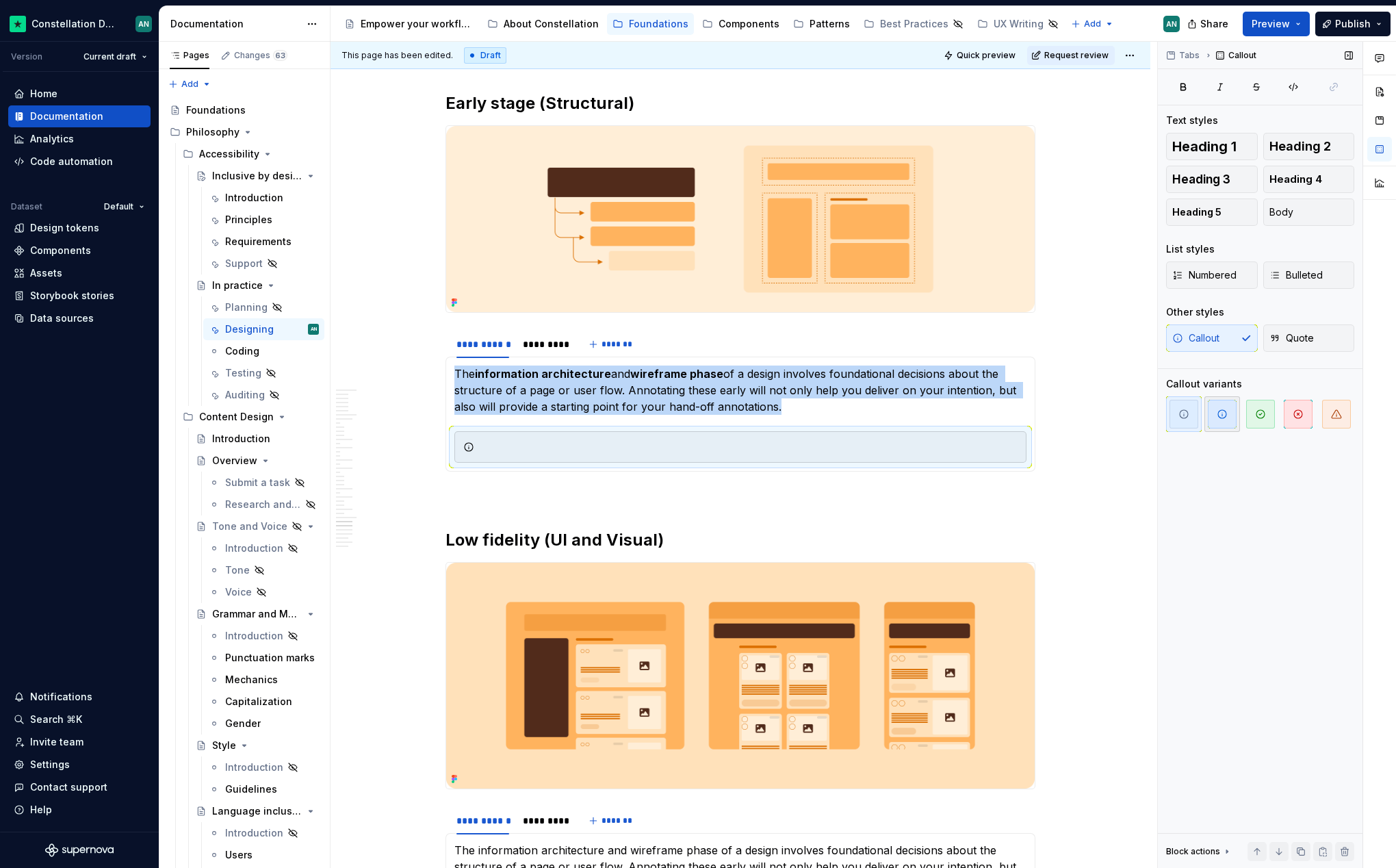
click at [1219, 411] on icon "button" at bounding box center [1222, 413] width 8 height 8
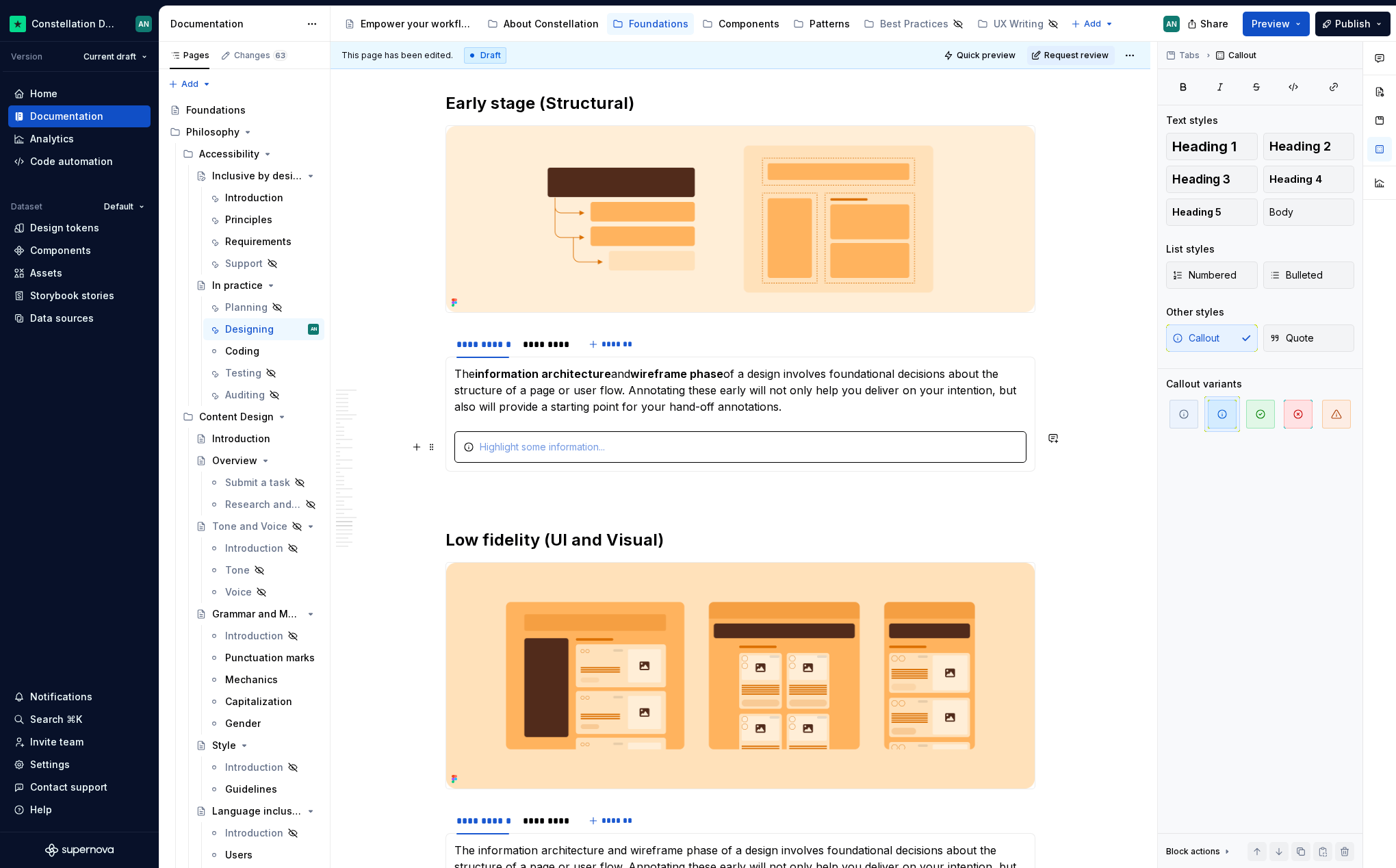
click at [489, 445] on div "To enrich screen reader interactions, please activate Accessibility in Grammarl…" at bounding box center [749, 447] width 538 height 14
click at [597, 444] on div "This is a great moment to involve Content Designers" at bounding box center [749, 447] width 538 height 14
click at [825, 447] on div "This is a great moment to ensure involvement from Content Designers" at bounding box center [749, 447] width 538 height 14
click at [703, 494] on p "To enrich screen reader interactions, please activate Accessibility in Grammarl…" at bounding box center [740, 496] width 590 height 16
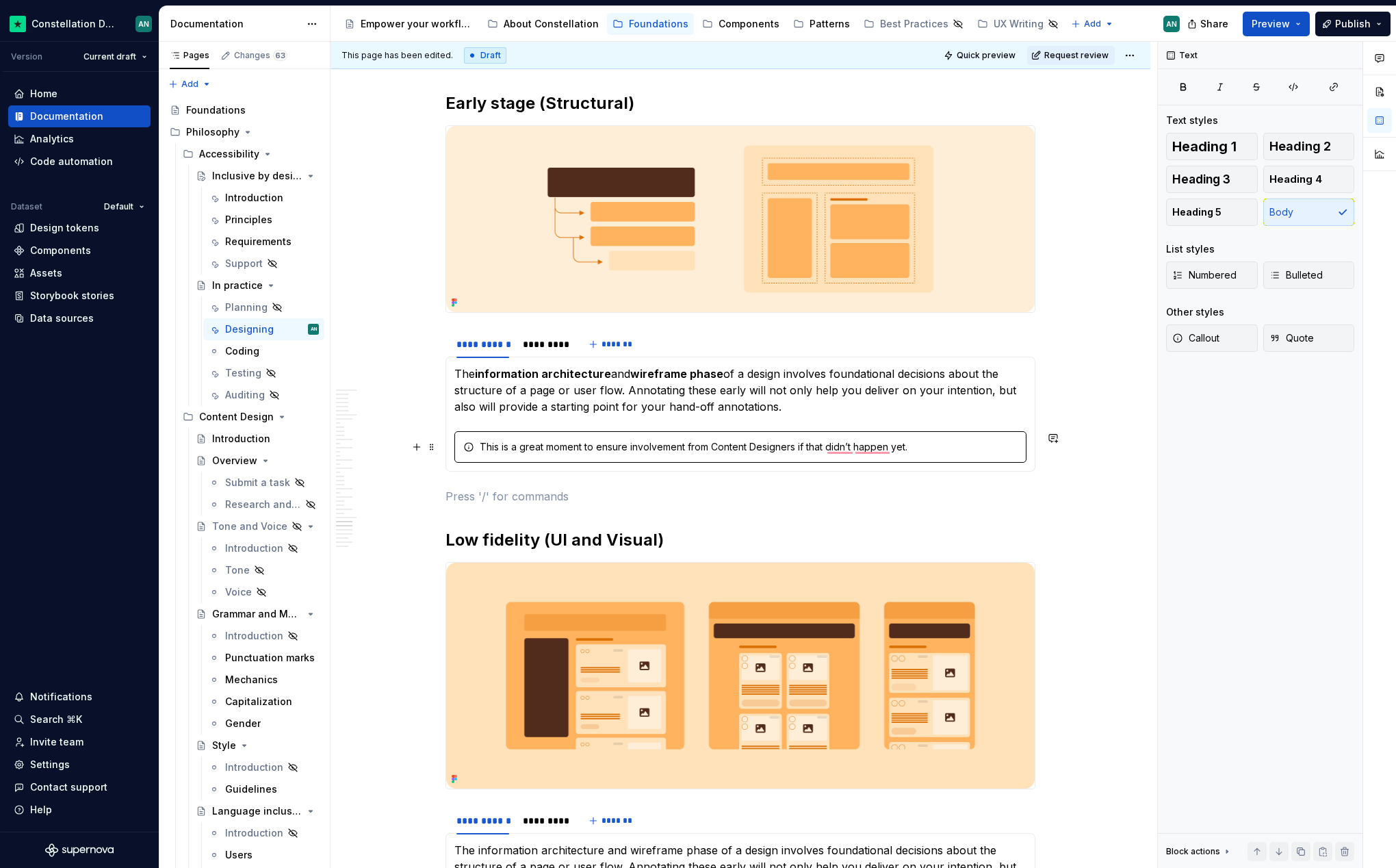
type textarea "*"
click at [857, 467] on span "hasn’t" at bounding box center [848, 467] width 35 height 14
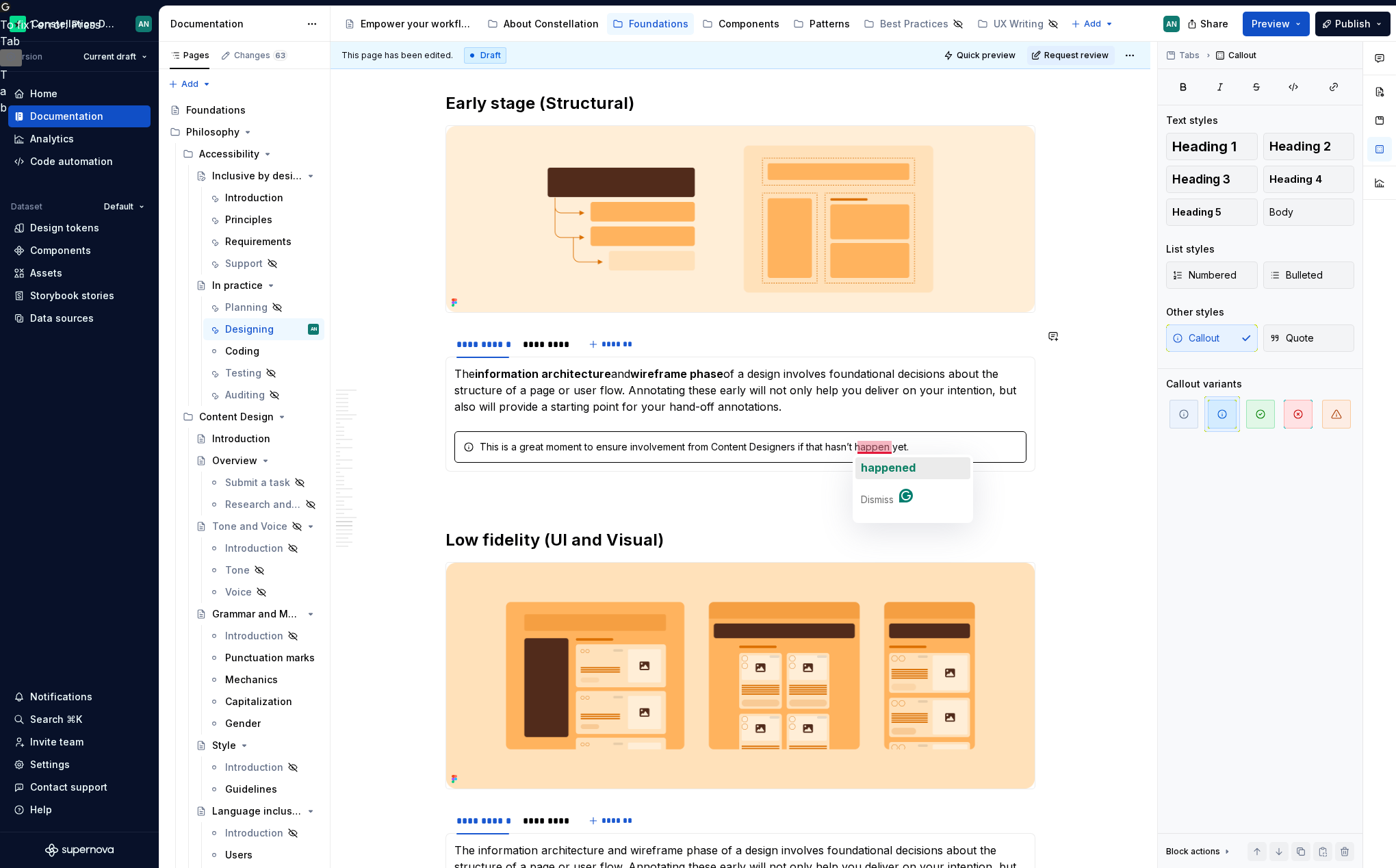
click at [901, 469] on span "happened" at bounding box center [888, 467] width 55 height 14
click at [495, 433] on div "This is a great moment to ensure involvement from Content Designers if that has…" at bounding box center [740, 447] width 572 height 32
drag, startPoint x: 713, startPoint y: 447, endPoint x: 600, endPoint y: 446, distance: 113.0
click at [600, 446] on div "This is a great moment to ensure involvement from Content Designers if that has…" at bounding box center [749, 447] width 538 height 14
click at [608, 499] on p "To enrich screen reader interactions, please activate Accessibility in Grammarl…" at bounding box center [740, 496] width 590 height 16
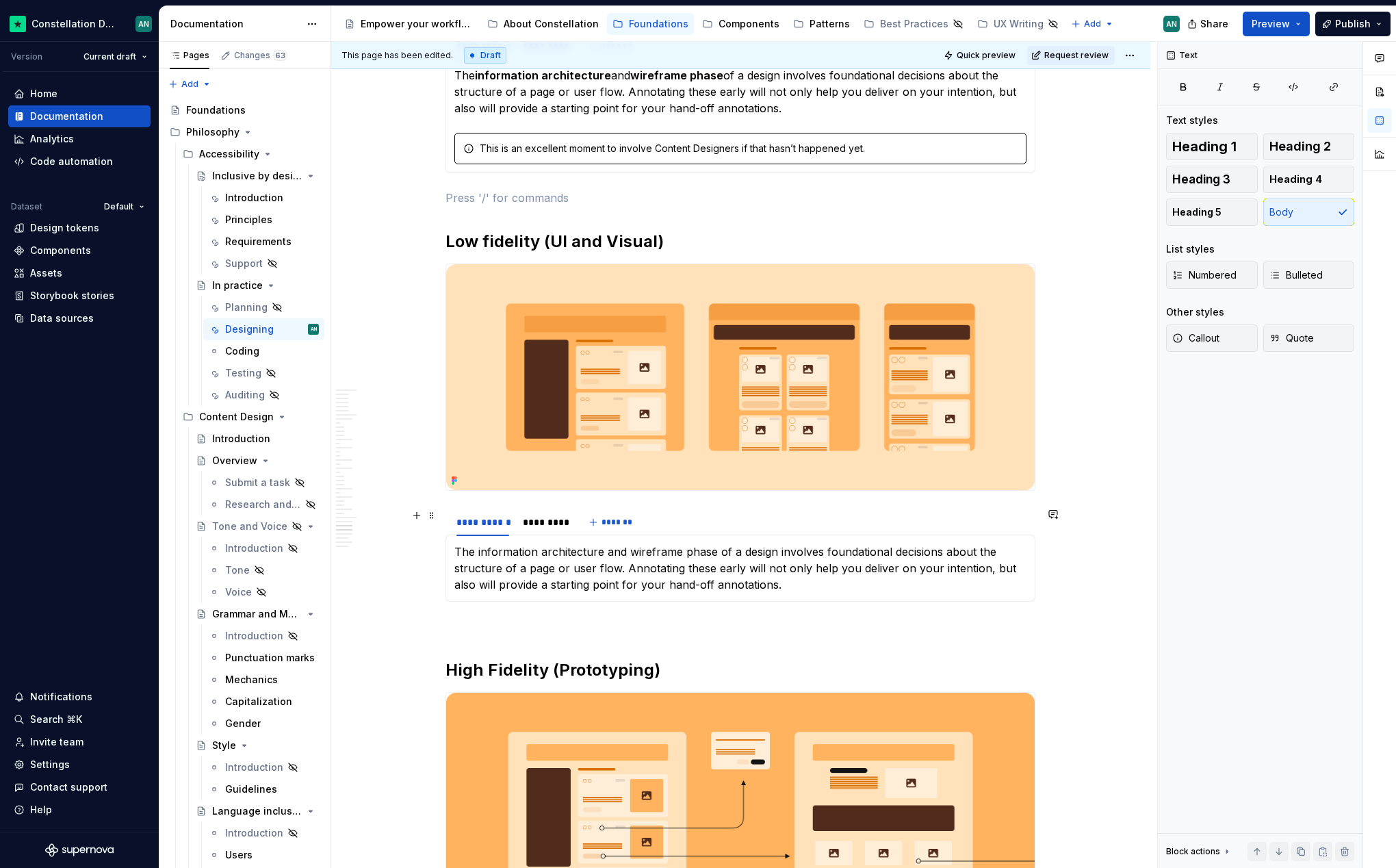
scroll to position [6939, 0]
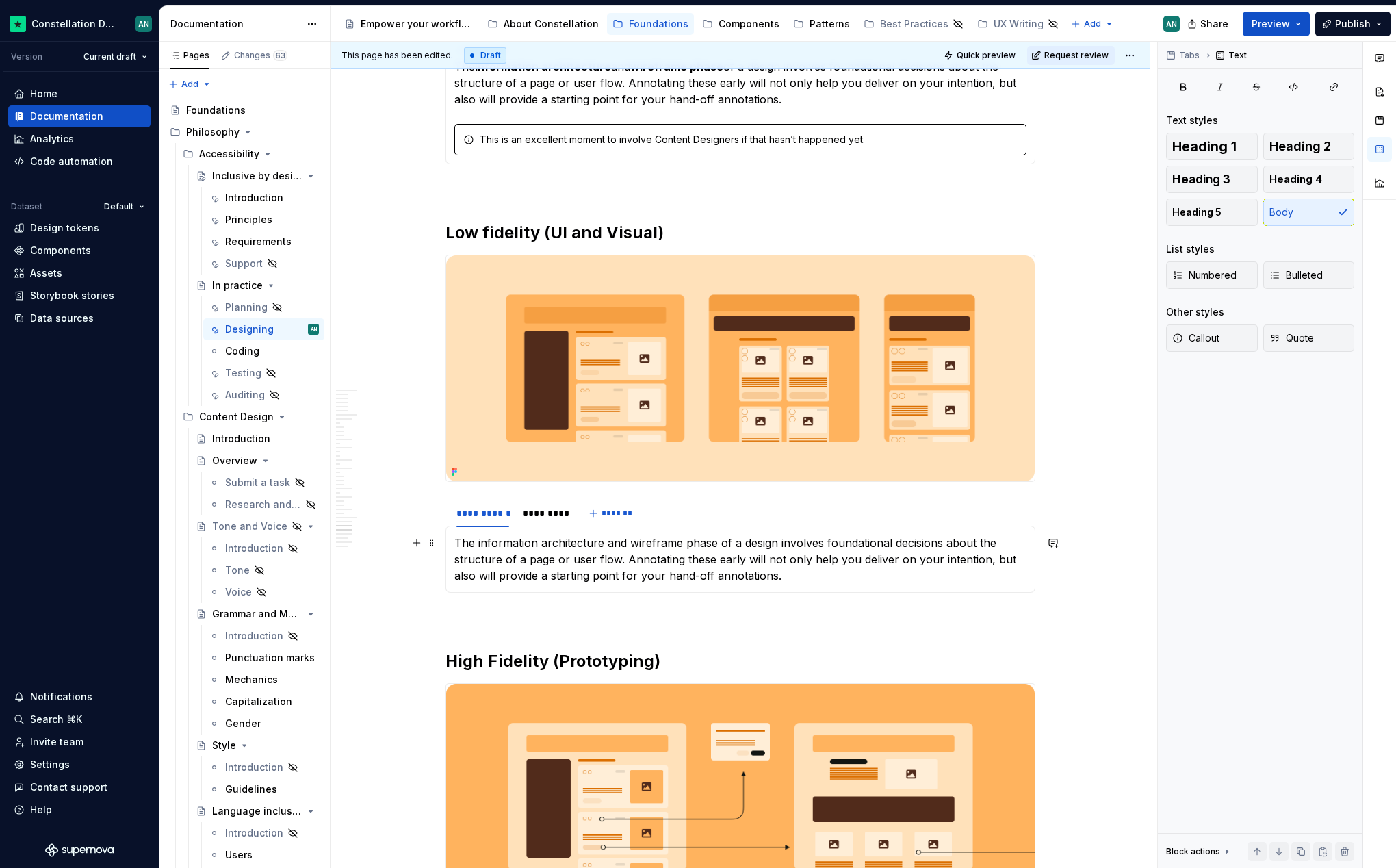
click at [538, 564] on p "The information architecture and wireframe phase of a design involves foundatio…" at bounding box center [740, 559] width 572 height 50
click at [946, 560] on p "The information architecture and wireframe phase of a design involves foundatio…" at bounding box center [740, 559] width 572 height 50
click at [475, 545] on p "The information architecture and wireframe phase of a design involves foundatio…" at bounding box center [740, 559] width 572 height 50
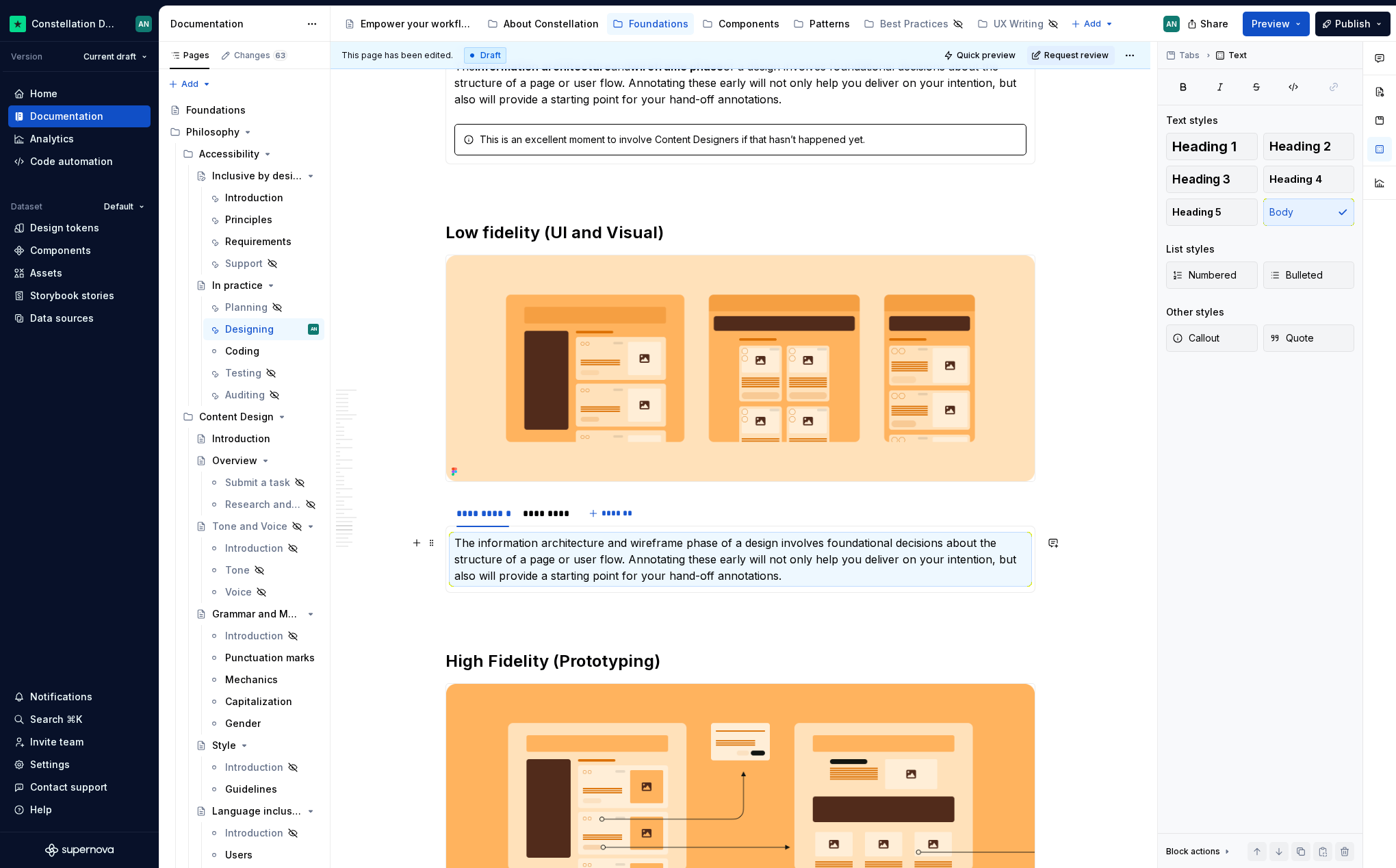
click at [474, 546] on p "The information architecture and wireframe phase of a design involves foundatio…" at bounding box center [740, 559] width 572 height 50
click at [461, 542] on p "The information architecture and wireframe phase of a design involves foundatio…" at bounding box center [740, 559] width 572 height 50
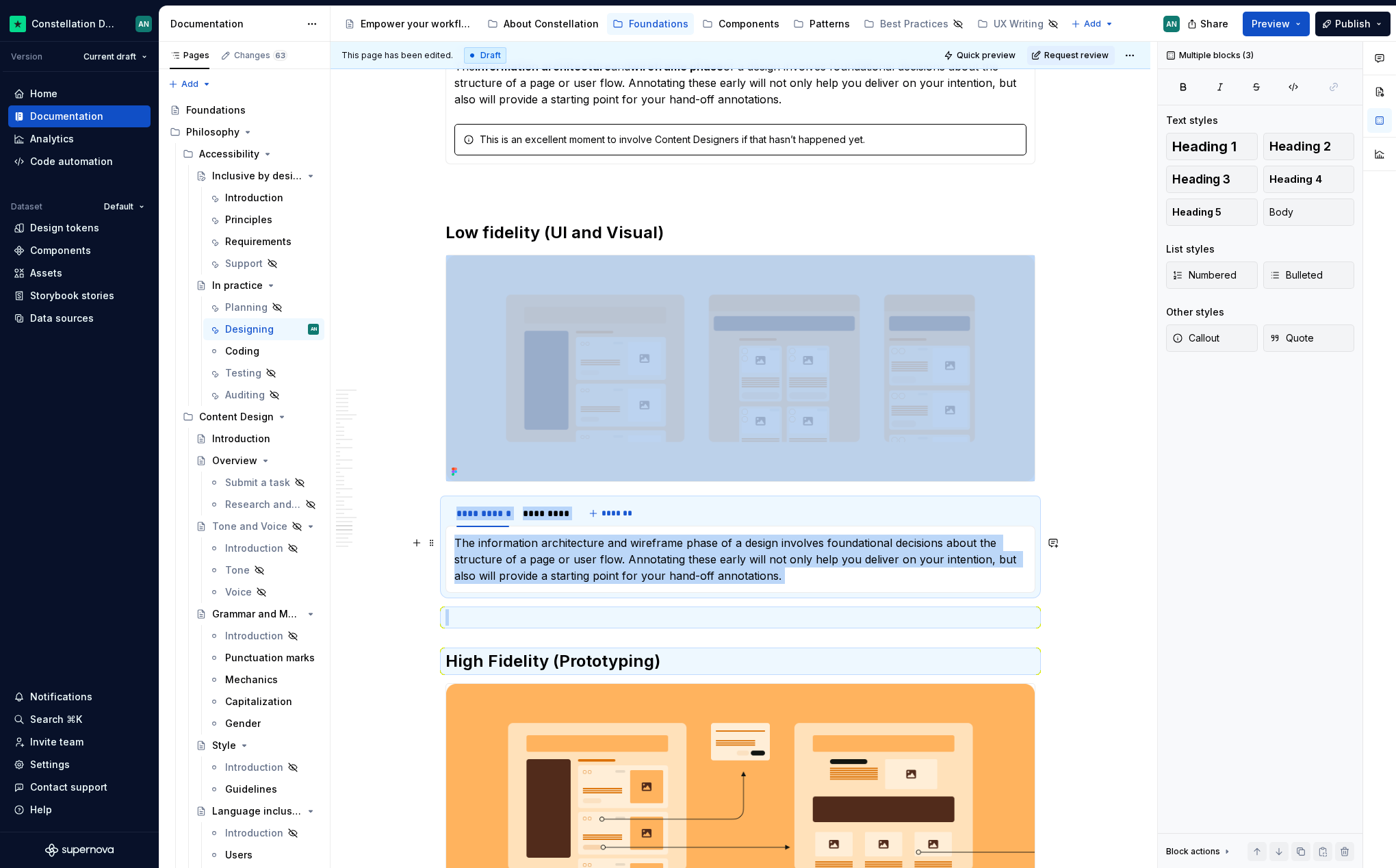
drag, startPoint x: 457, startPoint y: 542, endPoint x: 775, endPoint y: 573, distance: 319.5
click at [775, 573] on div "**********" at bounding box center [740, 559] width 590 height 67
click at [777, 576] on p "The information architecture and wireframe phase of a design involves foundatio…" at bounding box center [740, 559] width 572 height 50
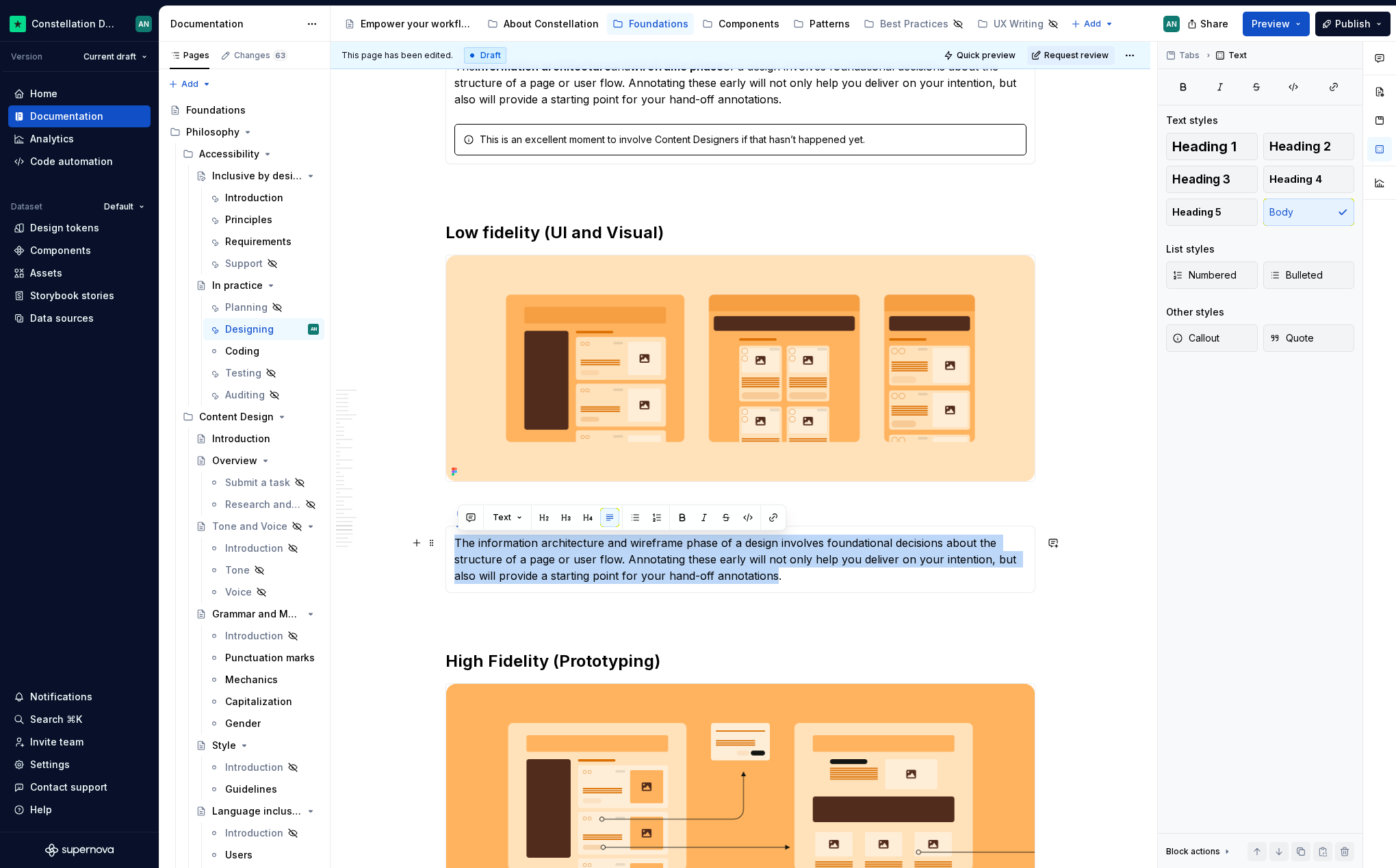
drag, startPoint x: 776, startPoint y: 578, endPoint x: 459, endPoint y: 542, distance: 319.0
click at [459, 542] on p "The information architecture and wireframe phase of a design involves foundatio…" at bounding box center [740, 559] width 572 height 50
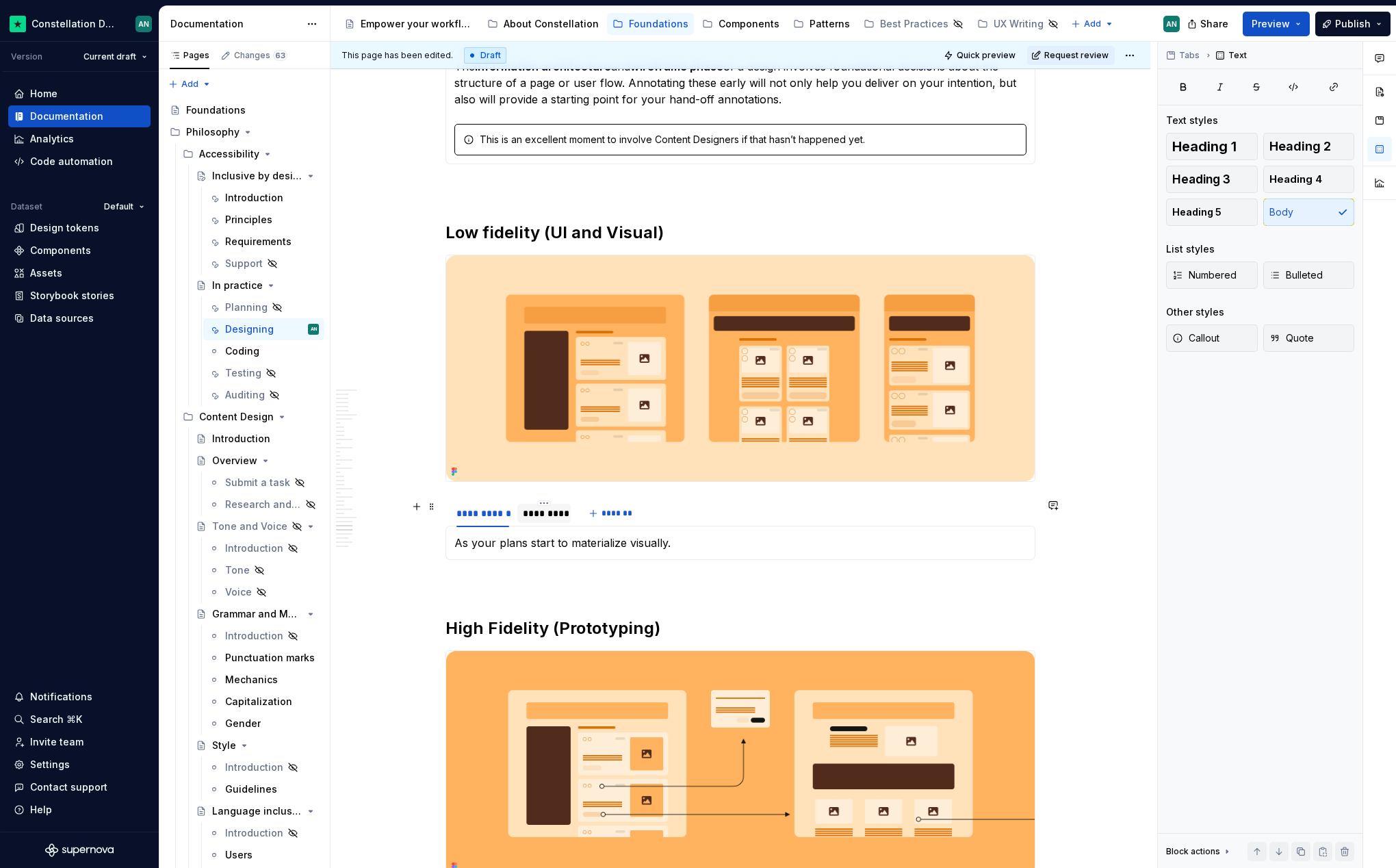
click at [547, 512] on div "*********" at bounding box center [543, 513] width 42 height 14
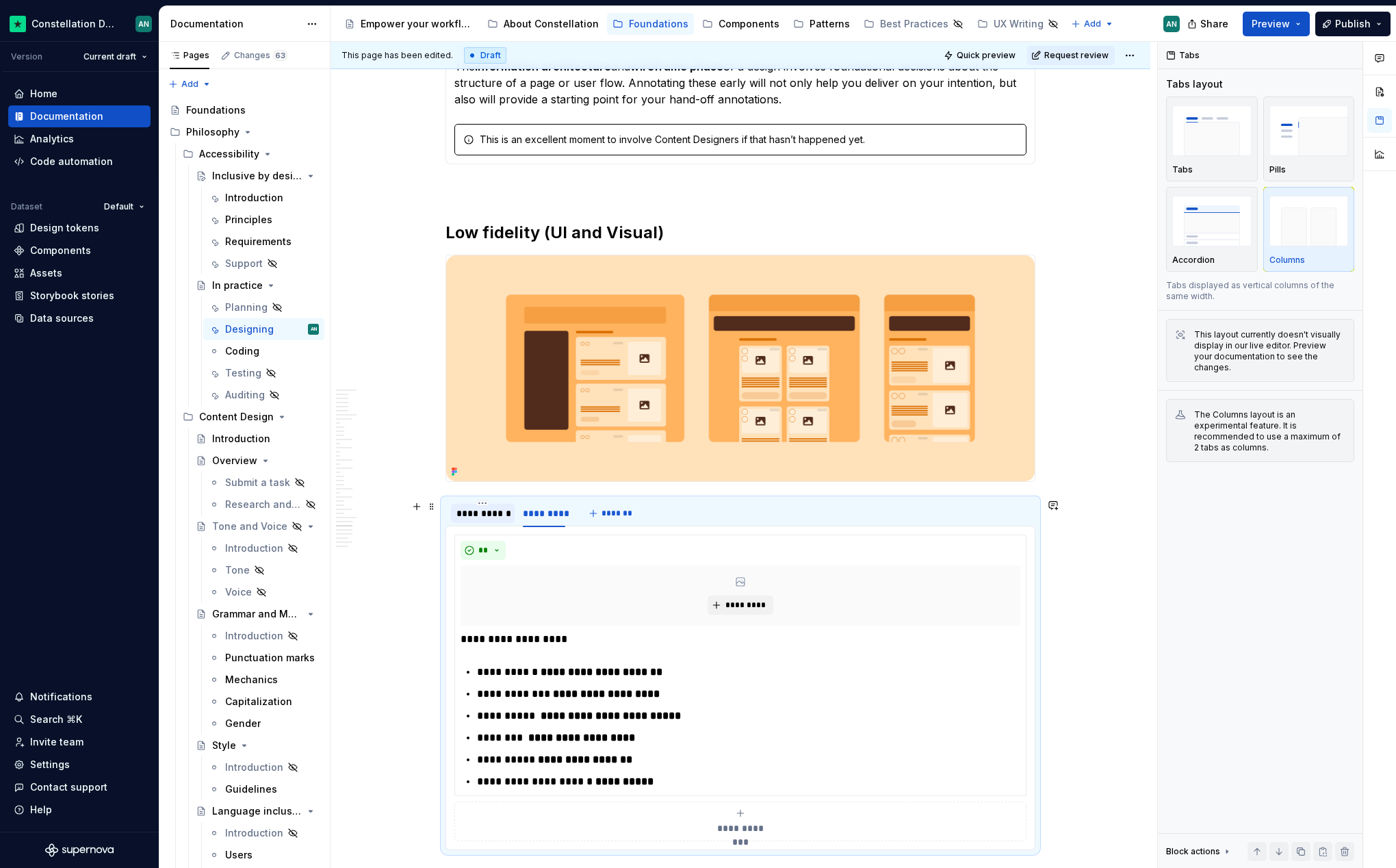
click at [484, 512] on div "**********" at bounding box center [483, 513] width 52 height 14
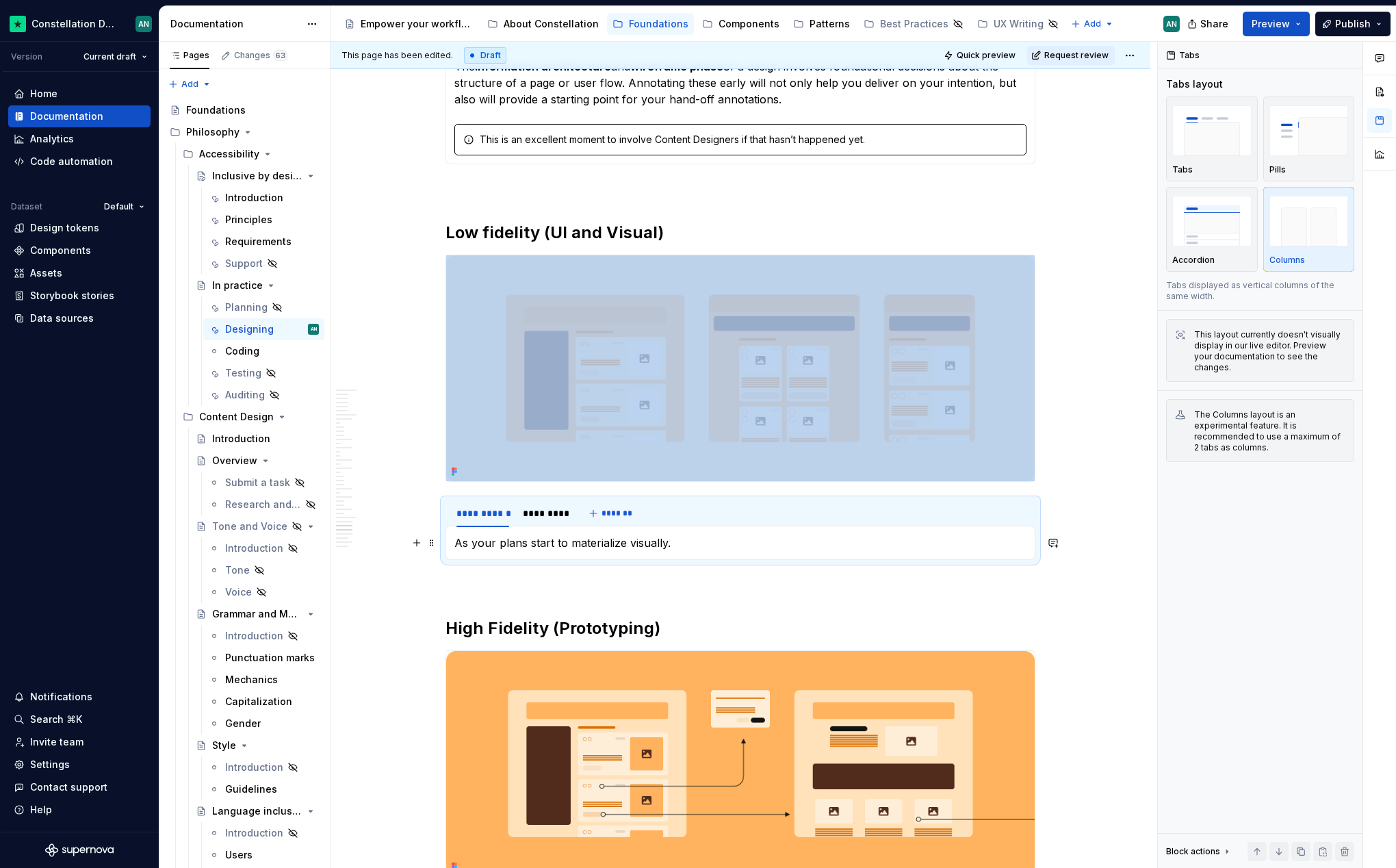
click at [669, 544] on p "As your plans start to materialize visually." at bounding box center [740, 542] width 572 height 16
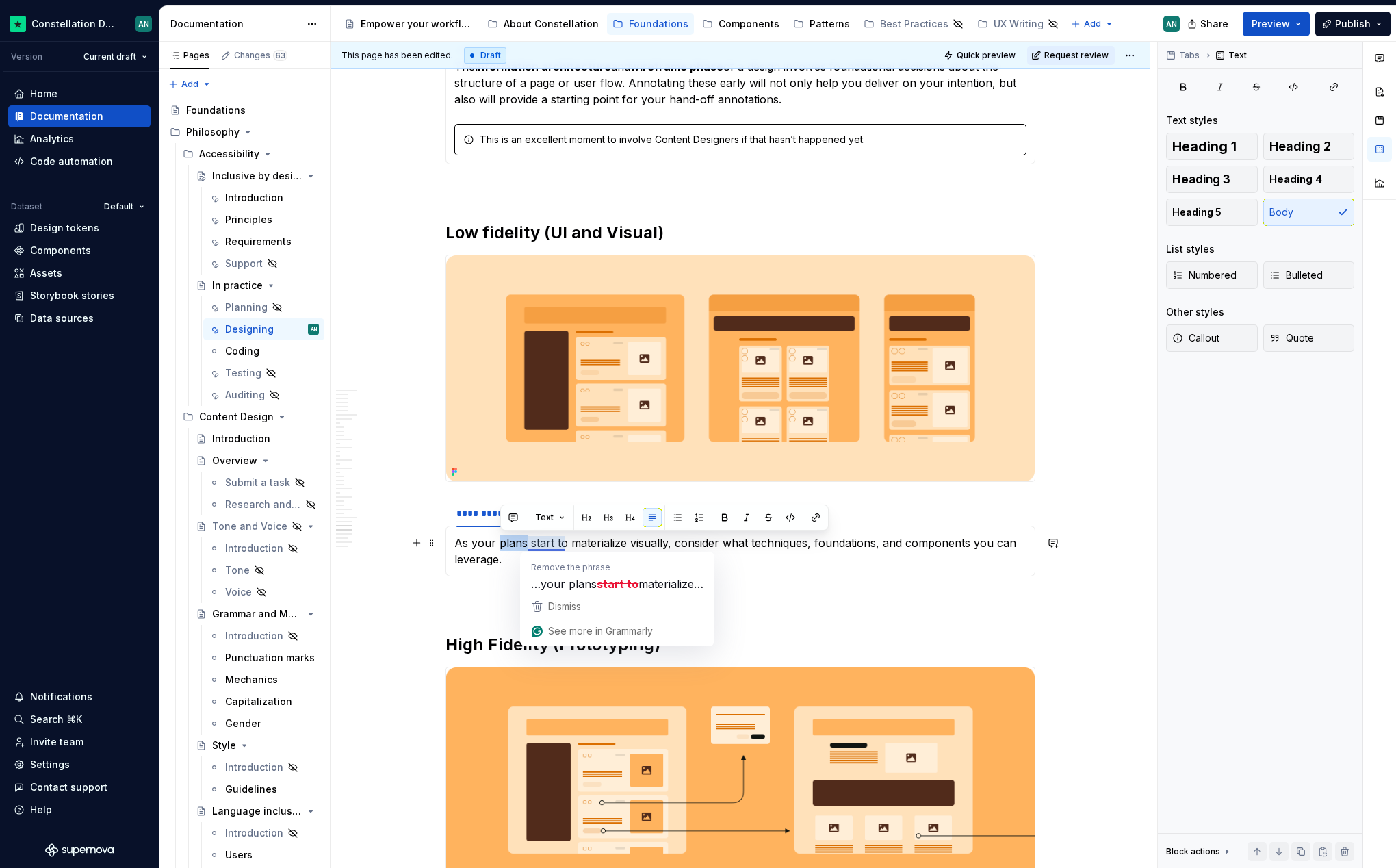
drag, startPoint x: 501, startPoint y: 542, endPoint x: 525, endPoint y: 539, distance: 24.2
click at [525, 539] on p "As your plans start to materialize visually, consider what techniques, foundati…" at bounding box center [740, 551] width 572 height 33
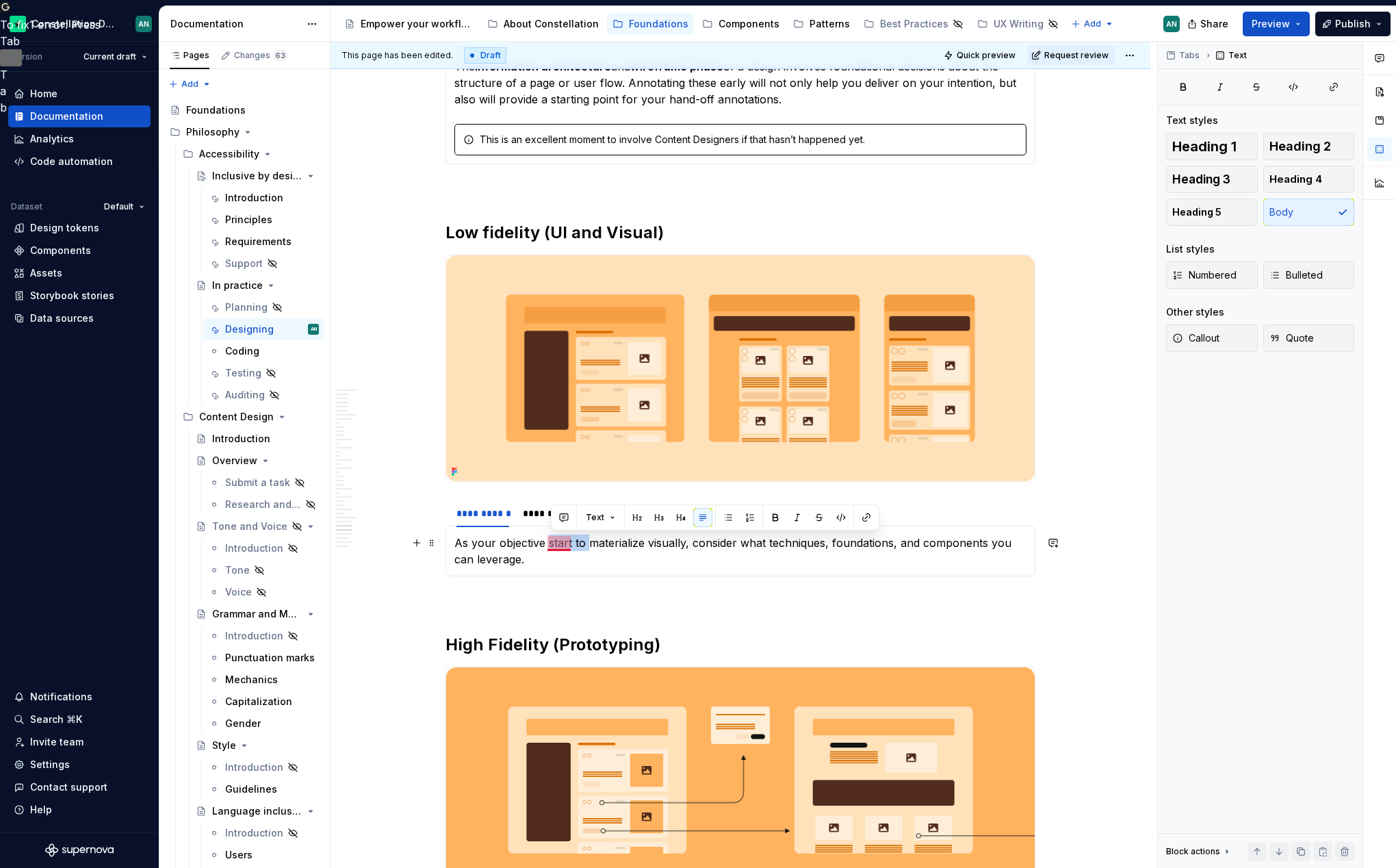
drag, startPoint x: 591, startPoint y: 542, endPoint x: 551, endPoint y: 540, distance: 40.0
click at [551, 540] on p "As your objective start to materialize visually, consider what techniques, foun…" at bounding box center [740, 551] width 572 height 33
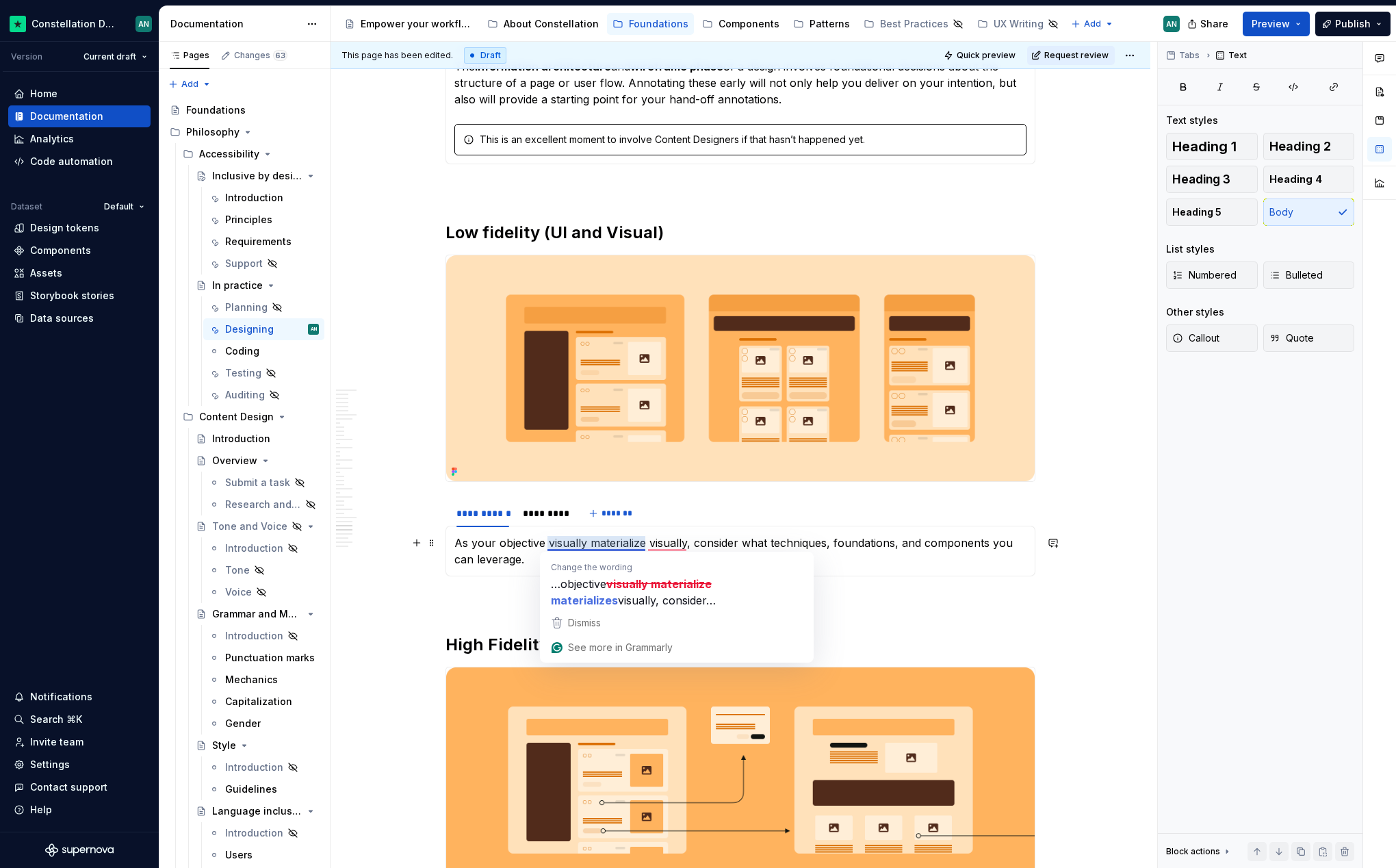
click at [550, 542] on p "As your objective visually materialize visually, consider what techniques, foun…" at bounding box center [740, 551] width 572 height 33
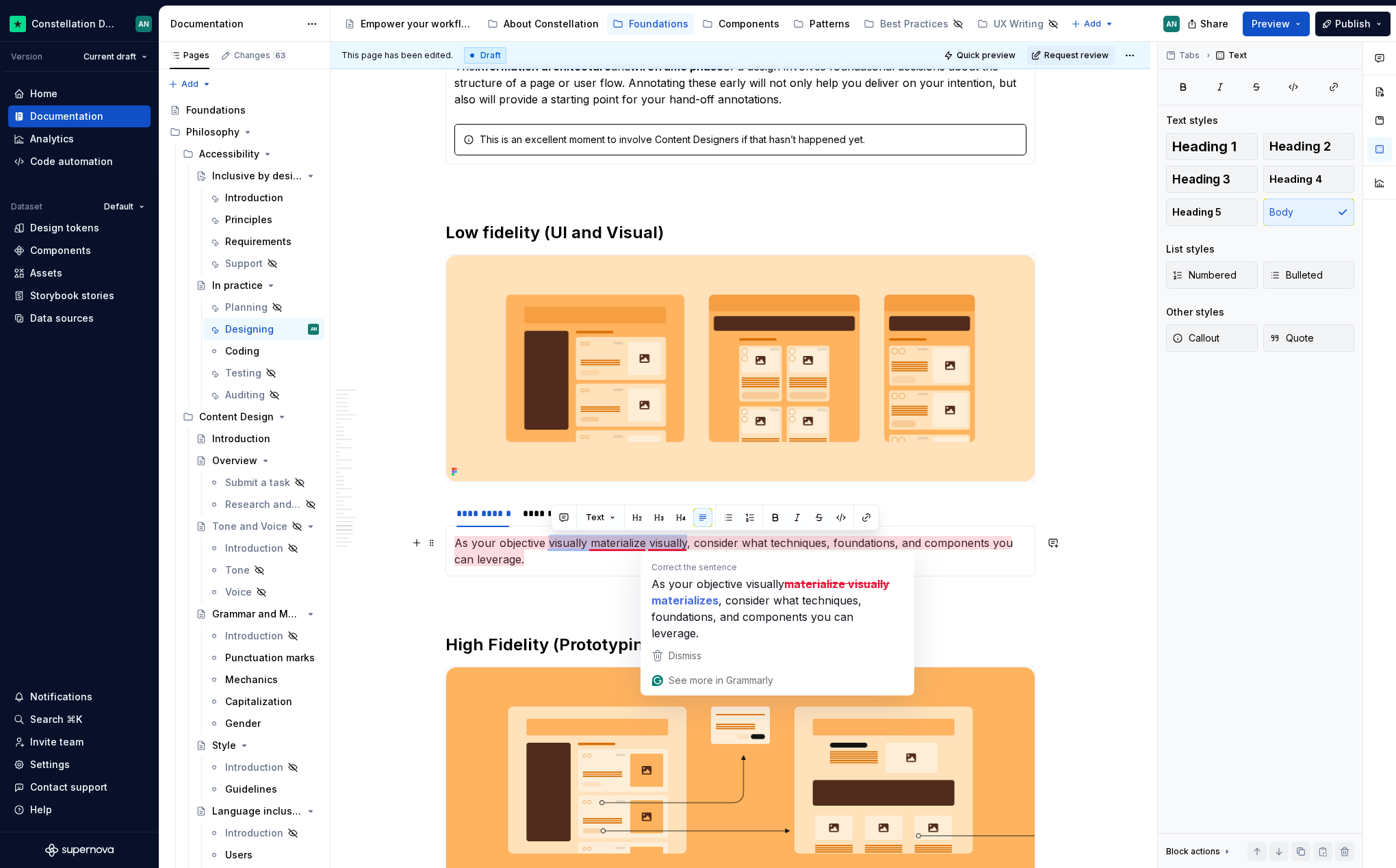
drag, startPoint x: 552, startPoint y: 544, endPoint x: 686, endPoint y: 541, distance: 134.0
click at [687, 542] on p "As your objective visually materialize visually, consider what techniques, foun…" at bounding box center [740, 551] width 572 height 33
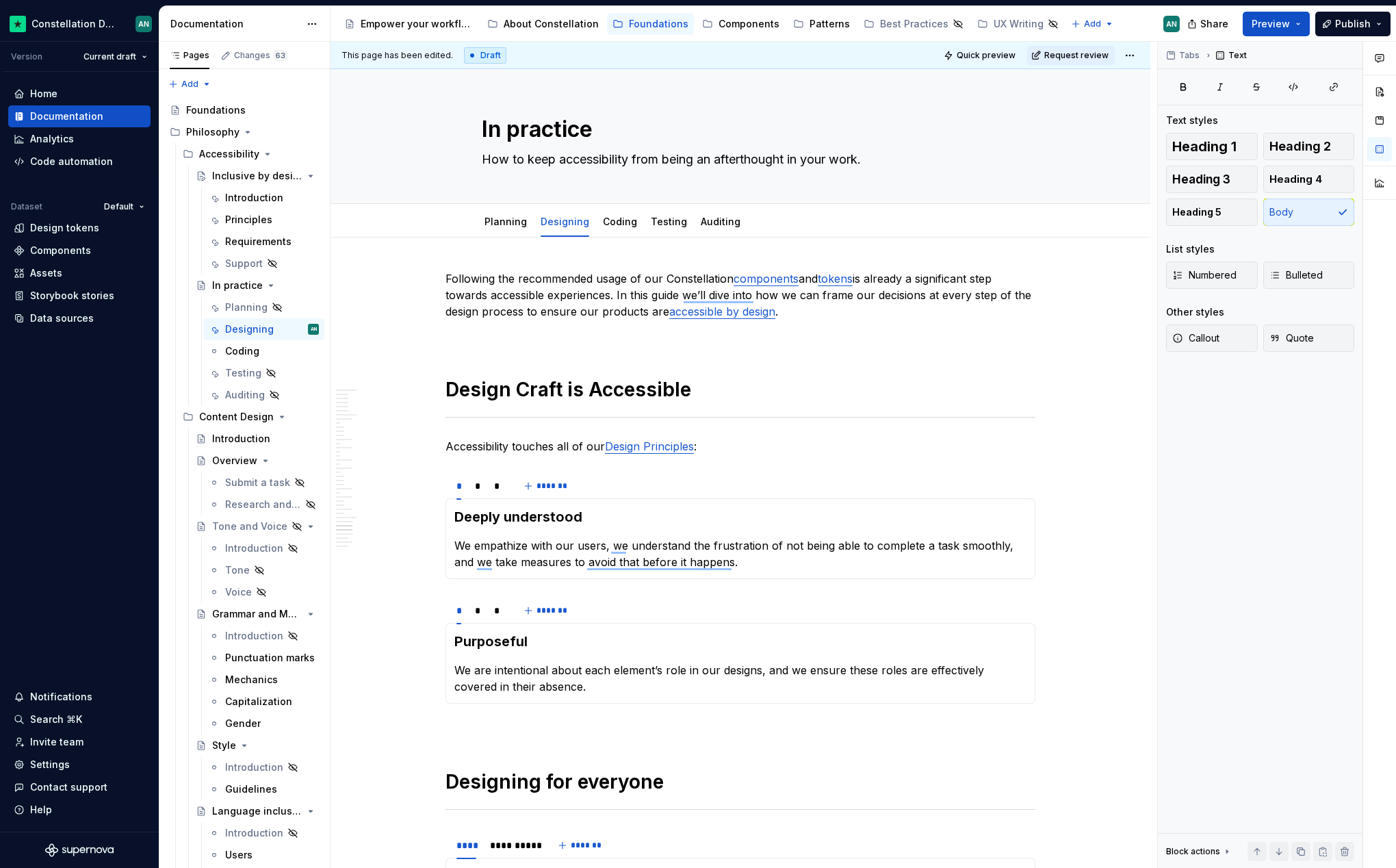
scroll to position [6815, 0]
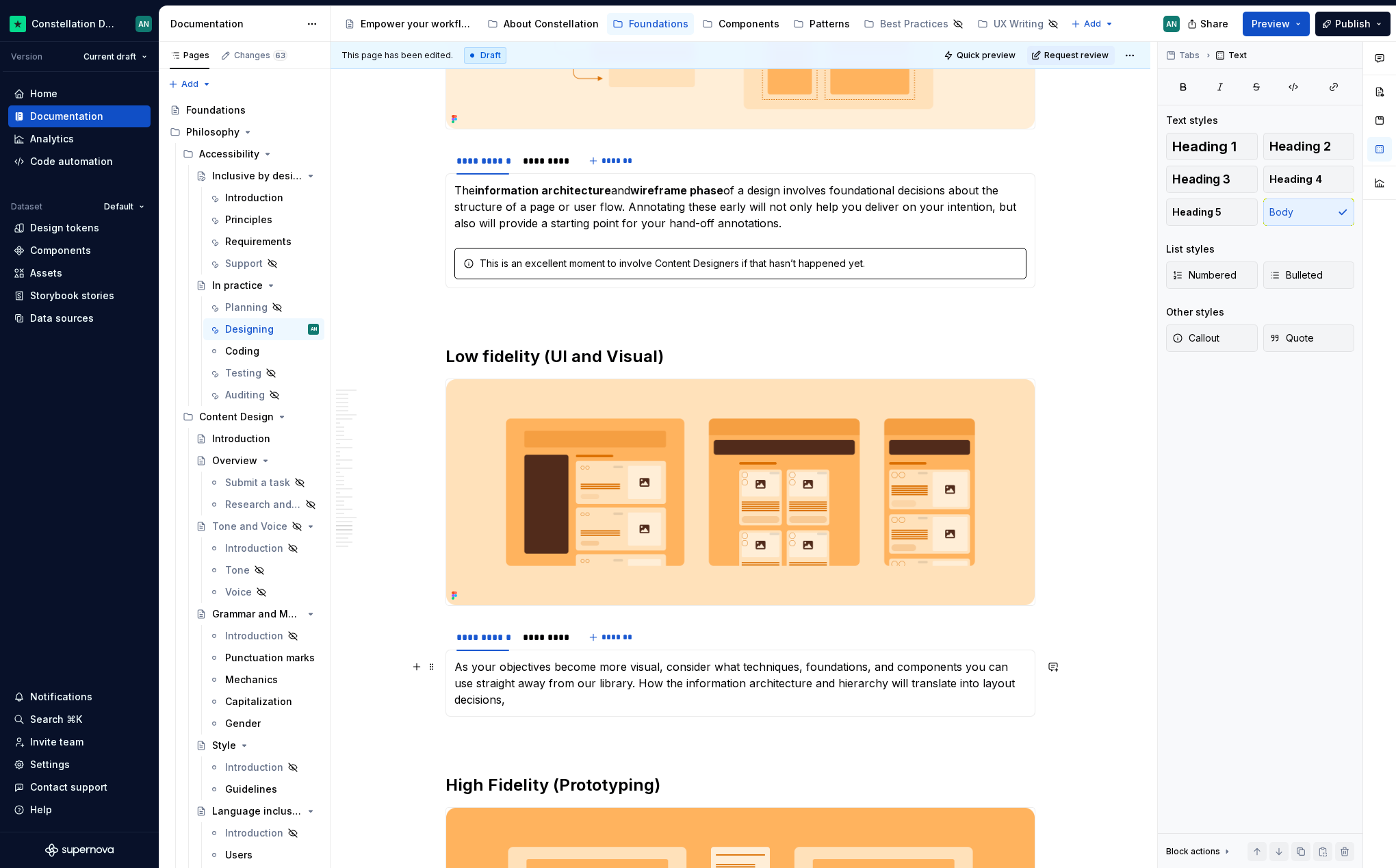
click at [998, 690] on p "As your objectives become more visual, consider what techniques, foundations, a…" at bounding box center [740, 683] width 572 height 50
click at [881, 703] on p "As your objectives become more visual, consider what techniques, foundations, a…" at bounding box center [740, 683] width 572 height 50
click at [627, 703] on p "As your objectives become more visual, consider what techniques, foundations, a…" at bounding box center [740, 683] width 572 height 50
click at [533, 641] on div "*********" at bounding box center [543, 637] width 42 height 14
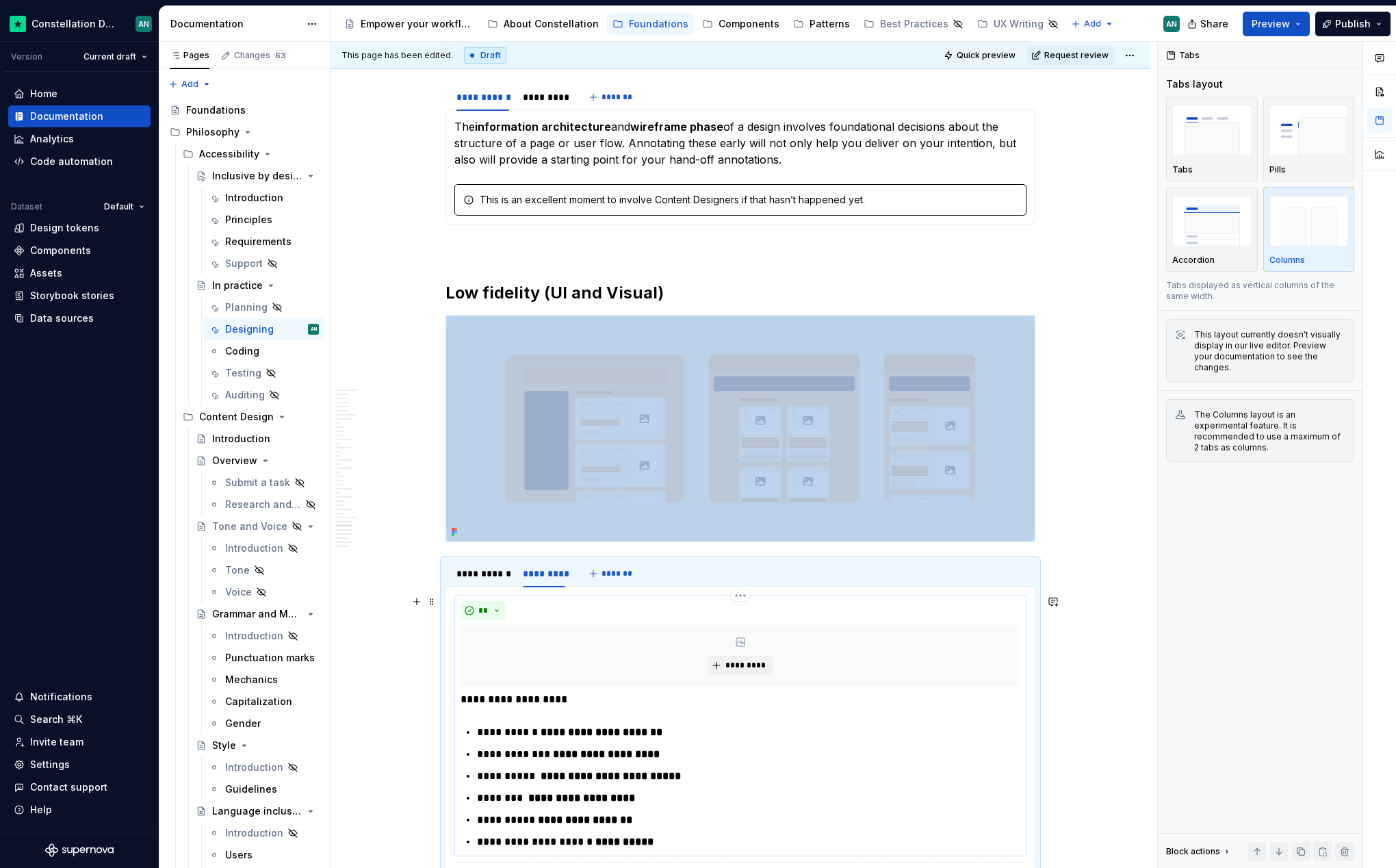
scroll to position [6914, 0]
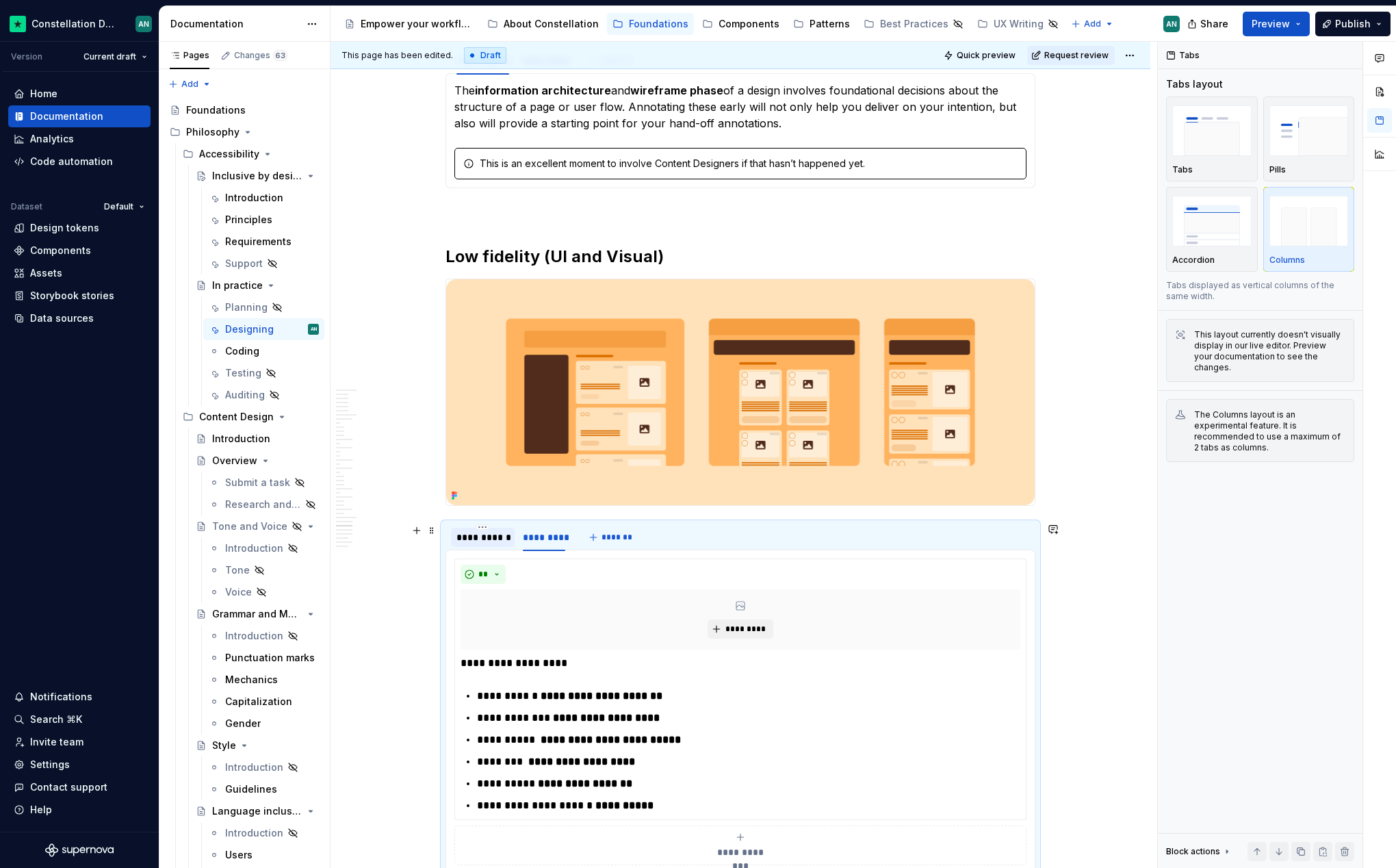
click at [486, 540] on div "**********" at bounding box center [483, 537] width 52 height 14
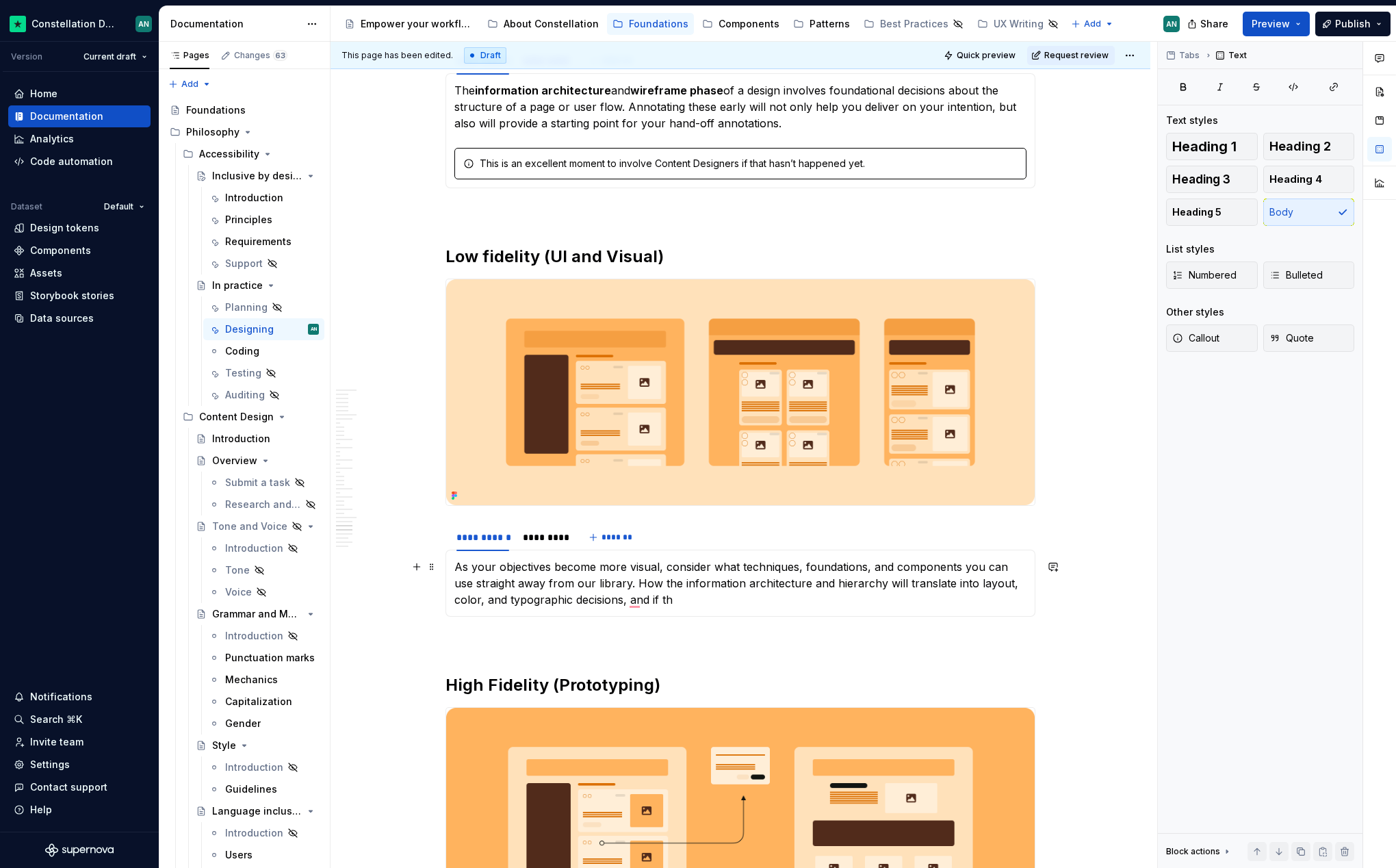
click at [656, 597] on p "As your objectives become more visual, consider what techniques, foundations, a…" at bounding box center [740, 583] width 572 height 50
click at [673, 601] on p "As your objectives become more visual, consider what techniques, foundations, a…" at bounding box center [740, 583] width 572 height 50
click at [883, 605] on p "As your objectives become more visual, consider what techniques, foundations, a…" at bounding box center [740, 583] width 572 height 50
click at [669, 621] on span "roles" at bounding box center [666, 621] width 27 height 14
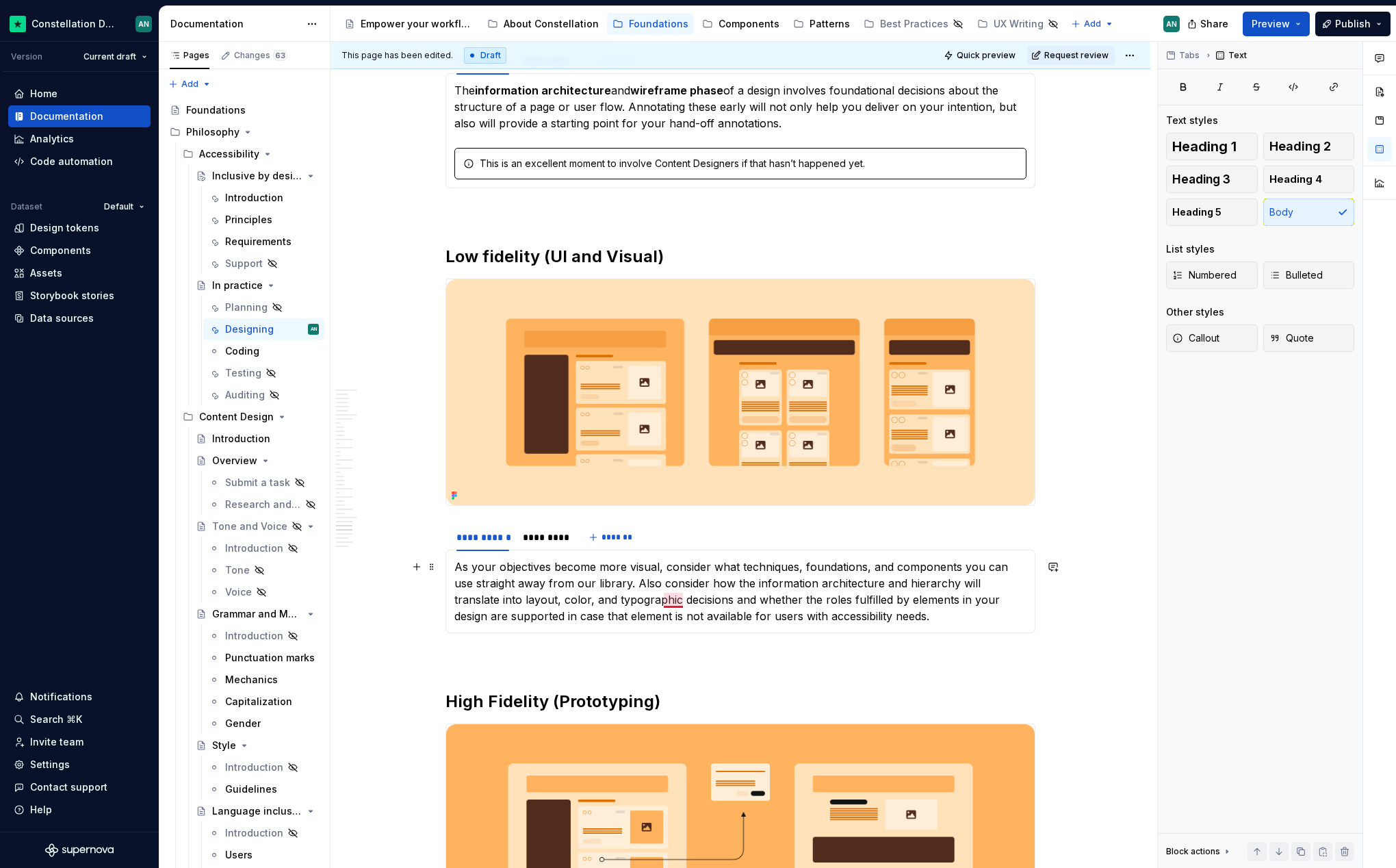
type textarea "*"
click at [759, 633] on section "**********" at bounding box center [740, 578] width 590 height 111
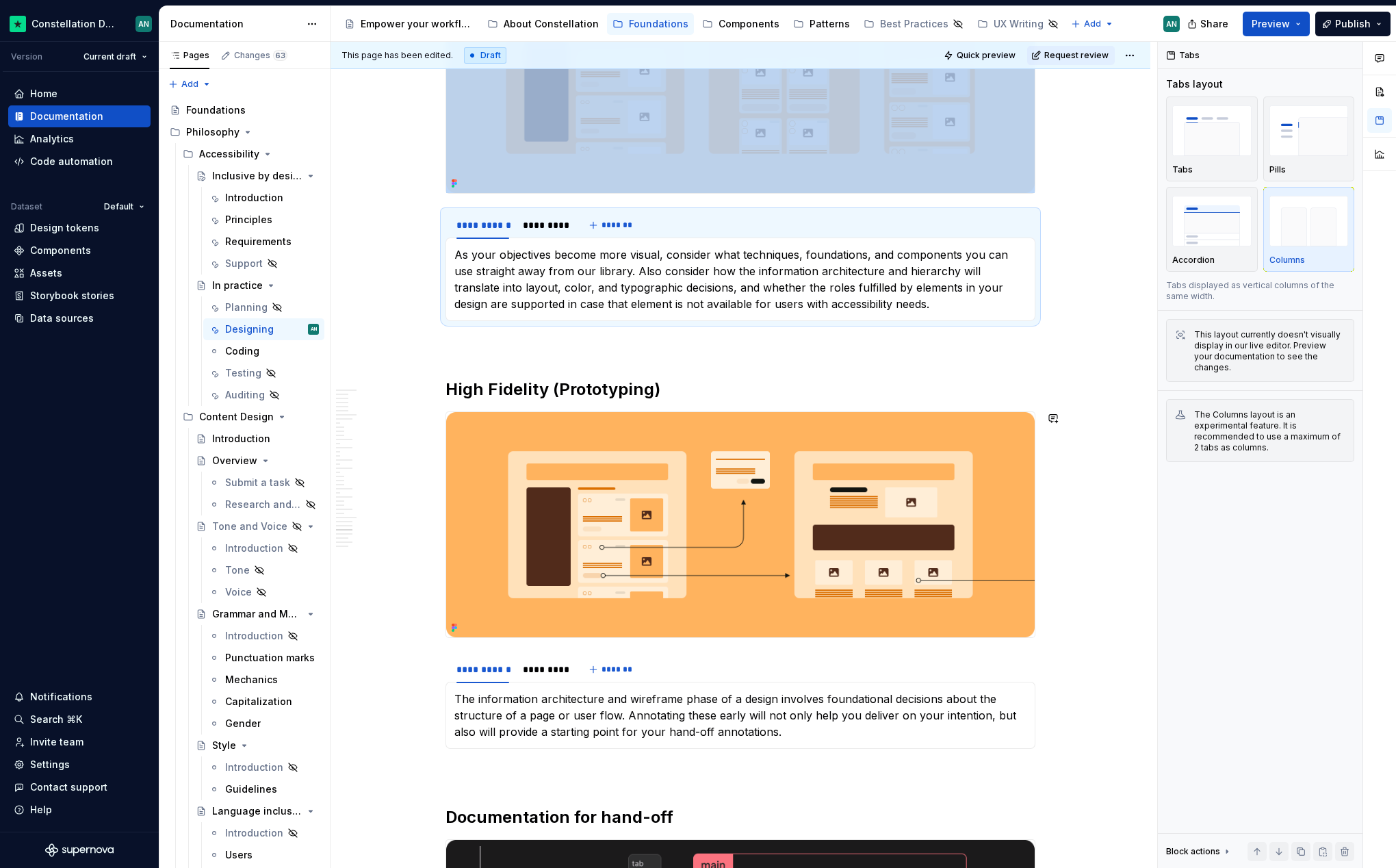
scroll to position [7367, 0]
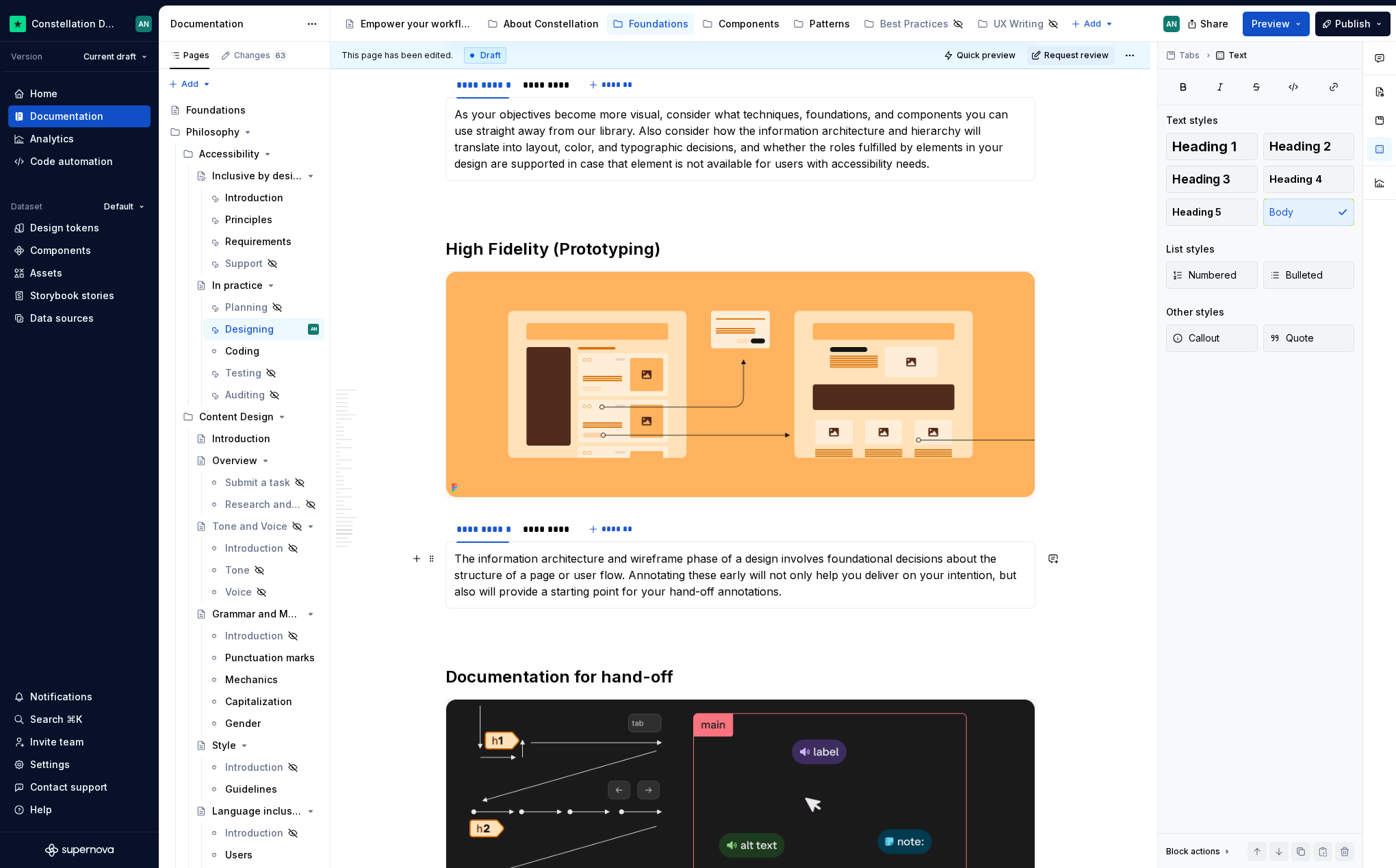
click at [618, 555] on p "The information architecture and wireframe phase of a design involves foundatio…" at bounding box center [740, 575] width 572 height 50
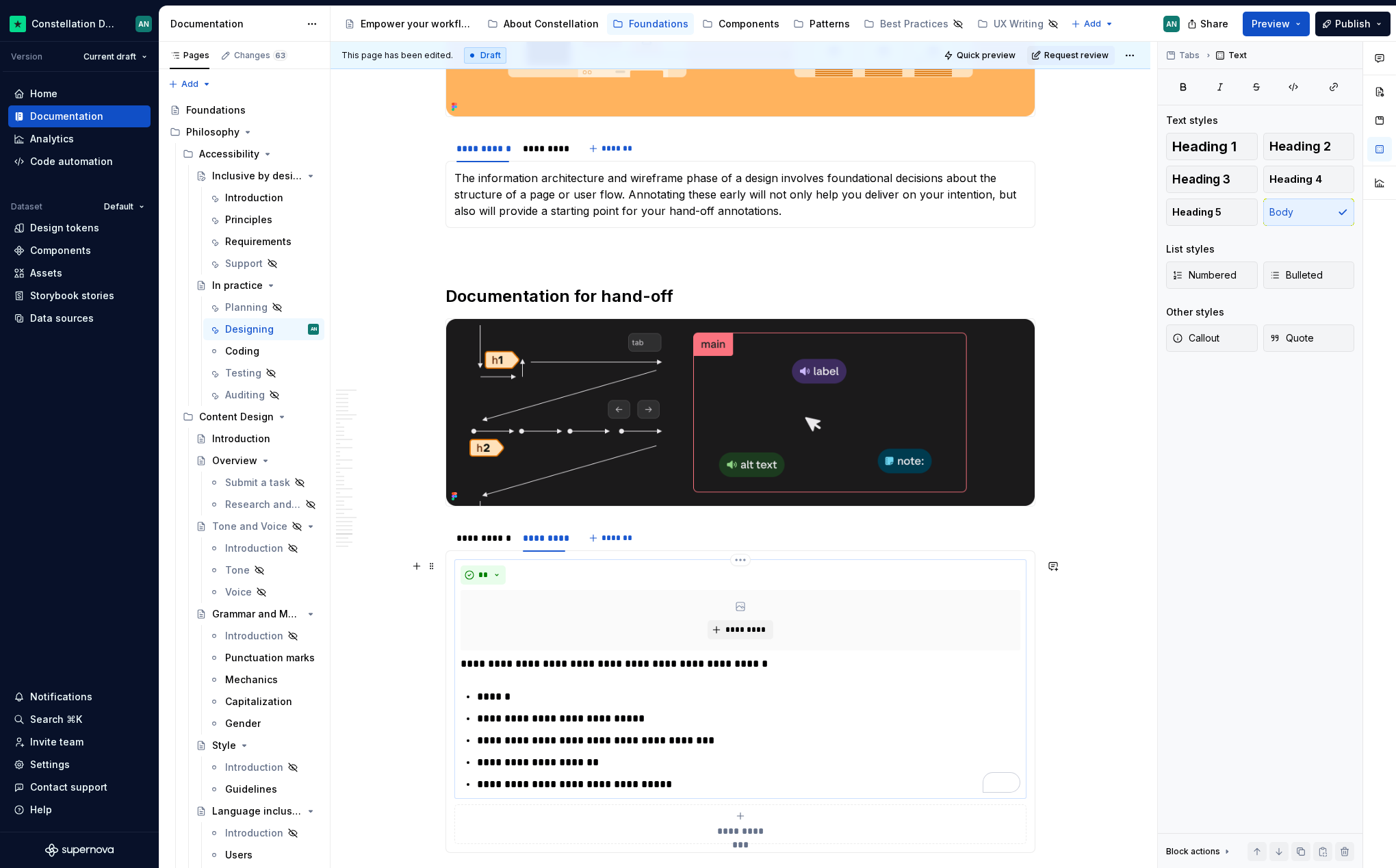
scroll to position [7818, 0]
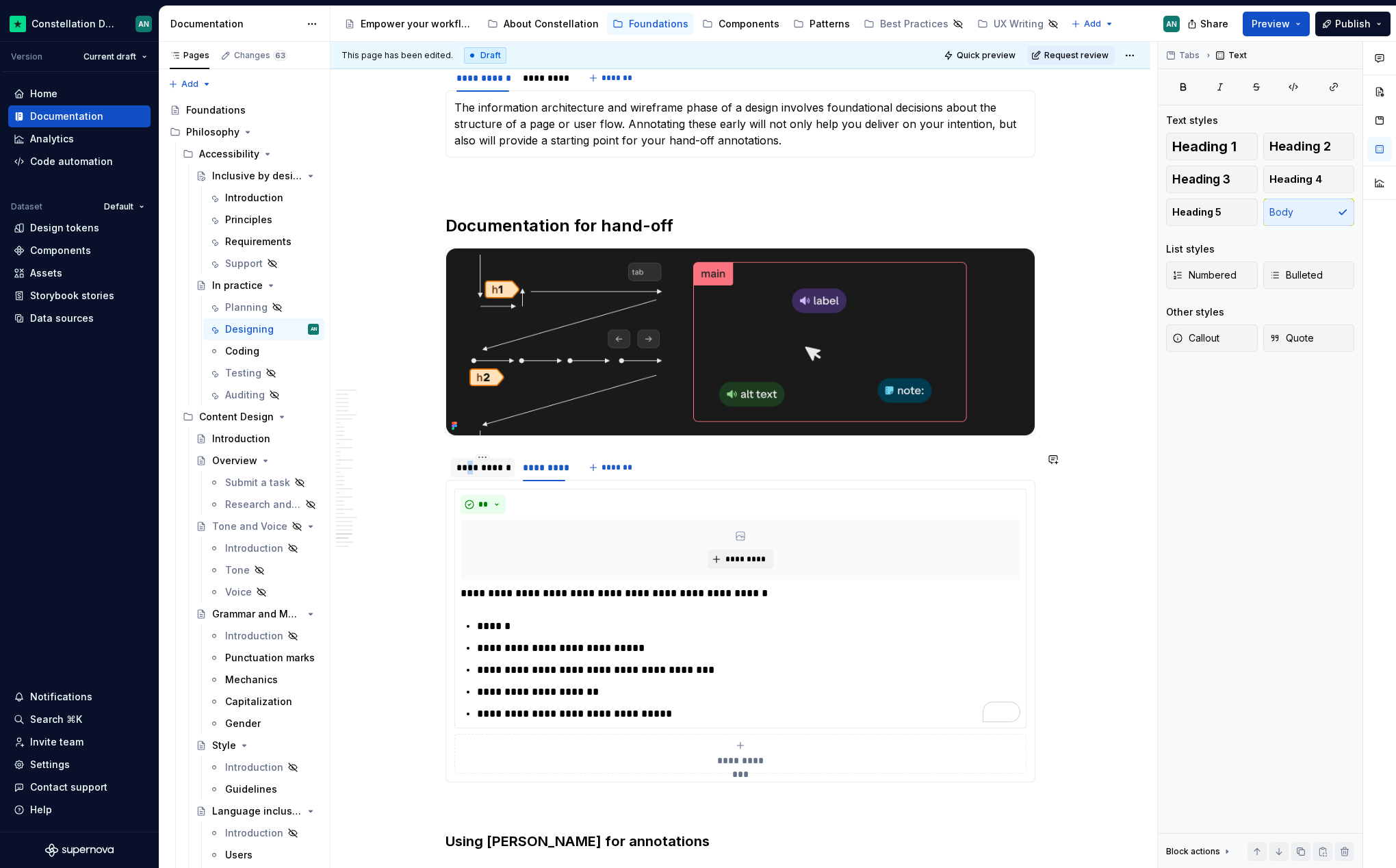
click at [476, 469] on div "**********" at bounding box center [483, 467] width 52 height 14
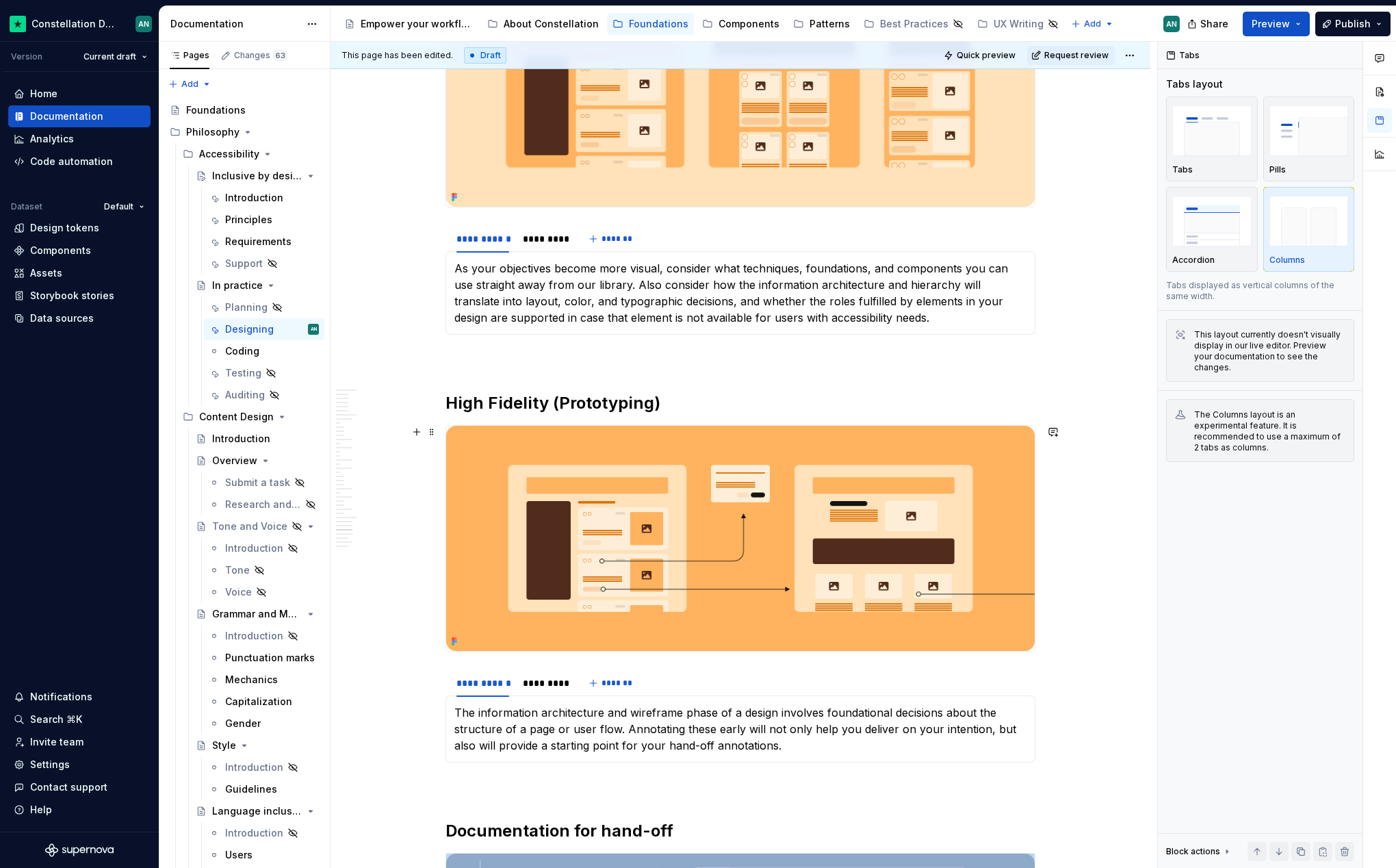
scroll to position [7142, 0]
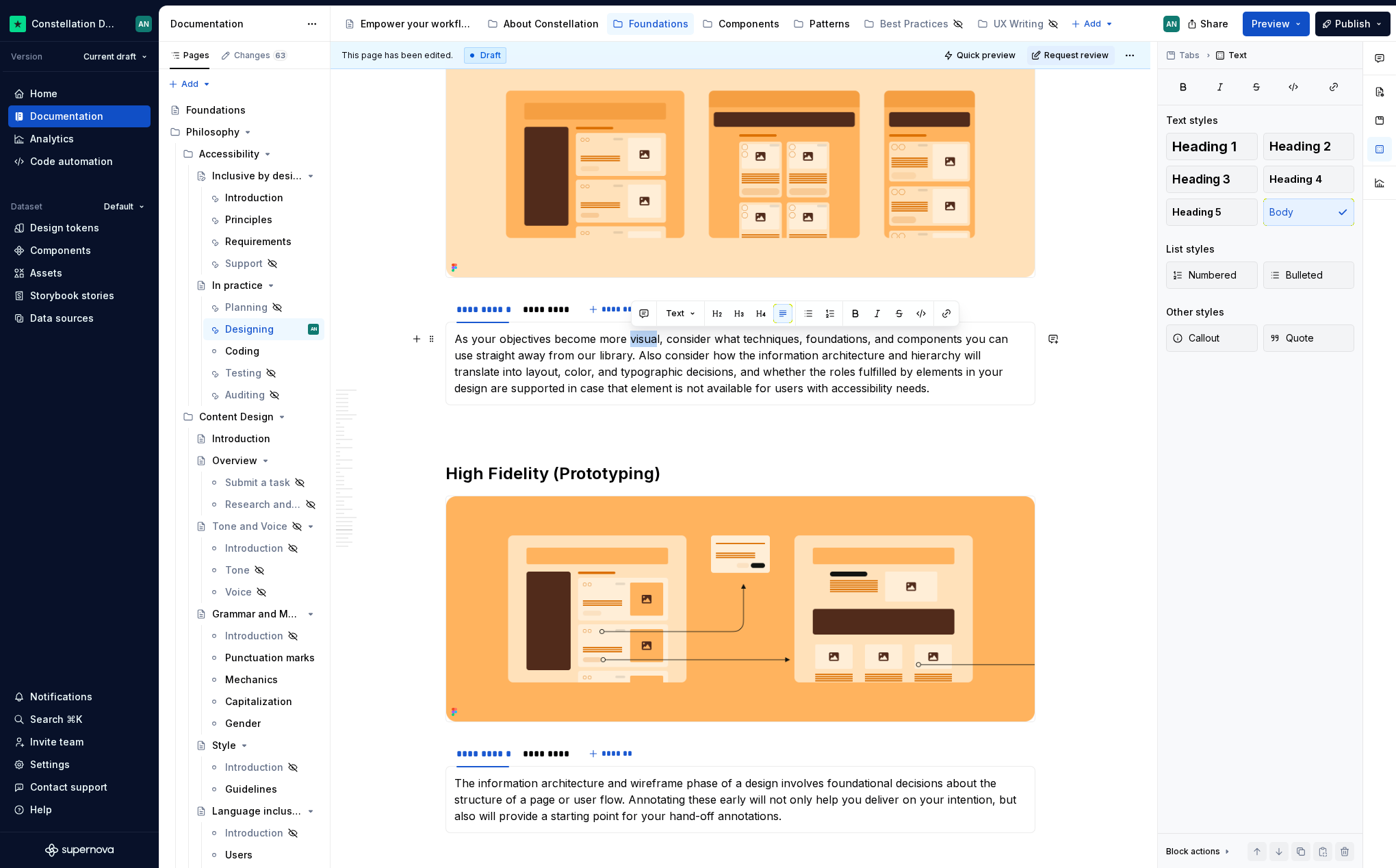
drag, startPoint x: 630, startPoint y: 336, endPoint x: 659, endPoint y: 338, distance: 29.1
click at [659, 338] on p "As your objectives become more visual, consider what techniques, foundations, a…" at bounding box center [740, 363] width 572 height 66
drag, startPoint x: 630, startPoint y: 339, endPoint x: 604, endPoint y: 336, distance: 26.2
click at [604, 336] on p "As your objectives become more visual , consider what techniques, foundations, …" at bounding box center [740, 363] width 572 height 66
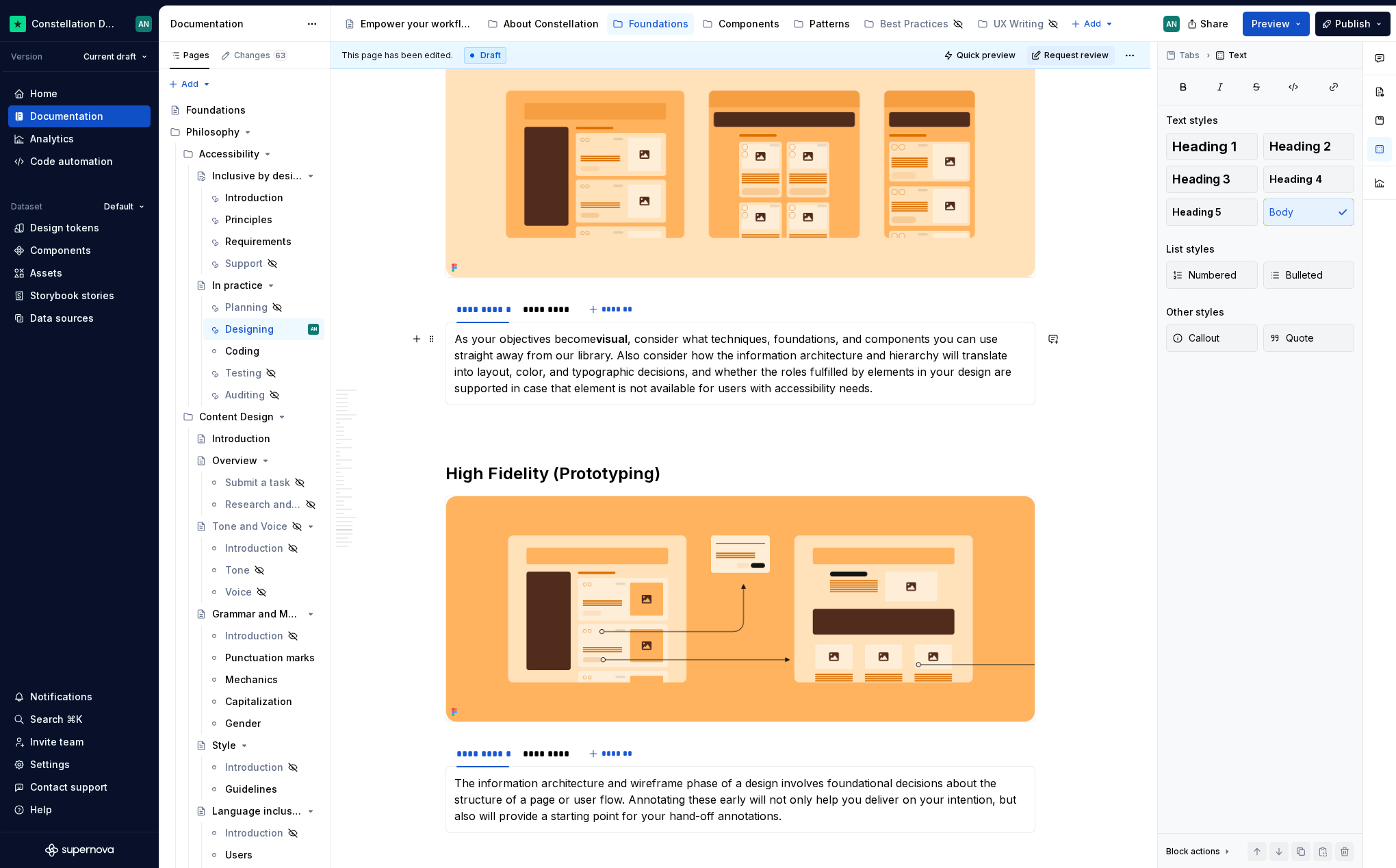
click at [679, 341] on p "As your objectives become visual , consider what techniques, foundations, and c…" at bounding box center [740, 363] width 572 height 66
click at [711, 338] on p "As your objectives become visual , consider what techniques, foundations, and c…" at bounding box center [740, 363] width 572 height 66
click at [618, 356] on p "As your objectives become visual , consider what techniques, foundations, and c…" at bounding box center [740, 363] width 572 height 66
click at [657, 359] on p "As your objectives become visual , consider what techniques, foundations, and c…" at bounding box center [740, 363] width 572 height 66
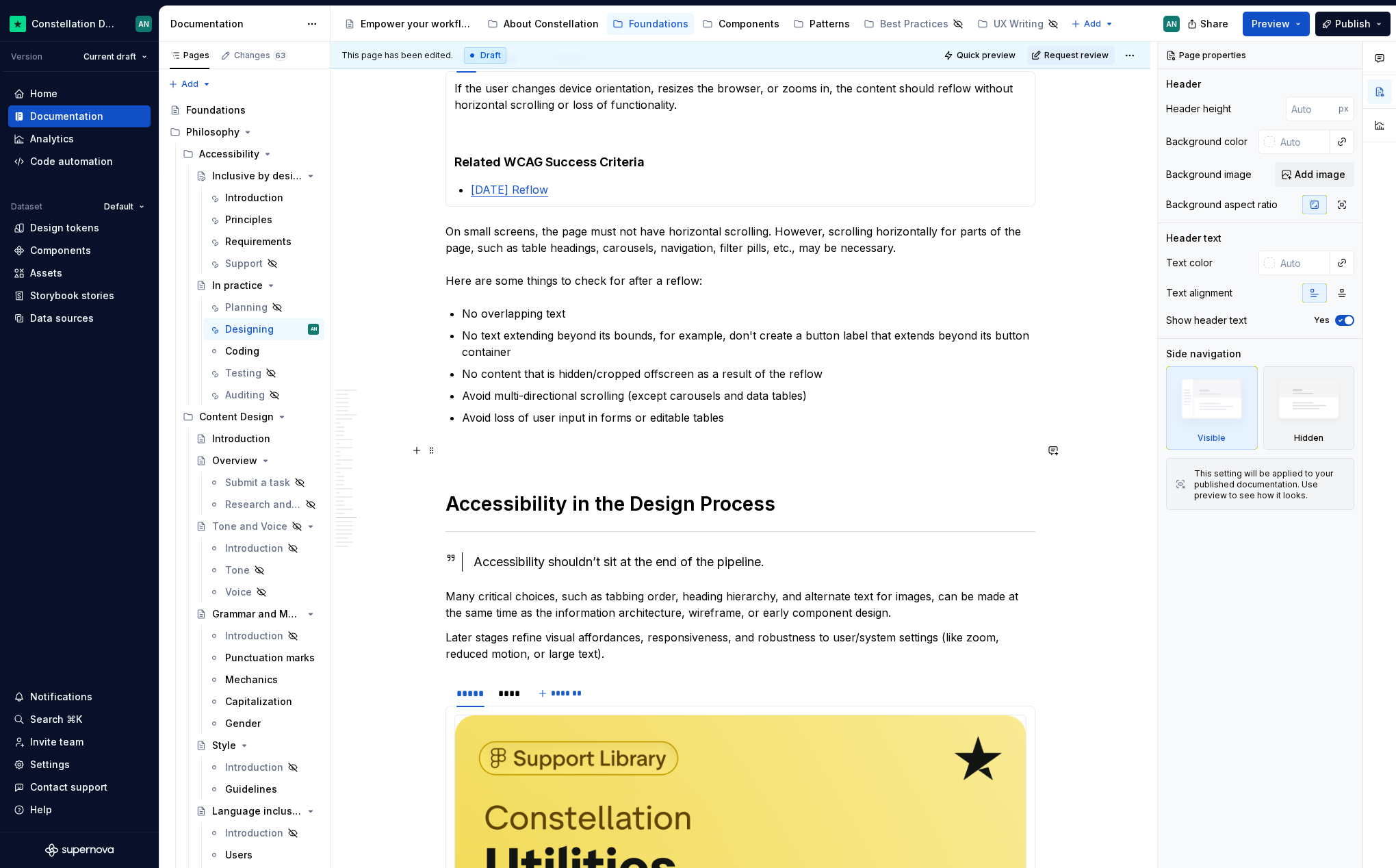
scroll to position [6311, 0]
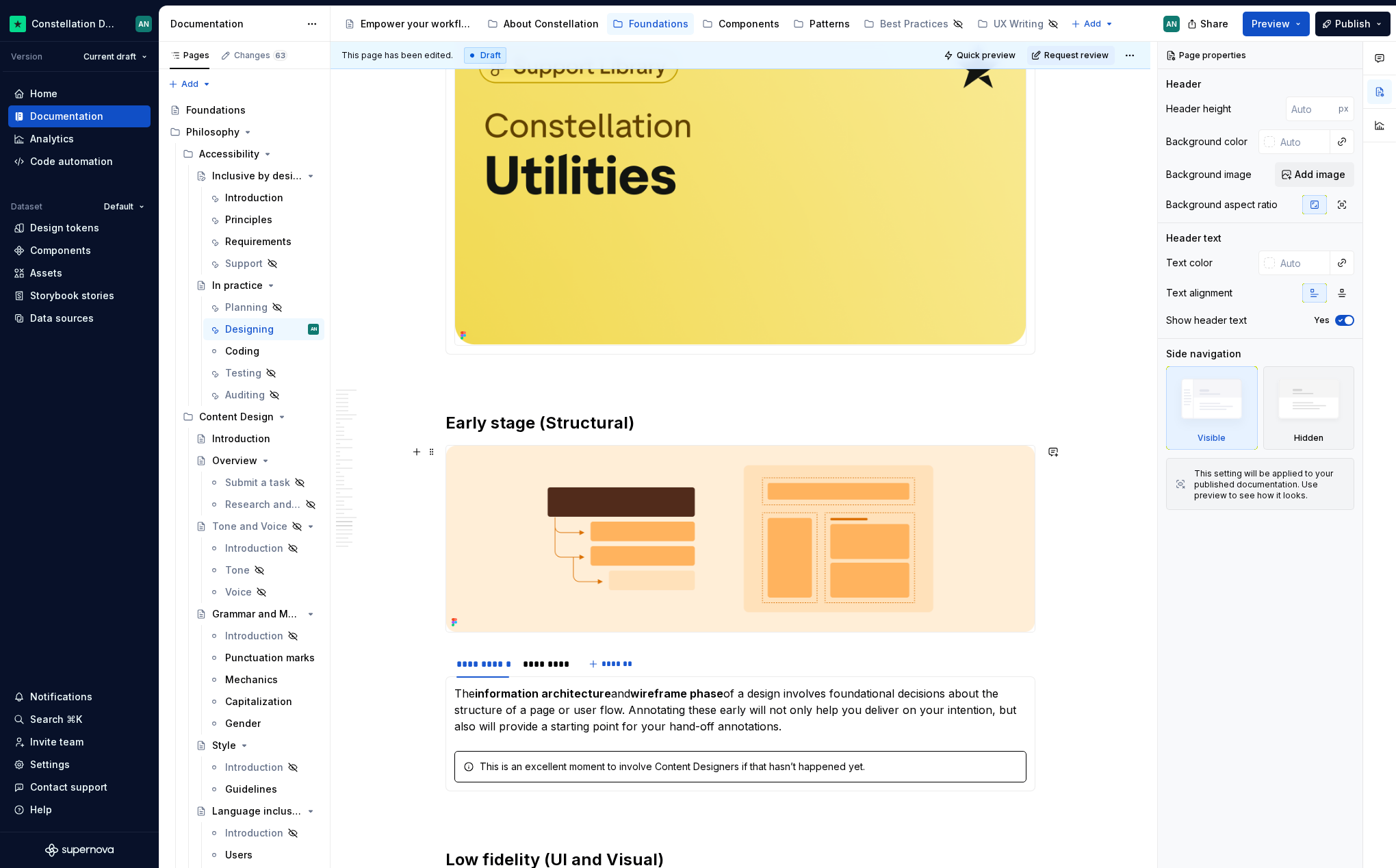
click at [1089, 475] on div "This page has been edited. Draft Quick preview Request review In practice How t…" at bounding box center [744, 455] width 827 height 827
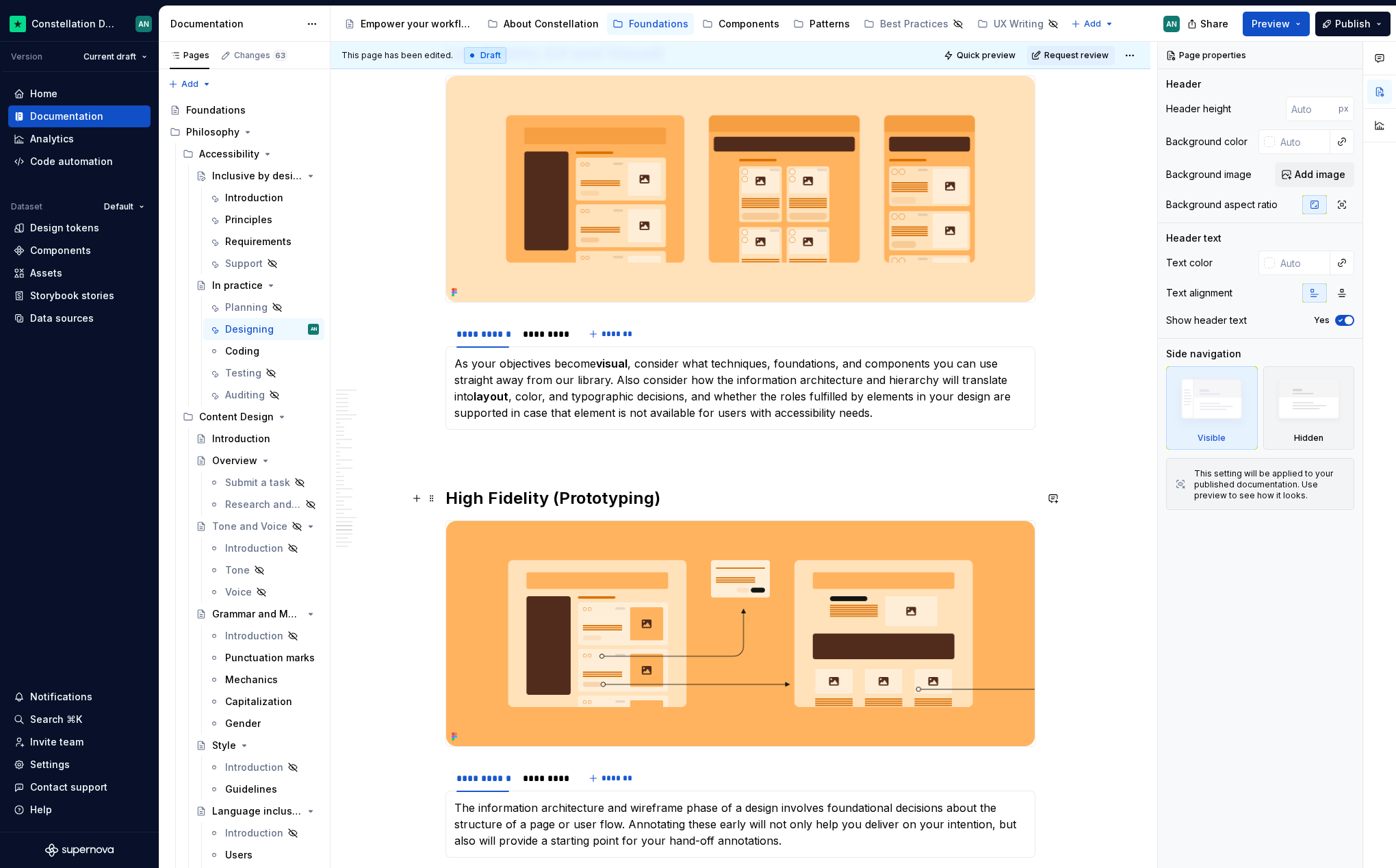
scroll to position [7047, 0]
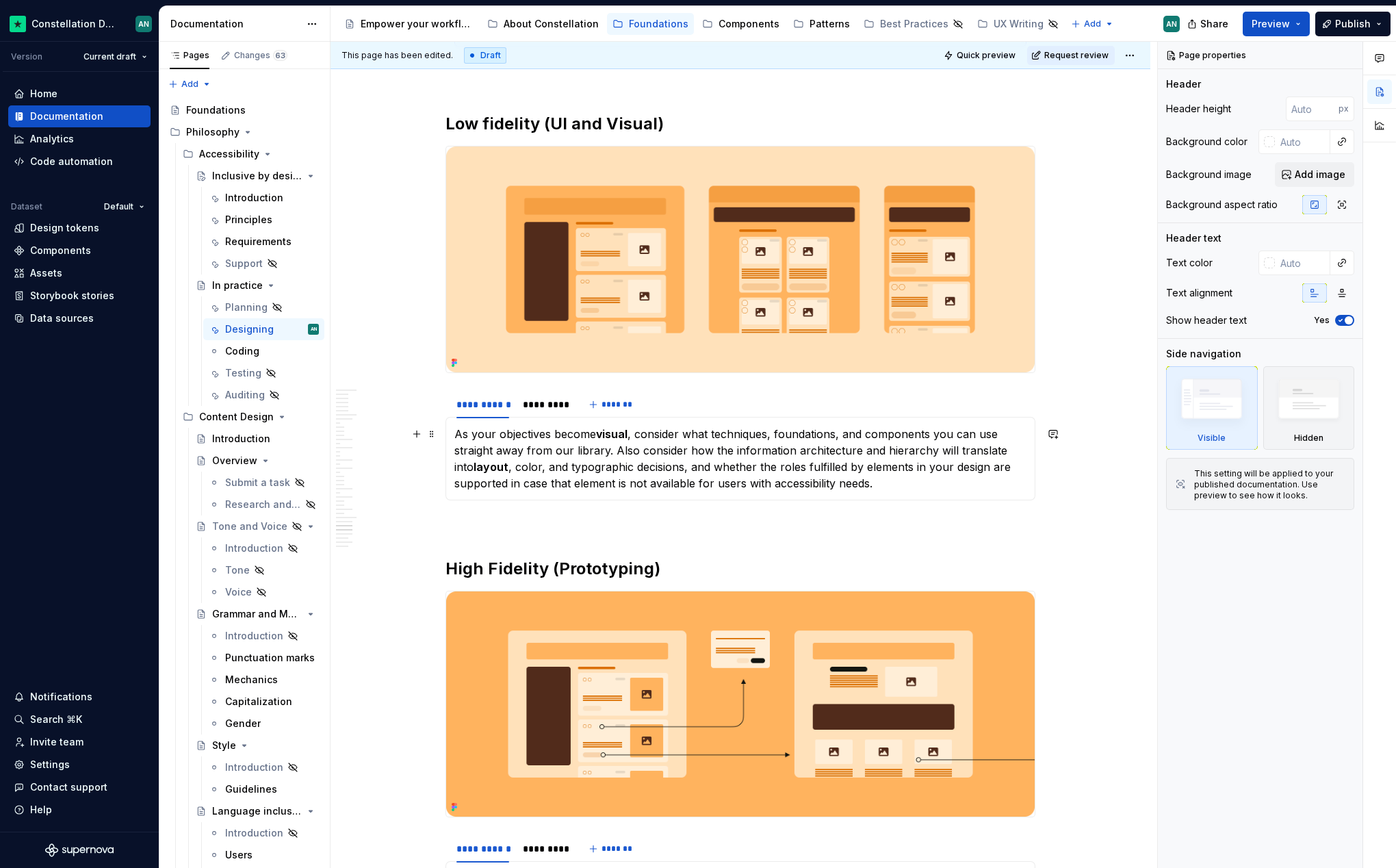
click at [825, 467] on p "As your objectives become visual , consider what techniques, foundations, and c…" at bounding box center [740, 458] width 572 height 66
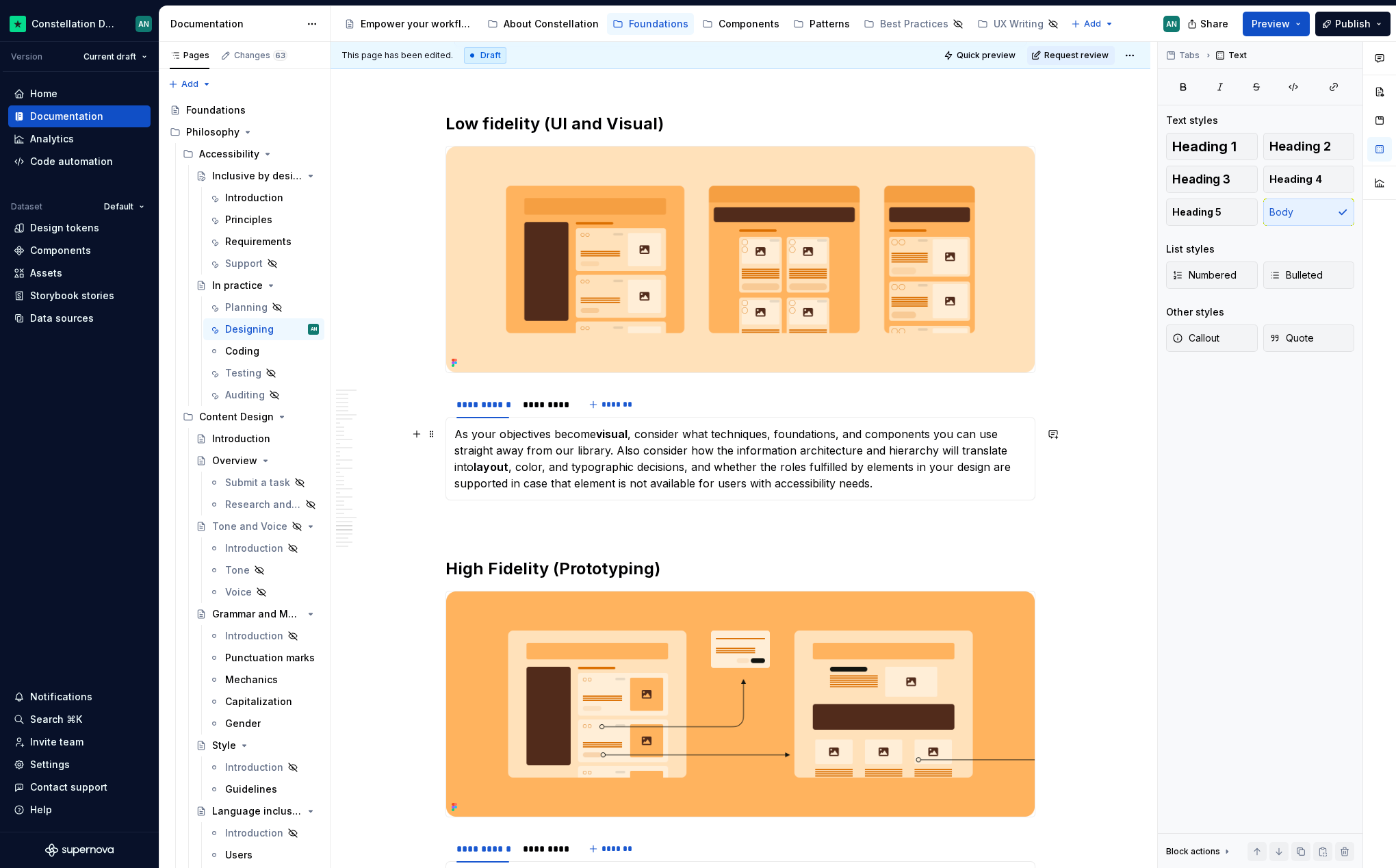
type textarea "*"
click at [854, 466] on p "As your objectives become visual , consider what techniques, foundations, and c…" at bounding box center [740, 458] width 572 height 66
click at [870, 483] on p "As your objectives become visual , consider what techniques, foundations, and c…" at bounding box center [740, 458] width 572 height 66
click at [768, 471] on p "As your objectives become visual , consider what techniques, foundations, and c…" at bounding box center [740, 458] width 572 height 66
click at [944, 477] on p "As your objectives become visual , consider what techniques, foundations, and c…" at bounding box center [740, 458] width 572 height 66
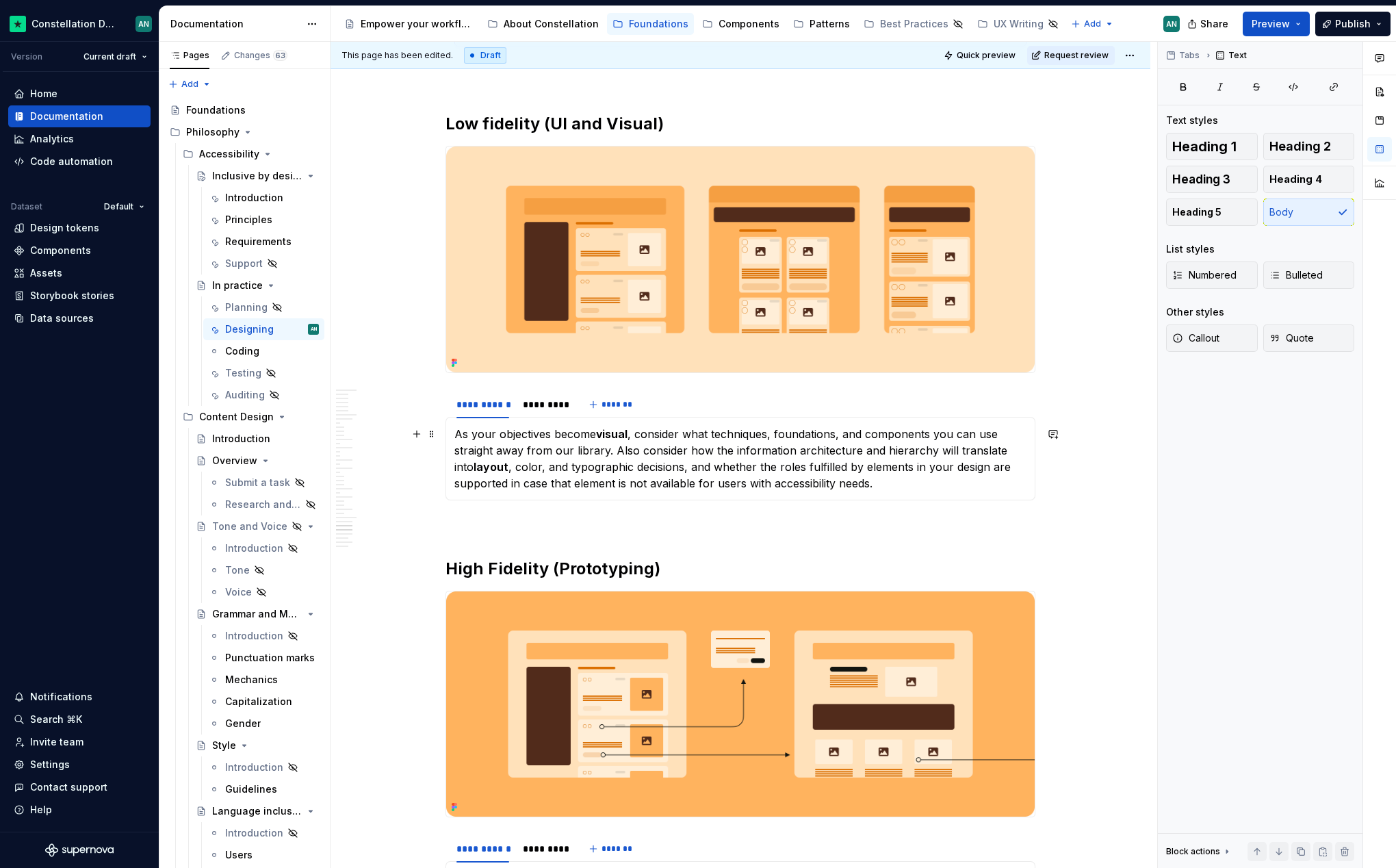
click at [512, 486] on p "As your objectives become visual , consider what techniques, foundations, and c…" at bounding box center [740, 458] width 572 height 66
drag, startPoint x: 633, startPoint y: 485, endPoint x: 697, endPoint y: 483, distance: 64.0
click at [697, 483] on p "As your objectives become visual , consider what techniques, foundations, and c…" at bounding box center [740, 458] width 572 height 66
click at [873, 482] on p "As your objectives become visual , consider what techniques, foundations, and c…" at bounding box center [740, 458] width 572 height 66
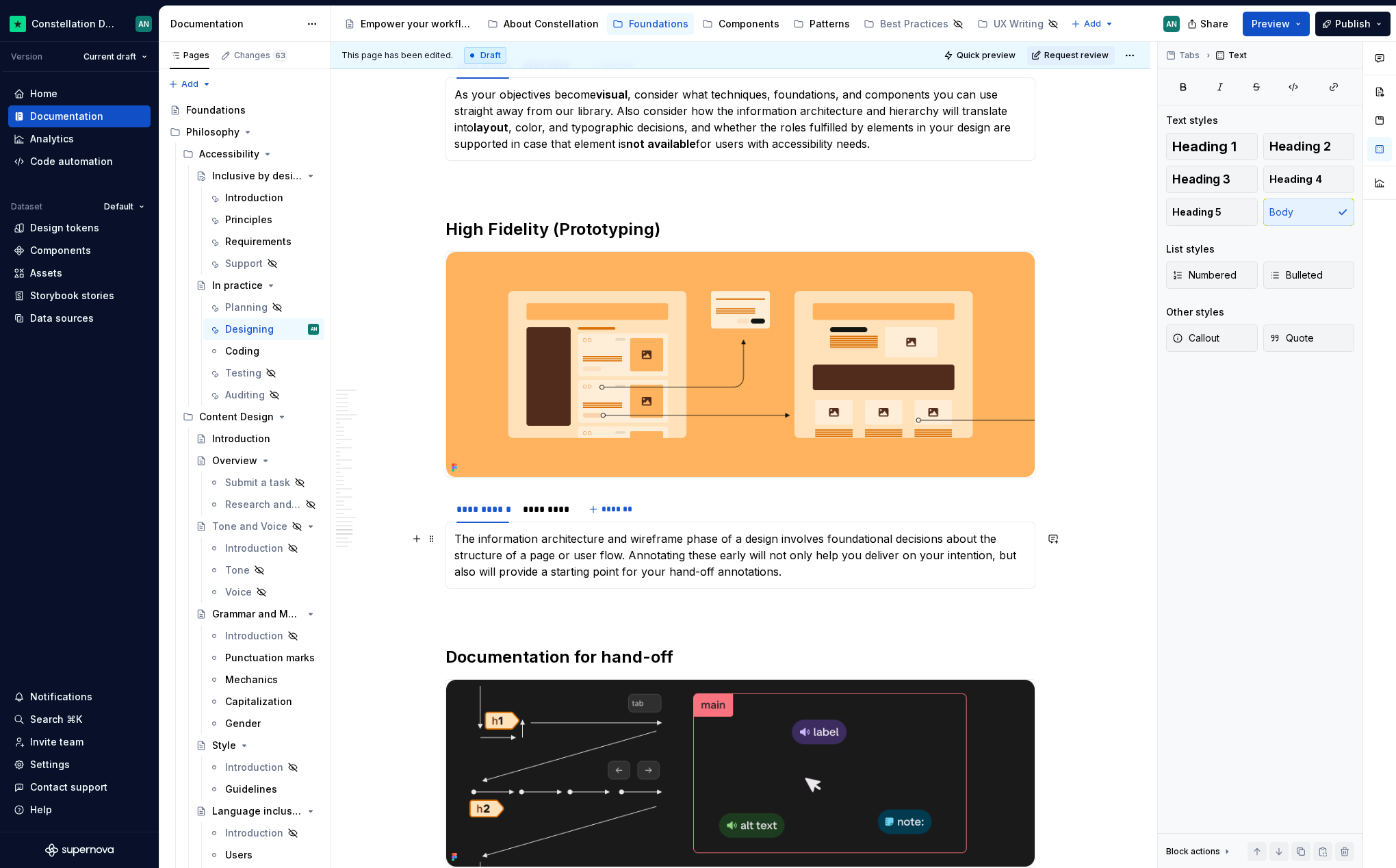
click at [464, 557] on p "The information architecture and wireframe phase of a design involves foundatio…" at bounding box center [740, 555] width 572 height 50
click at [800, 566] on p "The information architecture and wireframe phase of a design involves foundatio…" at bounding box center [740, 555] width 572 height 50
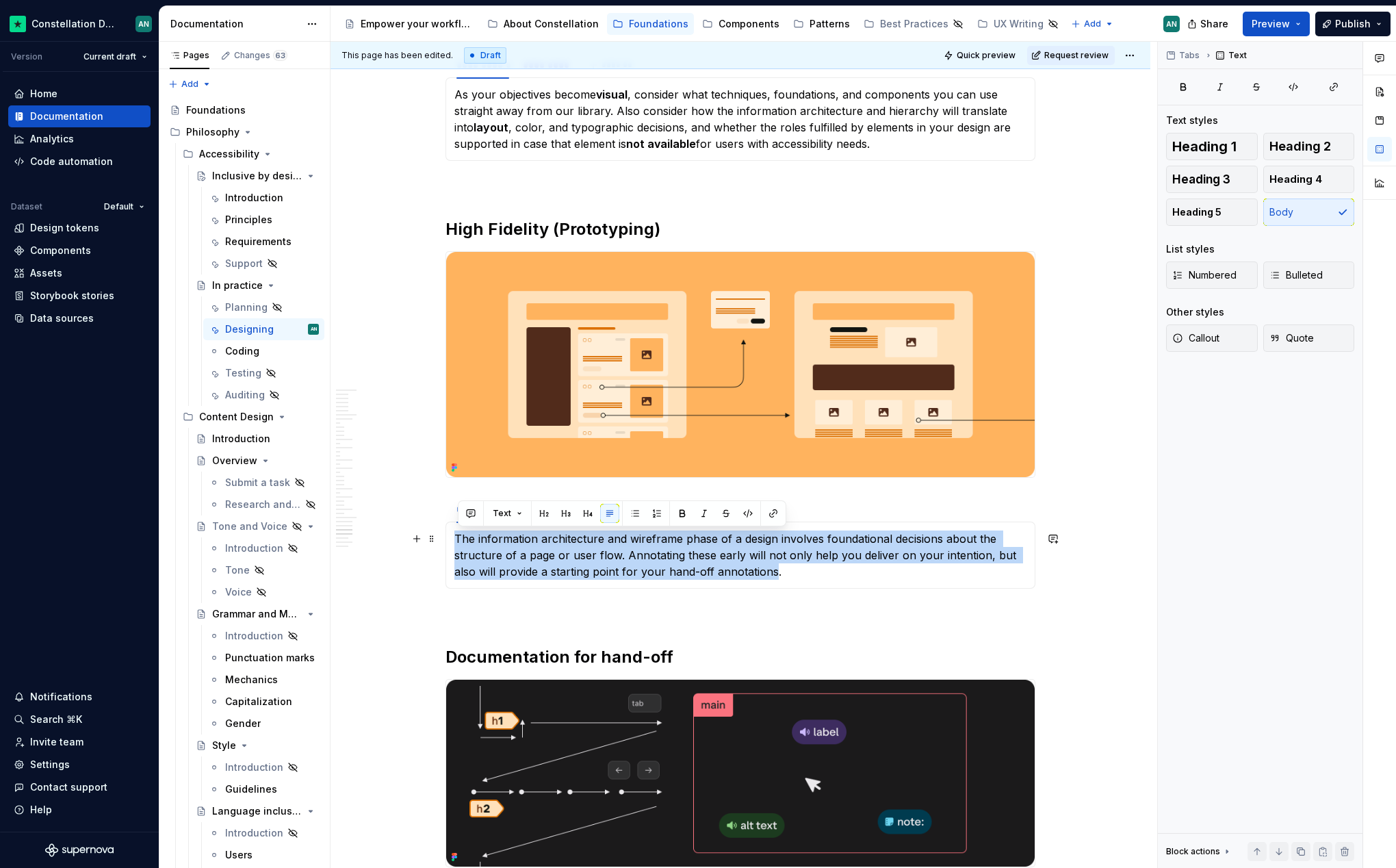
drag, startPoint x: 772, startPoint y: 571, endPoint x: 459, endPoint y: 539, distance: 314.6
click at [459, 539] on p "The information architecture and wireframe phase of a design involves foundatio…" at bounding box center [740, 555] width 572 height 50
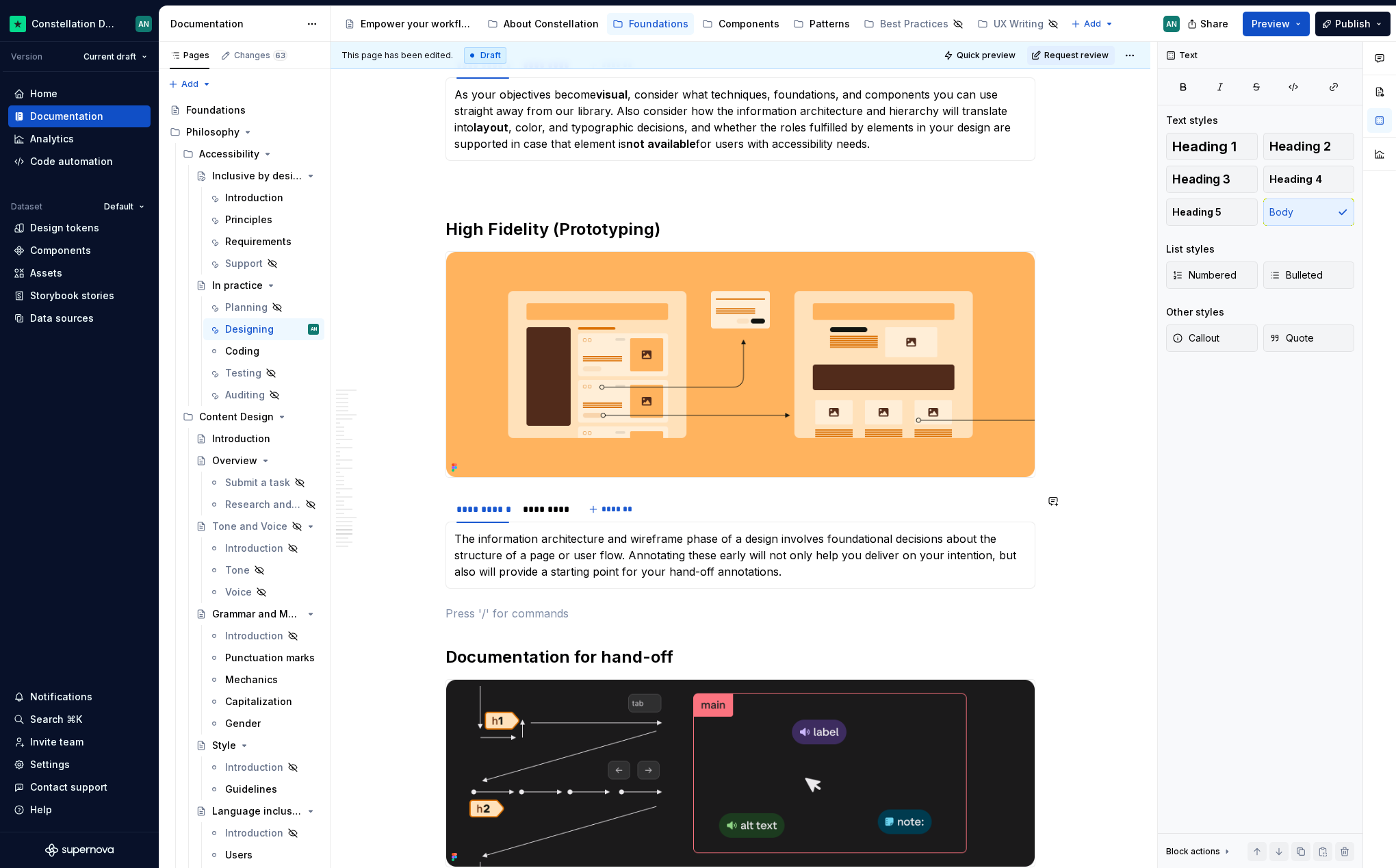
drag, startPoint x: 472, startPoint y: 602, endPoint x: 492, endPoint y: 554, distance: 52.0
click at [541, 511] on div "*********" at bounding box center [543, 509] width 42 height 14
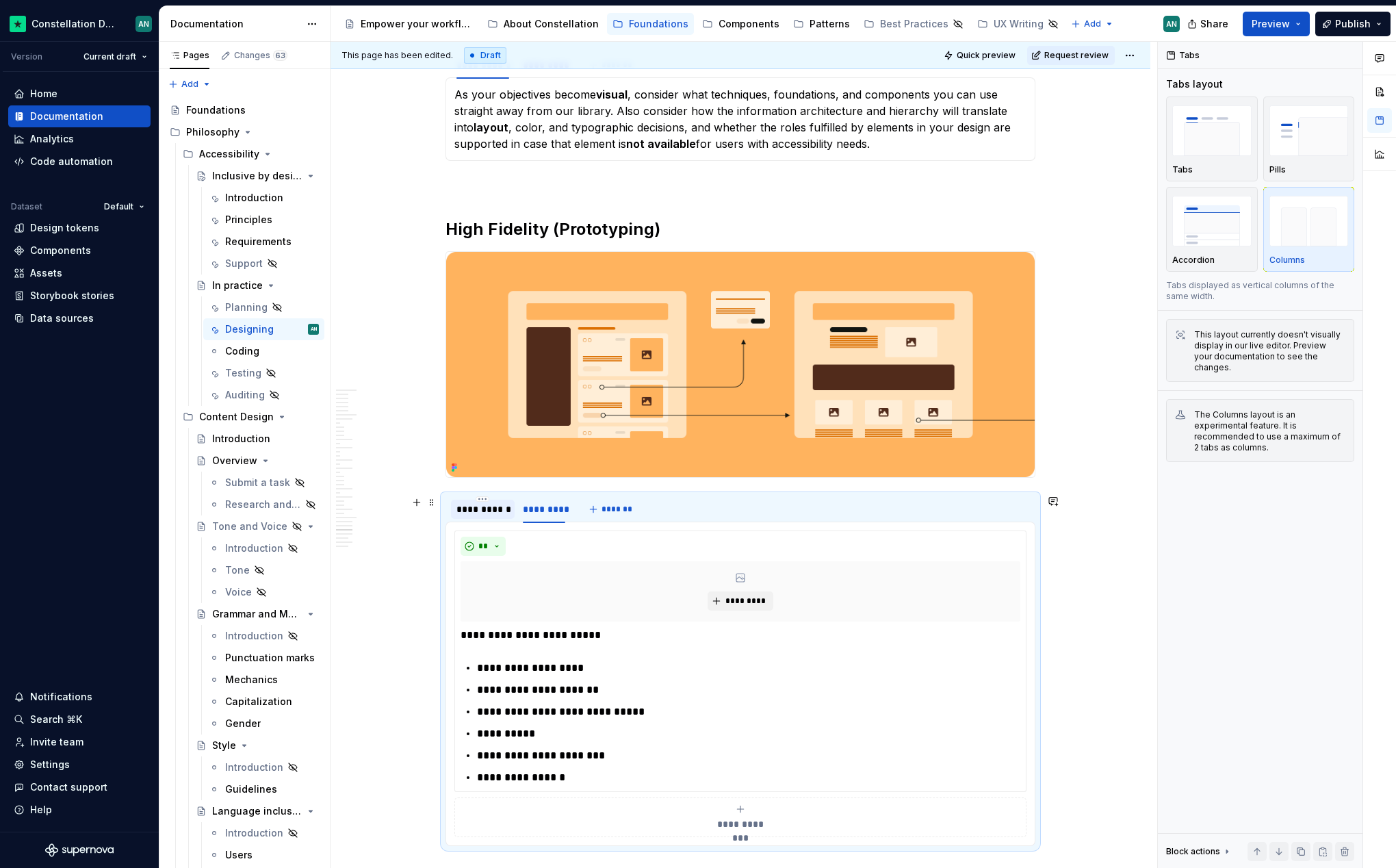
click at [486, 509] on div "**********" at bounding box center [483, 509] width 52 height 14
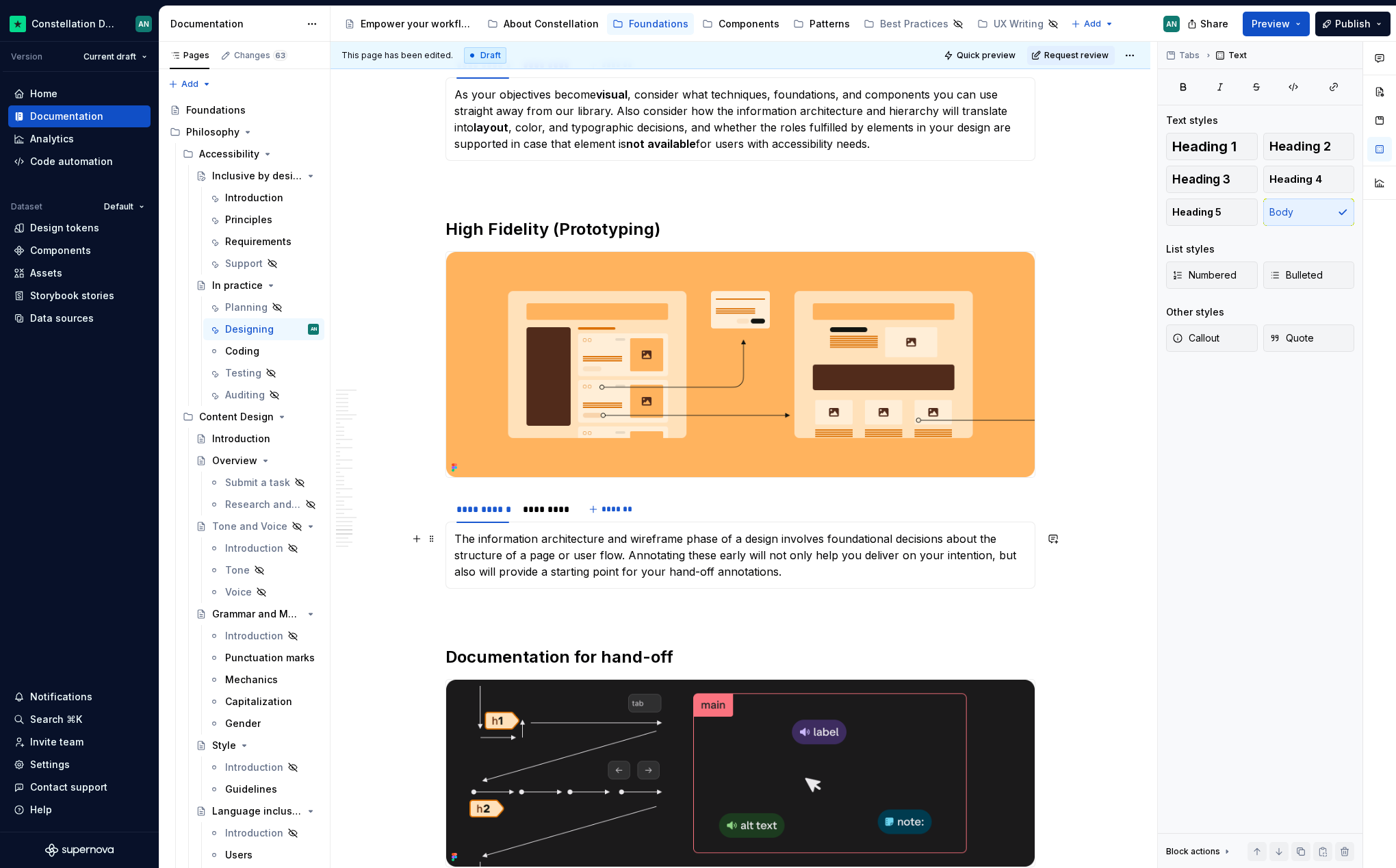
drag, startPoint x: 466, startPoint y: 540, endPoint x: 457, endPoint y: 540, distance: 9.0
click at [464, 540] on p "The information architecture and wireframe phase of a design involves foundatio…" at bounding box center [740, 555] width 572 height 50
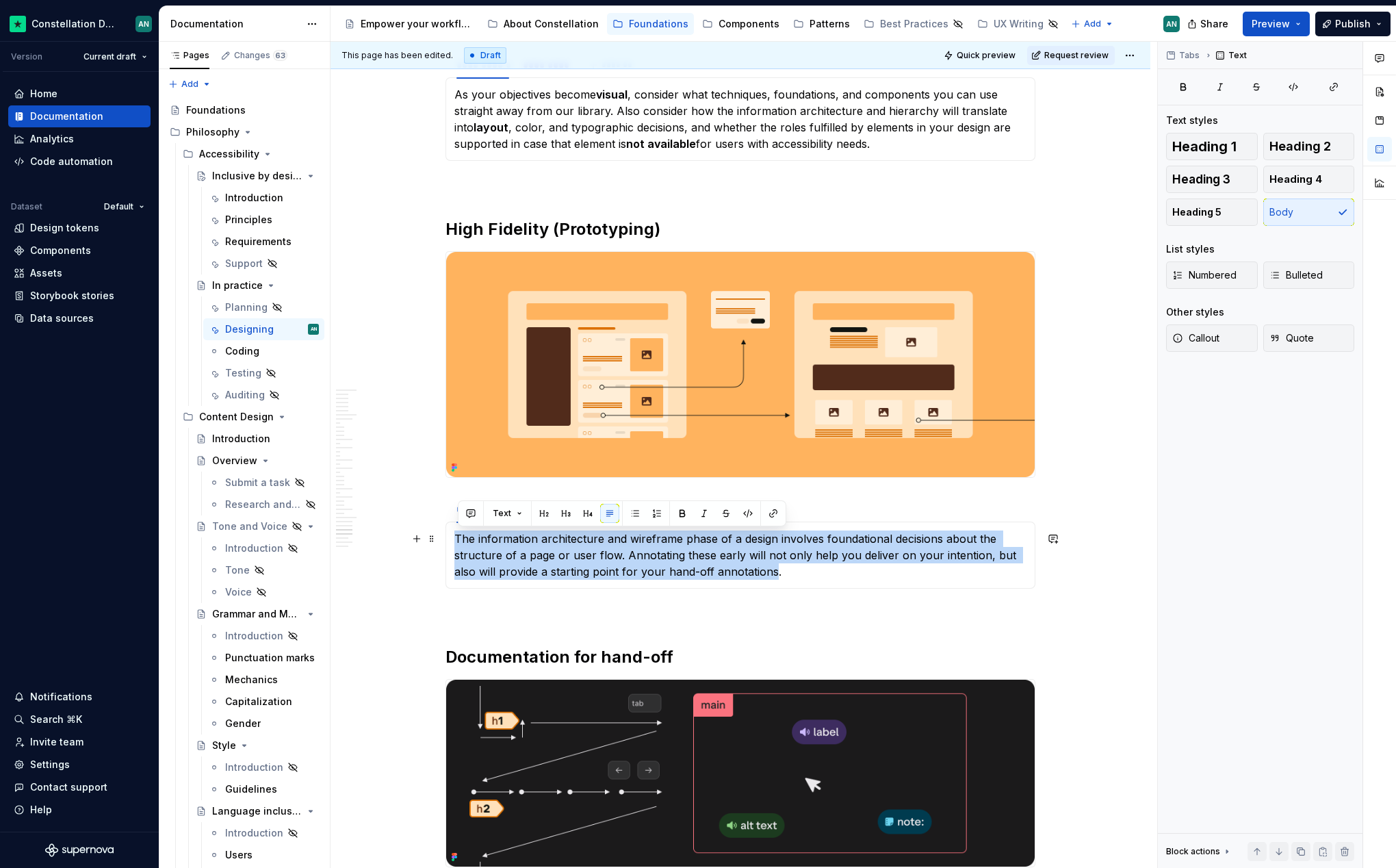
drag, startPoint x: 457, startPoint y: 535, endPoint x: 776, endPoint y: 570, distance: 320.9
click at [776, 570] on div "**********" at bounding box center [740, 555] width 590 height 67
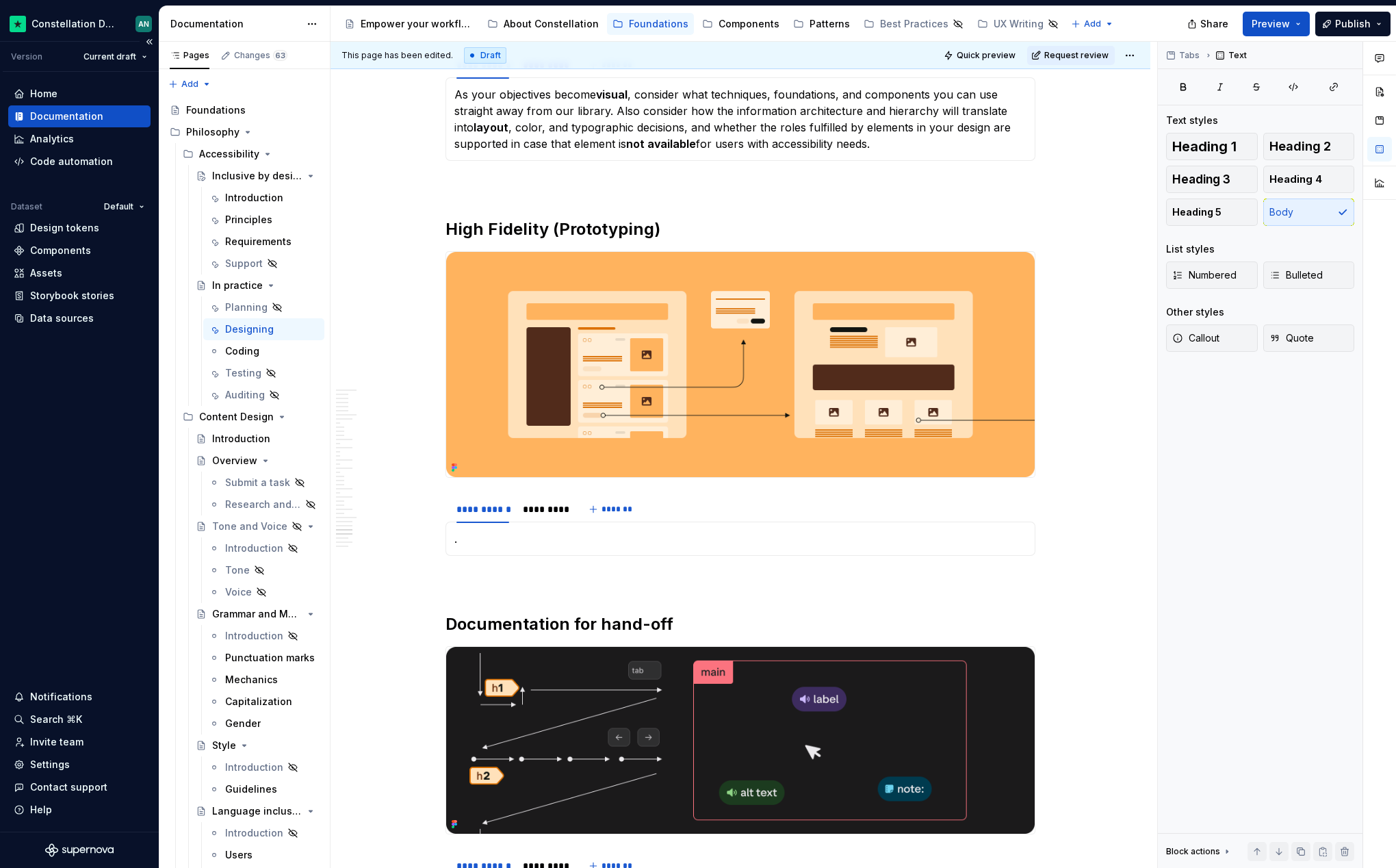
type textarea "*"
